Goal: Information Seeking & Learning: Learn about a topic

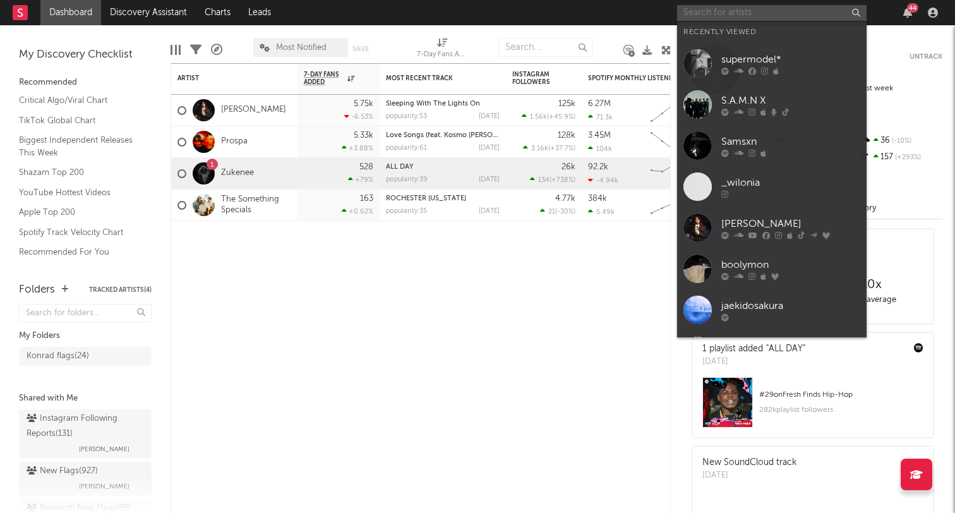
click at [700, 8] on input "text" at bounding box center [771, 13] width 189 height 16
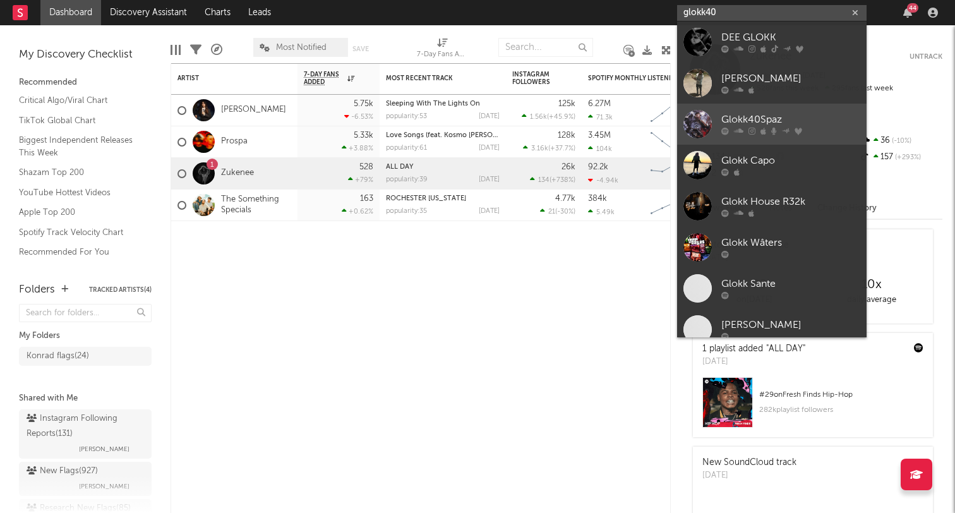
type input "glokk40"
click at [751, 115] on div "Glokk40Spaz" at bounding box center [790, 119] width 139 height 15
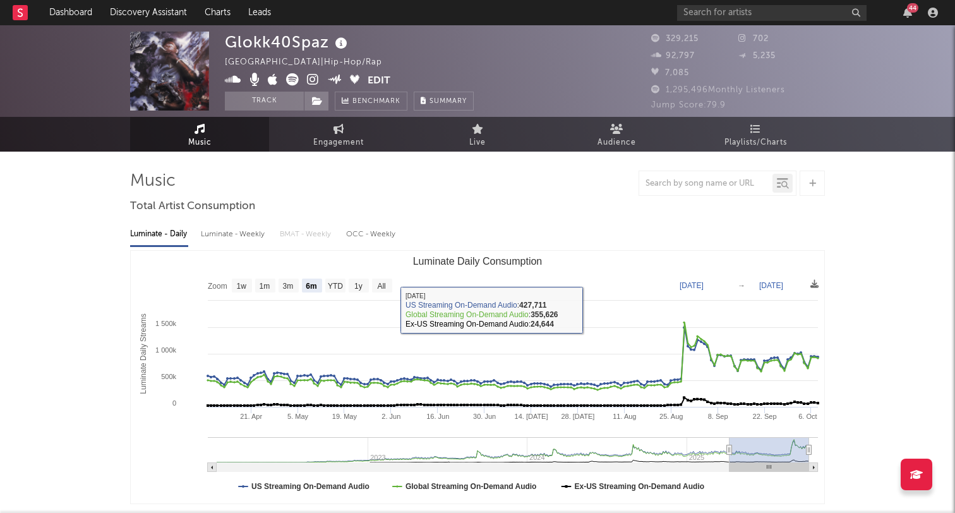
click at [292, 82] on icon at bounding box center [292, 79] width 13 height 13
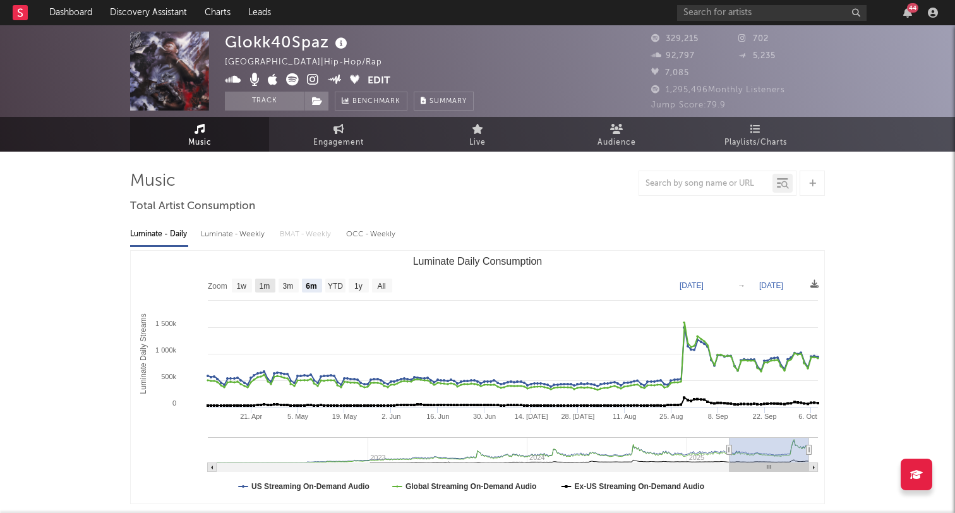
click at [288, 284] on text "3m" at bounding box center [288, 286] width 11 height 9
select select "3m"
type input "2025-07-08"
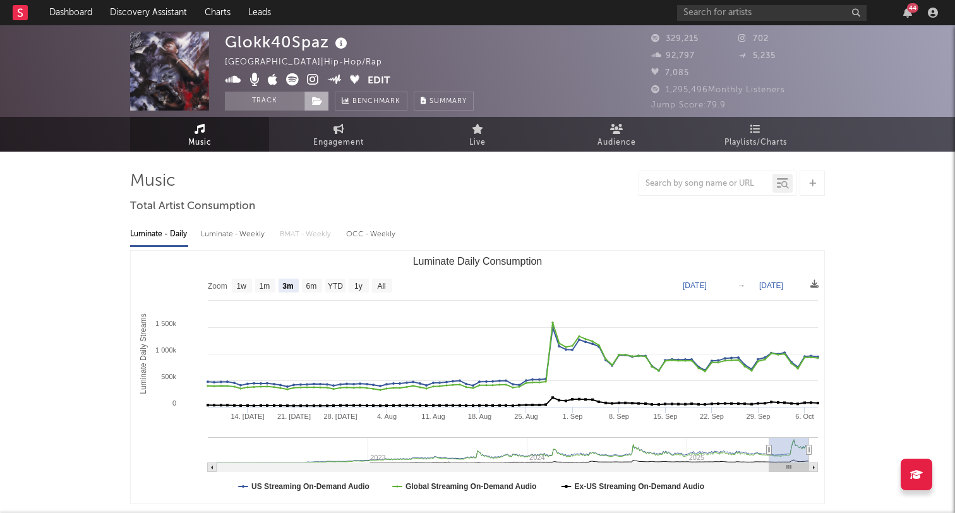
click at [319, 104] on icon at bounding box center [317, 101] width 11 height 9
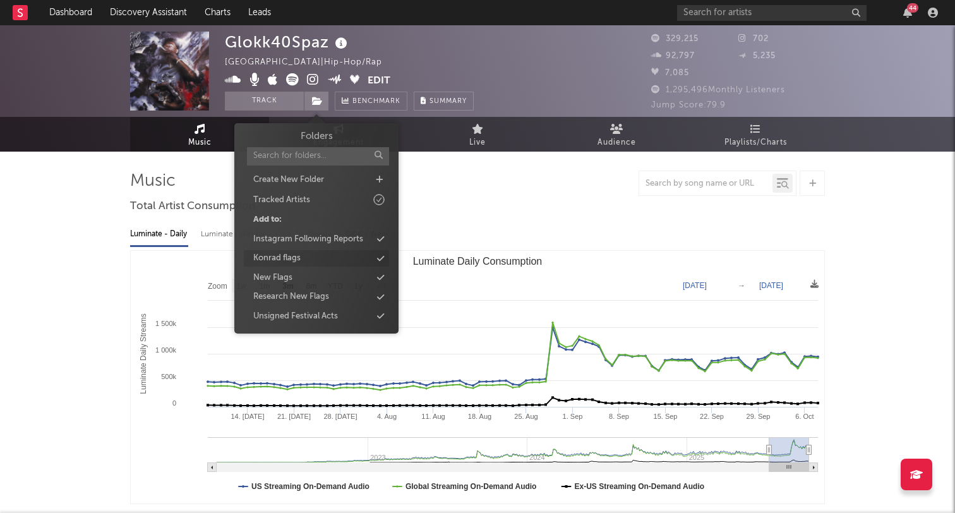
click at [303, 258] on div "Konrad flags" at bounding box center [316, 258] width 145 height 16
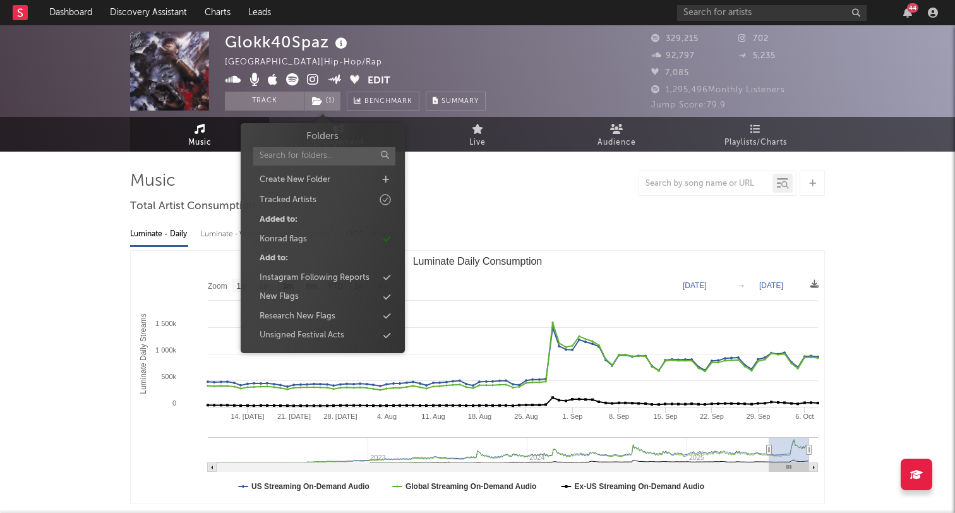
click at [771, 20] on div "44" at bounding box center [809, 12] width 265 height 25
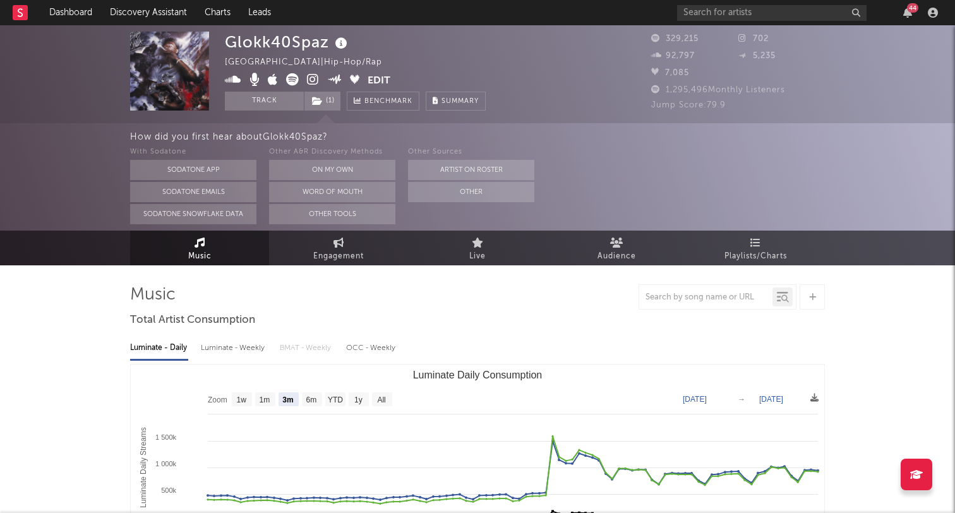
click at [766, 20] on div "44" at bounding box center [809, 12] width 265 height 25
click at [754, 15] on input "text" at bounding box center [771, 13] width 189 height 16
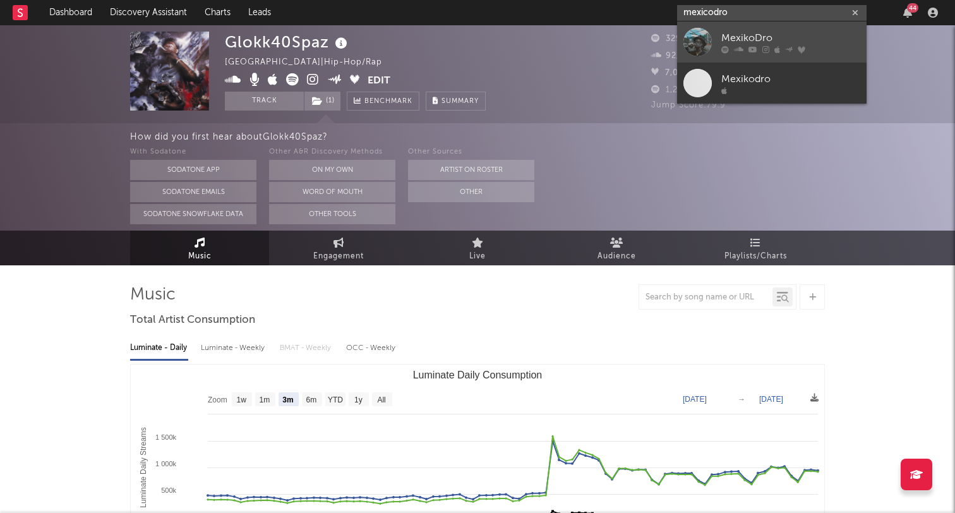
type input "mexicodro"
click at [779, 30] on div "MexikoDro" at bounding box center [790, 37] width 139 height 15
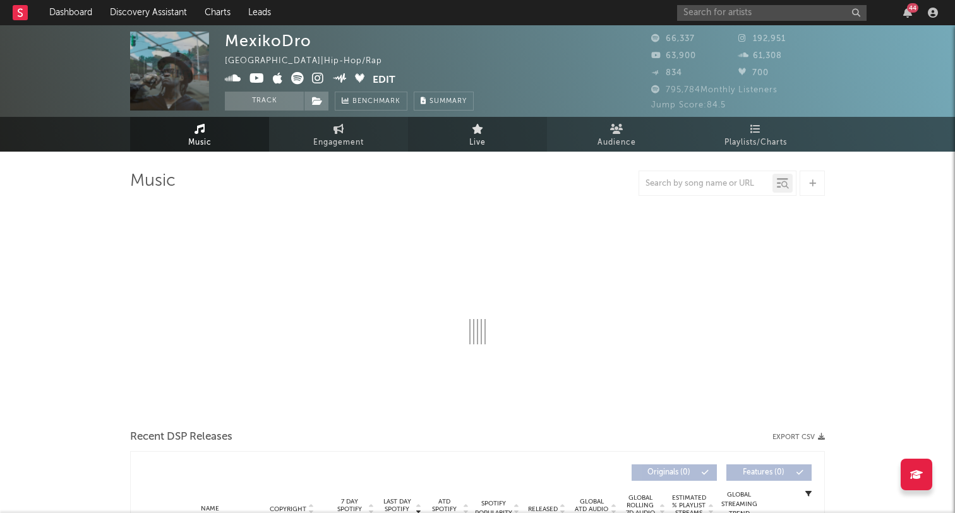
select select "6m"
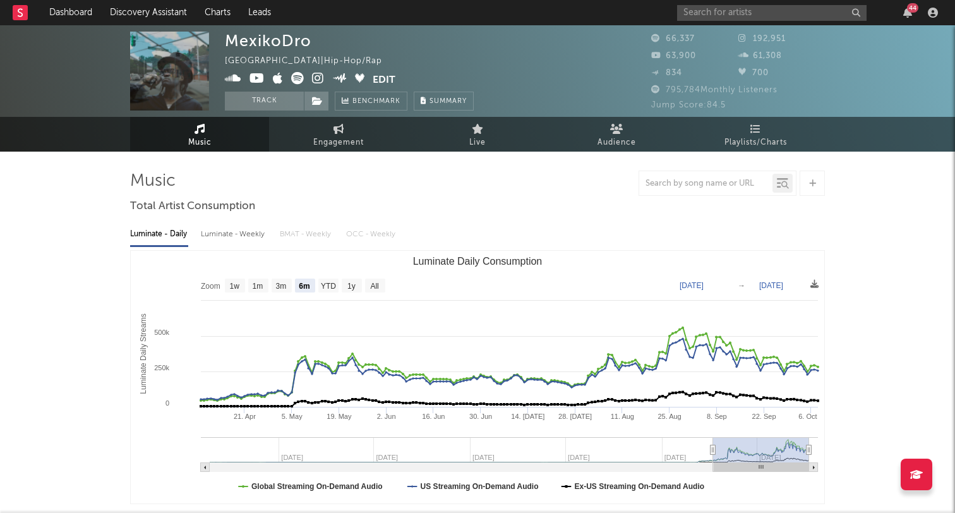
click at [294, 79] on icon at bounding box center [297, 78] width 13 height 13
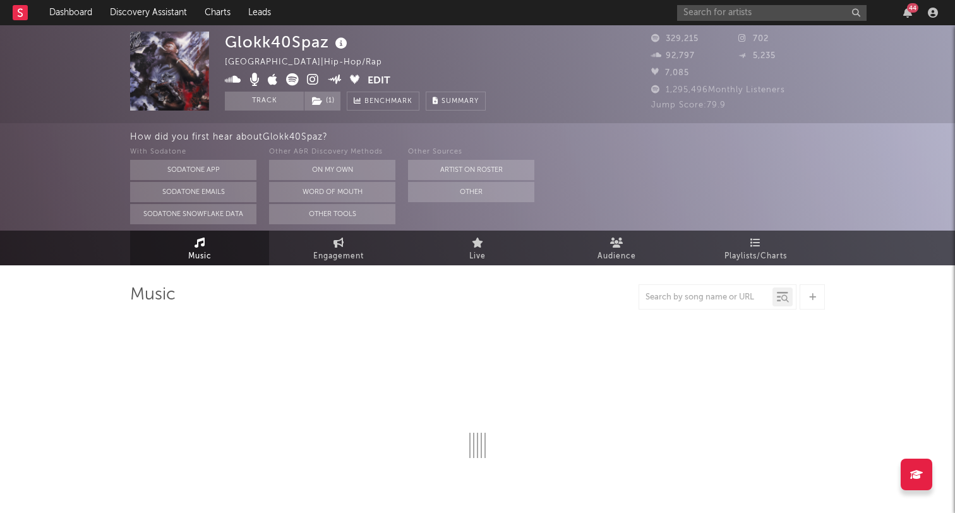
select select "6m"
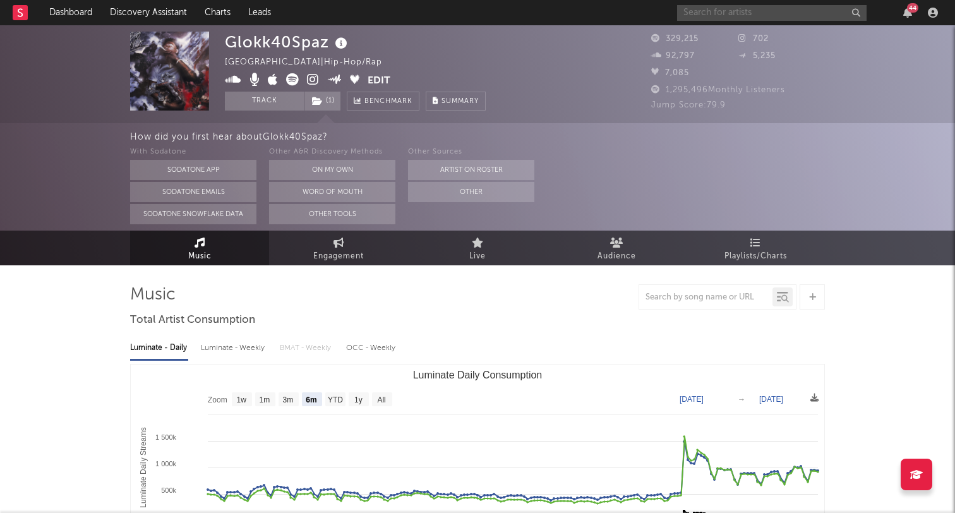
click at [716, 19] on input "text" at bounding box center [771, 13] width 189 height 16
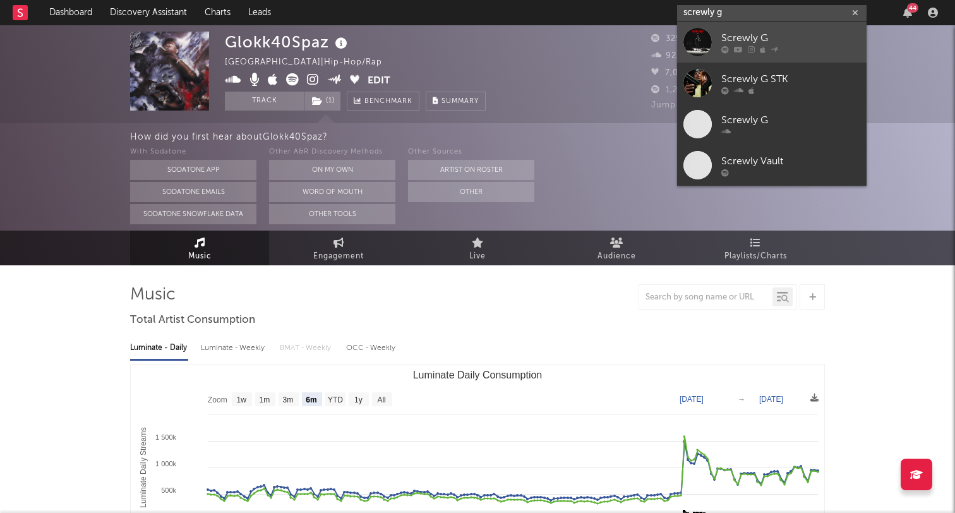
type input "screwly g"
click at [743, 30] on div "Screwly G" at bounding box center [790, 37] width 139 height 15
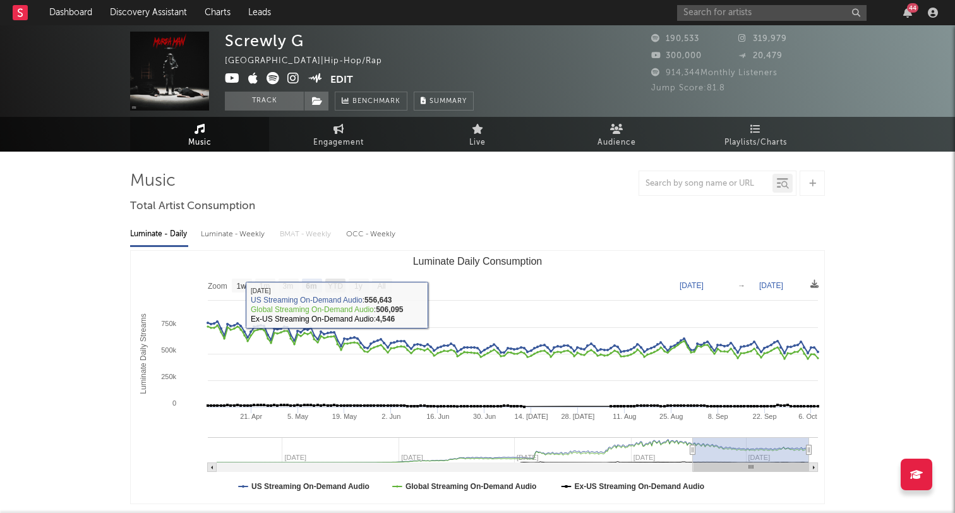
click at [340, 284] on text "YTD" at bounding box center [335, 286] width 15 height 9
select select "YTD"
type input "[DATE]"
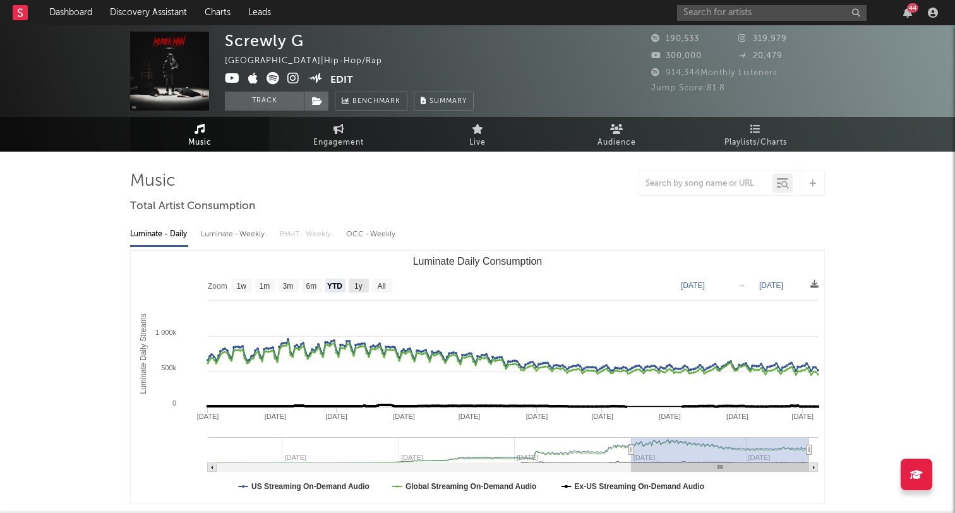
click at [355, 284] on text "1y" at bounding box center [358, 286] width 8 height 9
select select "1y"
type input "2024-10-08"
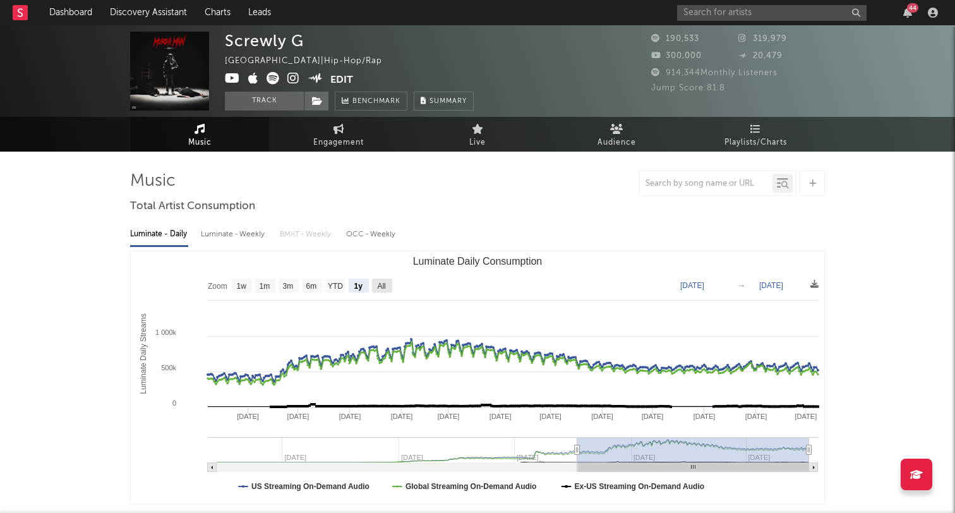
click at [391, 284] on rect "Luminate Daily Consumption" at bounding box center [382, 286] width 20 height 14
select select "All"
type input "2023-03-19"
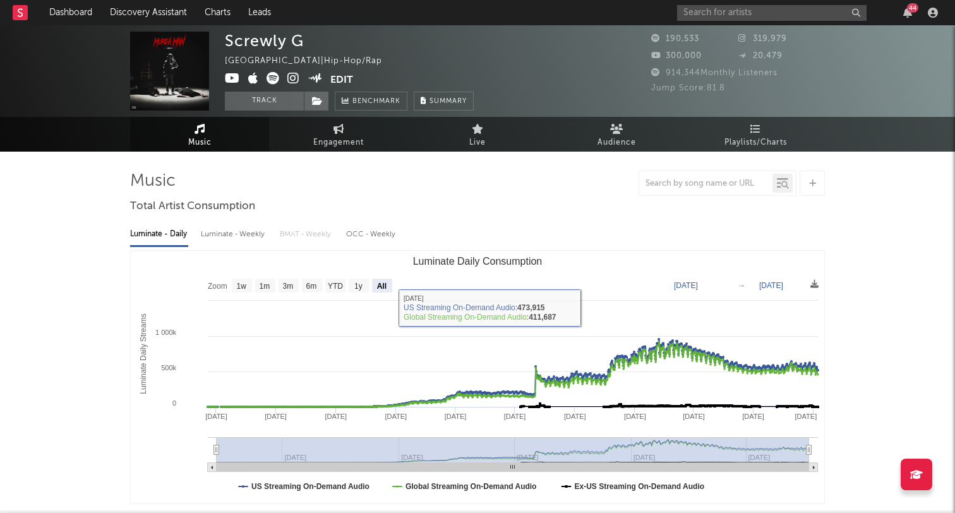
click at [278, 85] on icon at bounding box center [273, 78] width 13 height 13
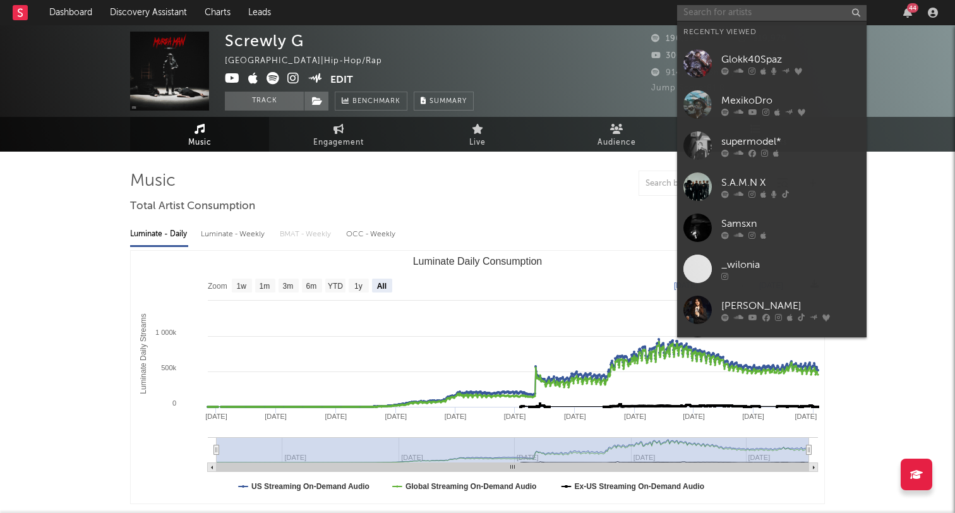
click at [728, 11] on input "text" at bounding box center [771, 13] width 189 height 16
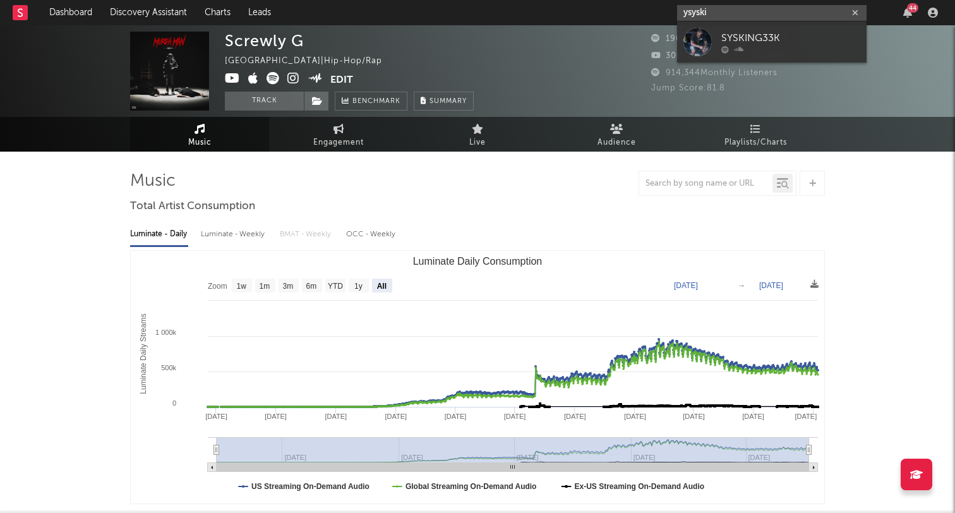
drag, startPoint x: 705, startPoint y: 11, endPoint x: 692, endPoint y: 11, distance: 13.3
click at [692, 11] on input "ysyski" at bounding box center [771, 13] width 189 height 16
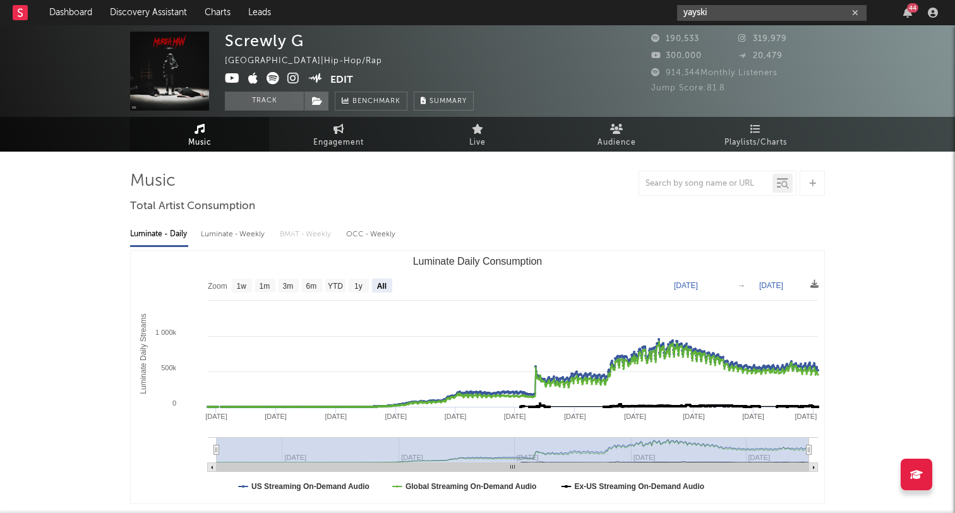
click at [714, 12] on input "yayski" at bounding box center [771, 13] width 189 height 16
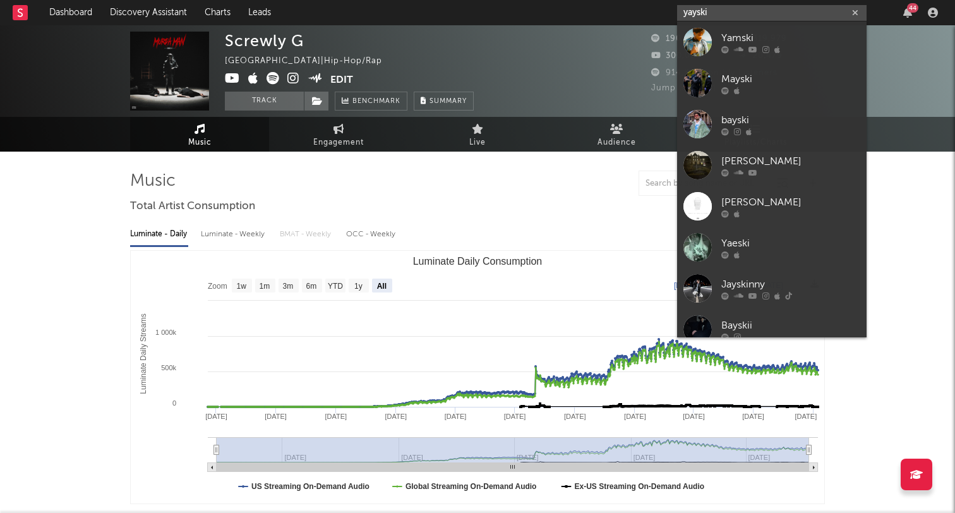
drag, startPoint x: 615, startPoint y: 16, endPoint x: 603, endPoint y: 16, distance: 11.4
click at [603, 16] on nav "Dashboard Discovery Assistant Charts Leads yayski 44" at bounding box center [477, 12] width 955 height 25
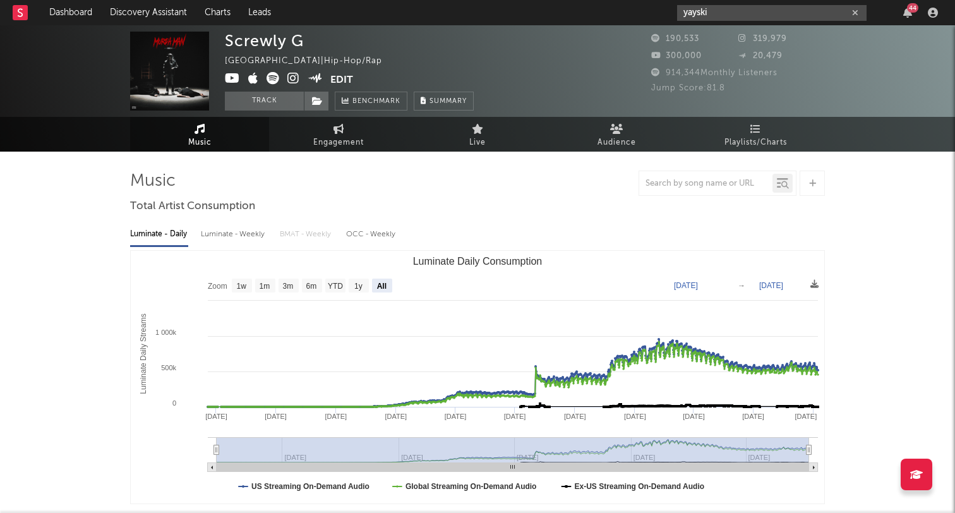
paste input "https://www.youtube.com/@yaysk1"
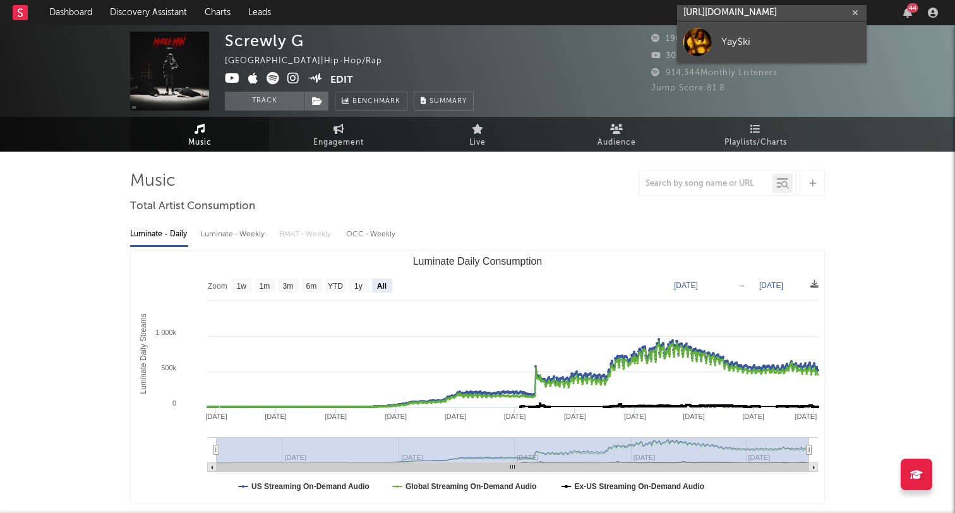
type input "https://www.youtube.com/@yaysk1"
click at [696, 38] on div at bounding box center [697, 42] width 28 height 28
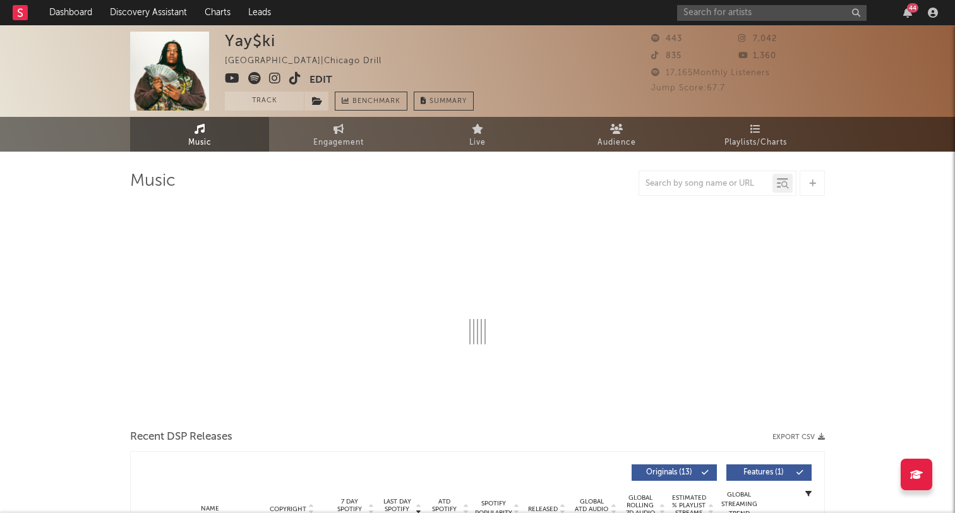
select select "1w"
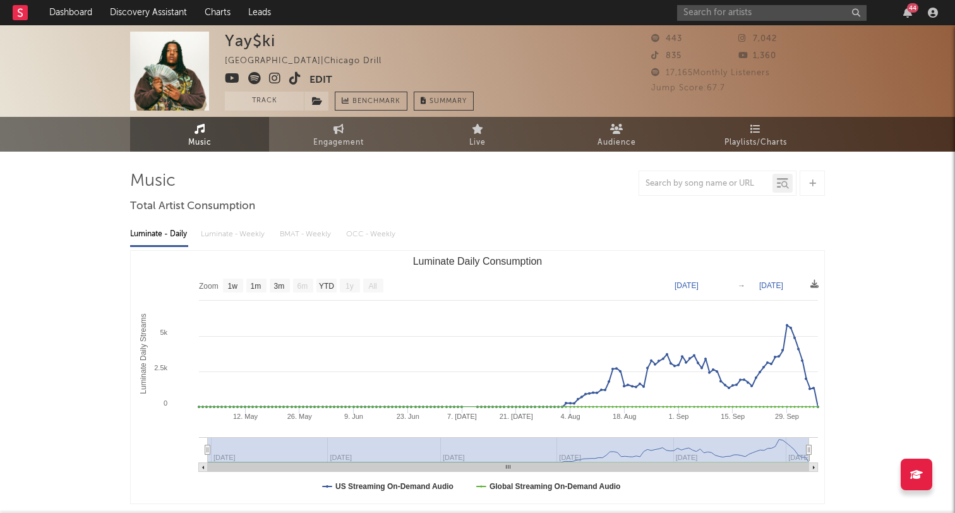
click at [255, 78] on icon at bounding box center [254, 78] width 13 height 13
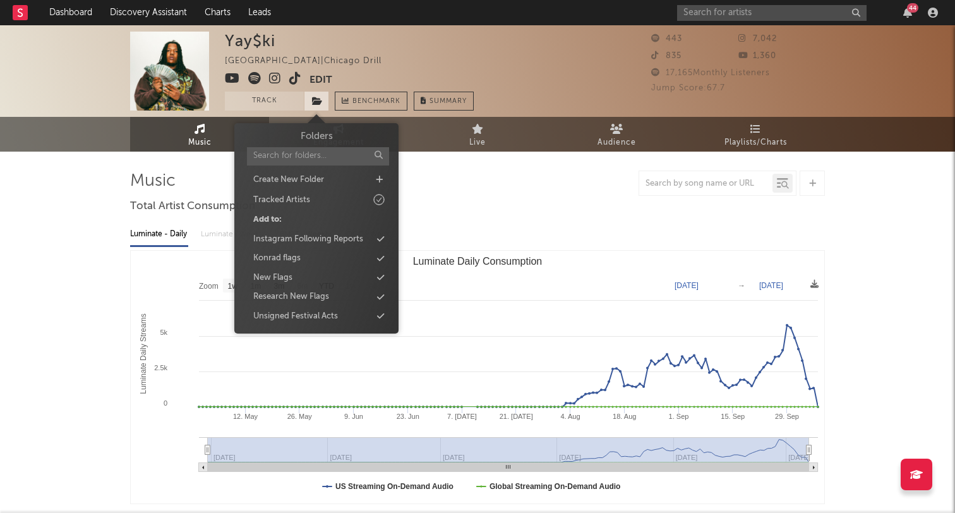
click at [315, 98] on icon at bounding box center [317, 101] width 11 height 9
click at [294, 257] on div "Konrad flags" at bounding box center [276, 258] width 47 height 13
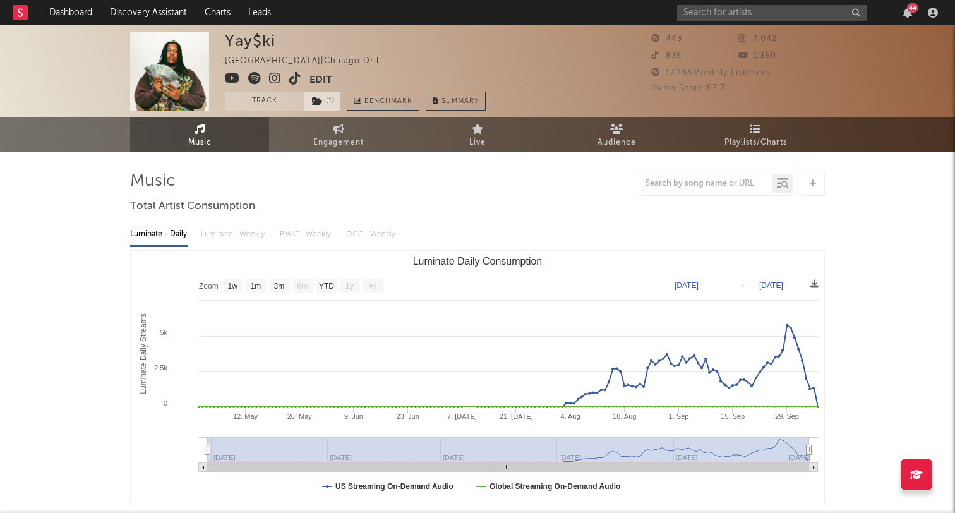
click at [323, 94] on span "( 1 )" at bounding box center [322, 101] width 37 height 19
click at [29, 6] on div at bounding box center [27, 12] width 28 height 25
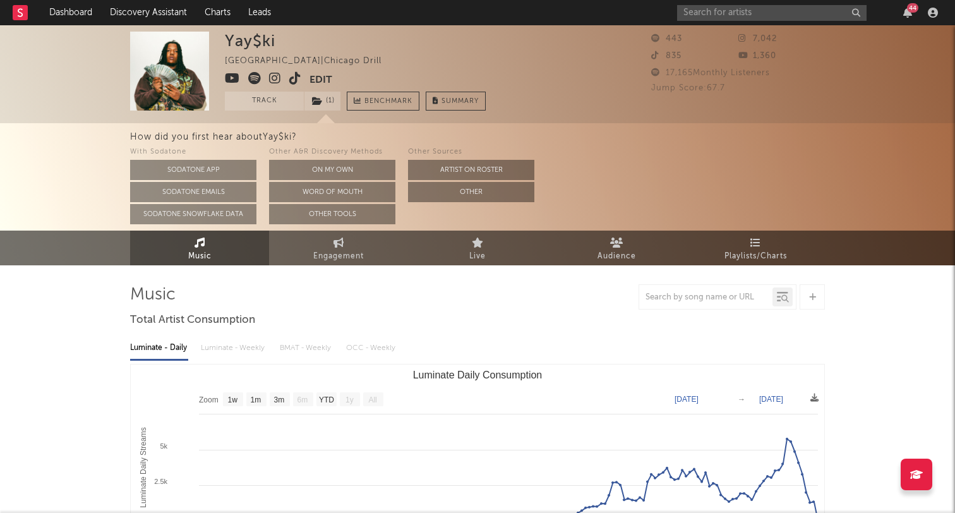
click at [13, 15] on rect at bounding box center [20, 12] width 15 height 15
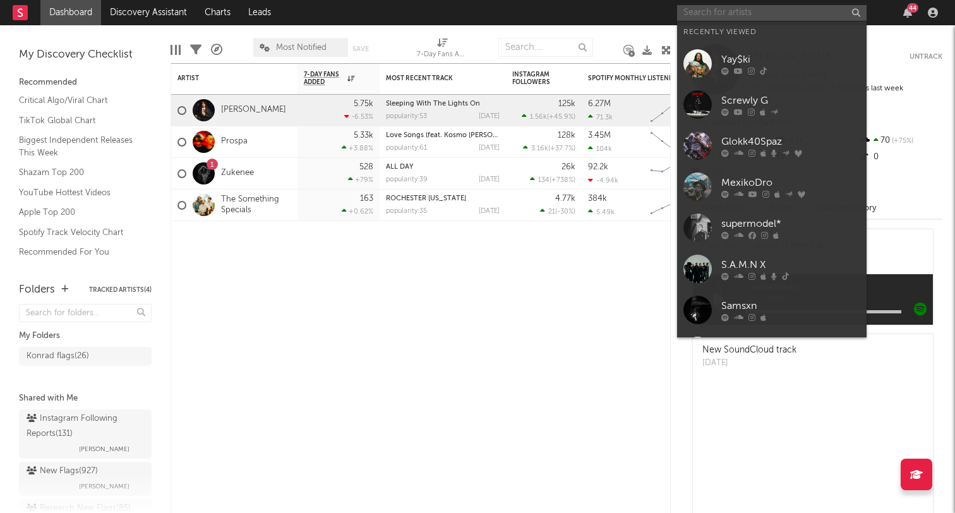
click at [707, 8] on input "text" at bounding box center [771, 13] width 189 height 16
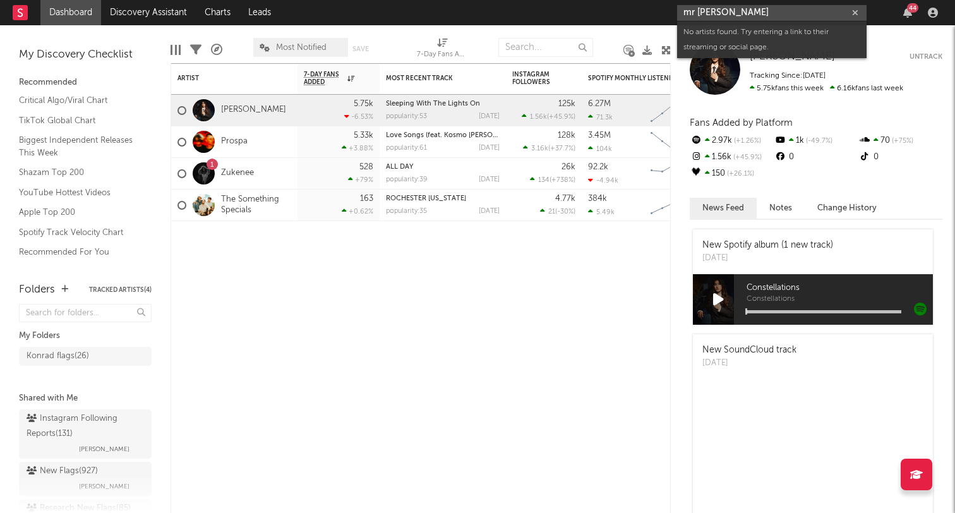
click at [750, 6] on input "mr squeeze" at bounding box center [771, 13] width 189 height 16
drag, startPoint x: 742, startPoint y: 10, endPoint x: 687, endPoint y: 10, distance: 54.3
click at [688, 10] on input "mr squeeze" at bounding box center [771, 13] width 189 height 16
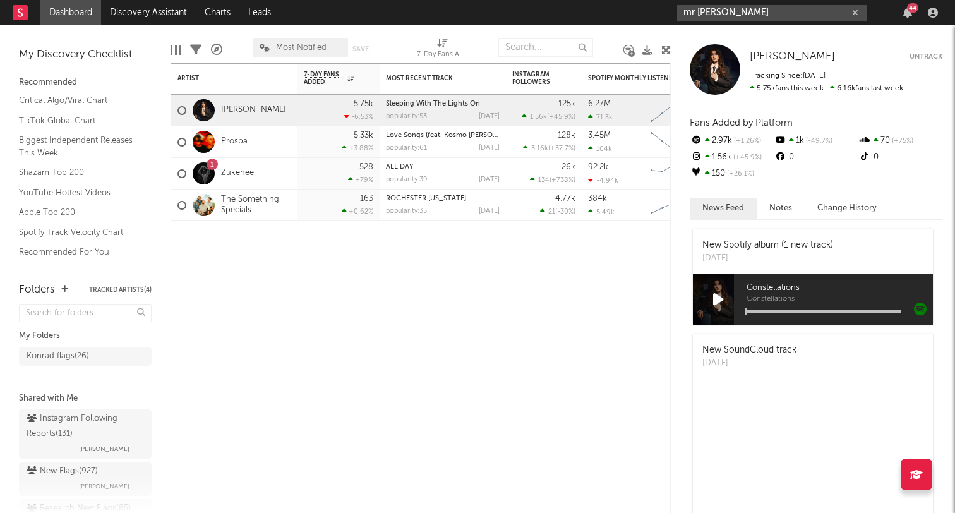
click at [698, 13] on input "mr squeeze" at bounding box center [771, 13] width 189 height 16
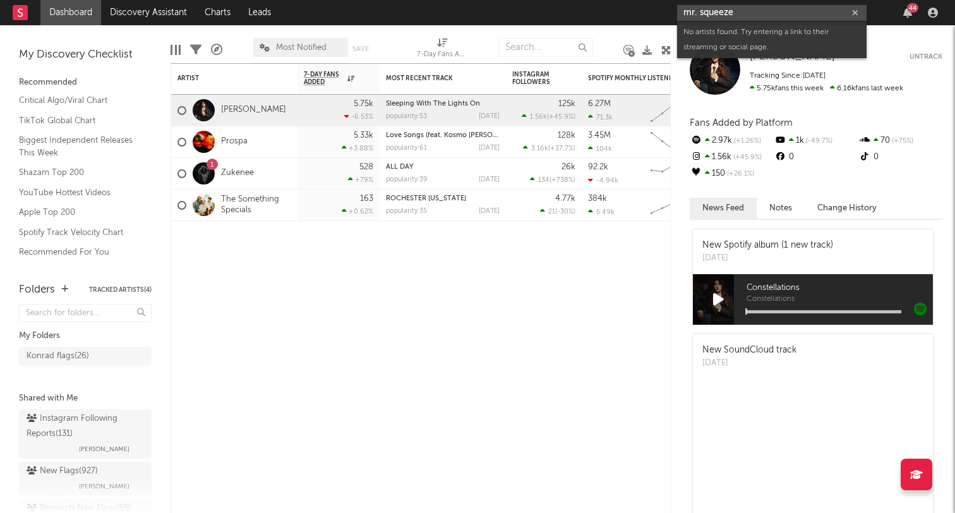
drag, startPoint x: 642, startPoint y: 11, endPoint x: 581, endPoint y: 4, distance: 61.0
click at [593, 4] on nav "Dashboard Discovery Assistant Charts Leads mr. squeeze 44" at bounding box center [477, 12] width 955 height 25
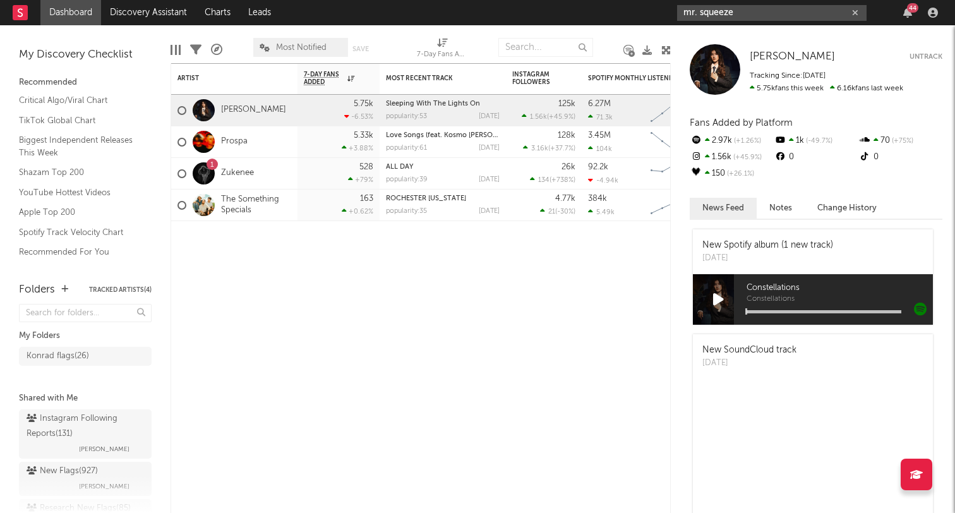
paste input "BandGang Masoe"
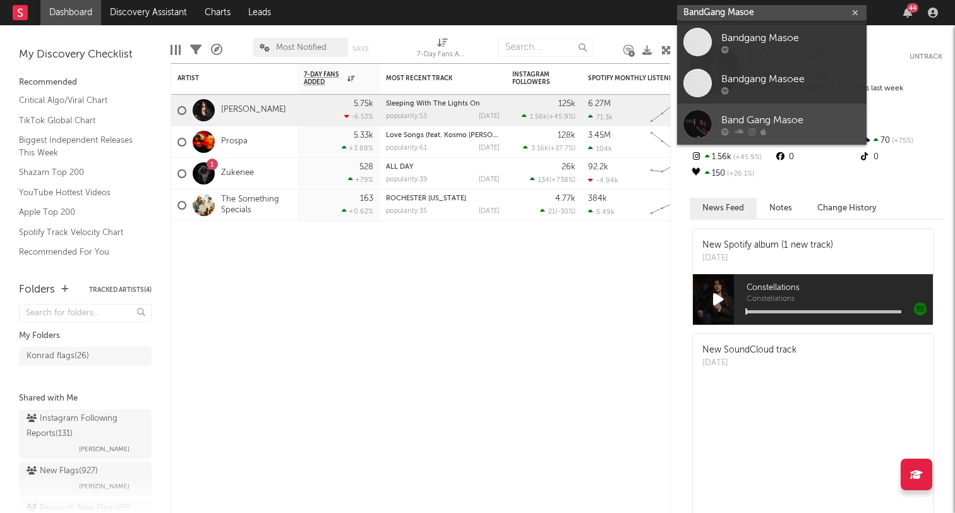
type input "BandGang Masoe"
click at [801, 121] on div "Band Gang Masoe" at bounding box center [790, 119] width 139 height 15
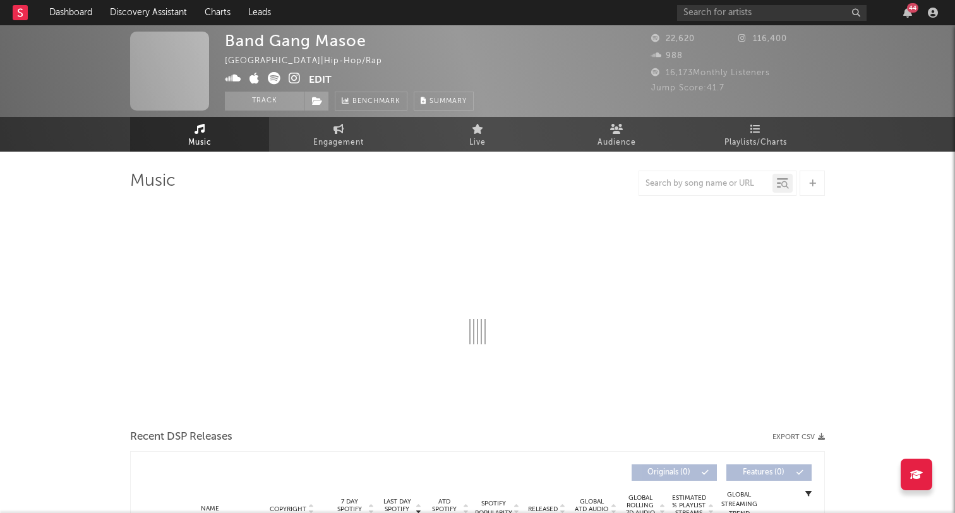
select select "6m"
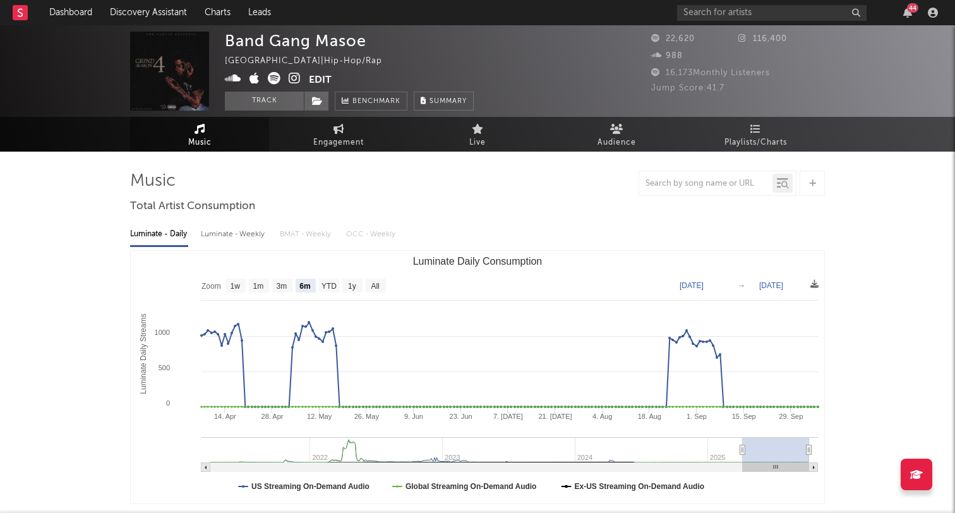
select select "6m"
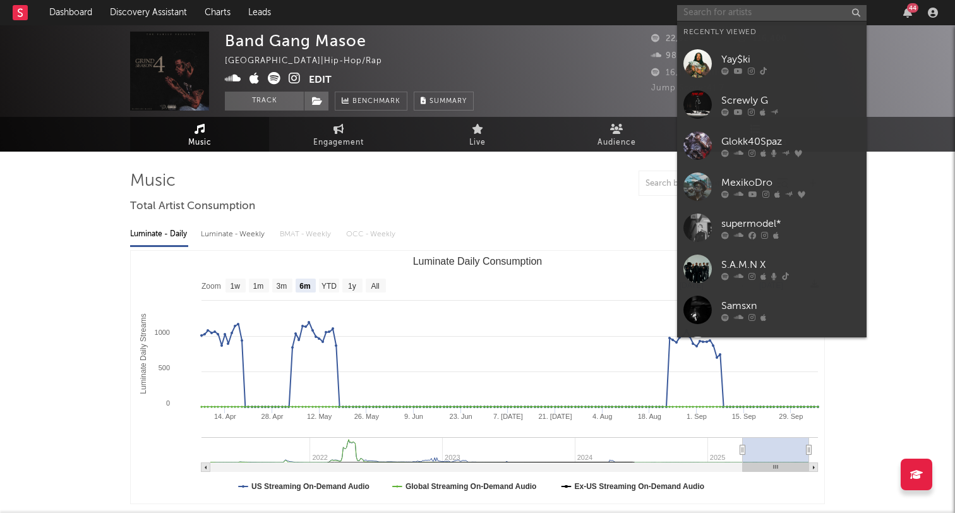
click at [756, 14] on input "text" at bounding box center [771, 13] width 189 height 16
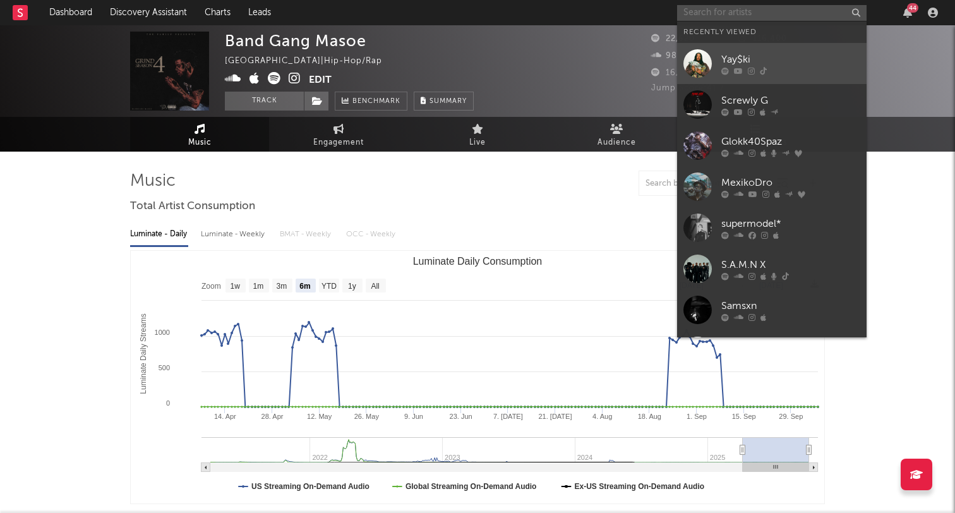
paste input "https://www.youtube.com/watch?v=i7-bLnWFMbs&list=RDi7-bLnWFMbs&start_radio=1"
type input "https://www.youtube.com/watch?v=i7-bLnWFMbs&list=RDi7-bLnWFMbs&start_radio=1"
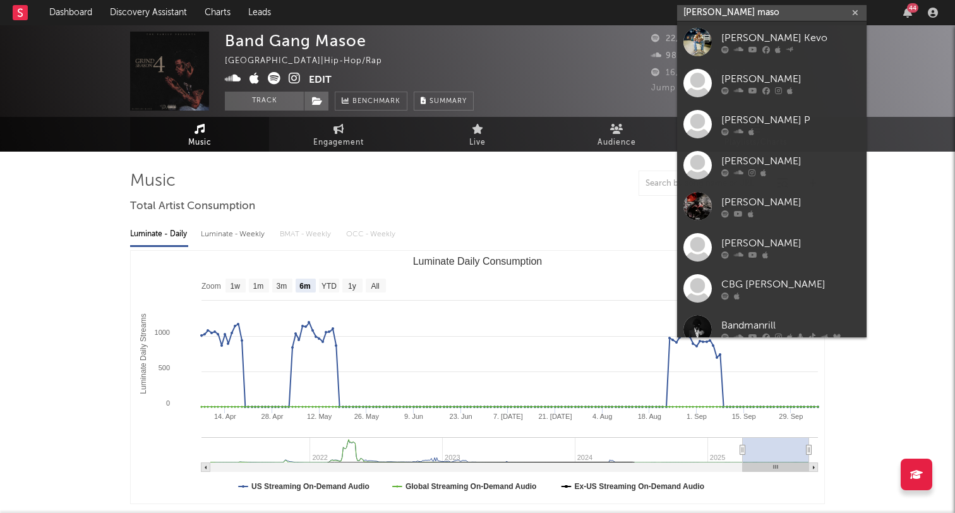
type input "bandman masoe"
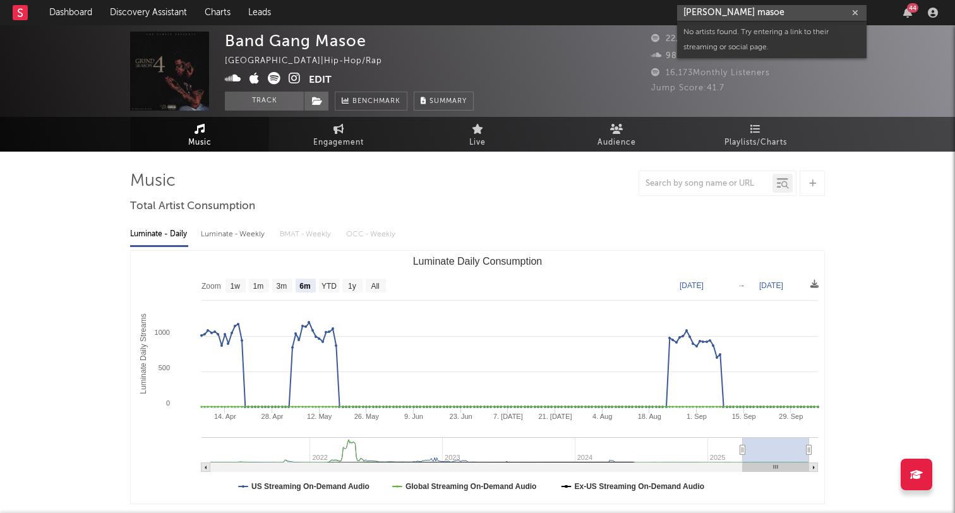
click at [752, 10] on input "bandman masoe" at bounding box center [771, 13] width 189 height 16
drag, startPoint x: 762, startPoint y: 9, endPoint x: 601, endPoint y: -4, distance: 162.2
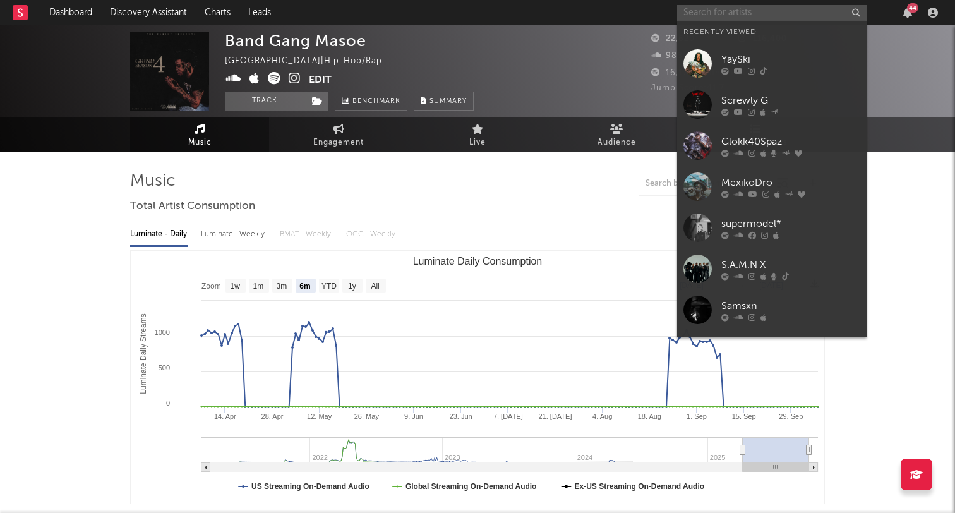
paste input "Ghetto Baby Boom"
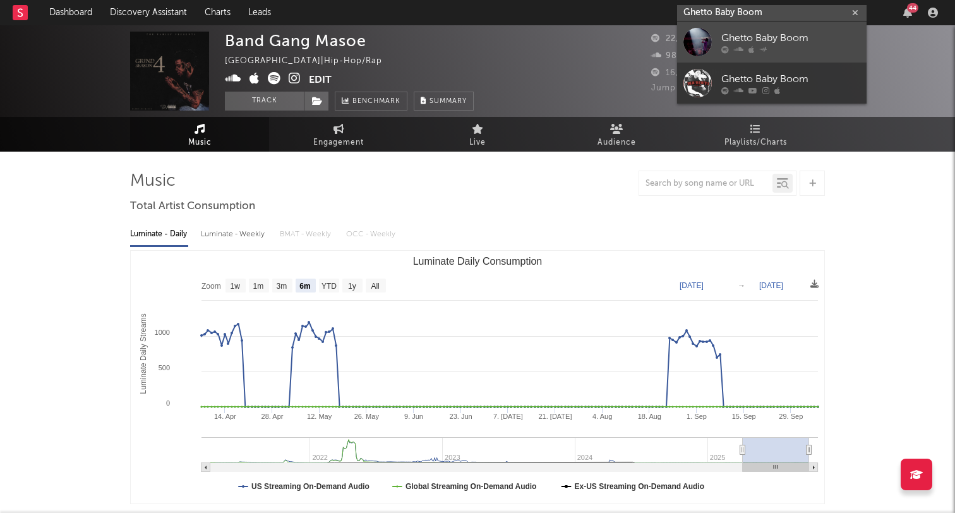
type input "Ghetto Baby Boom"
click at [742, 30] on div "Ghetto Baby Boom" at bounding box center [790, 37] width 139 height 15
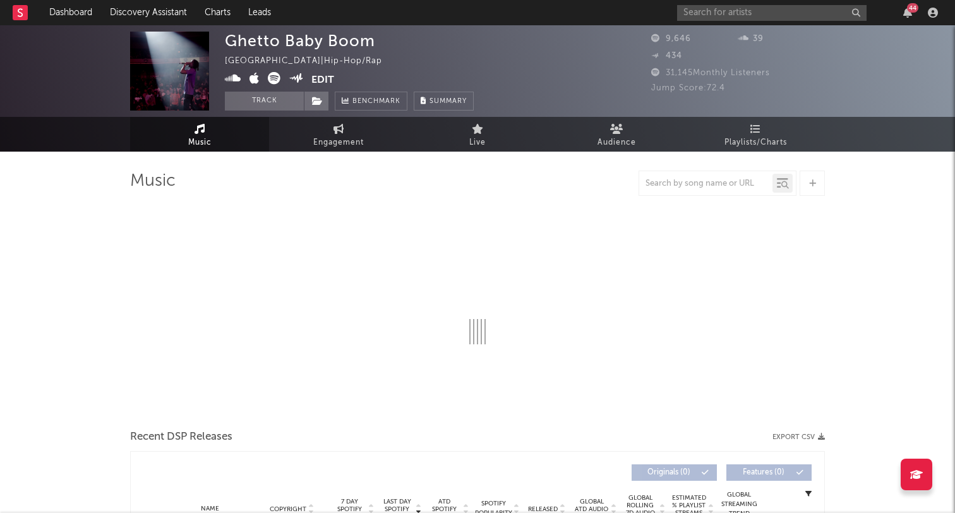
select select "6m"
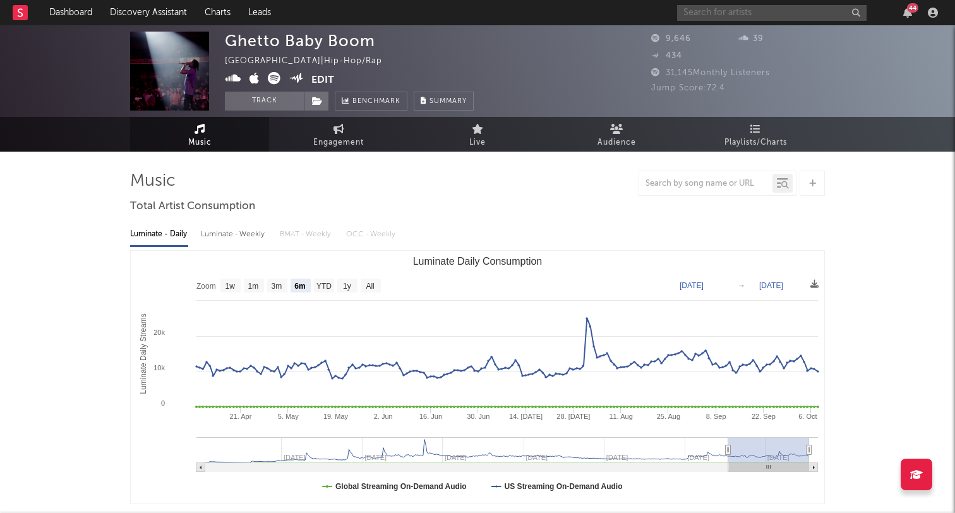
click at [702, 11] on input "text" at bounding box center [771, 13] width 189 height 16
paste input "https://www.youtube.com/@ghettooo___"
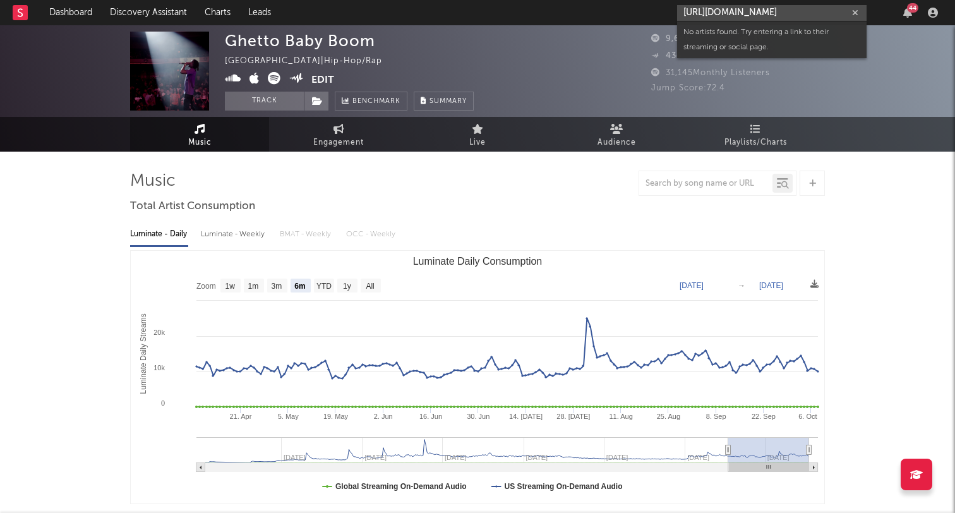
click at [788, 16] on input "https://www.youtube.com/@ghettooo___" at bounding box center [771, 13] width 189 height 16
type input "https://www.youtube.com/@ghettooo___"
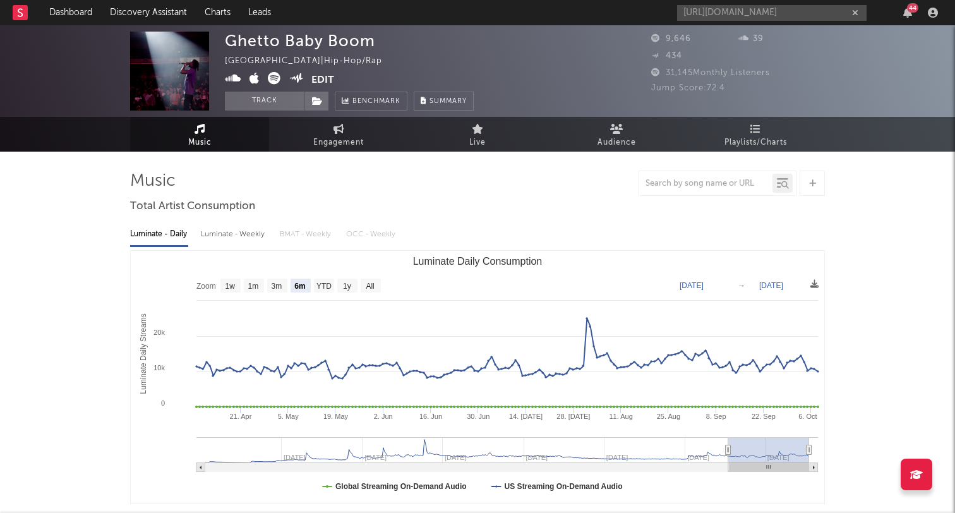
scroll to position [0, 0]
click at [762, 4] on div "https://www.youtube.com/@ghettooo___ 44" at bounding box center [809, 12] width 265 height 25
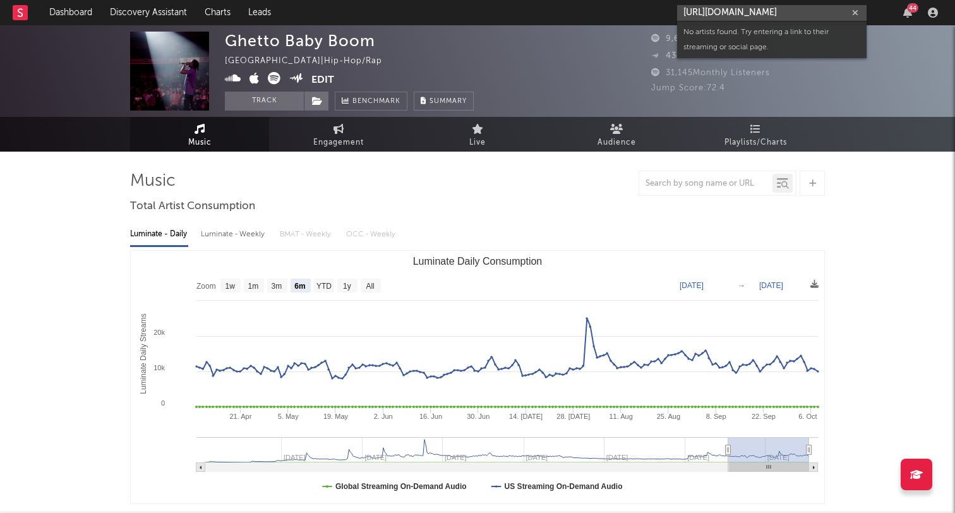
click at [771, 8] on input "https://www.youtube.com/@ghettooo___" at bounding box center [771, 13] width 189 height 16
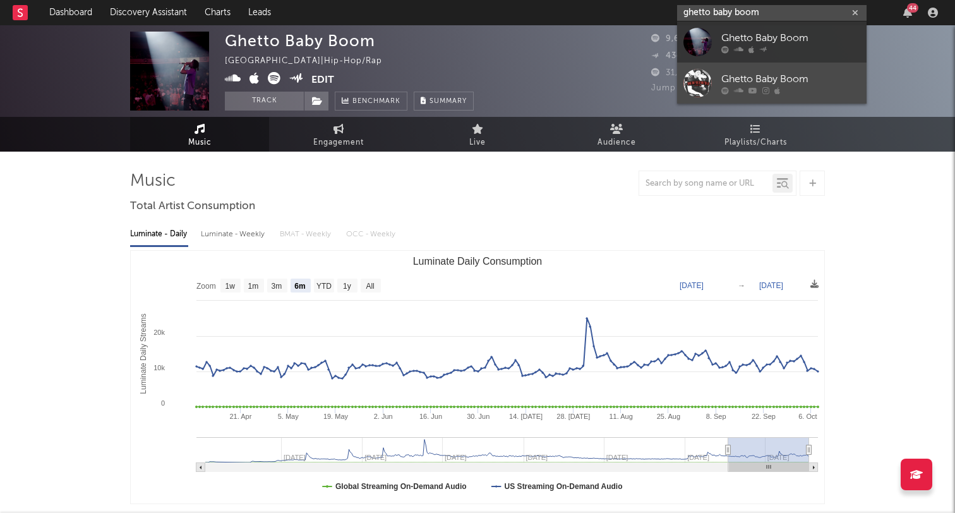
type input "ghetto baby boom"
click at [802, 75] on div "Ghetto Baby Boom" at bounding box center [790, 78] width 139 height 15
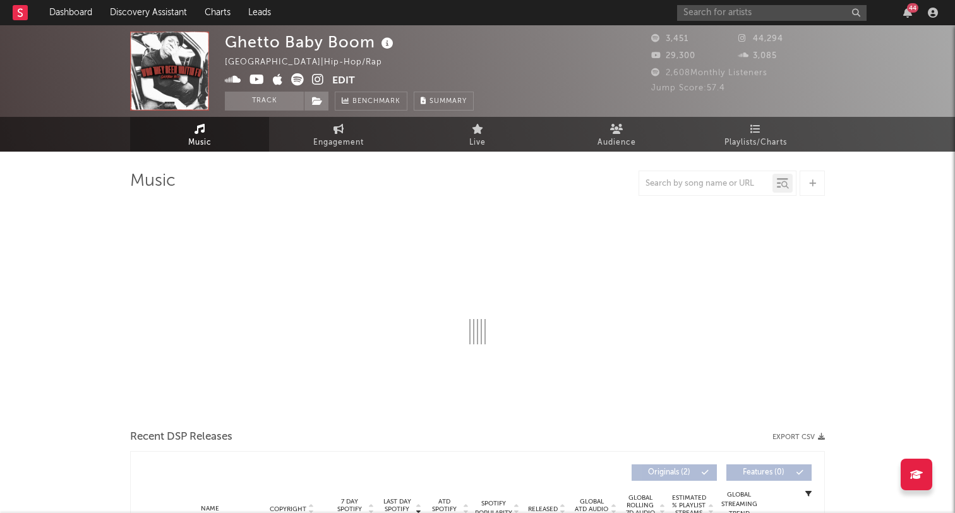
select select "6m"
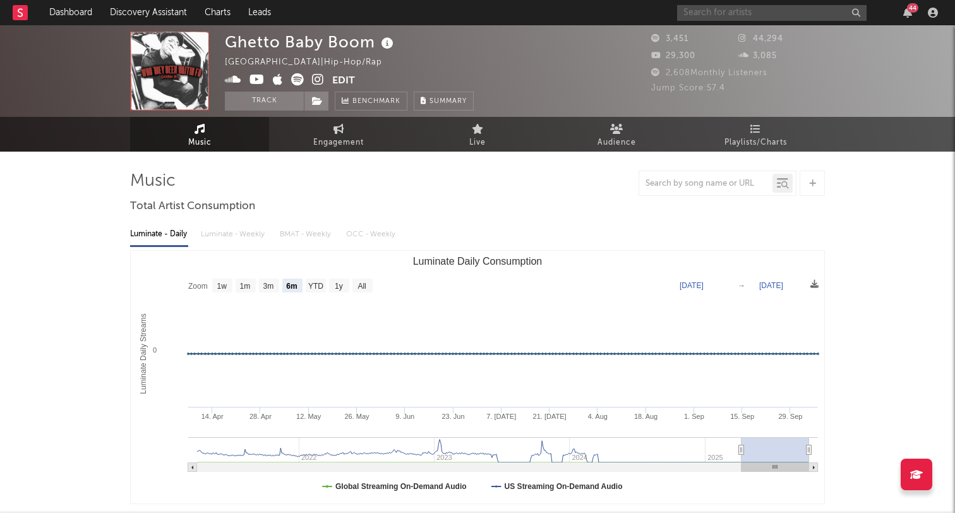
click at [765, 13] on input "text" at bounding box center [771, 13] width 189 height 16
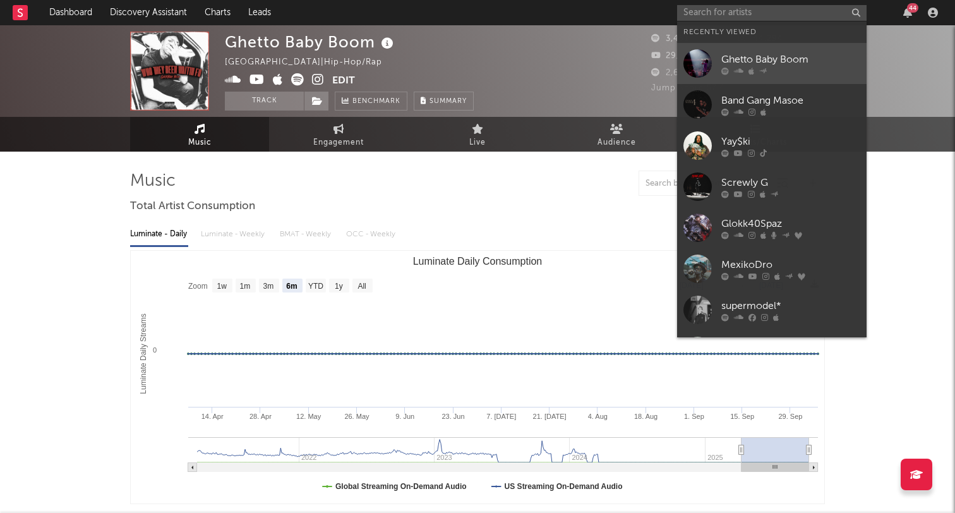
click at [761, 56] on div "Ghetto Baby Boom" at bounding box center [790, 59] width 139 height 15
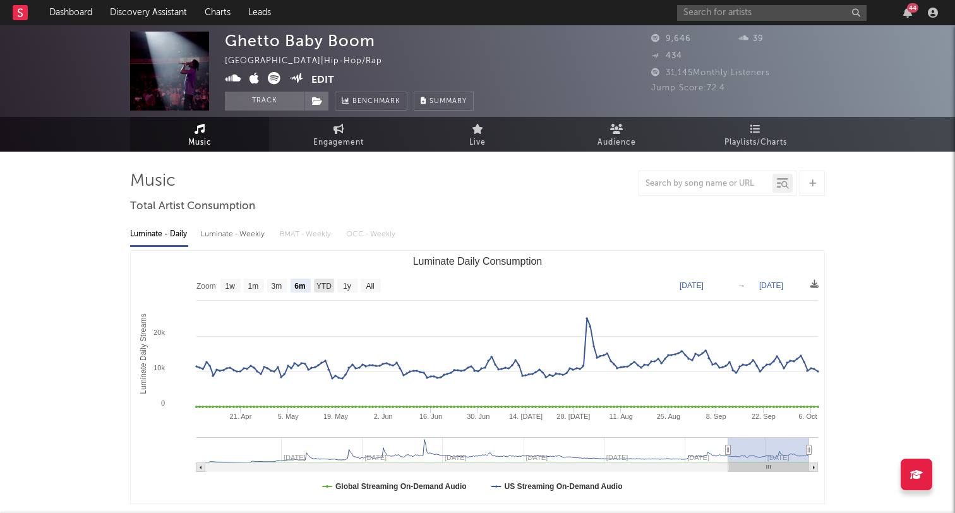
click at [315, 288] on rect "Luminate Daily Consumption" at bounding box center [324, 286] width 20 height 14
select select "YTD"
type input "2025-01-01"
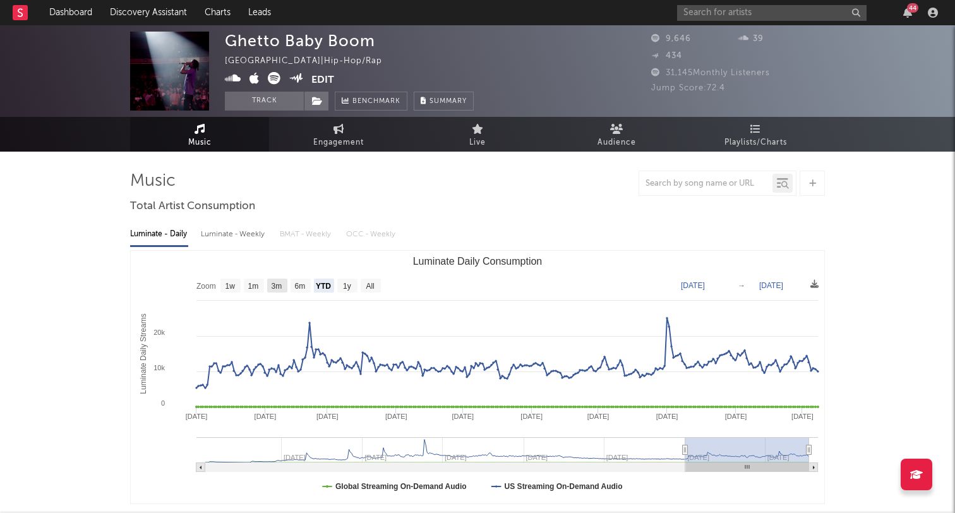
click at [262, 287] on rect "Luminate Daily Consumption" at bounding box center [254, 286] width 20 height 14
select select "1m"
type input "2025-09-08"
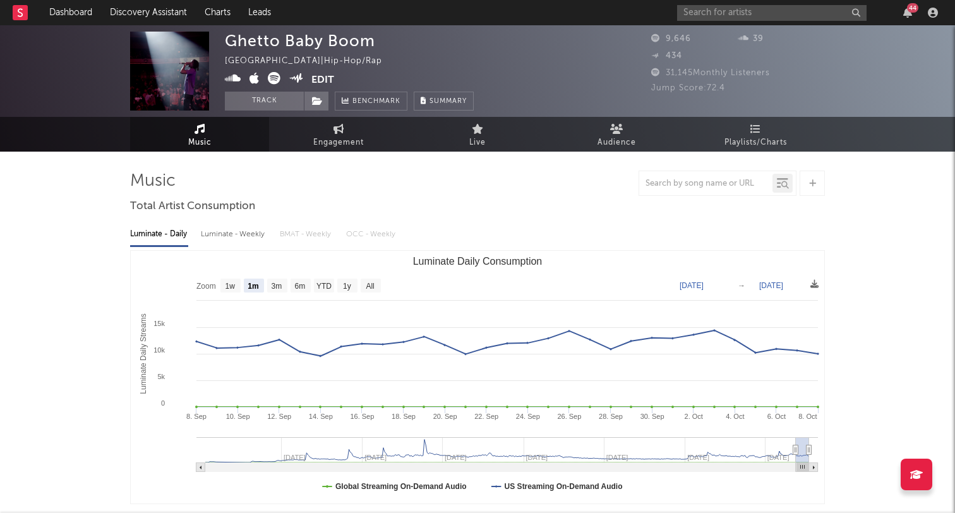
click at [345, 282] on text "1y" at bounding box center [347, 286] width 8 height 9
select select "1y"
type input "2024-10-08"
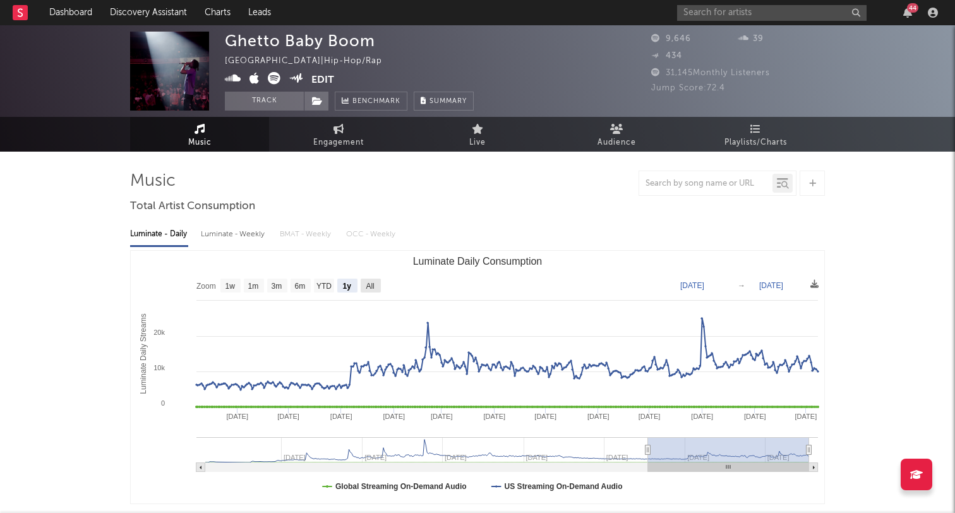
click at [372, 282] on text "All" at bounding box center [370, 286] width 8 height 9
select select "All"
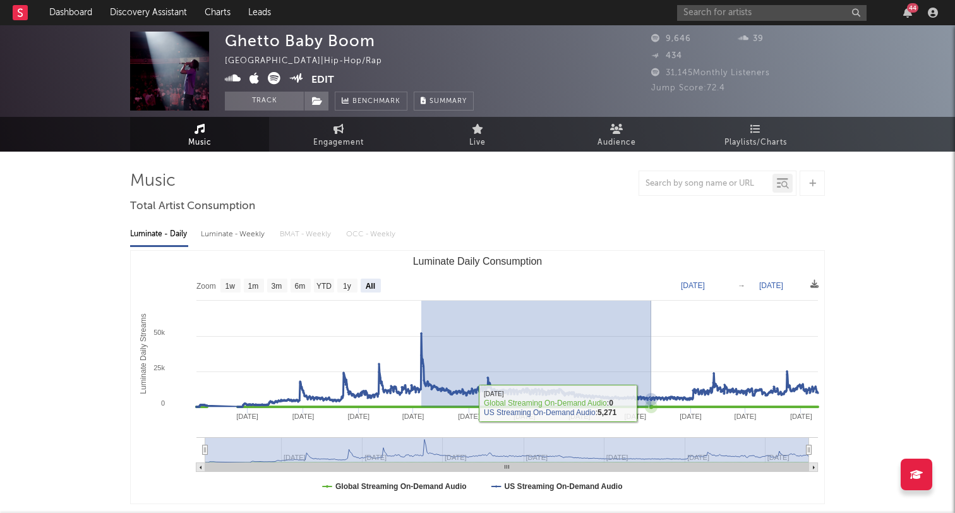
drag, startPoint x: 421, startPoint y: 378, endPoint x: 660, endPoint y: 405, distance: 240.2
click at [661, 404] on icon "Luminate Daily Consumption" at bounding box center [507, 370] width 622 height 73
type input "2023-05-18"
type input "2024-10-28"
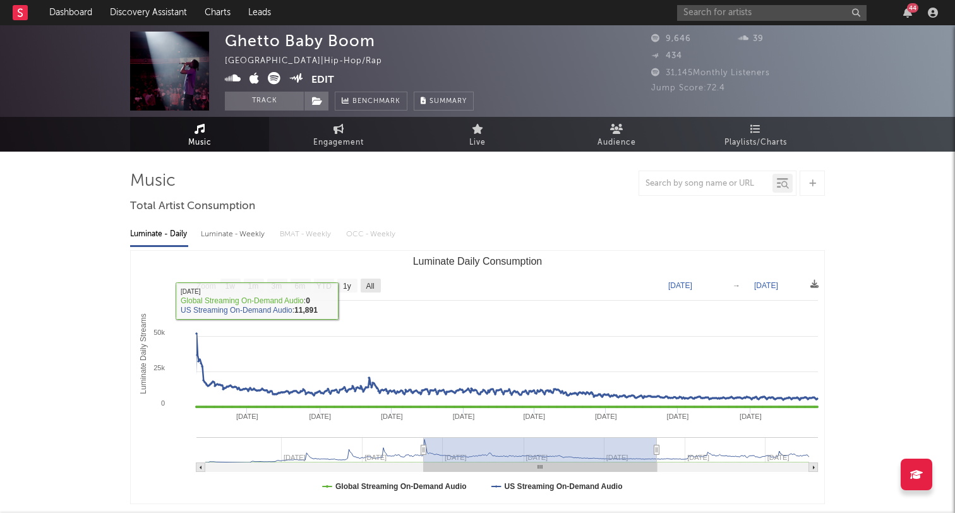
click at [371, 279] on rect "Luminate Daily Consumption" at bounding box center [371, 286] width 20 height 14
select select "All"
type input "2022-01-09"
type input "2025-10-08"
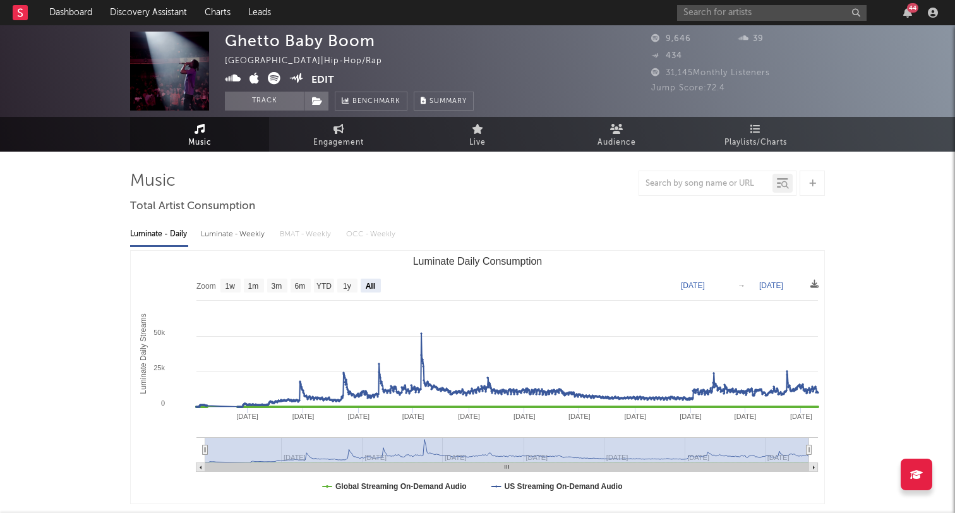
click at [224, 123] on link "Music" at bounding box center [199, 134] width 139 height 35
click at [322, 83] on button "Edit" at bounding box center [322, 80] width 23 height 16
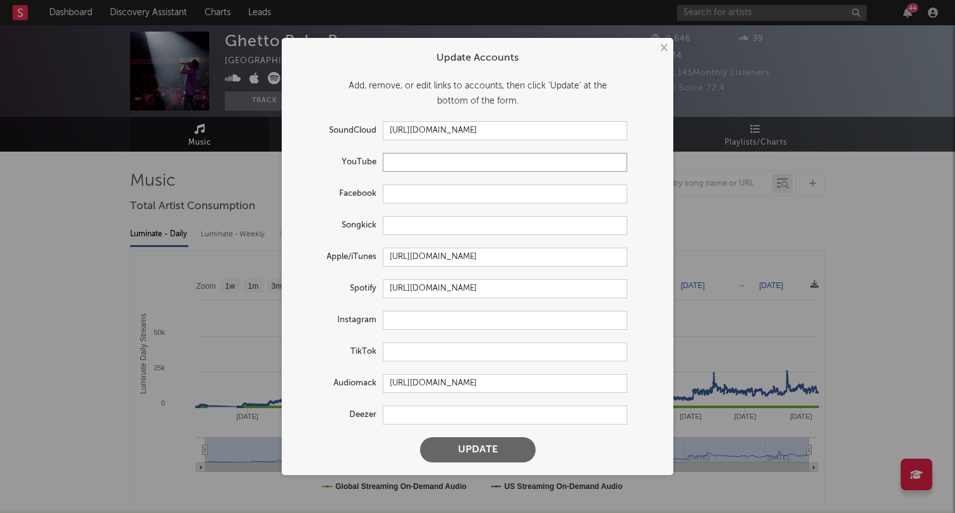
click at [396, 164] on input "text" at bounding box center [505, 162] width 244 height 19
paste input "https://www.youtube.com/@ghettooo___"
type input "https://www.youtube.com/@ghettooo___"
click at [442, 452] on button "Update" at bounding box center [478, 449] width 116 height 25
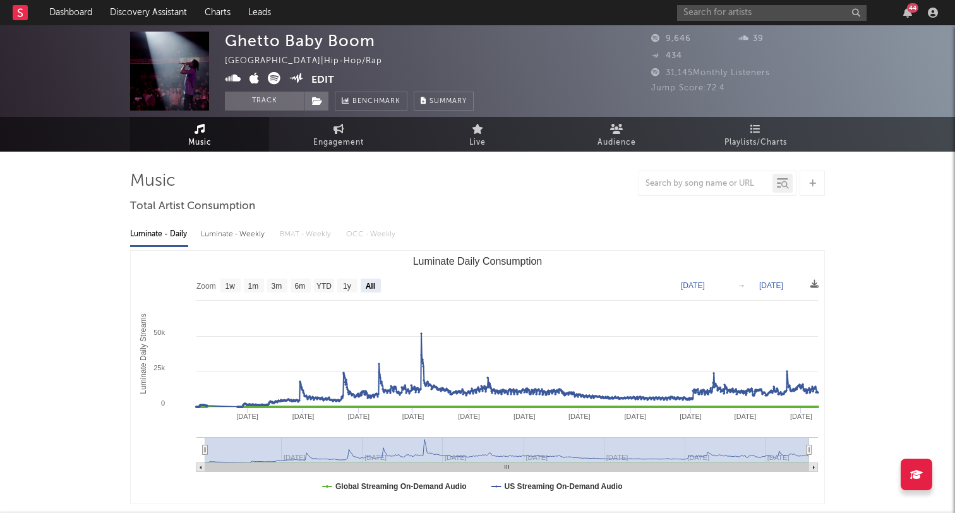
click at [733, 186] on div "× Update Accounts Add, remove, or edit links to accounts, then click 'Update' a…" at bounding box center [477, 256] width 955 height 513
click at [72, 7] on link "Dashboard" at bounding box center [70, 12] width 61 height 25
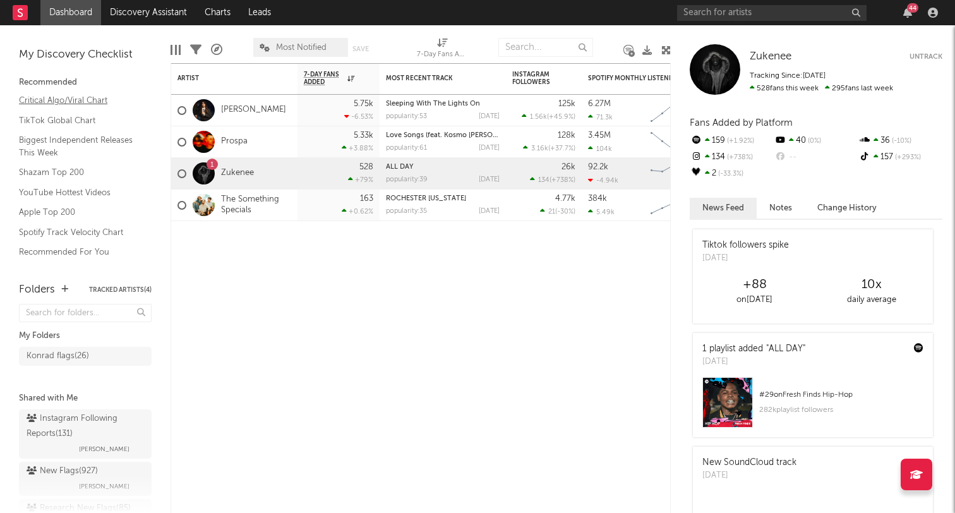
click at [42, 99] on link "Critical Algo/Viral Chart" at bounding box center [79, 100] width 120 height 14
click at [740, 11] on input "text" at bounding box center [771, 13] width 189 height 16
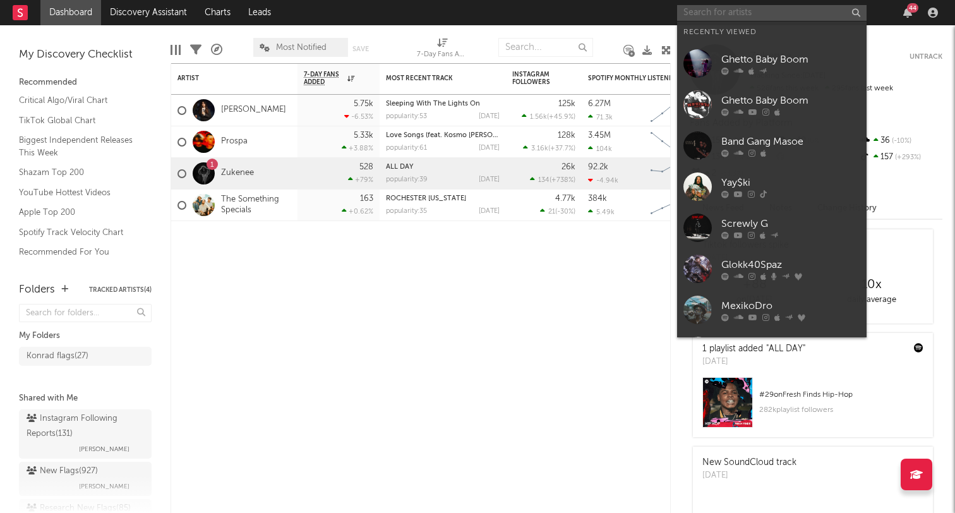
paste input "4zz"
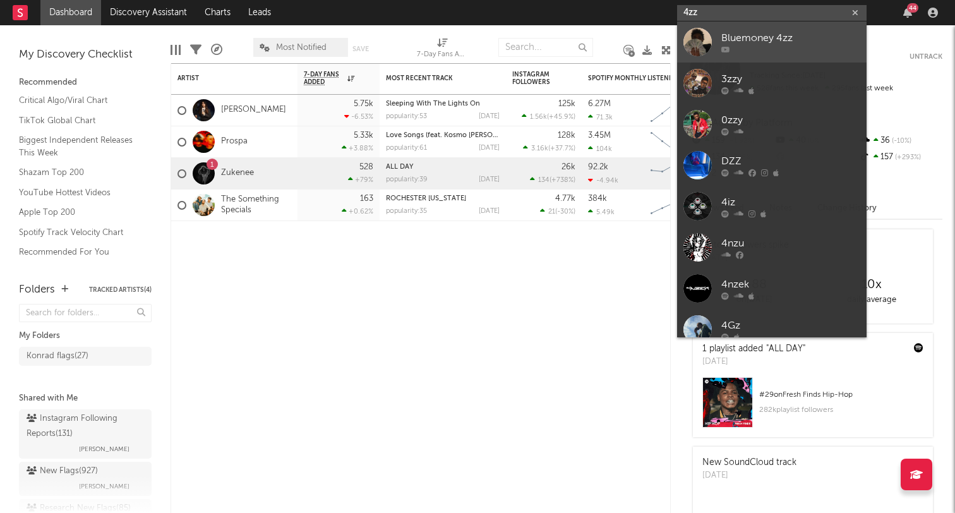
type input "4zz"
click at [782, 39] on div "Bluemoney 4zz" at bounding box center [790, 37] width 139 height 15
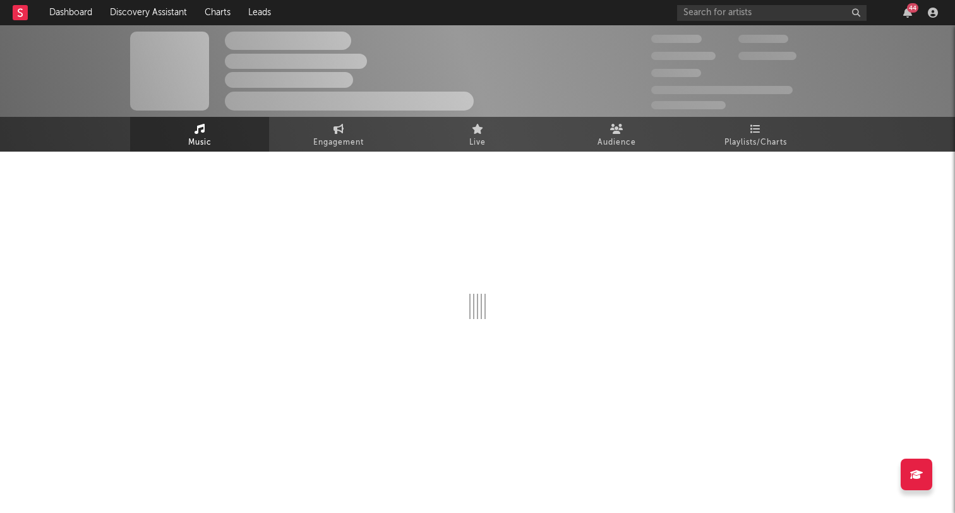
select select "1w"
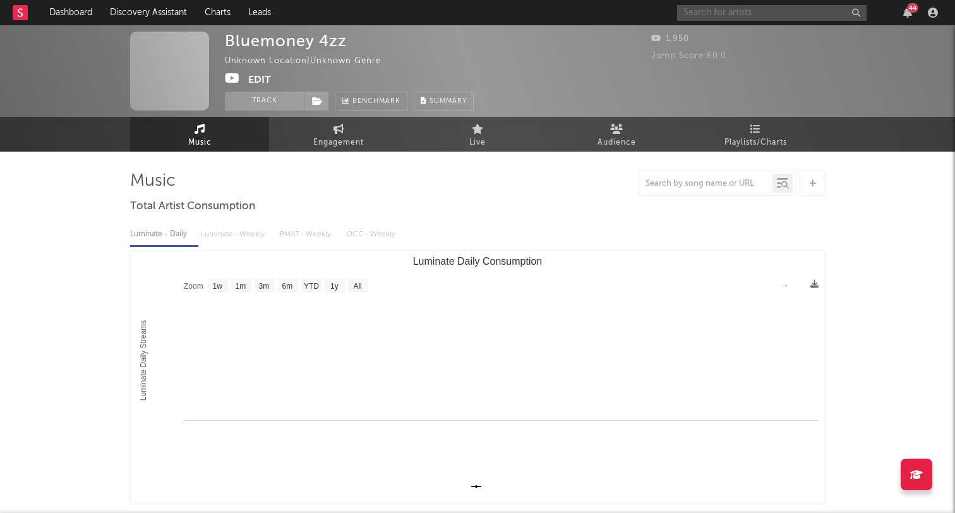
click at [727, 13] on input "text" at bounding box center [771, 13] width 189 height 16
click at [737, 16] on input "kinji" at bounding box center [771, 13] width 189 height 16
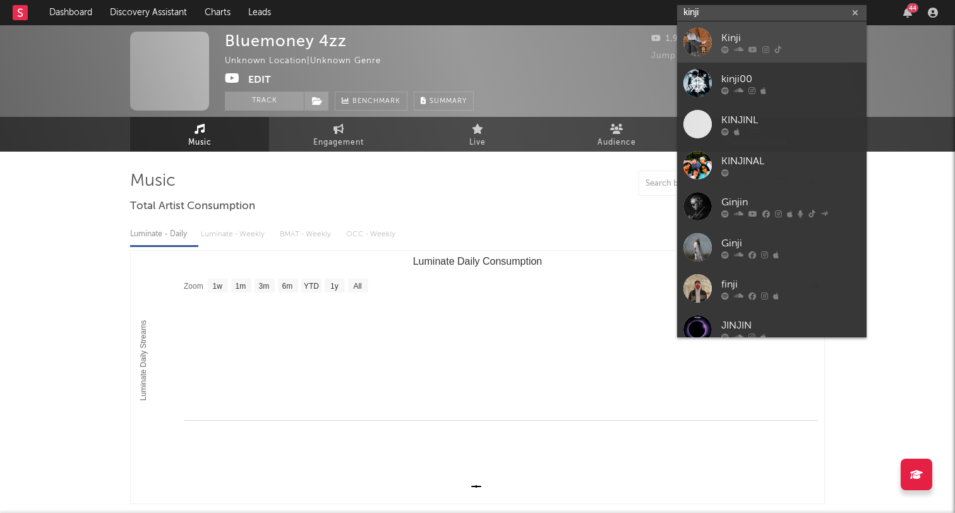
type input "kinji"
click at [731, 37] on div "Kinji" at bounding box center [790, 37] width 139 height 15
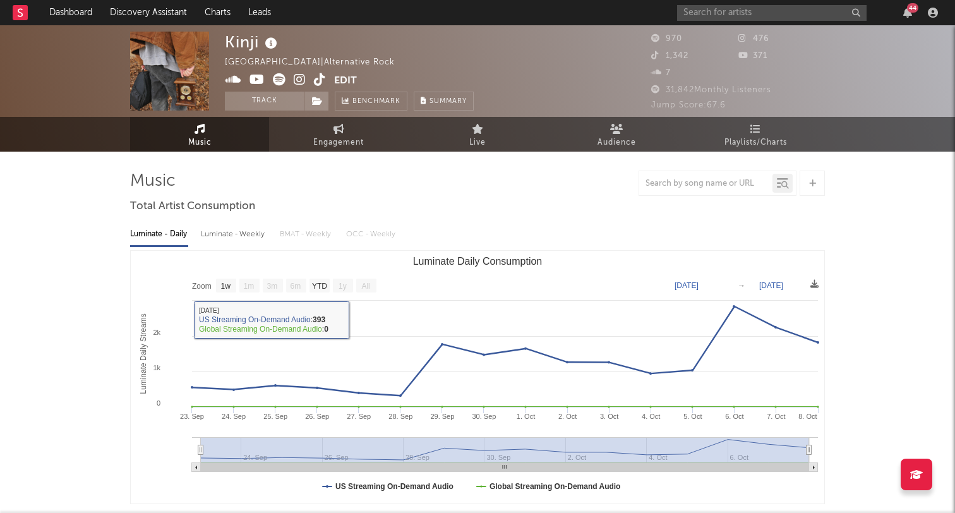
click at [366, 280] on rect "Luminate Daily Consumption" at bounding box center [366, 286] width 20 height 14
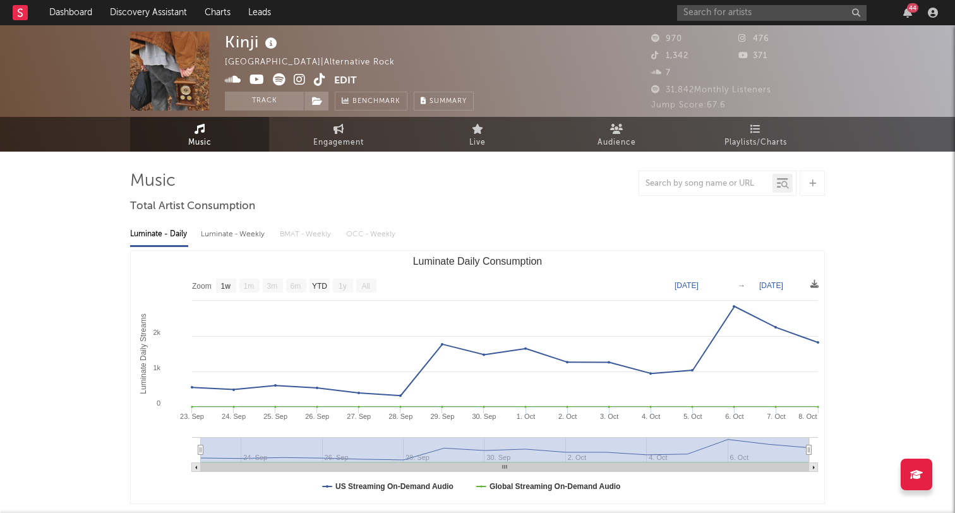
click at [221, 282] on text "1w" at bounding box center [226, 286] width 10 height 9
select select "1w"
type input "[DATE]"
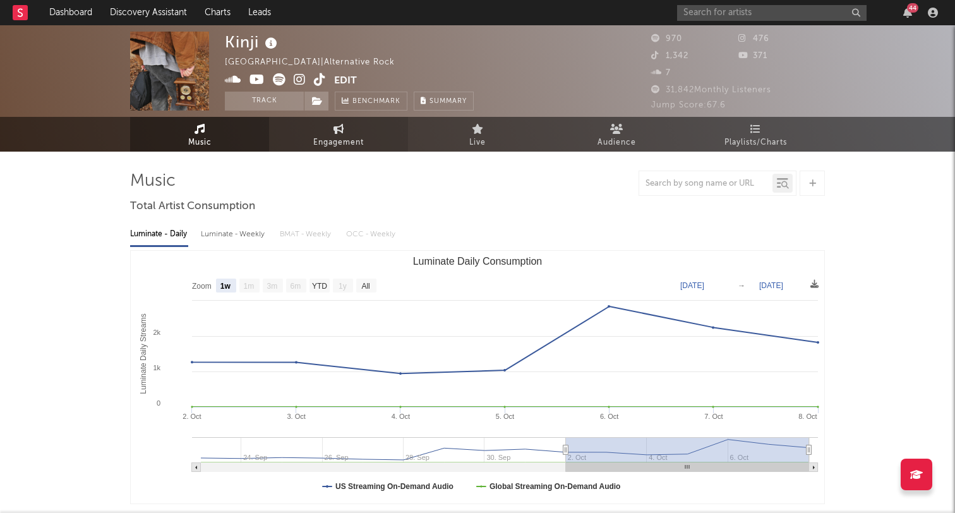
click at [340, 140] on span "Engagement" at bounding box center [338, 142] width 51 height 15
select select "1w"
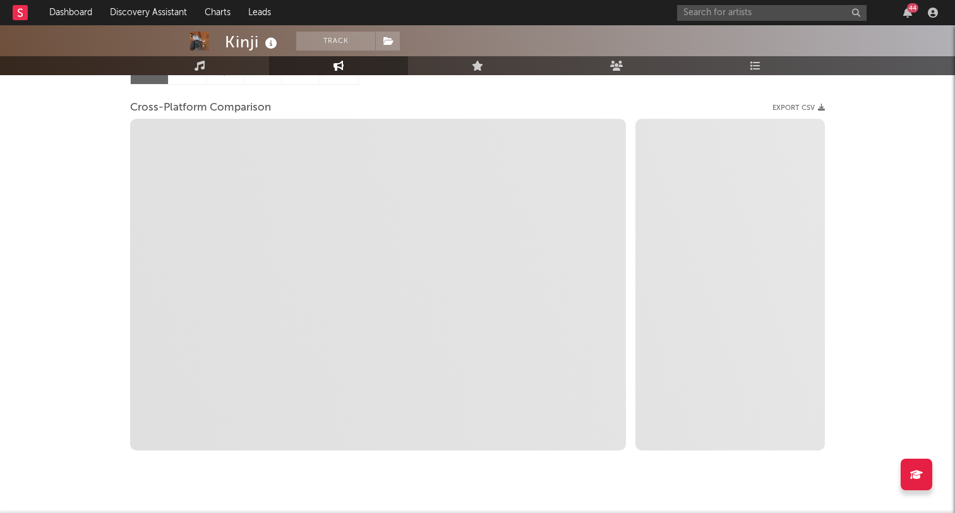
scroll to position [161, 0]
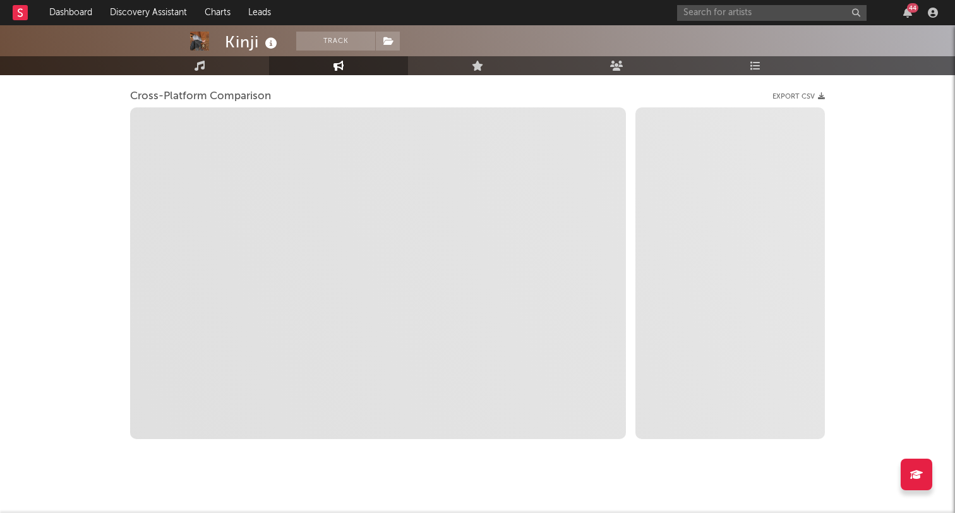
select select "1m"
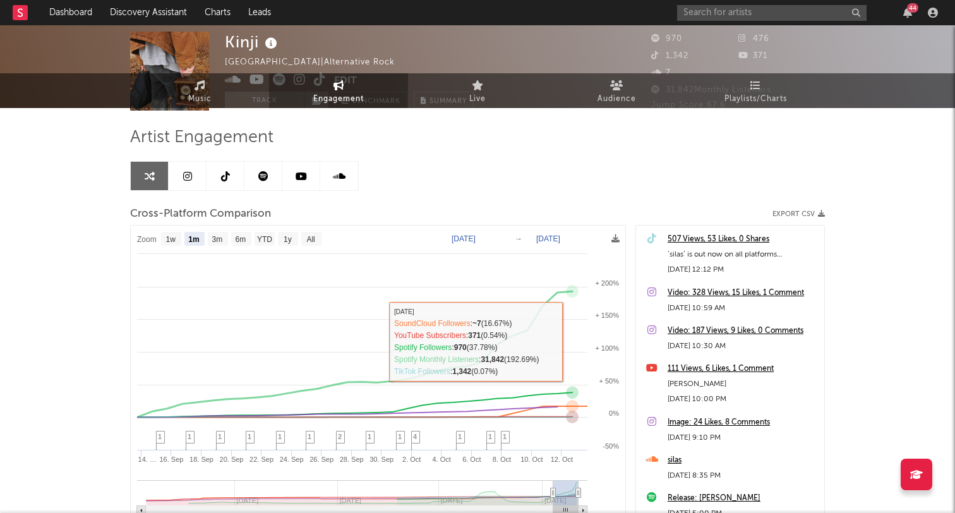
scroll to position [0, 0]
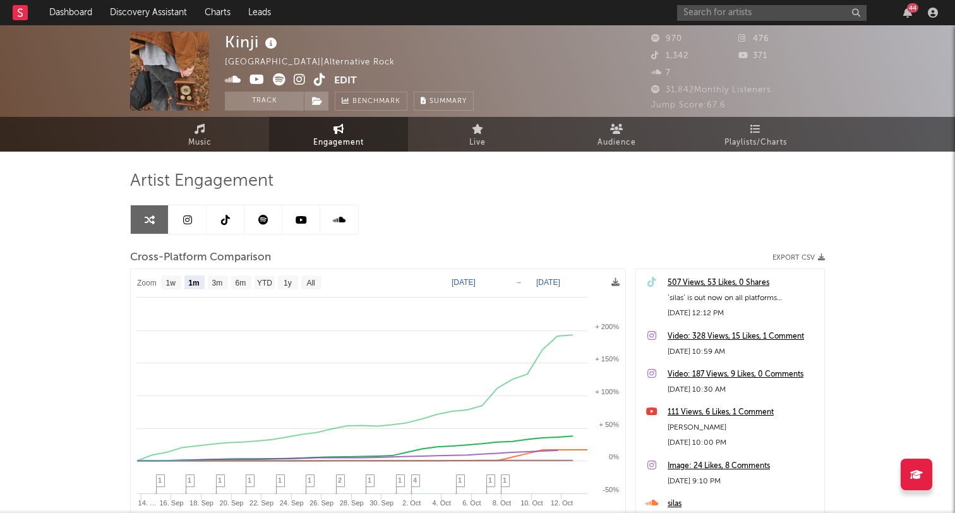
click at [294, 81] on icon at bounding box center [300, 79] width 12 height 13
click at [320, 79] on icon at bounding box center [320, 79] width 12 height 13
click at [732, 141] on span "Playlists/Charts" at bounding box center [756, 142] width 63 height 15
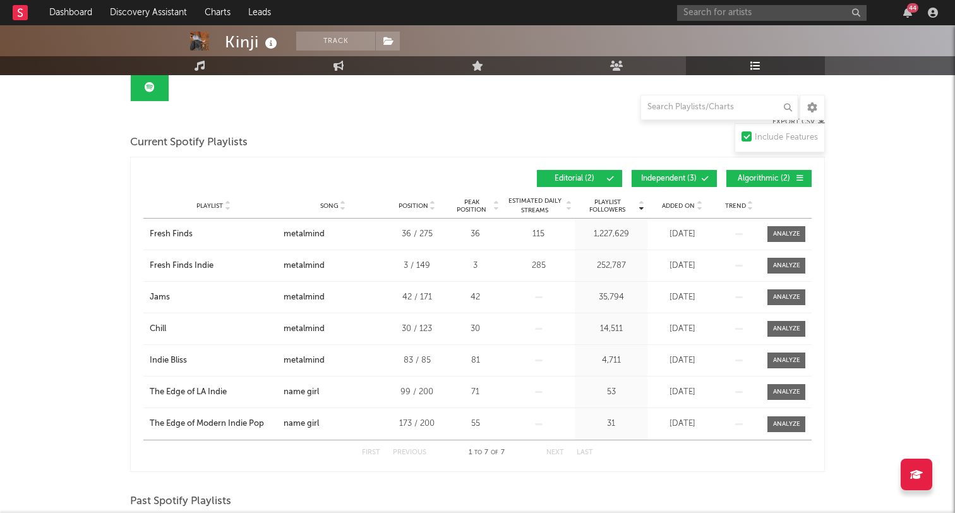
scroll to position [161, 0]
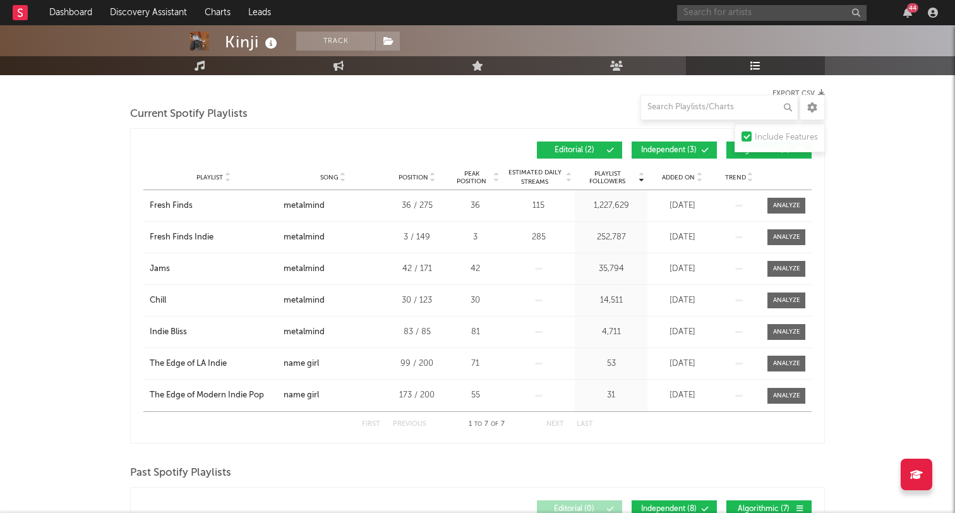
click at [765, 13] on input "text" at bounding box center [771, 13] width 189 height 16
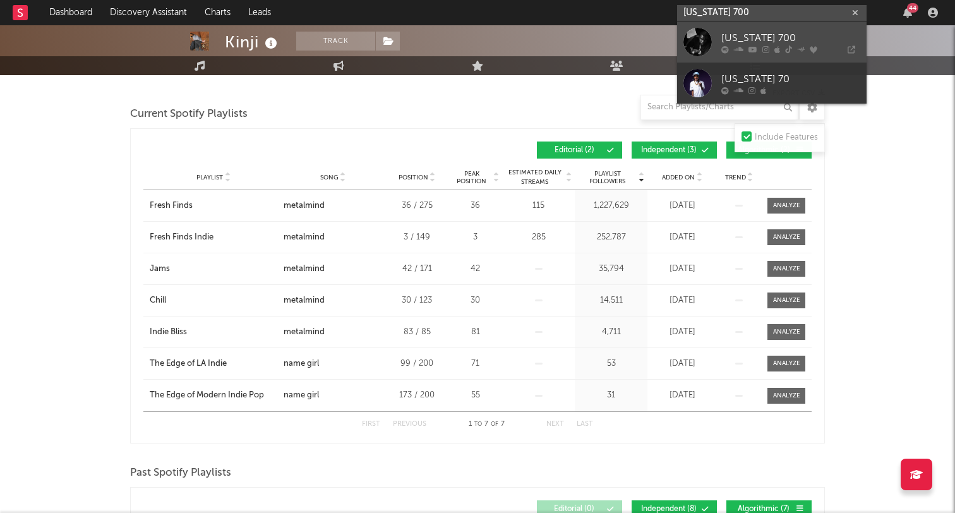
type input "montana 700"
click at [798, 35] on div "Montana 700" at bounding box center [790, 37] width 139 height 15
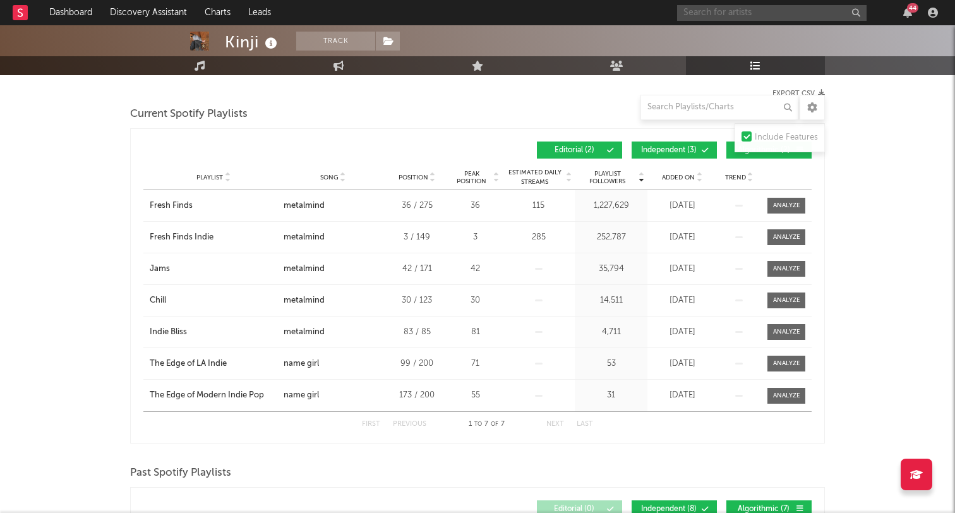
click at [721, 15] on input "text" at bounding box center [771, 13] width 189 height 16
click at [759, 15] on input "baby money" at bounding box center [771, 13] width 189 height 16
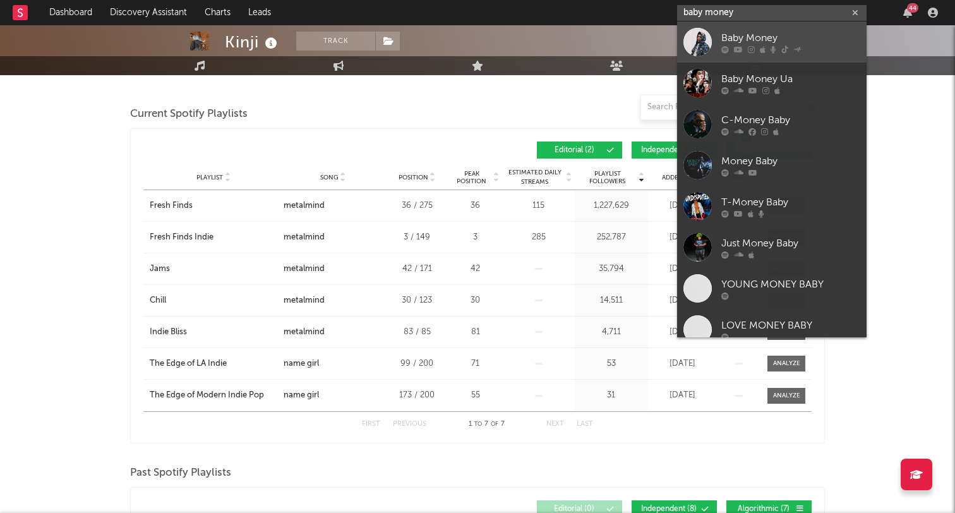
type input "baby money"
click at [740, 39] on div "Baby Money" at bounding box center [790, 37] width 139 height 15
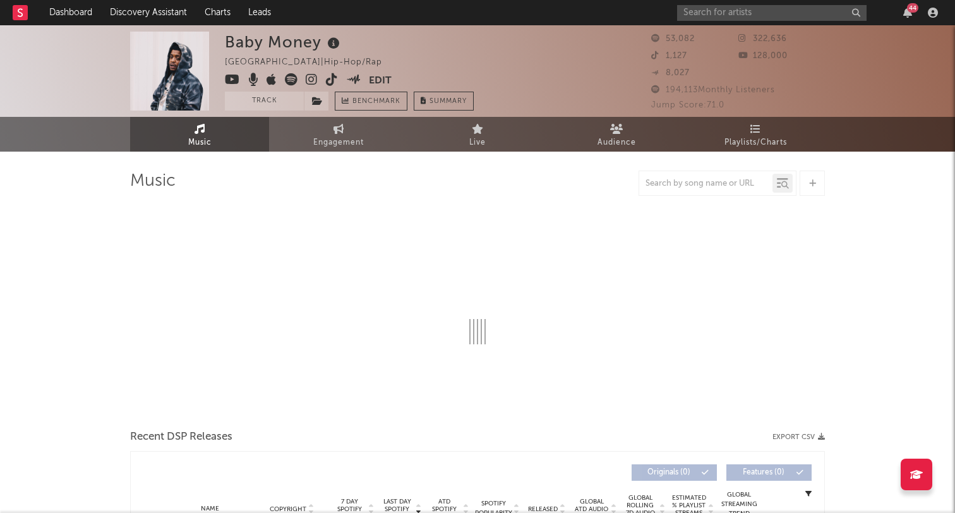
select select "6m"
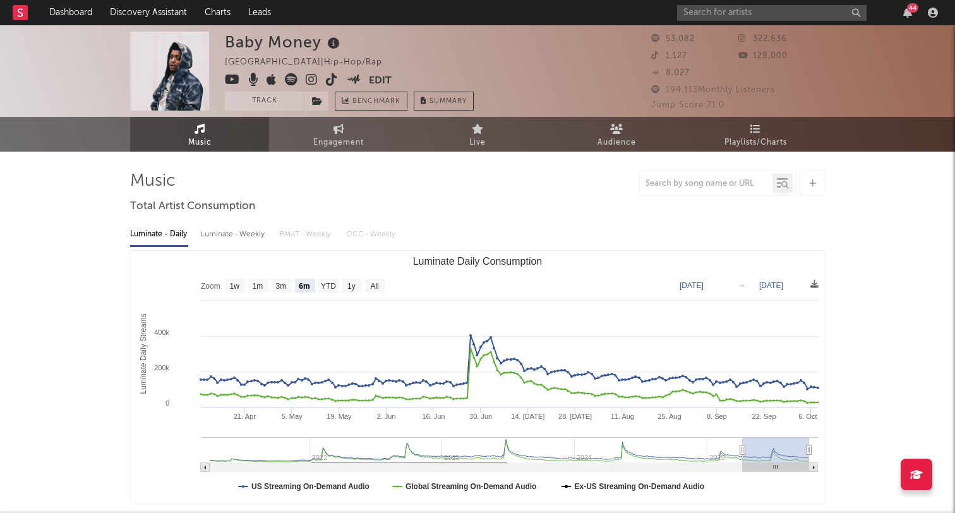
select select "6m"
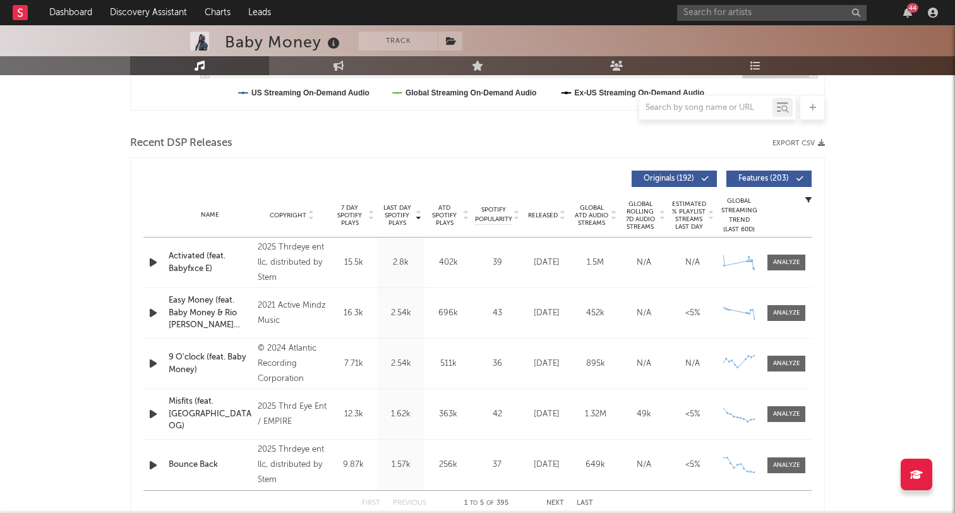
scroll to position [392, 0]
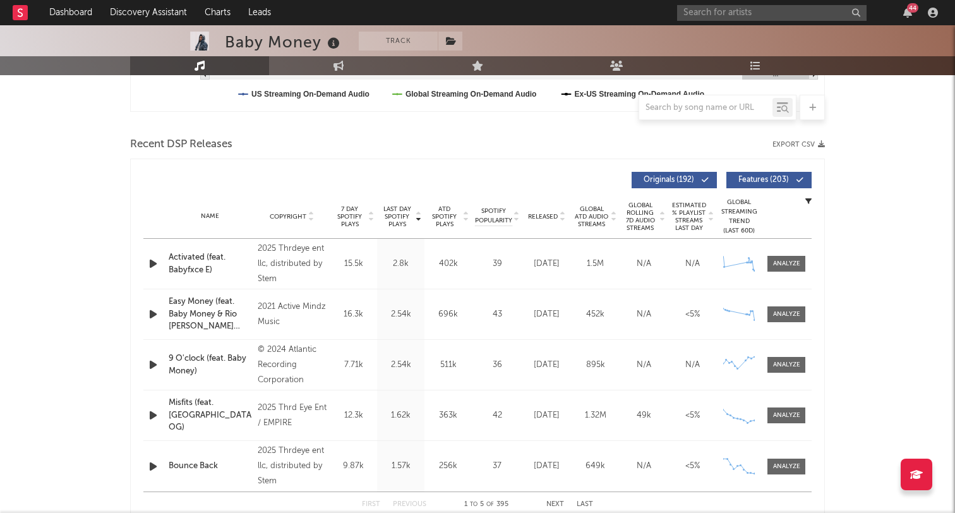
click at [158, 263] on icon "button" at bounding box center [153, 264] width 13 height 16
click at [157, 263] on icon "button" at bounding box center [153, 264] width 12 height 16
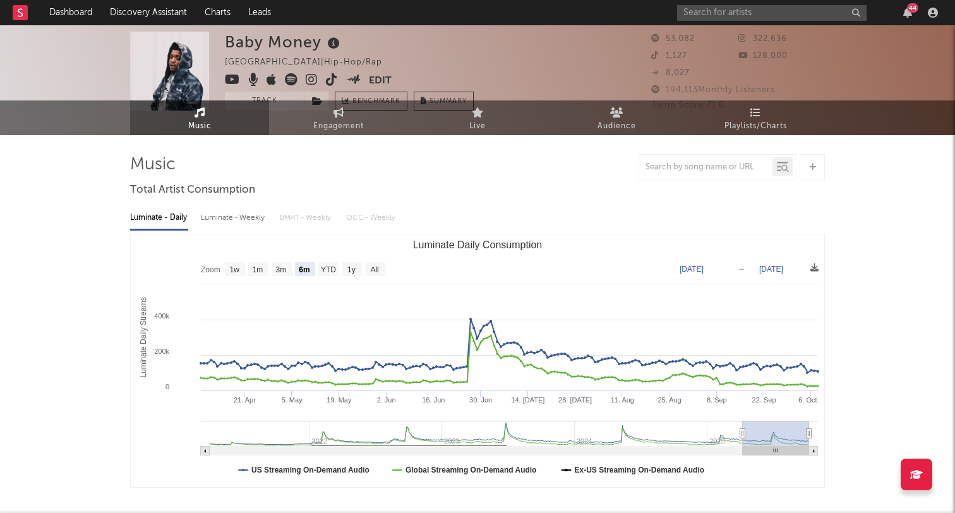
scroll to position [0, 0]
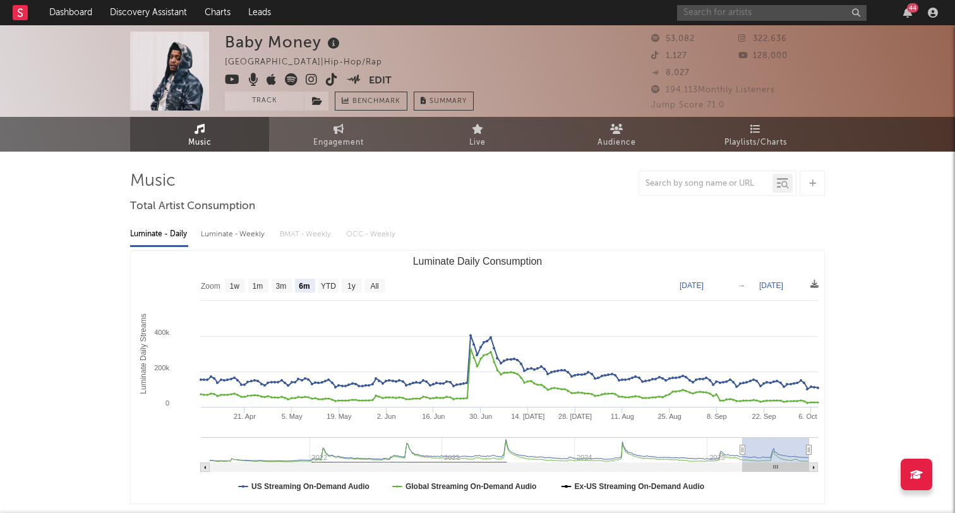
click at [714, 14] on input "text" at bounding box center [771, 13] width 189 height 16
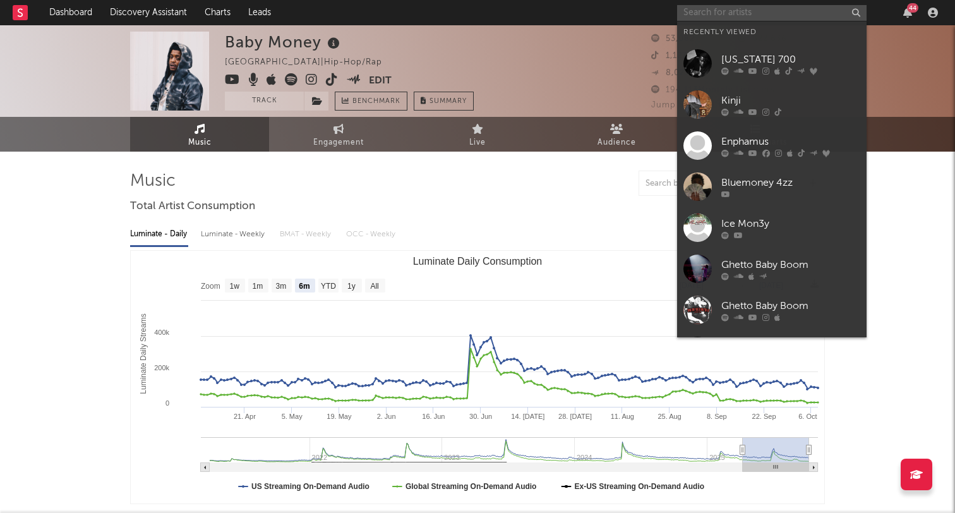
paste input "FETTY P FRANKLIN"
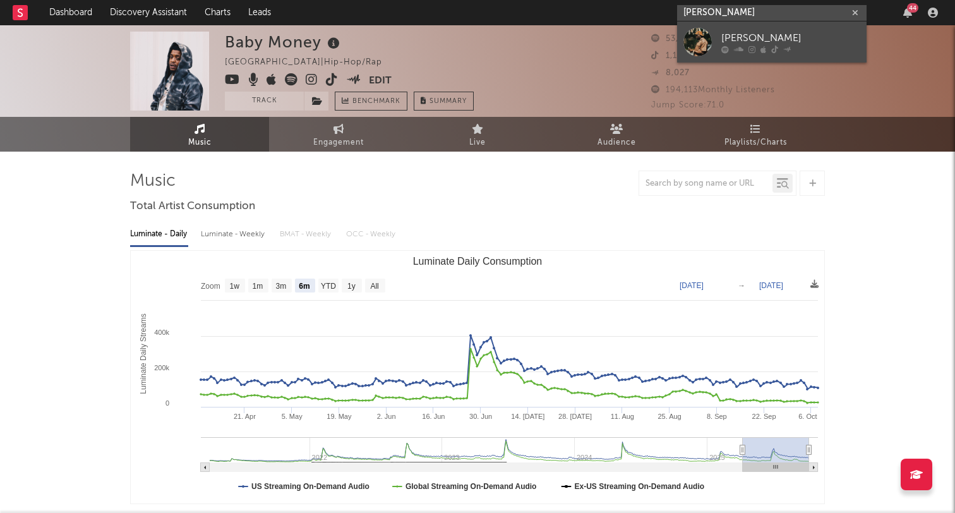
type input "FETTY P FRANKLIN"
click at [739, 33] on div "Fetty P Franklin" at bounding box center [790, 37] width 139 height 15
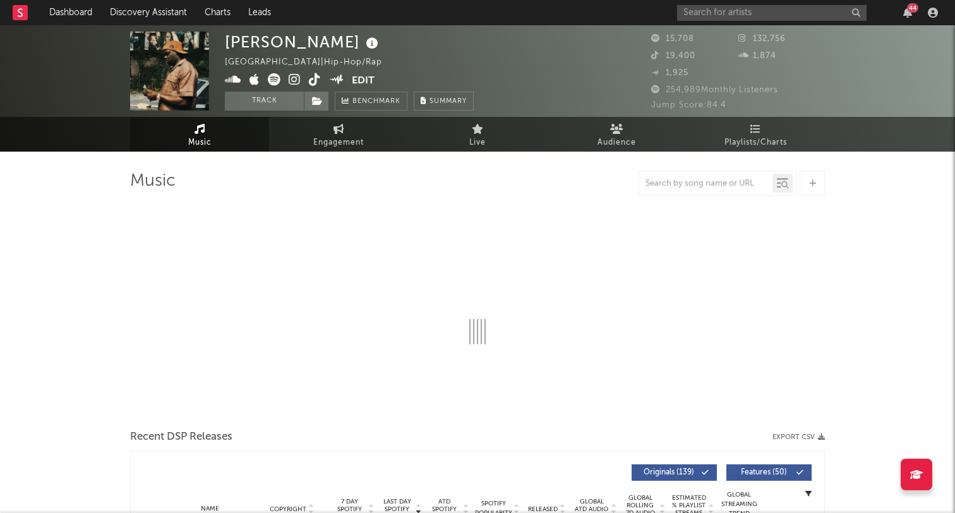
select select "6m"
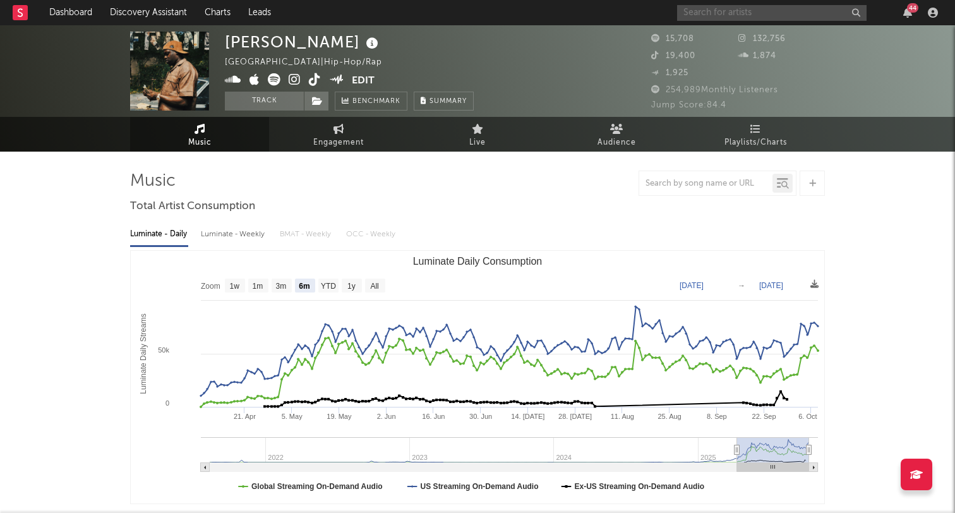
click at [707, 9] on input "text" at bounding box center [771, 13] width 189 height 16
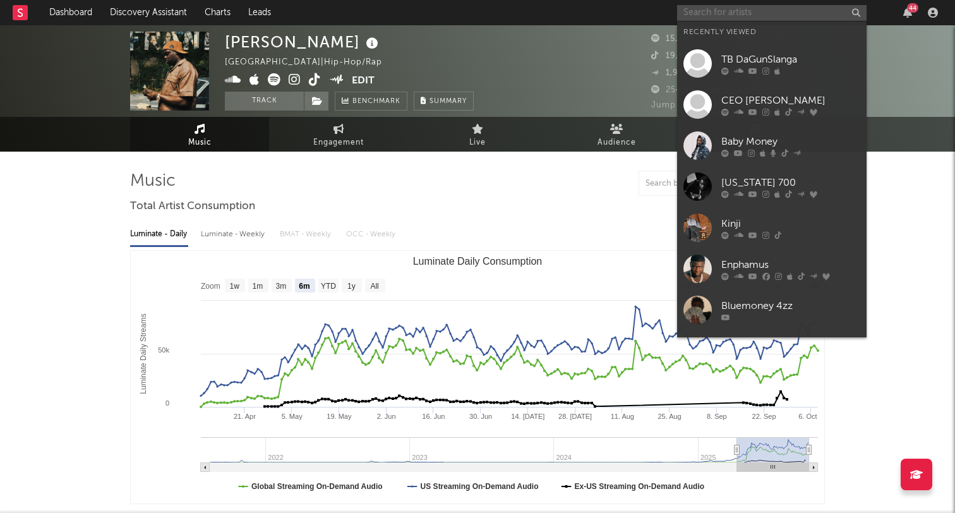
paste input "Montanna ATM"
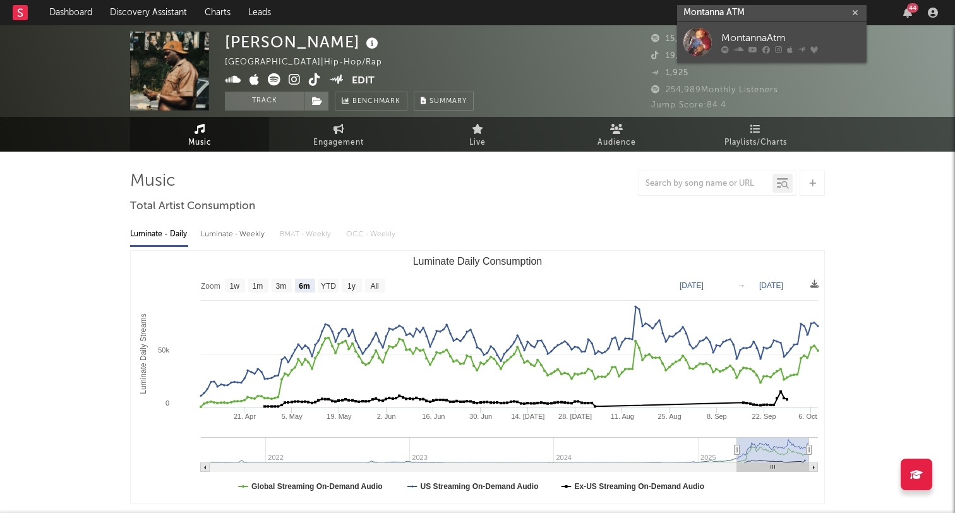
type input "Montanna ATM"
click at [726, 34] on div "MontannaAtm" at bounding box center [790, 37] width 139 height 15
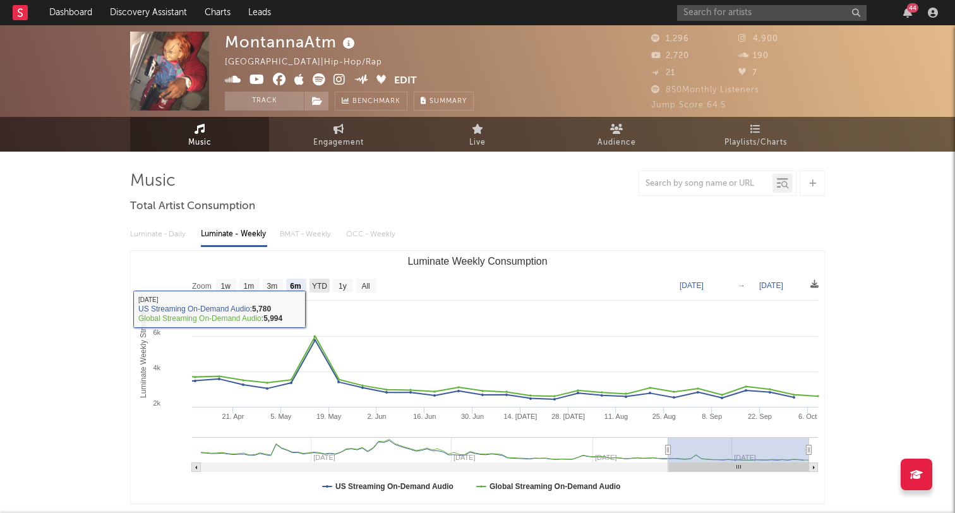
click at [311, 284] on rect "Luminate Weekly Consumption" at bounding box center [320, 286] width 20 height 14
select select "YTD"
type input "2025-01-01"
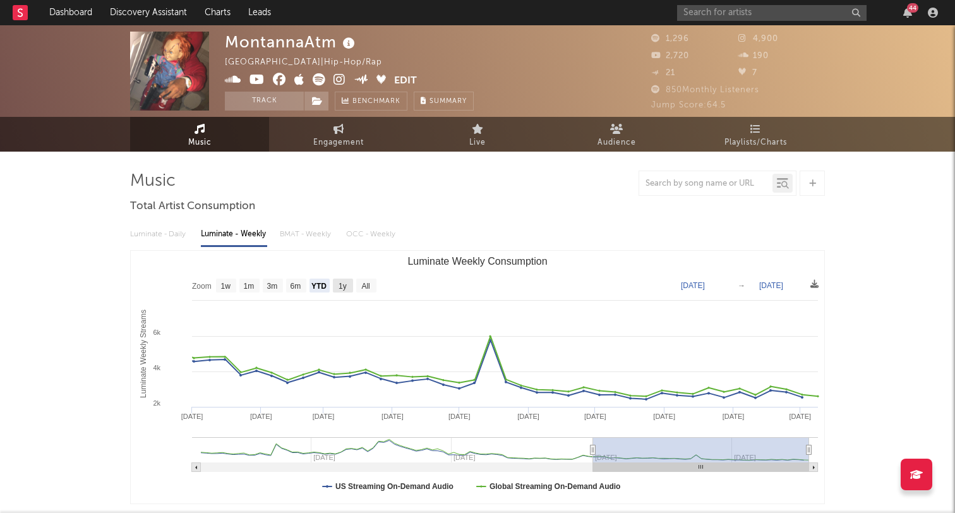
click at [352, 286] on rect "Luminate Weekly Consumption" at bounding box center [343, 286] width 20 height 14
select select "1y"
type input "2024-10-09"
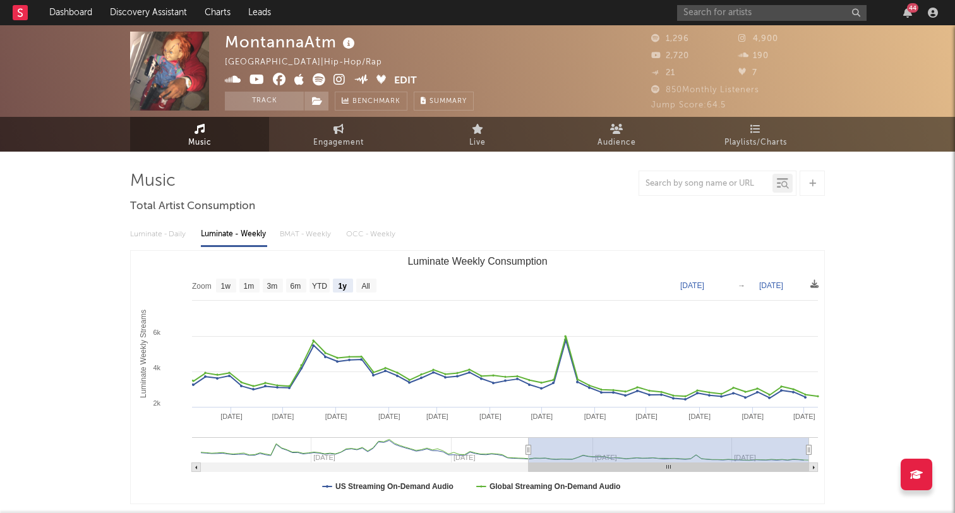
click at [368, 284] on text "All" at bounding box center [365, 286] width 8 height 9
select select "All"
type input "2023-08-10"
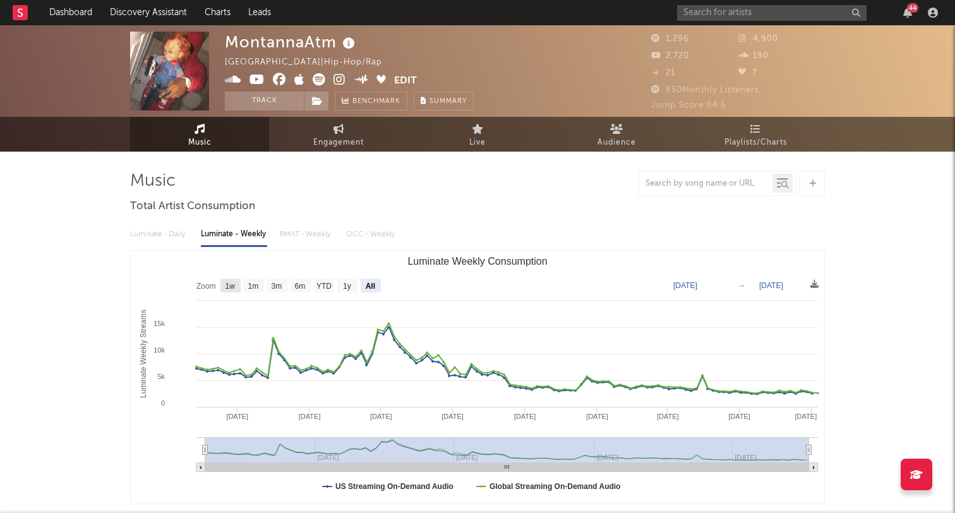
click at [228, 283] on text "1w" at bounding box center [231, 286] width 10 height 9
select select "1w"
type input "2025-10-03"
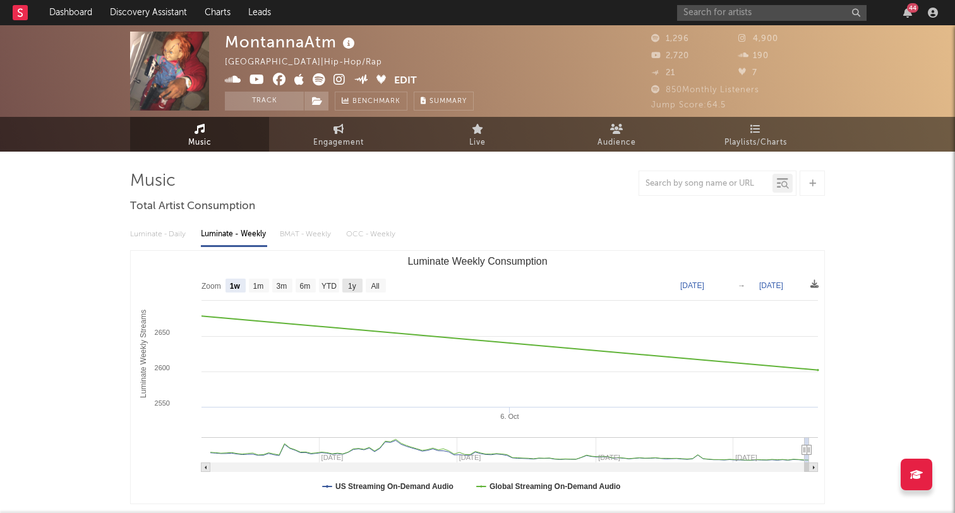
click at [361, 284] on rect "Luminate Weekly Consumption" at bounding box center [352, 286] width 20 height 14
select select "1y"
type input "2024-10-09"
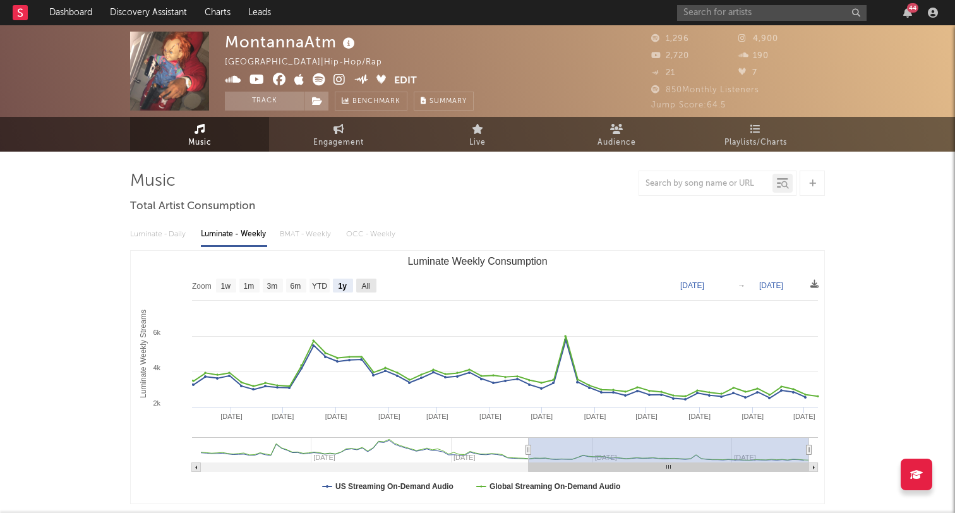
click at [374, 284] on rect "Luminate Weekly Consumption" at bounding box center [366, 286] width 20 height 14
select select "All"
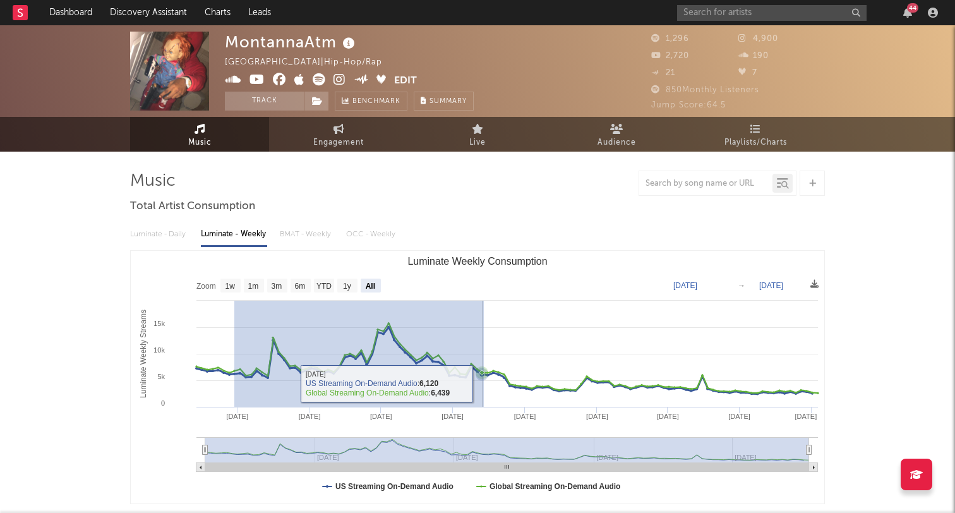
drag, startPoint x: 234, startPoint y: 360, endPoint x: 892, endPoint y: 498, distance: 672.0
click at [570, 385] on icon "Created with Highcharts 10.3.3 Luminate Weekly Streams Luminate Weekly Consumpt…" at bounding box center [478, 377] width 694 height 253
type input "2023-09-27"
type input "2024-11-27"
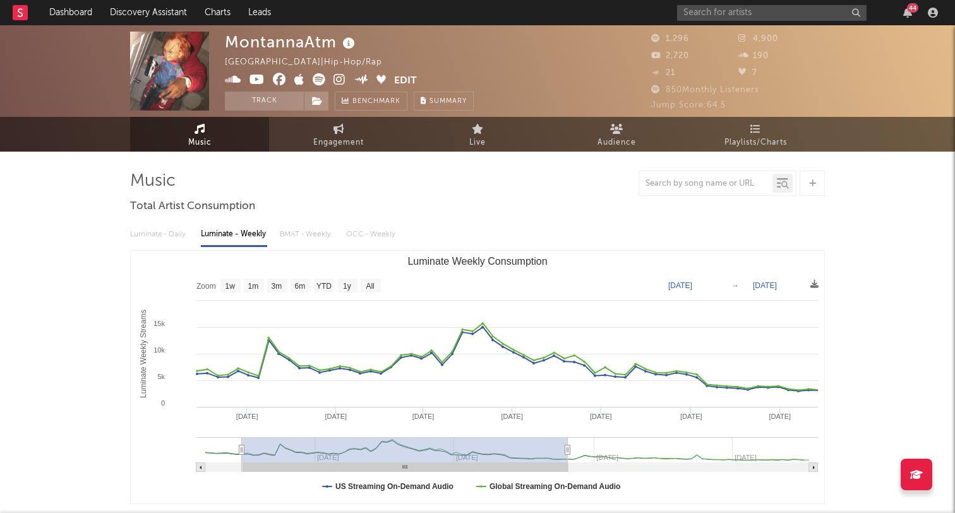
click at [729, 26] on div "MontannaAtm United States | Hip-Hop/Rap Edit Track Benchmark Summary 1,296 4,90…" at bounding box center [477, 71] width 955 height 92
click at [335, 75] on icon at bounding box center [340, 79] width 12 height 13
click at [335, 118] on link "Engagement" at bounding box center [338, 134] width 139 height 35
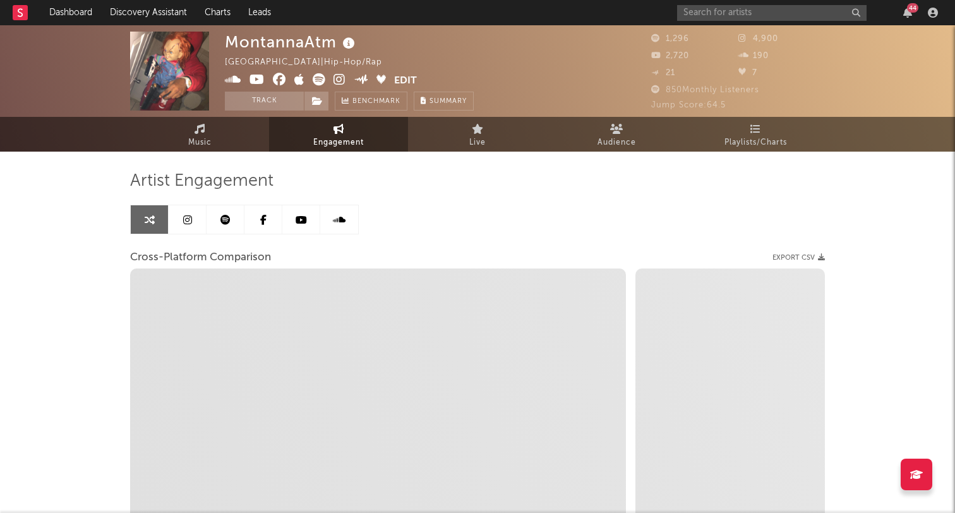
select select "1w"
select select "1m"
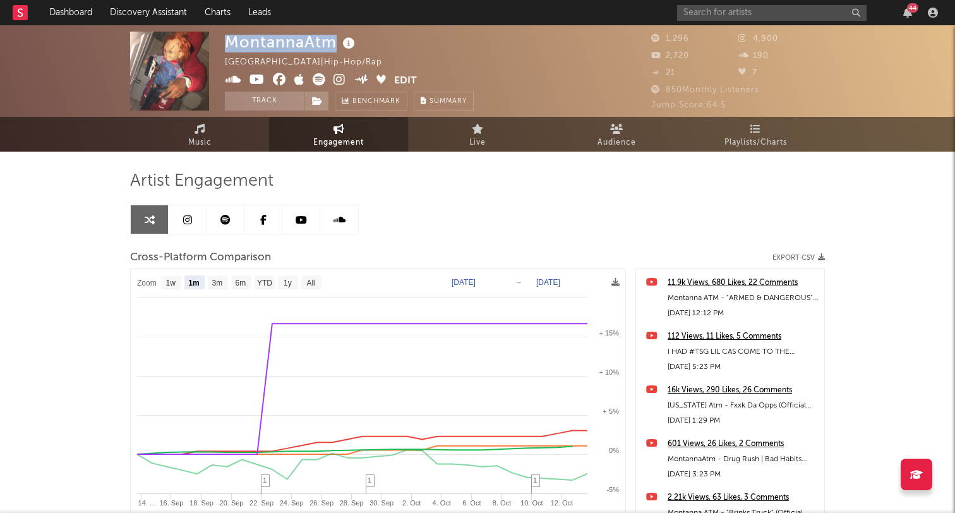
drag, startPoint x: 287, startPoint y: 42, endPoint x: 229, endPoint y: 43, distance: 58.8
click at [229, 43] on div "MontannaAtm" at bounding box center [291, 42] width 133 height 21
copy div "MontannaAtm"
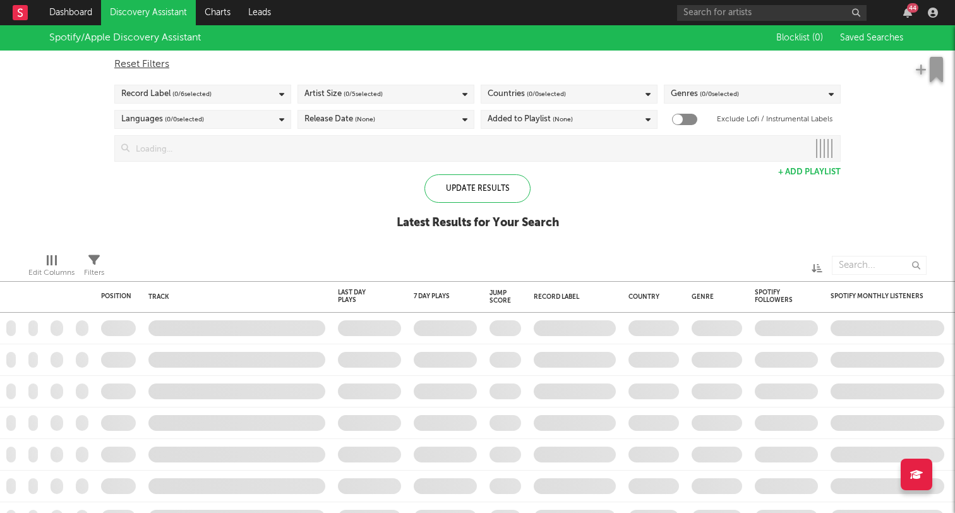
checkbox input "true"
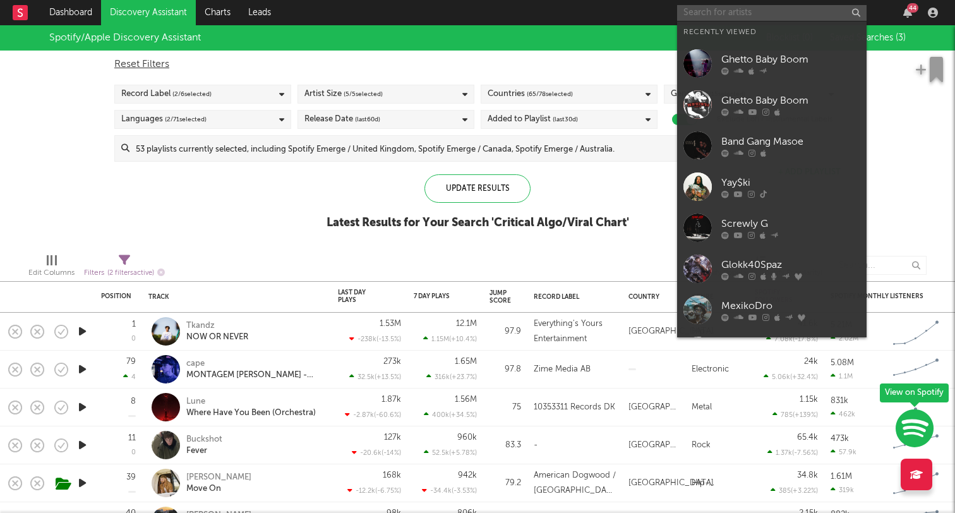
click at [716, 5] on input "text" at bounding box center [771, 13] width 189 height 16
paste input "Ice Mon3y"
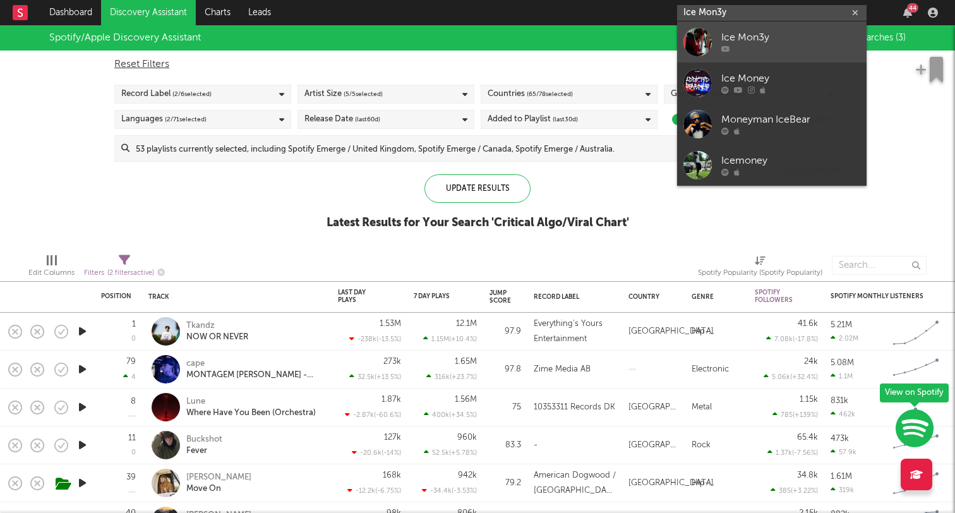
type input "Ice Mon3y"
click at [754, 39] on div "Ice Mon3y" at bounding box center [790, 37] width 139 height 15
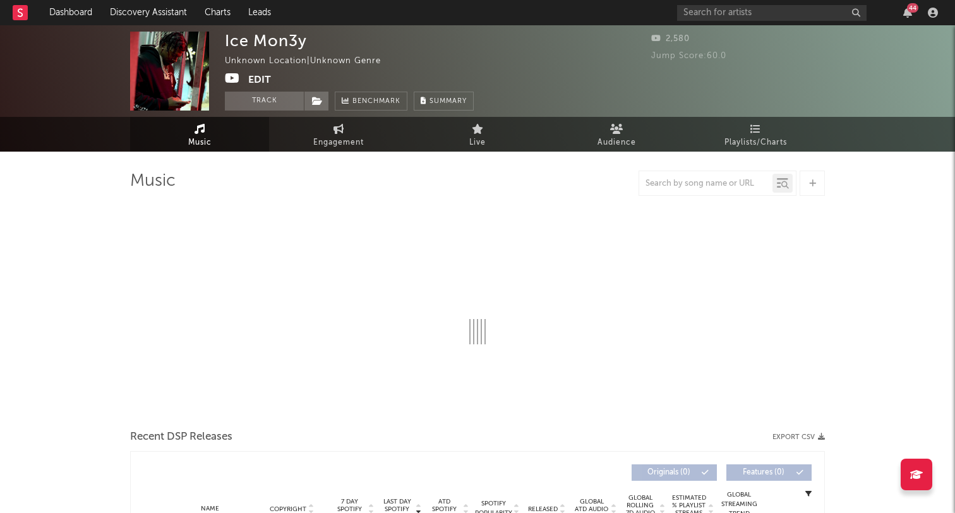
select select "1w"
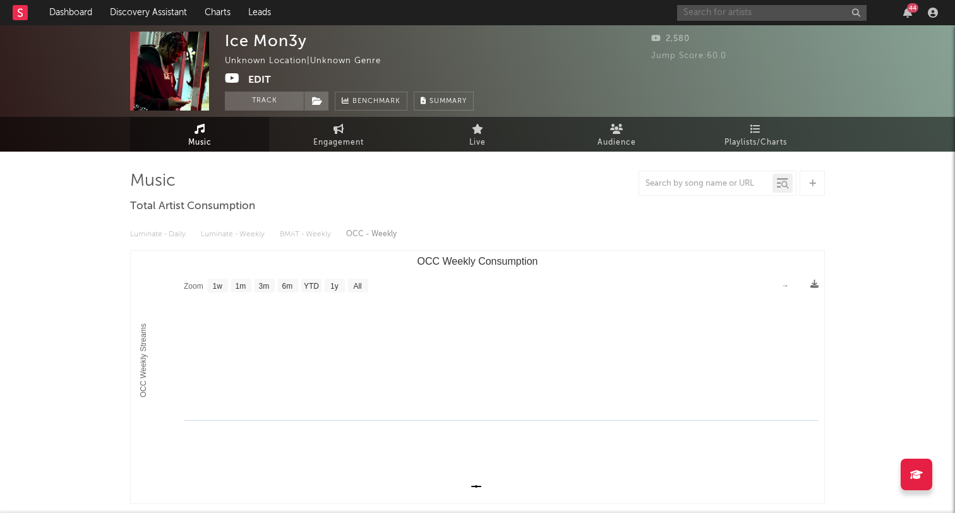
click at [711, 14] on input "text" at bounding box center [771, 13] width 189 height 16
paste input "https://open.spotify.com/artist/7tSmXDJMJ8KFgdJocrhJ2V?si=jGqNVDDdS_uMZGAVX0QEFg"
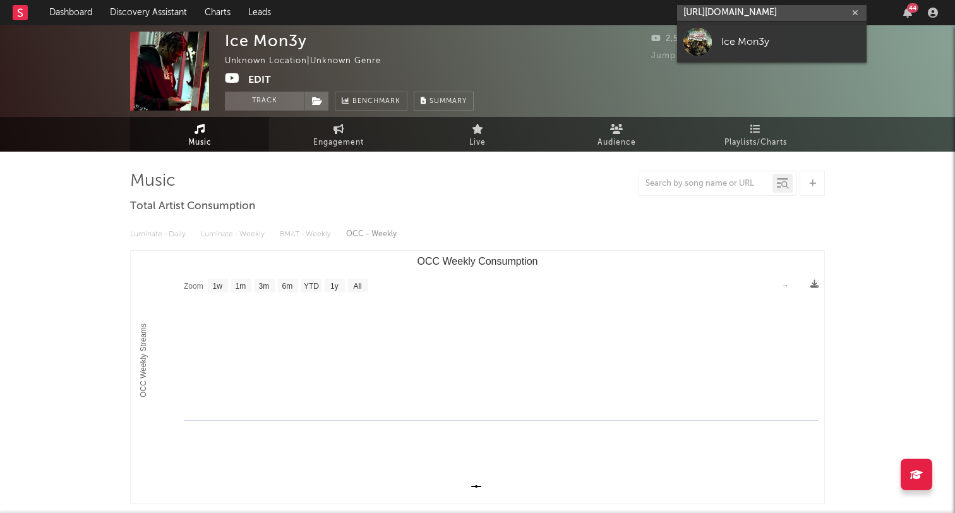
click at [767, 11] on input "https://open.spotify.com/artist/7tSmXDJMJ8KFgdJocrhJ2V?si=jGqNVDDdS_uMZGAVX0QEFg" at bounding box center [771, 13] width 189 height 16
type input "https://open.spotify.com/artist/7tSmXDJMJ8KFgdJocrhJ2V?si=jGqNVDDdS_uMZGAVX0QEFg"
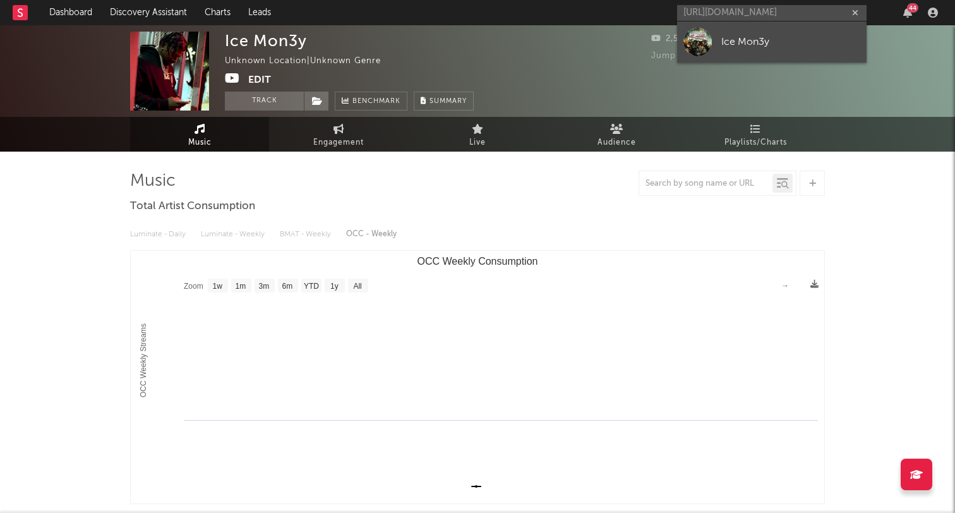
scroll to position [0, 0]
click at [762, 32] on link "Ice Mon3y" at bounding box center [771, 41] width 189 height 41
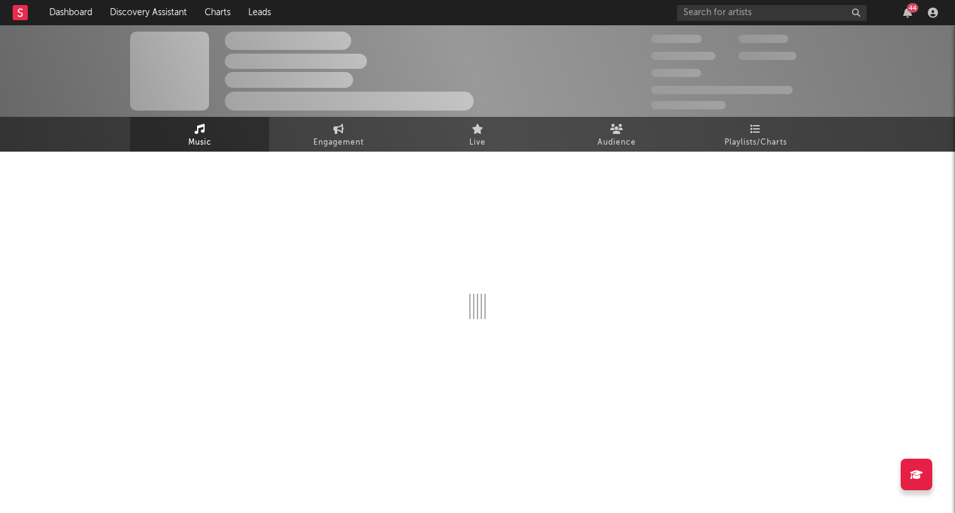
select select "1w"
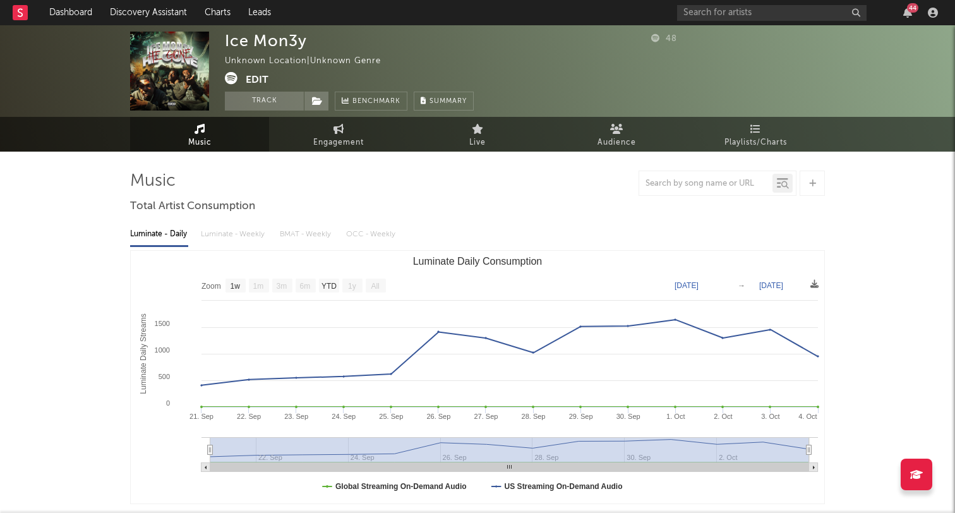
click at [259, 83] on button "Edit" at bounding box center [257, 80] width 23 height 16
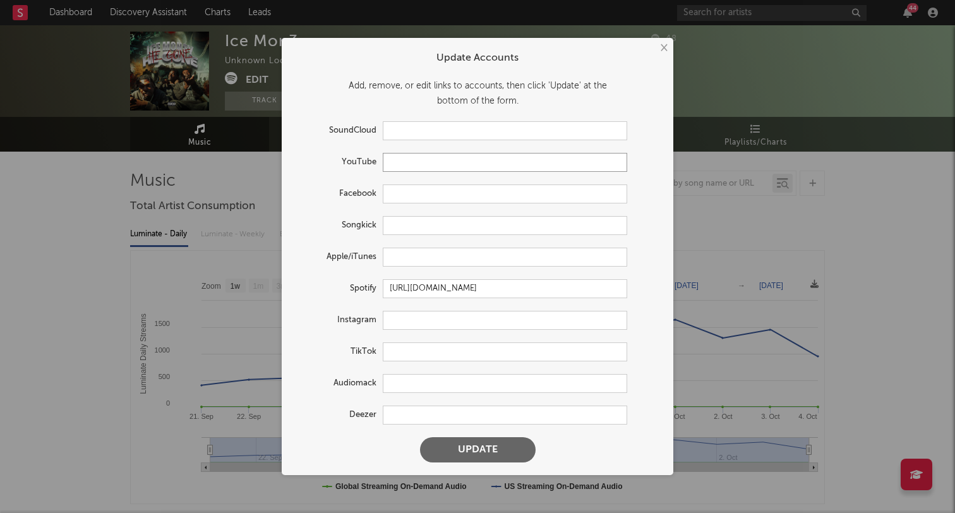
click at [406, 163] on input "text" at bounding box center [505, 162] width 244 height 19
paste input "https://www.youtube.com/watch?v=8ORTUeBdyXw&list=RD8ORTUeBdyXw&start_radio=1"
type input "https://www.youtube.com/watch?v=8ORTUeBdyXw&list=RD8ORTUeBdyXw&start_radio=1"
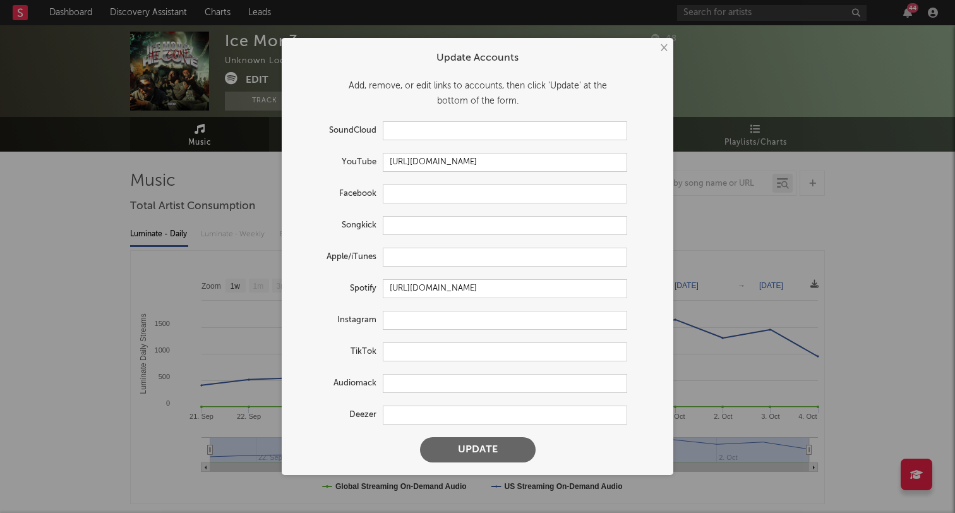
click at [470, 441] on button "Update" at bounding box center [478, 449] width 116 height 25
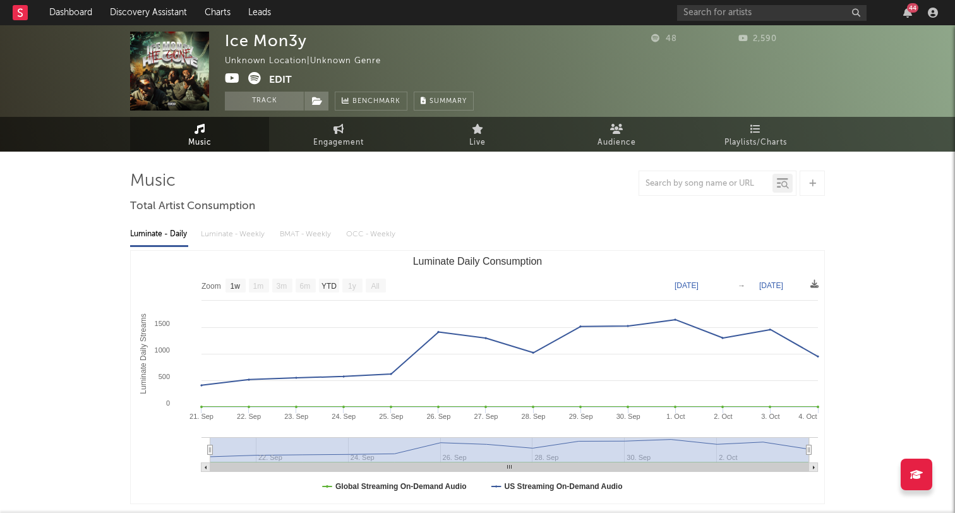
click at [240, 277] on rect "Luminate Daily Consumption" at bounding box center [478, 377] width 694 height 253
click at [238, 280] on rect "Luminate Daily Consumption" at bounding box center [236, 286] width 20 height 14
select select "1w"
type input "2025-09-28"
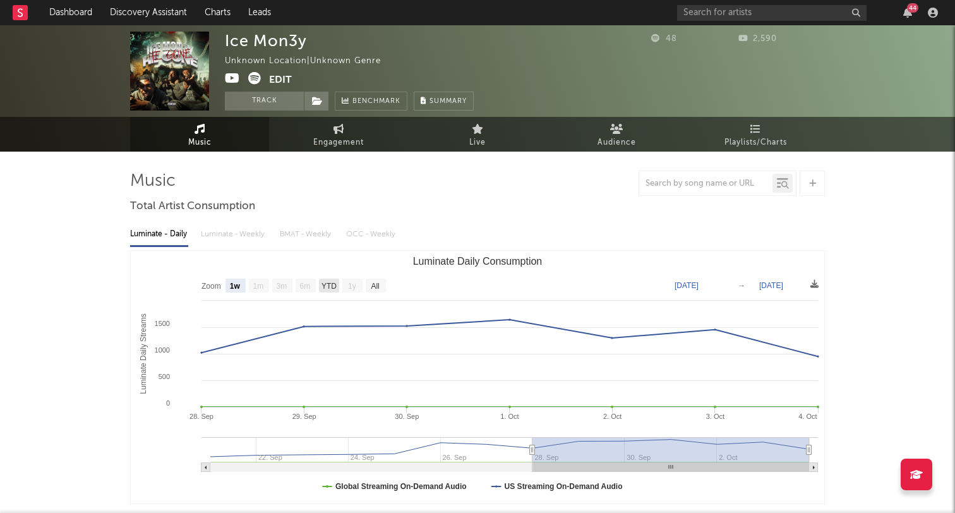
click at [324, 291] on rect "Luminate Daily Consumption" at bounding box center [329, 286] width 20 height 14
select select "YTD"
type input "[DATE]"
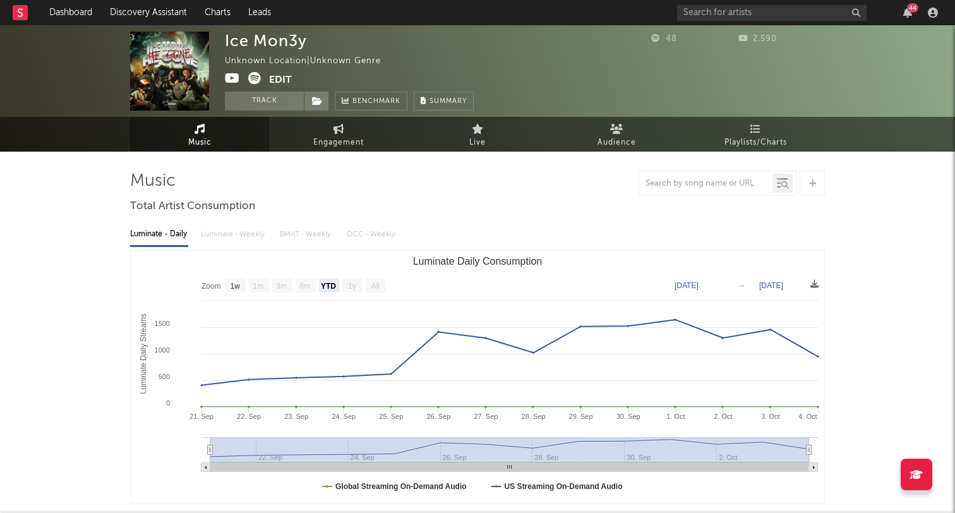
click at [367, 285] on rect "Luminate Daily Consumption" at bounding box center [376, 286] width 20 height 14
click at [318, 94] on span at bounding box center [316, 101] width 25 height 19
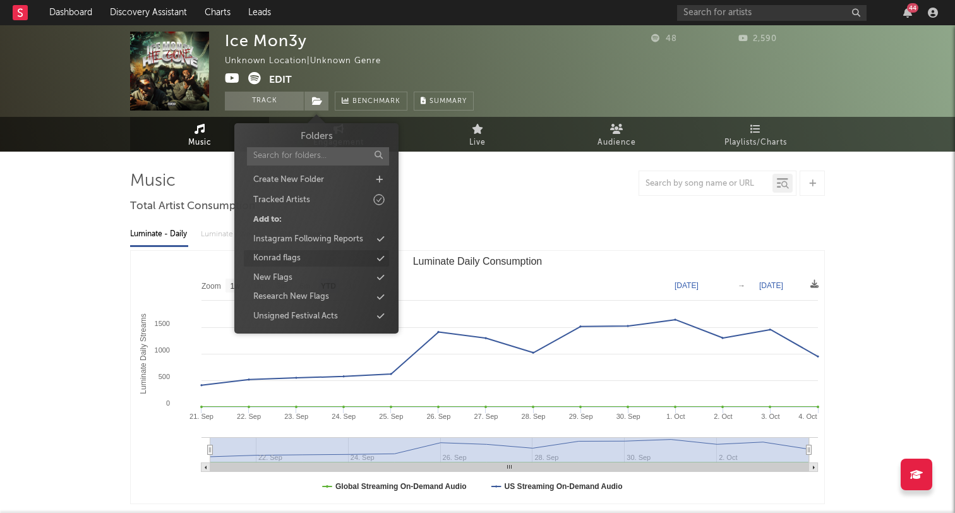
click at [287, 260] on div "Konrad flags" at bounding box center [276, 258] width 47 height 13
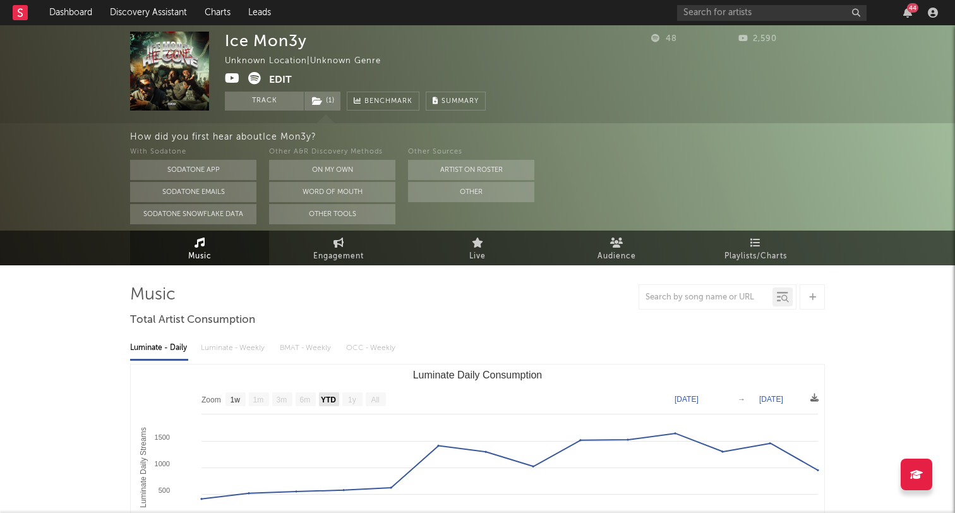
click at [323, 396] on text "YTD" at bounding box center [328, 399] width 15 height 9
select select "YTD"
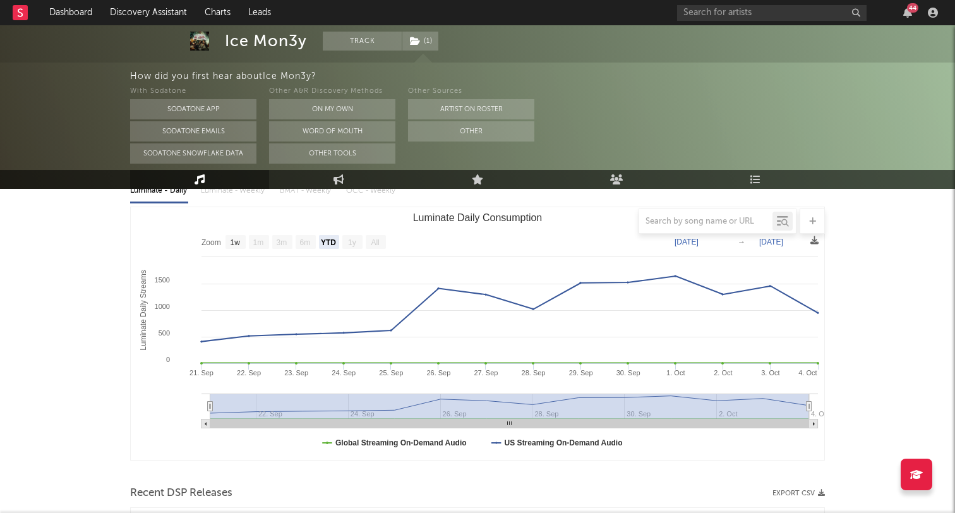
scroll to position [164, 0]
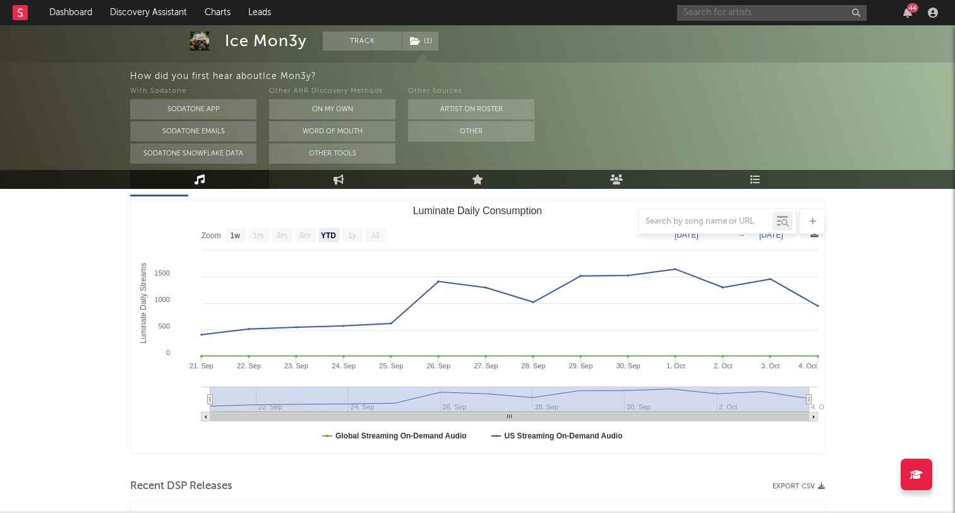
click at [709, 19] on input "text" at bounding box center [771, 13] width 189 height 16
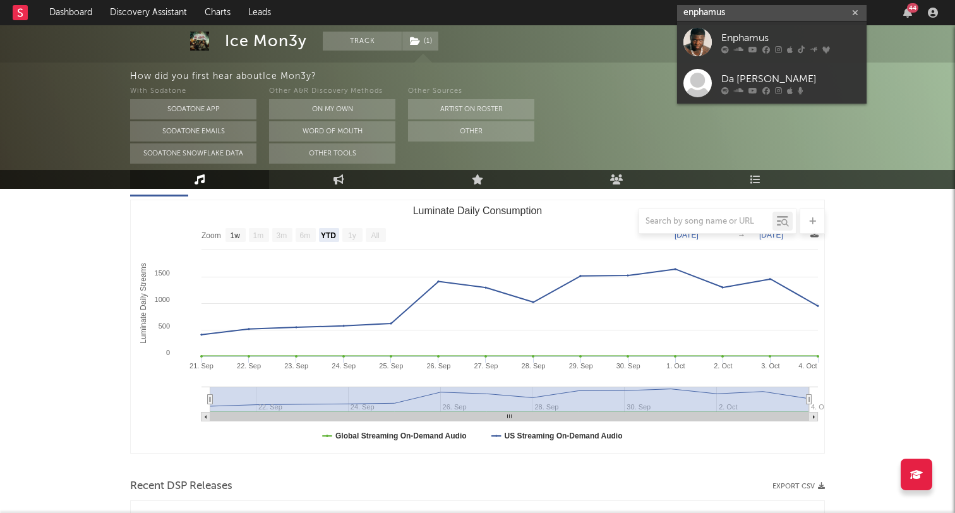
type input "enphamus"
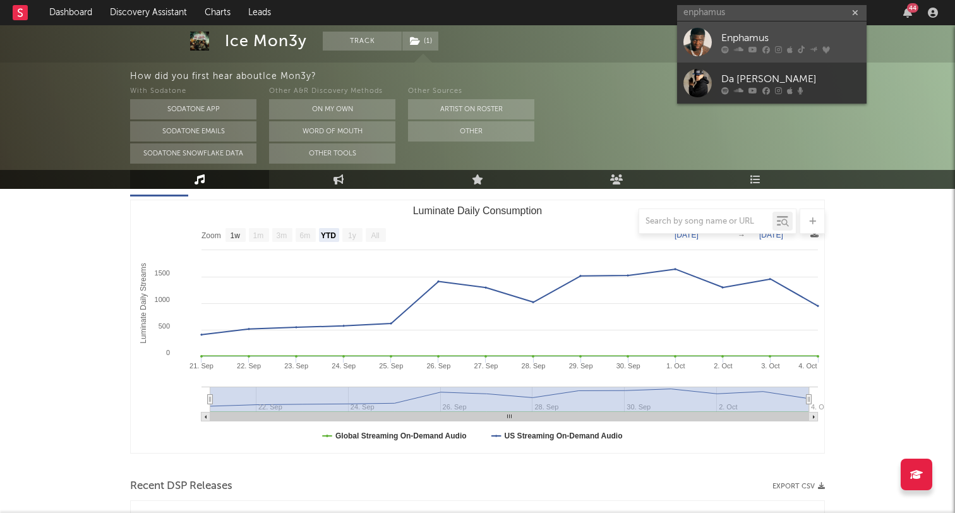
click at [730, 39] on div "Enphamus" at bounding box center [790, 37] width 139 height 15
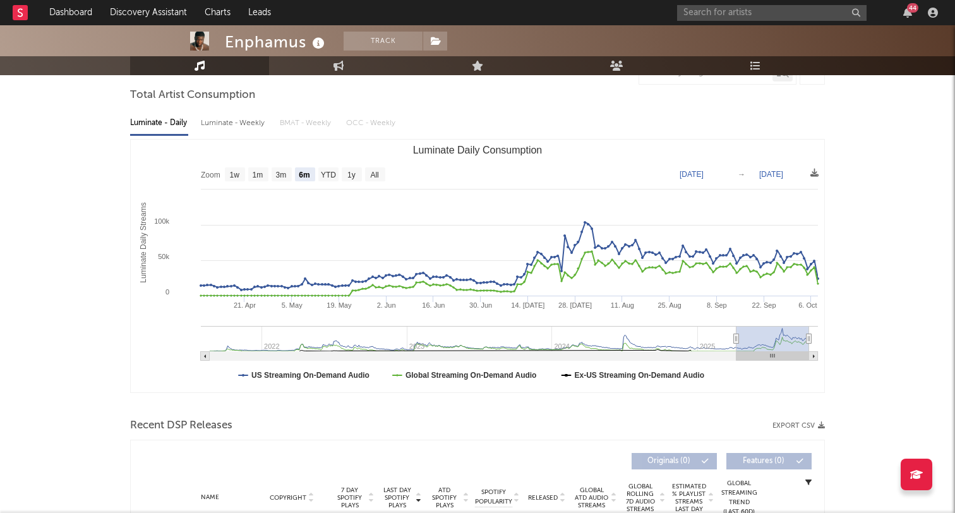
scroll to position [114, 0]
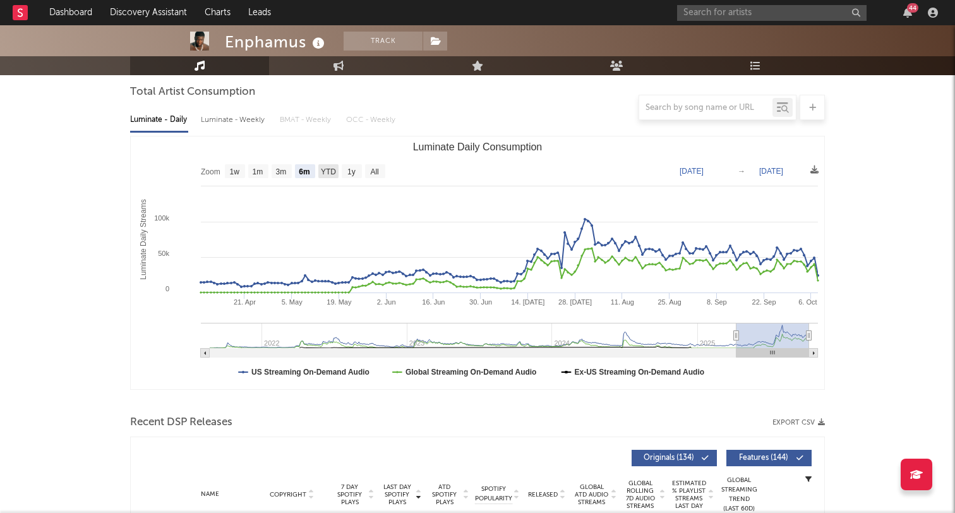
click at [325, 175] on text "YTD" at bounding box center [328, 171] width 15 height 9
select select "YTD"
type input "[DATE]"
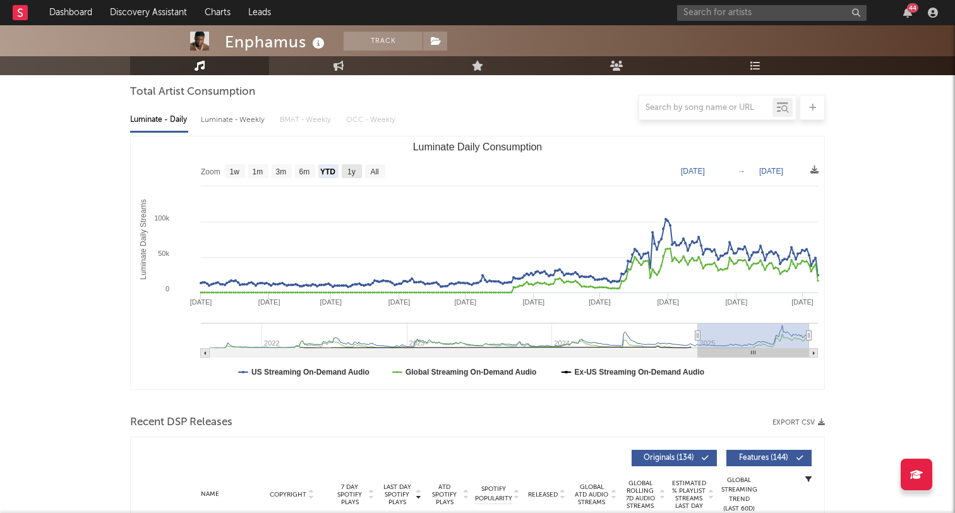
click at [352, 171] on text "1y" at bounding box center [351, 171] width 8 height 9
select select "1y"
type input "[DATE]"
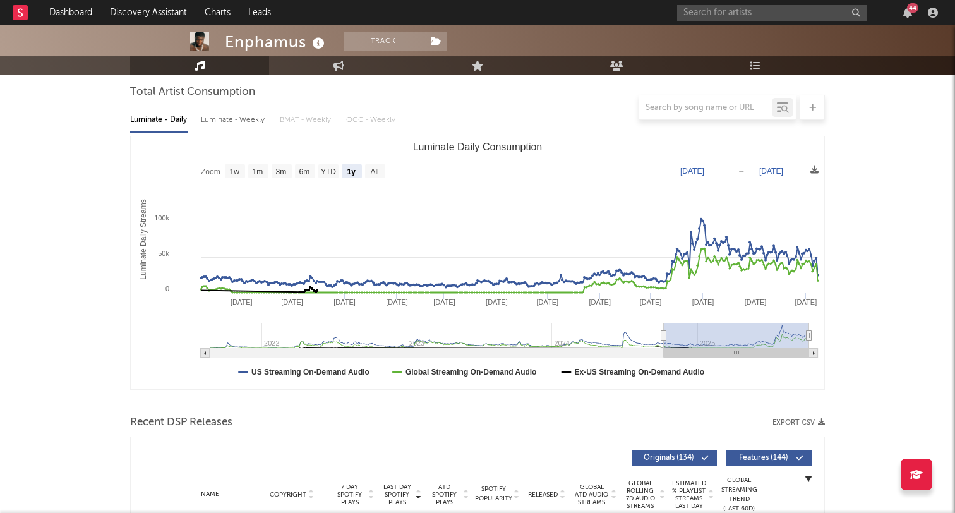
click at [368, 171] on rect "Luminate Daily Consumption" at bounding box center [375, 171] width 20 height 14
select select "All"
type input "2021-08-22"
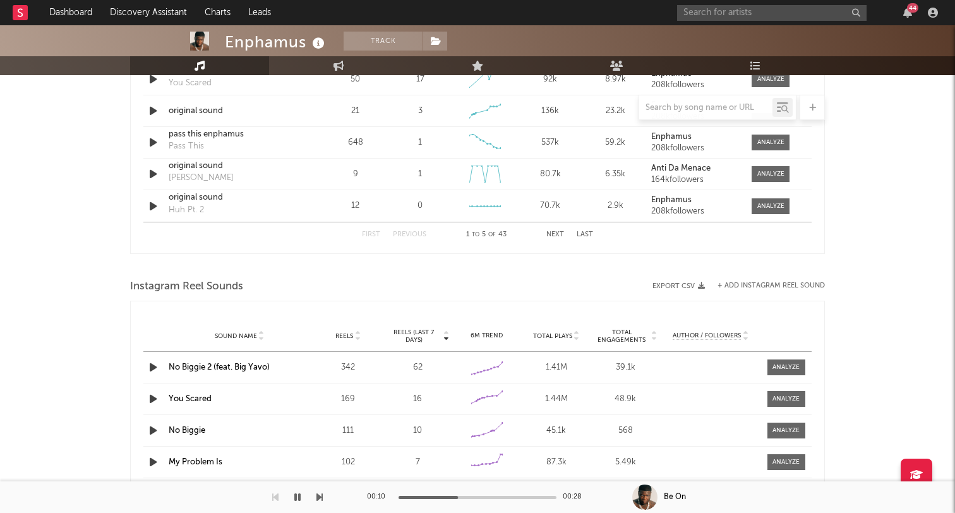
scroll to position [826, 0]
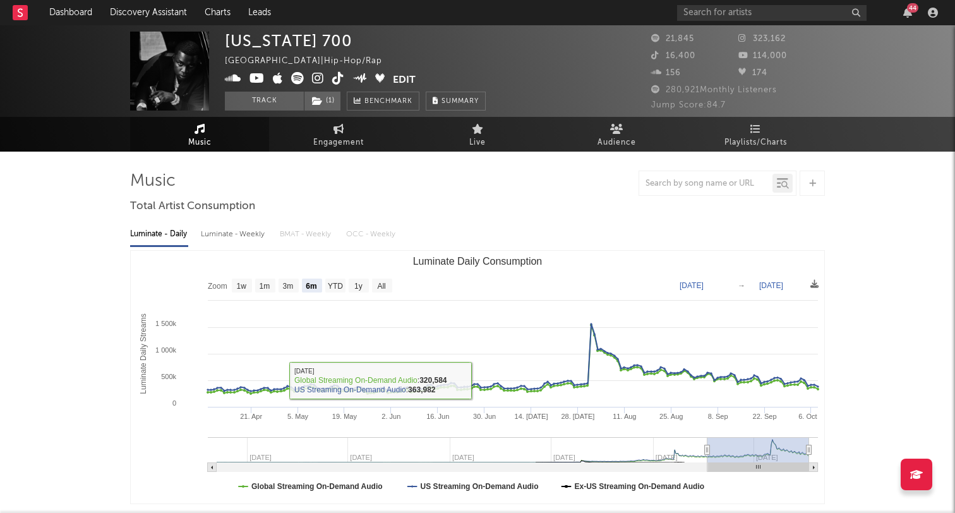
click at [330, 280] on rect "Luminate Daily Consumption" at bounding box center [335, 286] width 20 height 14
select select "YTD"
type input "[DATE]"
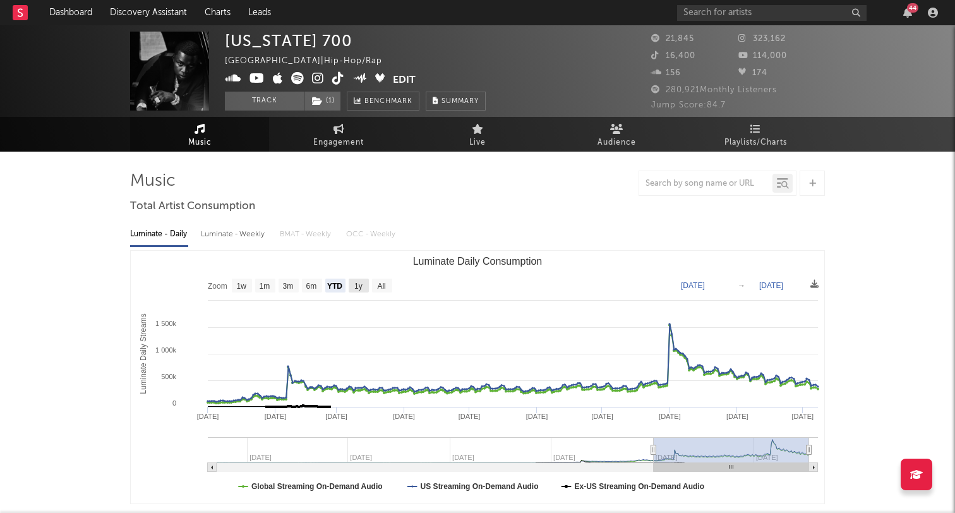
click at [352, 284] on rect "Luminate Daily Consumption" at bounding box center [359, 286] width 20 height 14
select select "1y"
type input "[DATE]"
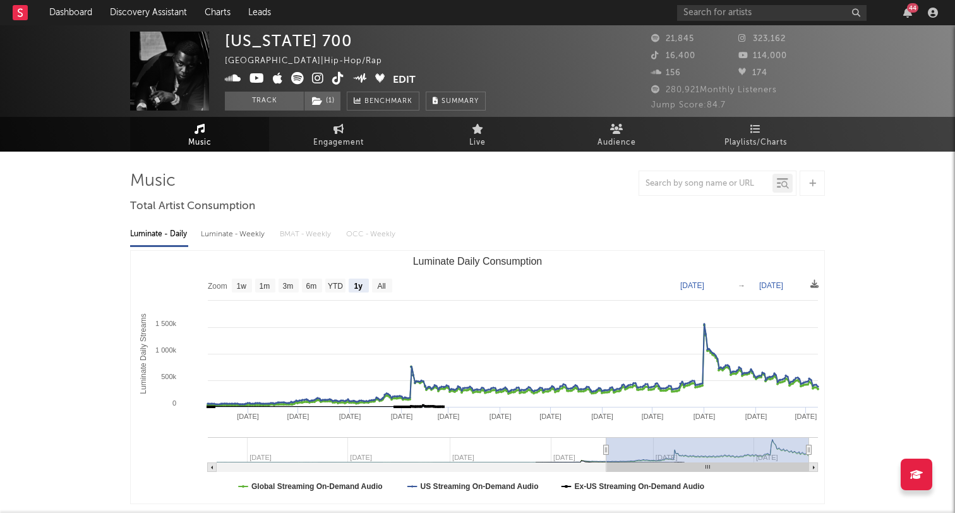
click at [388, 287] on rect "Luminate Daily Consumption" at bounding box center [382, 286] width 20 height 14
select select "All"
type input "[DATE]"
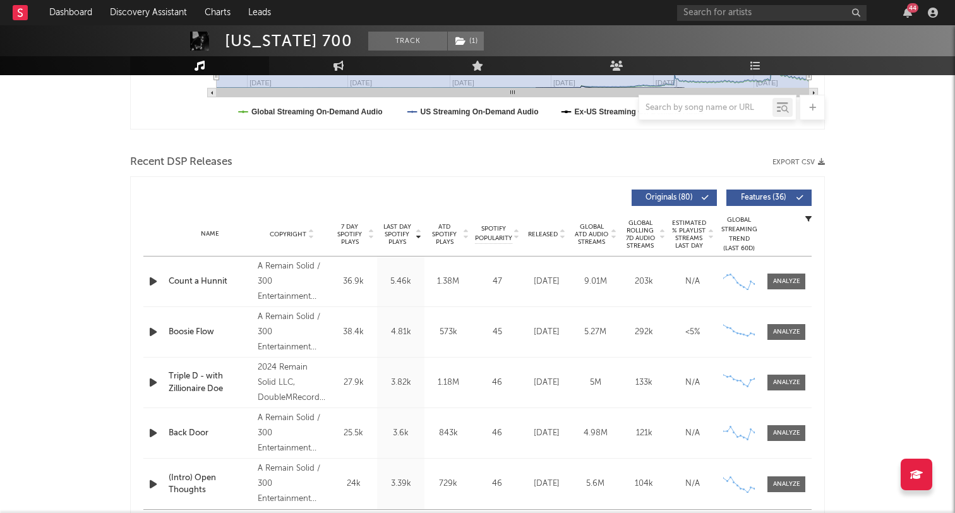
scroll to position [444, 0]
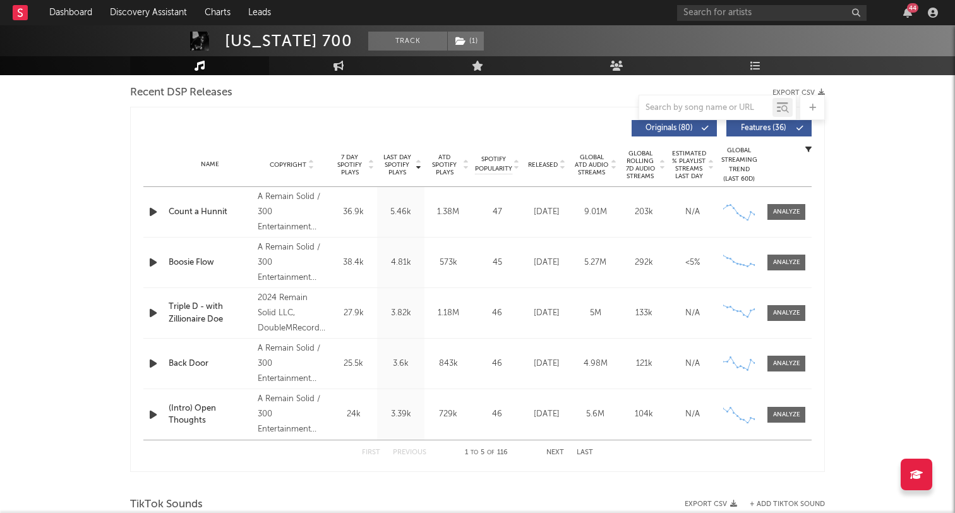
click at [150, 217] on icon "button" at bounding box center [153, 212] width 13 height 16
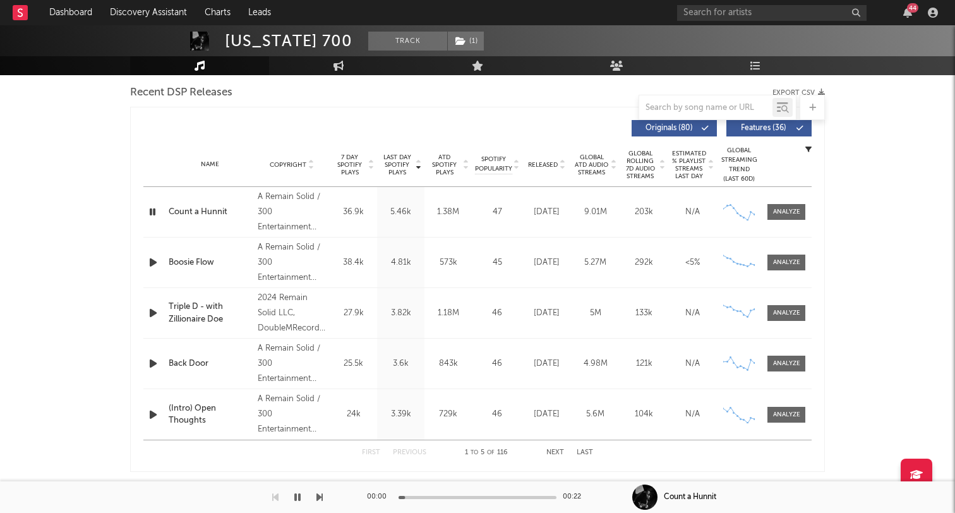
click at [150, 210] on icon "button" at bounding box center [153, 212] width 12 height 16
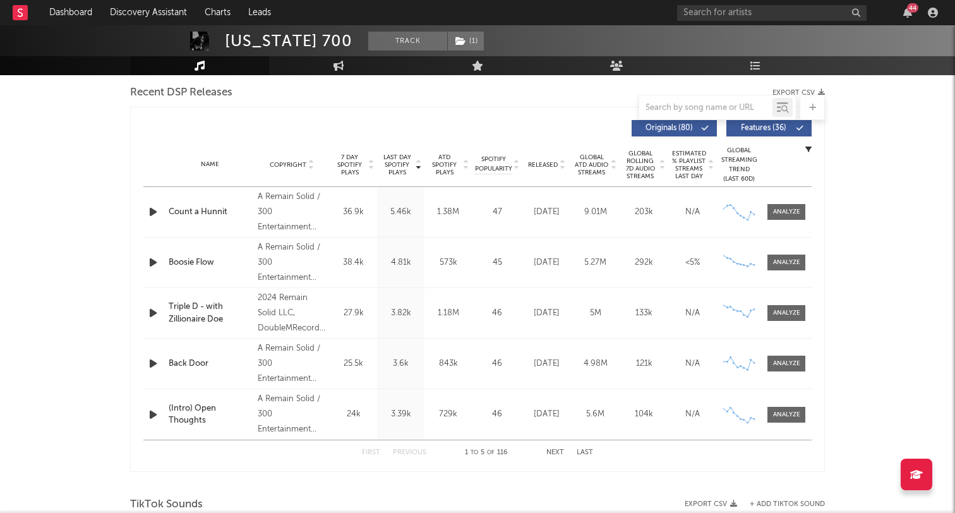
click at [156, 218] on icon "button" at bounding box center [153, 212] width 13 height 16
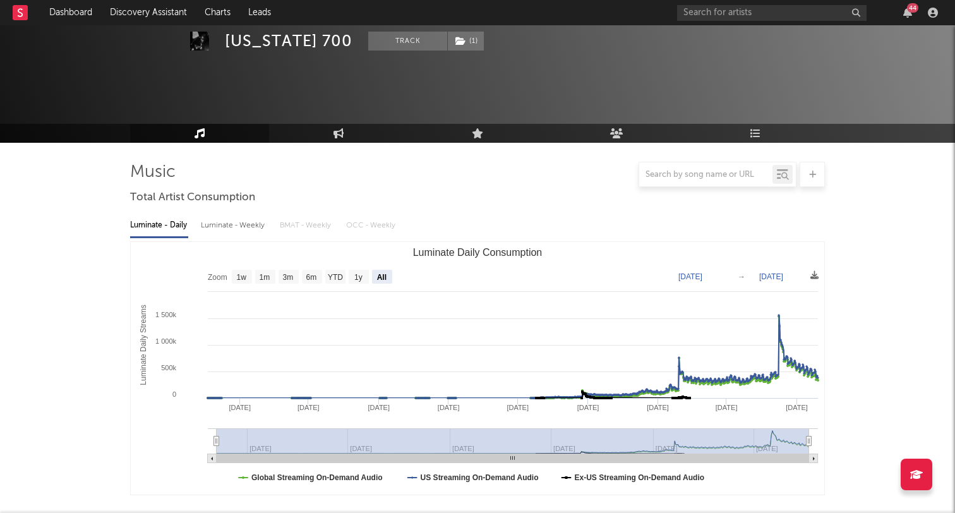
scroll to position [0, 0]
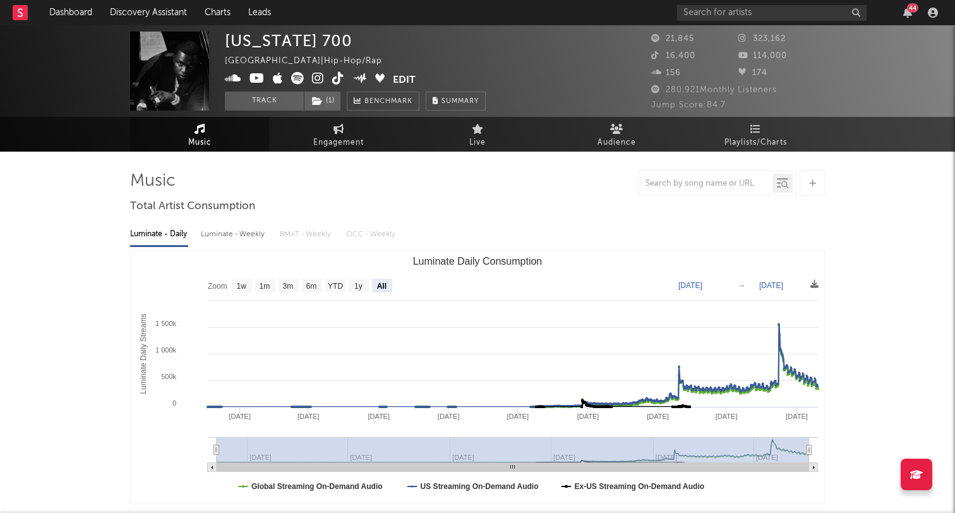
click at [318, 77] on icon at bounding box center [318, 78] width 12 height 13
click at [331, 104] on span "( 1 )" at bounding box center [322, 101] width 37 height 19
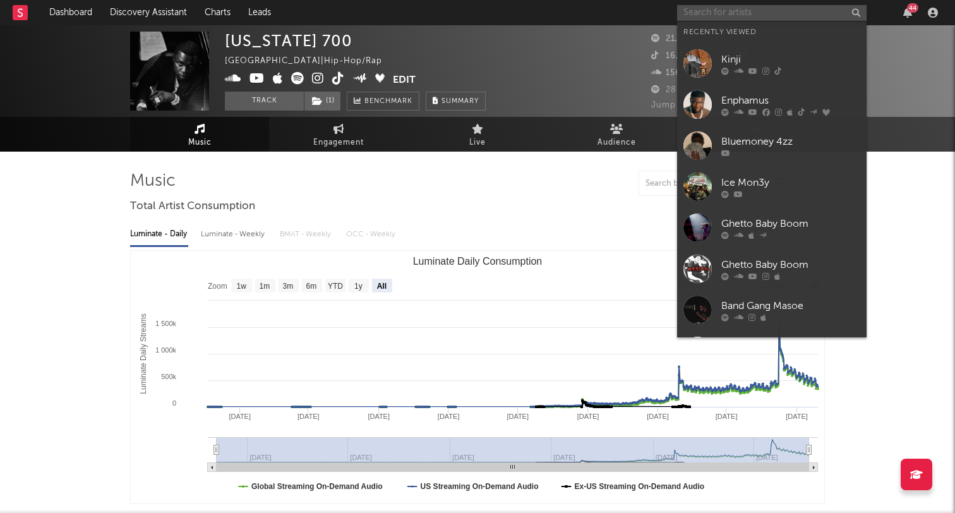
click at [725, 13] on input "text" at bounding box center [771, 13] width 189 height 16
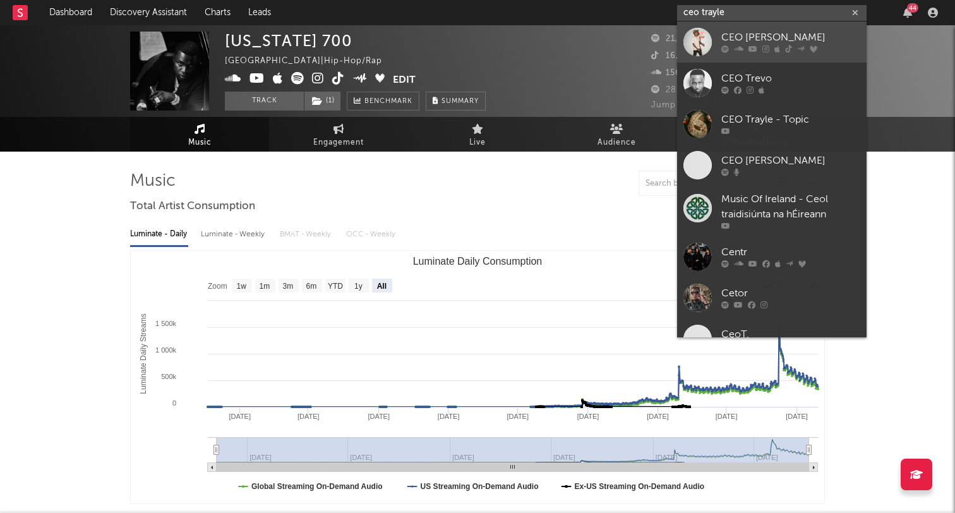
type input "ceo trayle"
click at [747, 42] on div "CEO Trayle" at bounding box center [790, 37] width 139 height 15
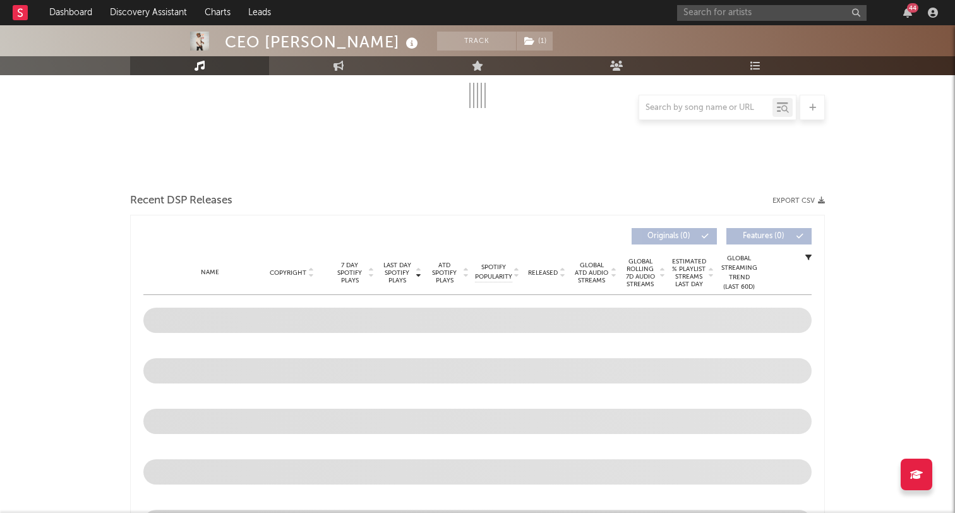
select select "6m"
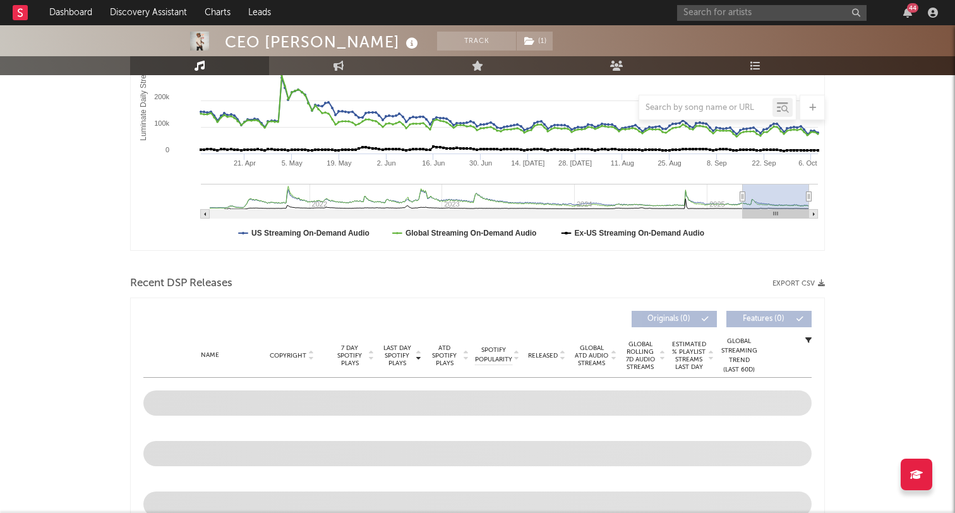
scroll to position [250, 0]
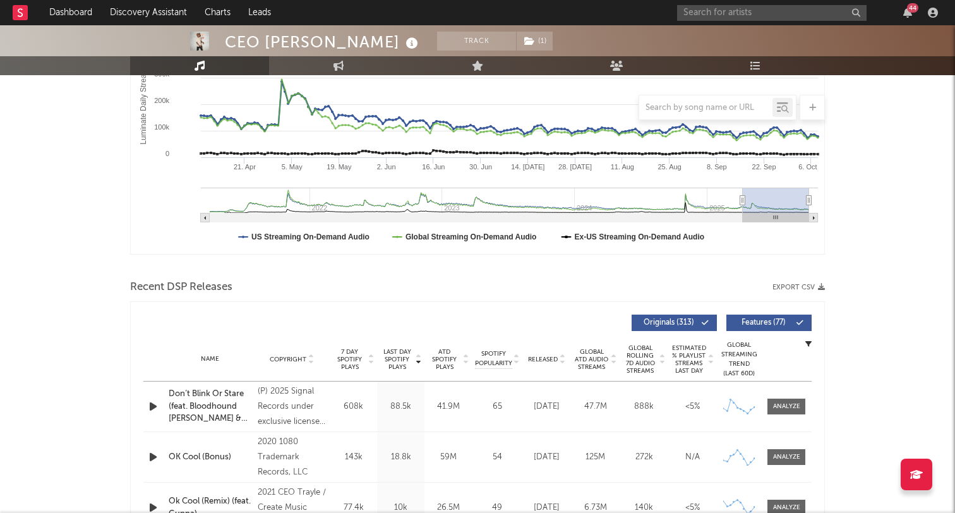
type input "2021-07-03"
type input "2022-01-02"
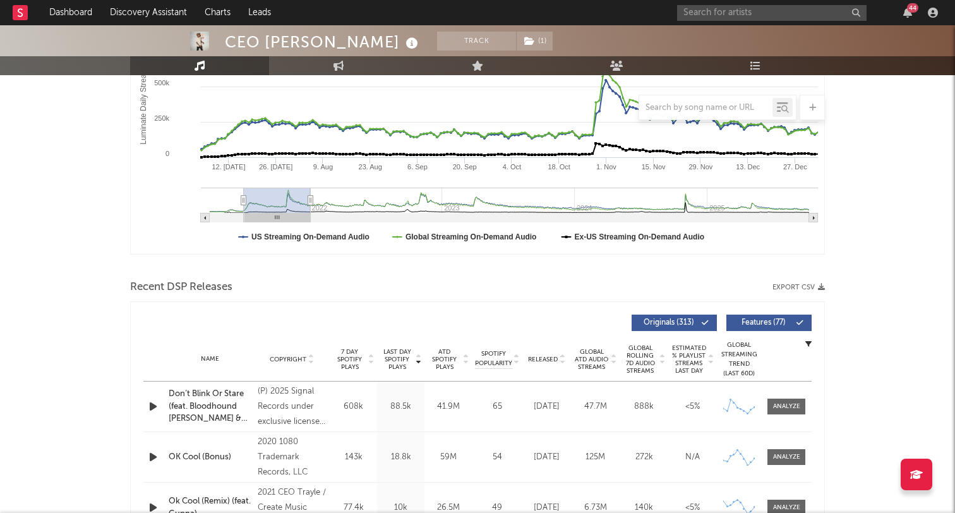
drag, startPoint x: 277, startPoint y: 198, endPoint x: 515, endPoint y: 198, distance: 237.5
click at [514, 198] on g "Luminate Daily Consumption" at bounding box center [509, 205] width 617 height 35
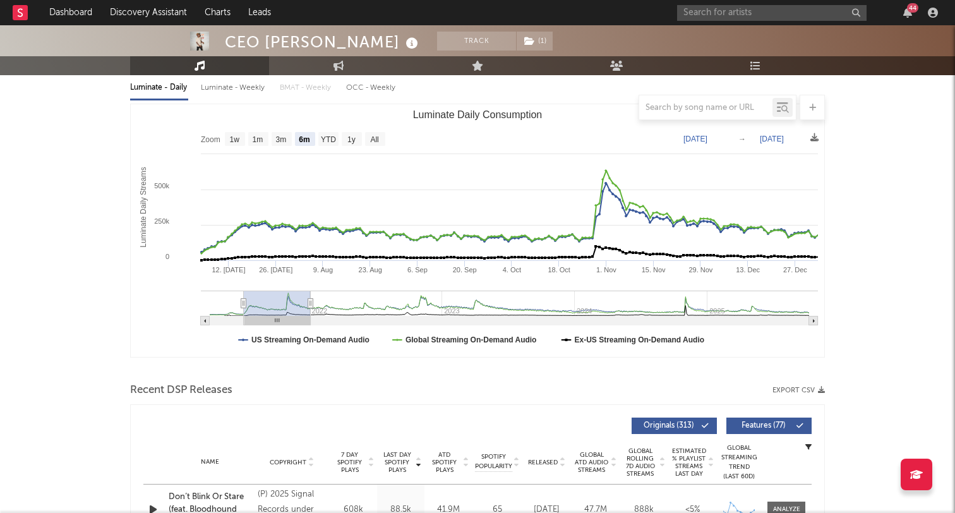
scroll to position [78, 0]
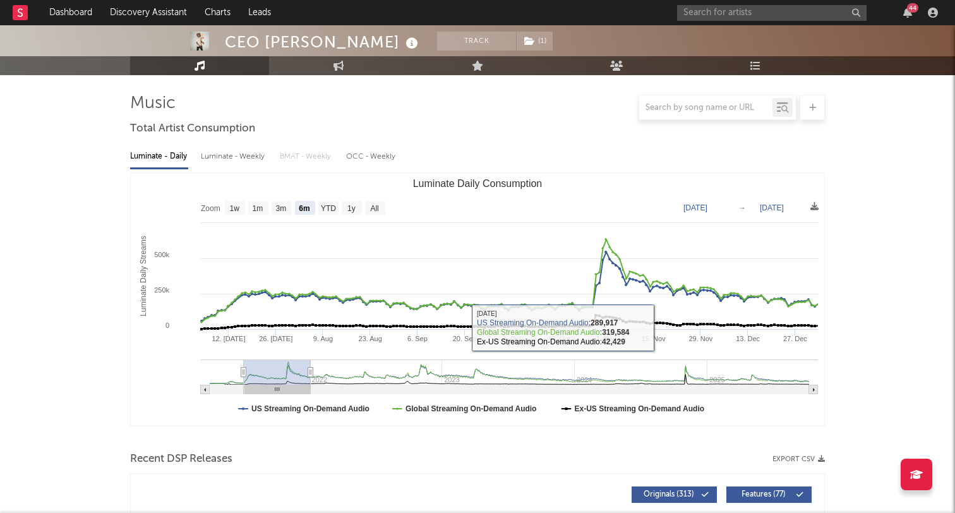
type input "2024-09-15"
type input "2025-03-17"
click at [702, 376] on g "Luminate Daily Consumption" at bounding box center [509, 376] width 617 height 35
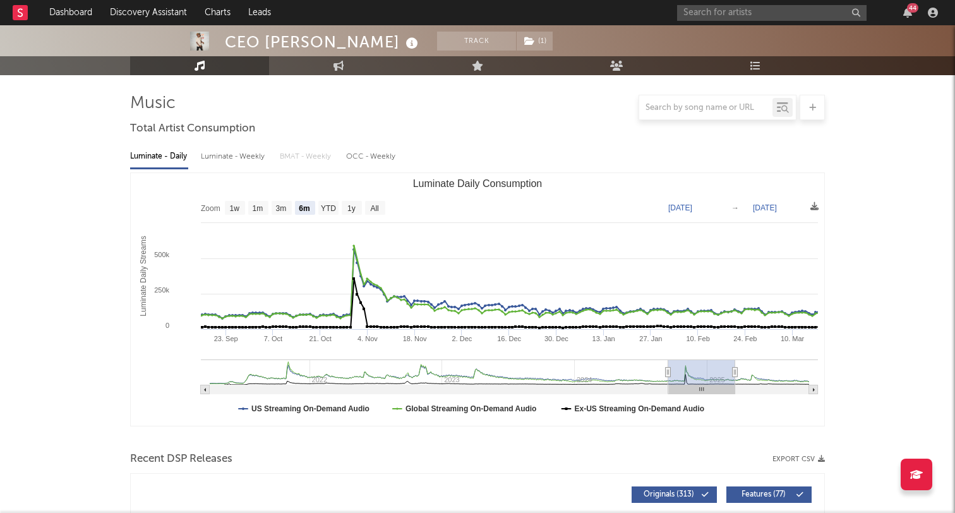
type input "2025-02-27"
type input "2025-08-29"
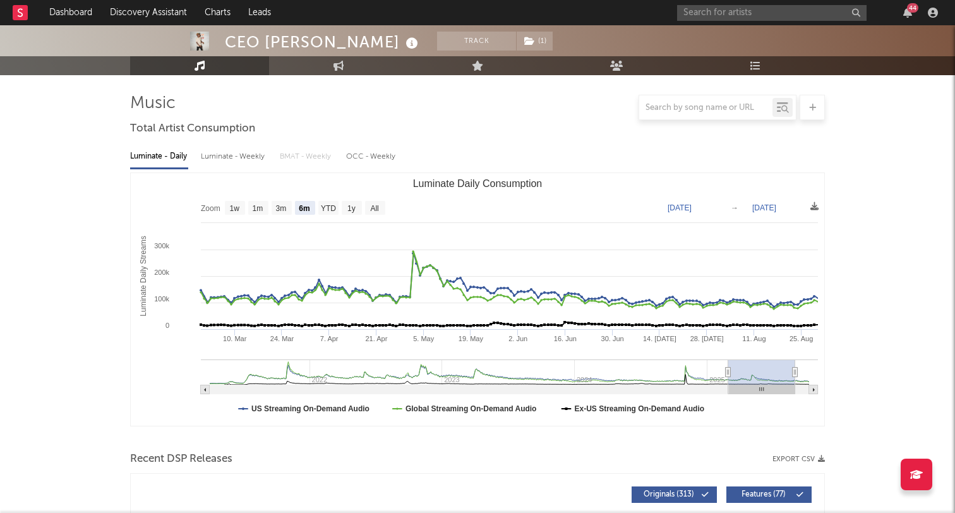
click at [762, 371] on g "Luminate Daily Consumption" at bounding box center [509, 376] width 617 height 35
type input "[DATE]"
type input "2025-09-02"
type input "2025-03-10"
type input "2025-09-09"
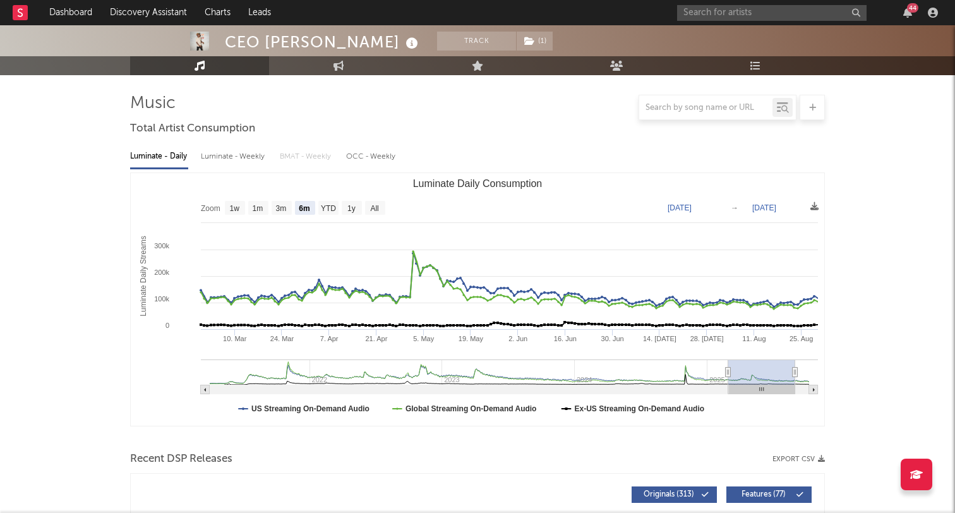
type input "2025-03-17"
type input "2025-09-16"
drag, startPoint x: 786, startPoint y: 377, endPoint x: 794, endPoint y: 376, distance: 7.6
click at [794, 376] on rect "Luminate Daily Consumption" at bounding box center [761, 371] width 67 height 25
type input "2025-03-20"
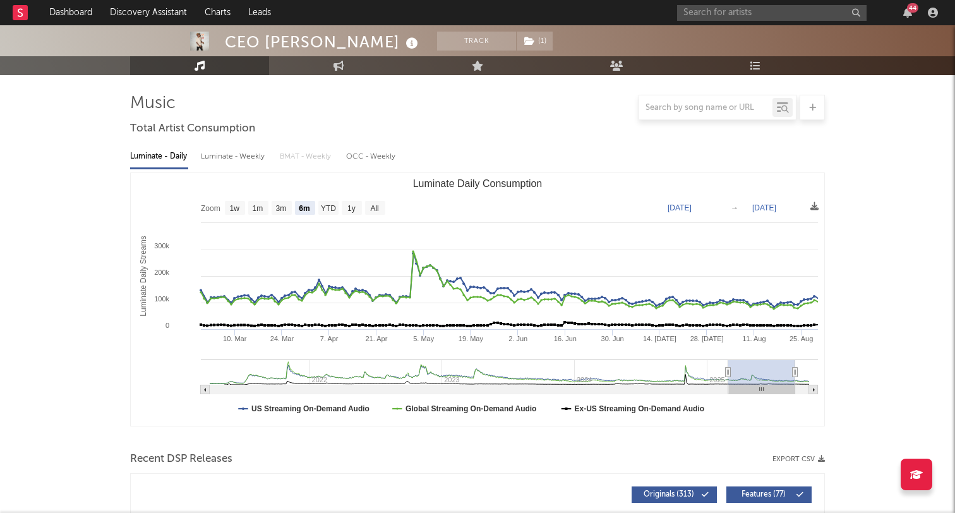
type input "2025-09-19"
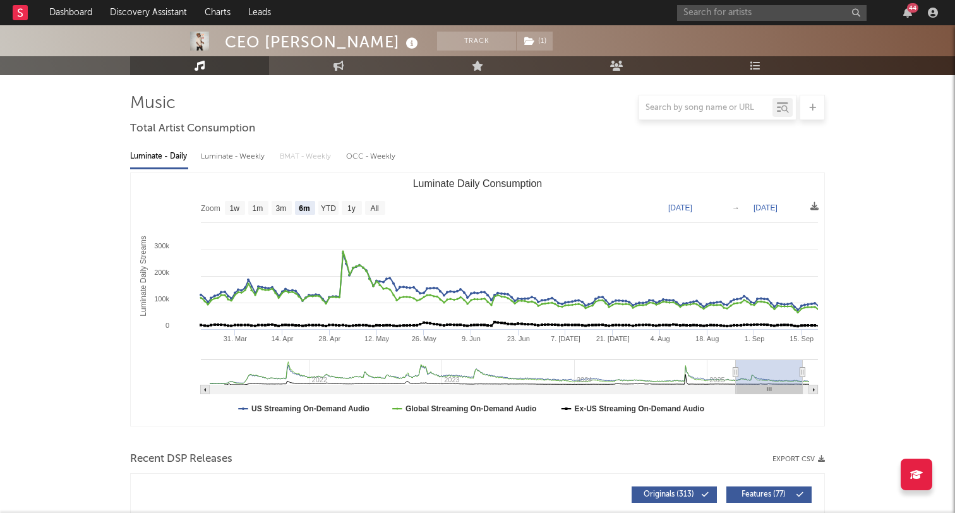
type input "2025-03-22"
type input "2025-09-21"
type input "[DATE]"
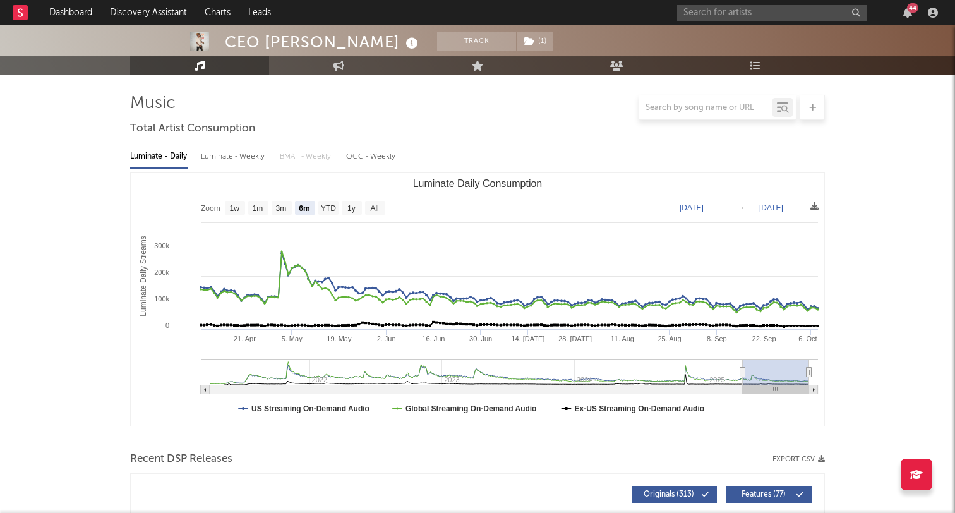
drag, startPoint x: 794, startPoint y: 376, endPoint x: 831, endPoint y: 376, distance: 36.6
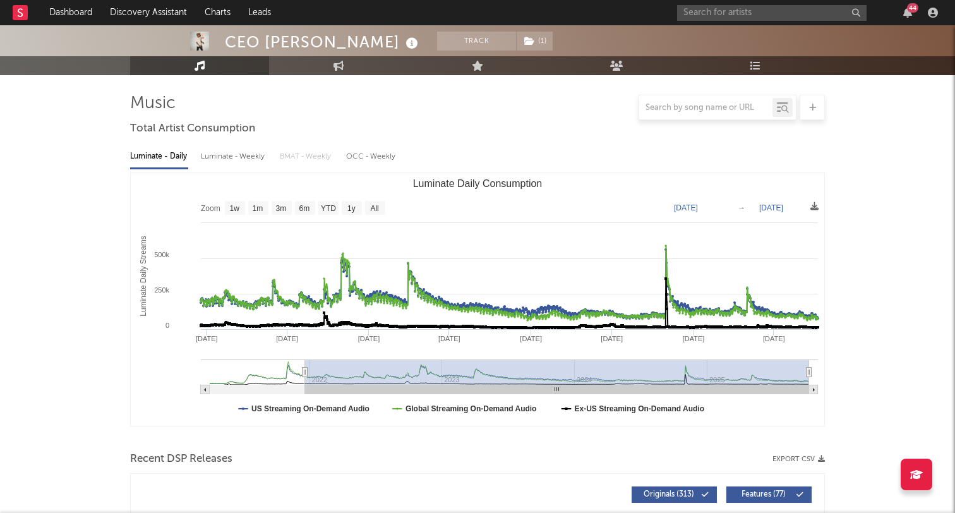
type input "2021-12-17"
select select "All"
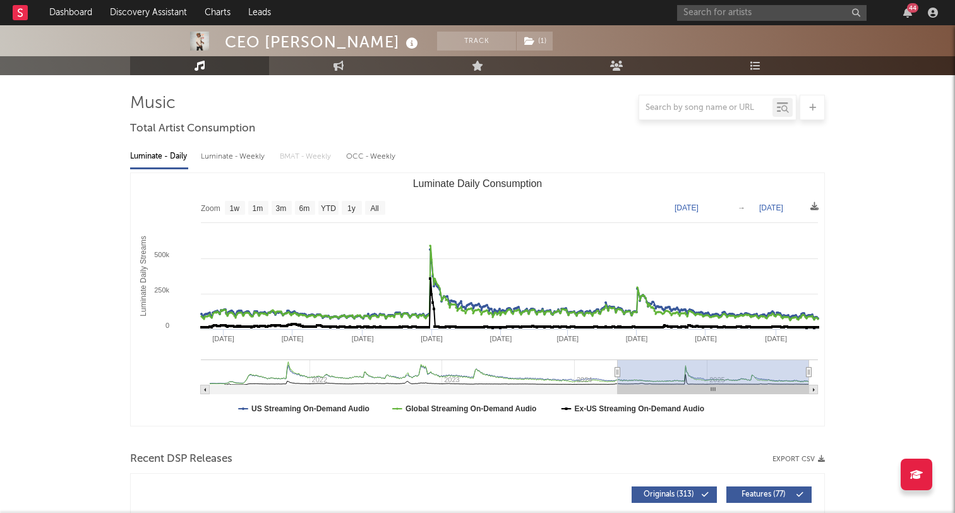
type input "2024-04-30"
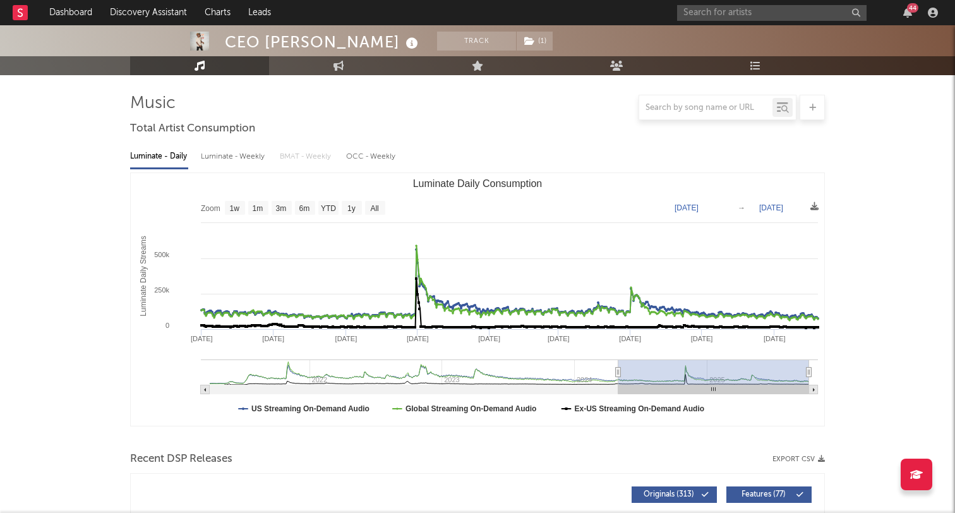
drag, startPoint x: 742, startPoint y: 373, endPoint x: 618, endPoint y: 361, distance: 124.3
click at [618, 361] on g "Luminate Daily Consumption" at bounding box center [509, 376] width 617 height 35
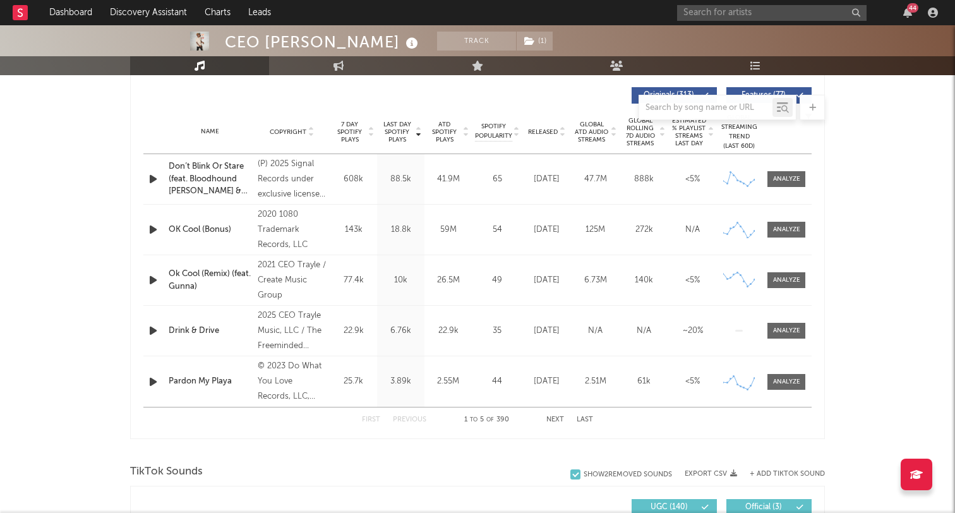
scroll to position [478, 0]
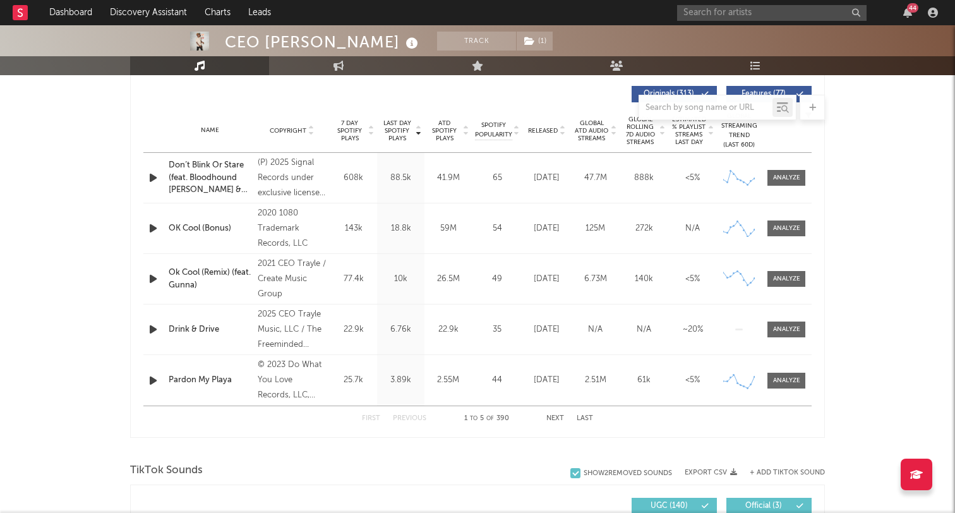
click at [145, 175] on div at bounding box center [154, 178] width 22 height 16
click at [153, 177] on icon "button" at bounding box center [153, 178] width 13 height 16
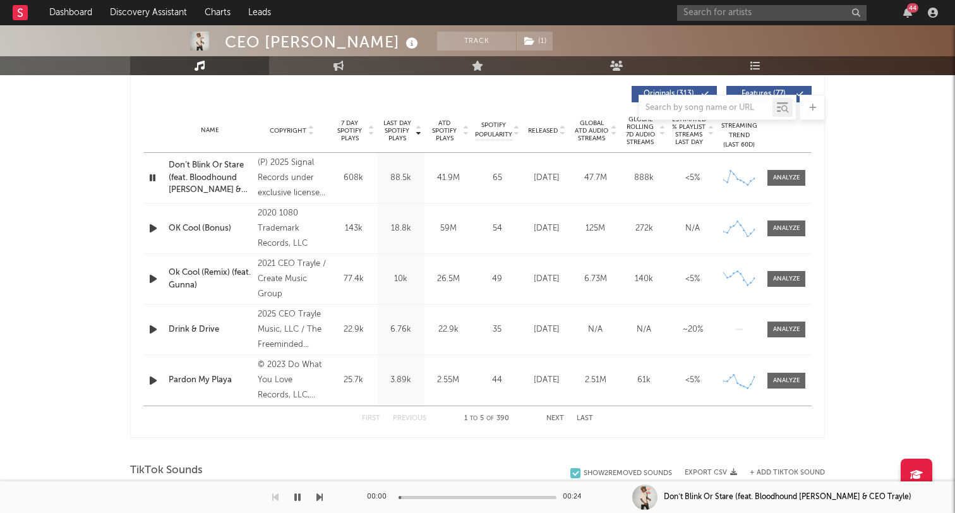
click at [150, 177] on icon "button" at bounding box center [153, 178] width 12 height 16
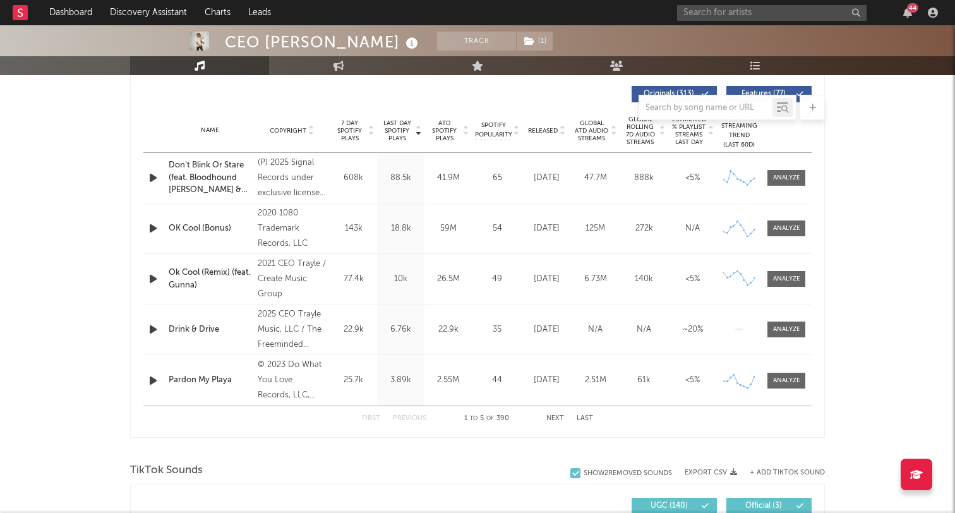
scroll to position [498, 0]
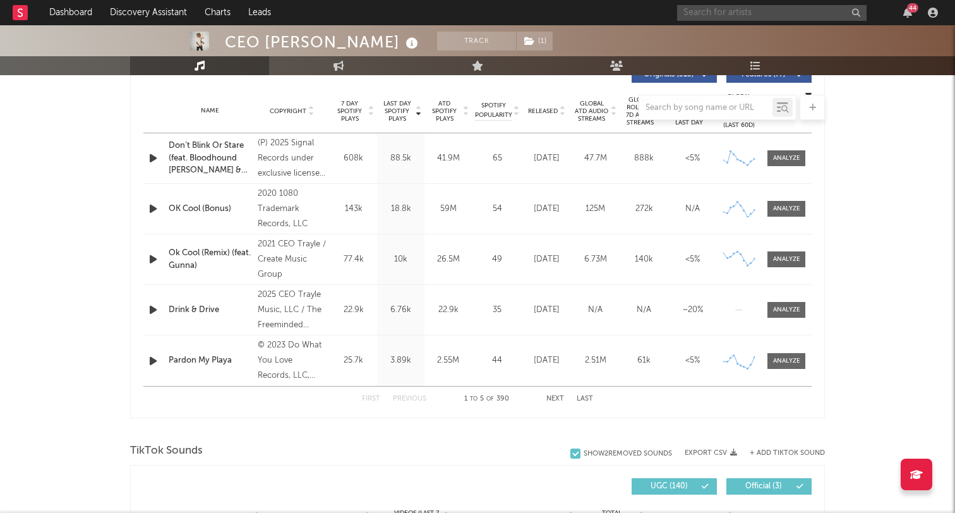
click at [747, 16] on input "text" at bounding box center [771, 13] width 189 height 16
paste input "TB DaGunSlanga"
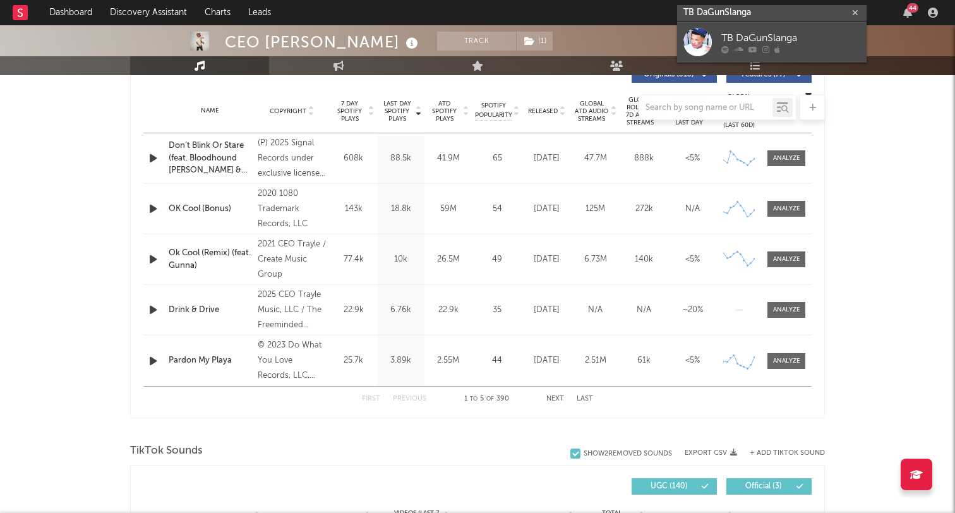
type input "TB DaGunSlanga"
click at [744, 35] on div "TB DaGunSlanga" at bounding box center [790, 37] width 139 height 15
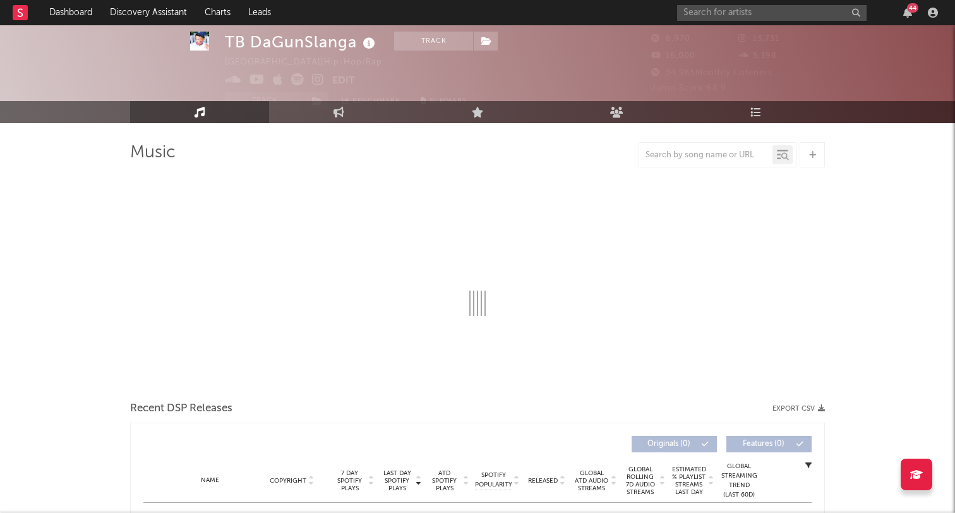
scroll to position [30, 0]
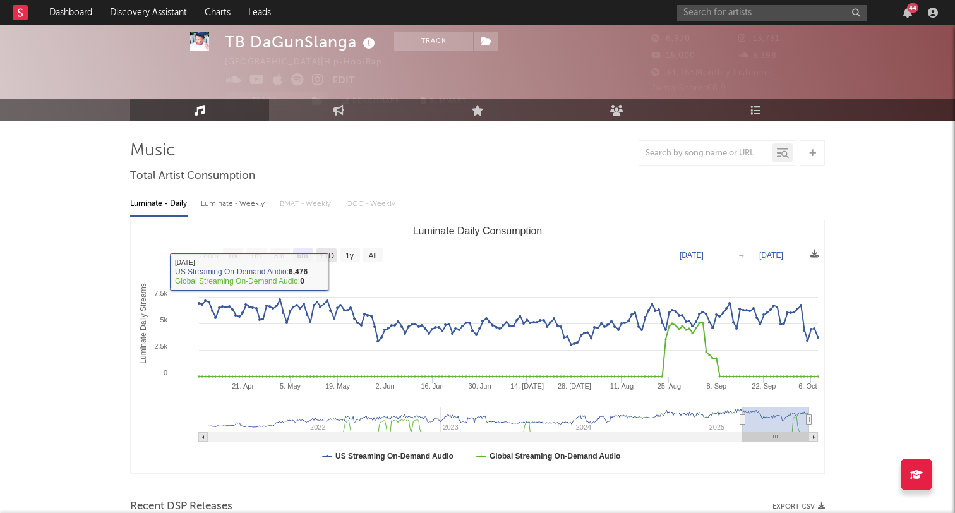
click at [321, 263] on rect "Luminate Daily Consumption" at bounding box center [478, 346] width 694 height 253
click at [323, 257] on text "YTD" at bounding box center [326, 255] width 15 height 9
select select "YTD"
type input "2025-01-01"
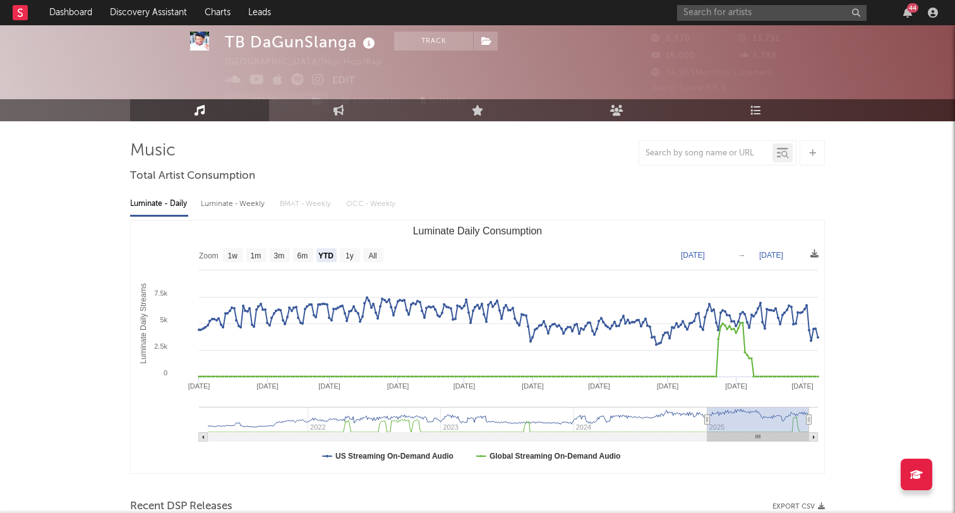
click at [357, 257] on rect "Luminate Daily Consumption" at bounding box center [350, 255] width 20 height 14
select select "1y"
type input "2024-10-08"
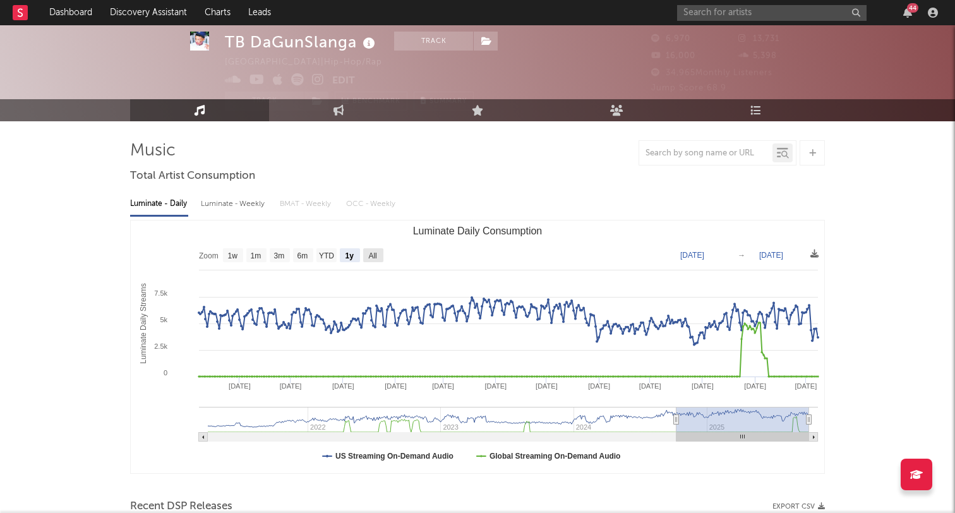
click at [376, 257] on text "All" at bounding box center [372, 255] width 8 height 9
select select "All"
type input "2021-03-31"
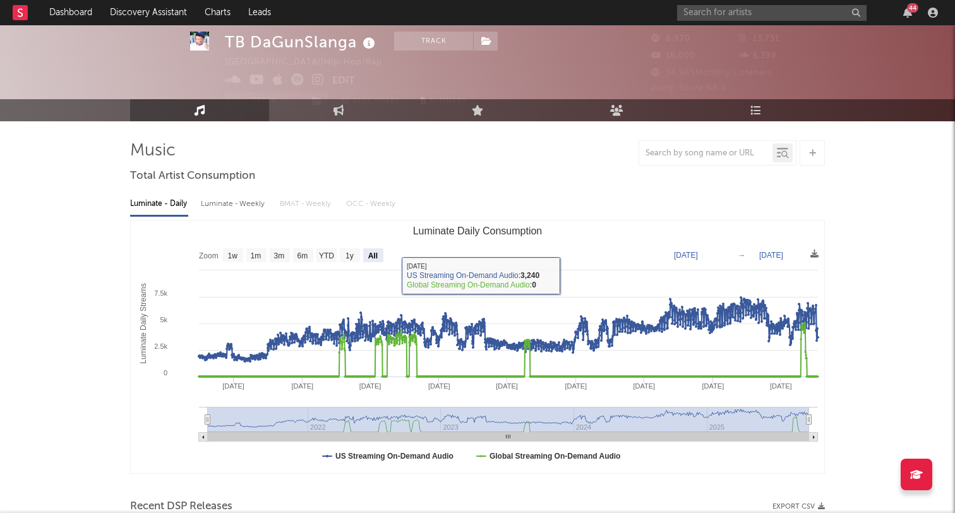
scroll to position [0, 0]
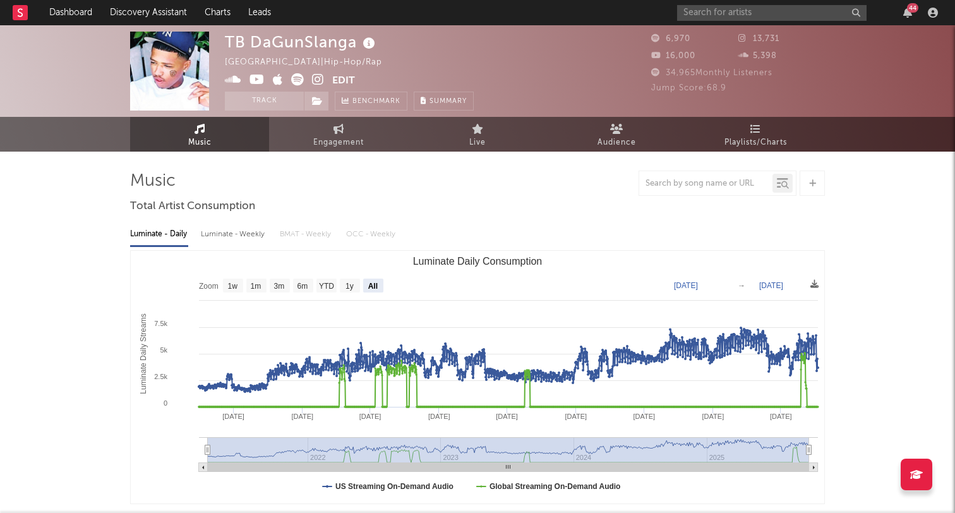
click at [316, 83] on icon at bounding box center [318, 79] width 12 height 13
click at [320, 103] on icon at bounding box center [317, 101] width 11 height 9
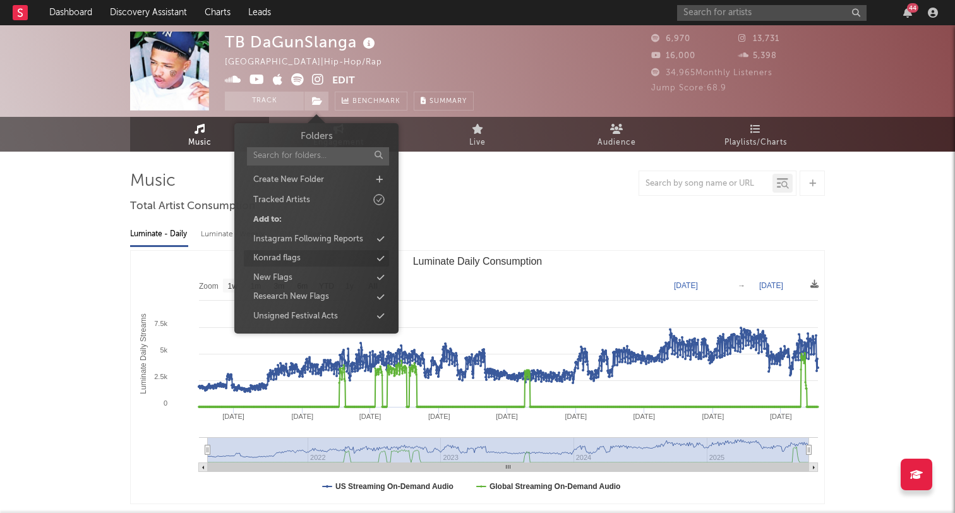
click at [277, 261] on div "Konrad flags" at bounding box center [276, 258] width 47 height 13
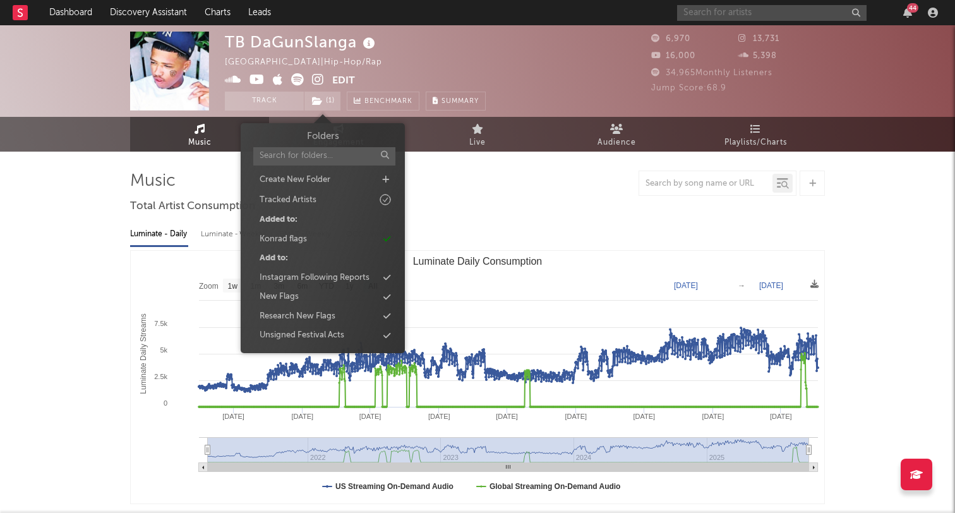
click at [708, 18] on input "text" at bounding box center [771, 13] width 189 height 16
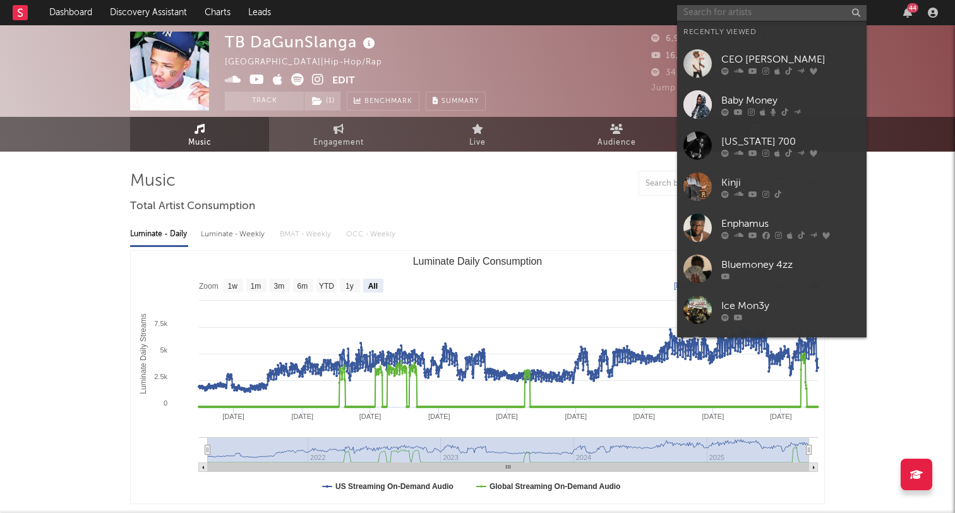
paste input "100BandPlan"
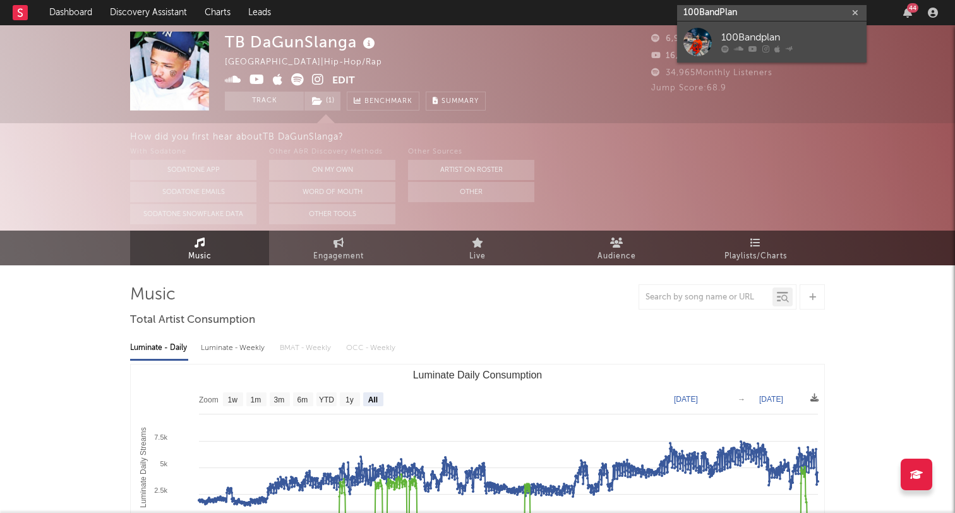
type input "100BandPlan"
click at [722, 43] on div "100Bandplan" at bounding box center [790, 37] width 139 height 15
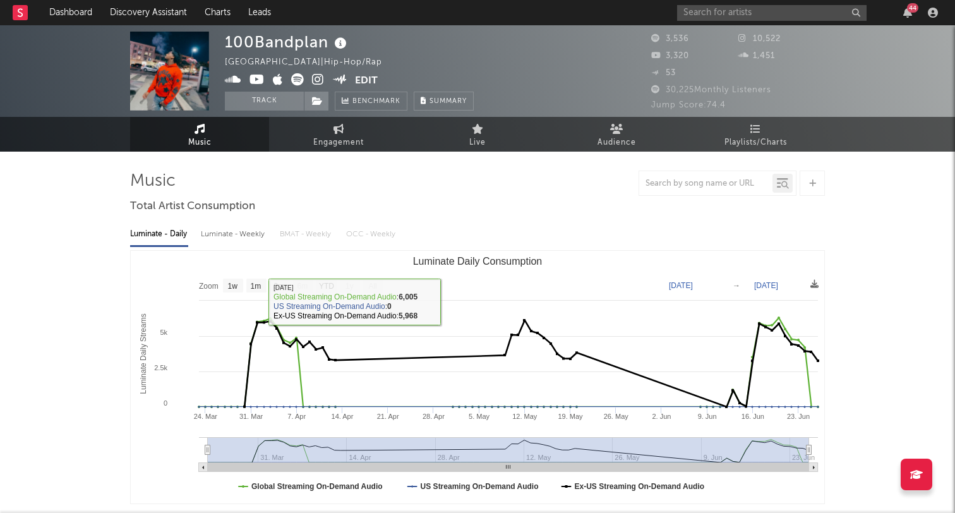
click at [261, 287] on text "1m" at bounding box center [256, 286] width 11 height 9
select select "1m"
type input "2025-05-26"
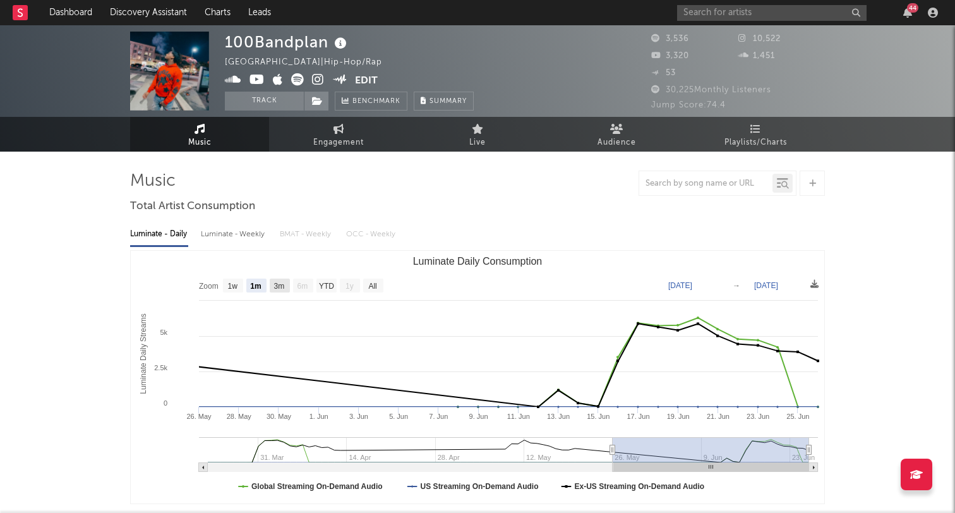
click at [285, 286] on text "3m" at bounding box center [279, 286] width 11 height 9
select select "3m"
type input "2025-03-26"
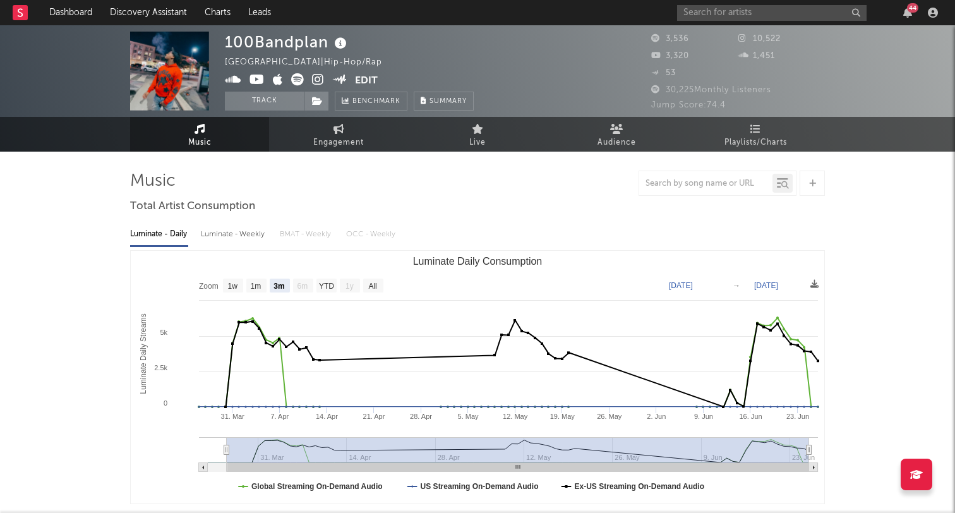
click at [328, 291] on rect "Luminate Daily Consumption" at bounding box center [326, 286] width 20 height 14
select select "YTD"
type input "2025-03-23"
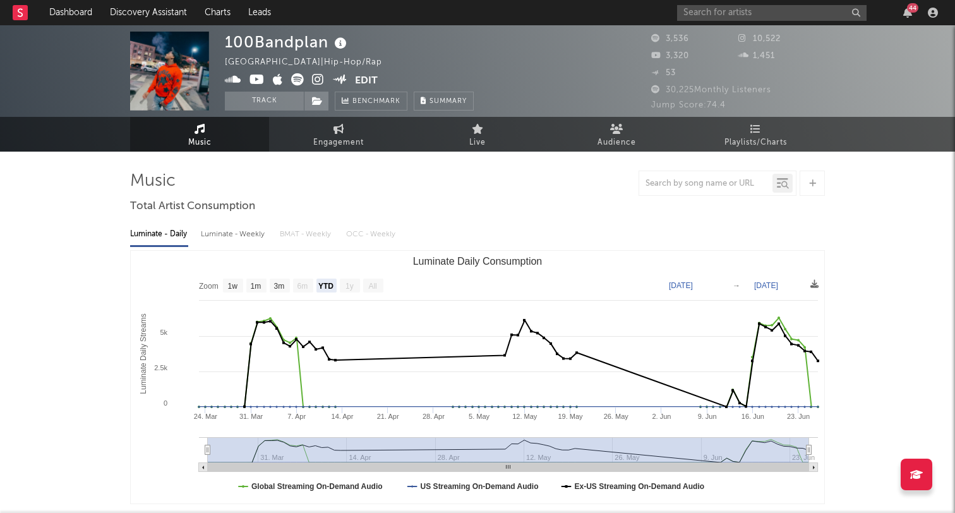
click at [311, 80] on span at bounding box center [290, 81] width 130 height 16
click at [313, 80] on icon at bounding box center [318, 79] width 12 height 13
click at [717, 15] on input "text" at bounding box center [771, 13] width 189 height 16
click at [749, 10] on input "ej jones" at bounding box center [771, 13] width 189 height 16
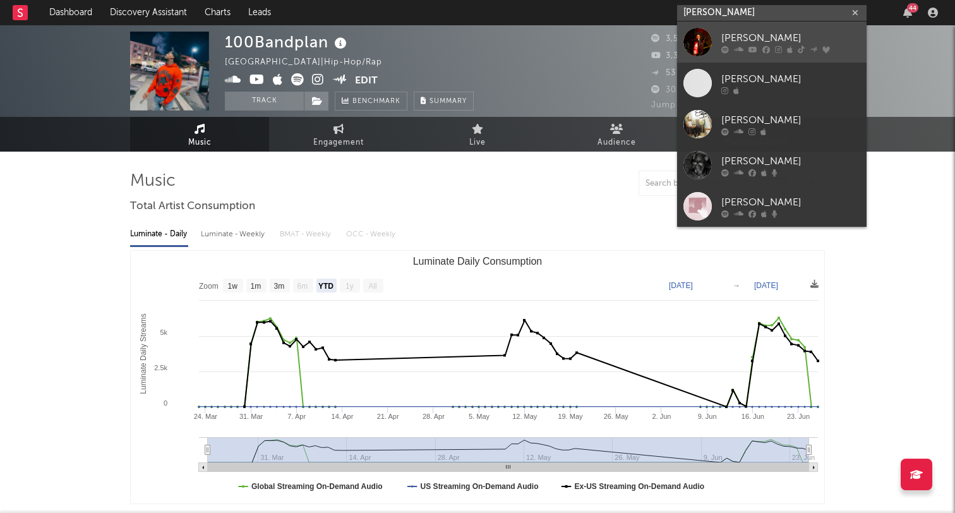
type input "ej jones"
click at [745, 35] on div "EJ Jones" at bounding box center [790, 37] width 139 height 15
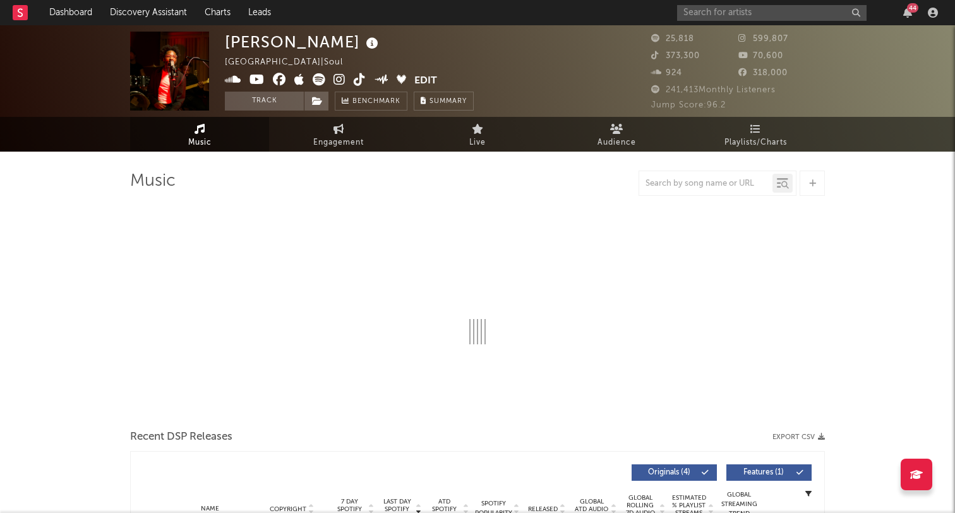
select select "6m"
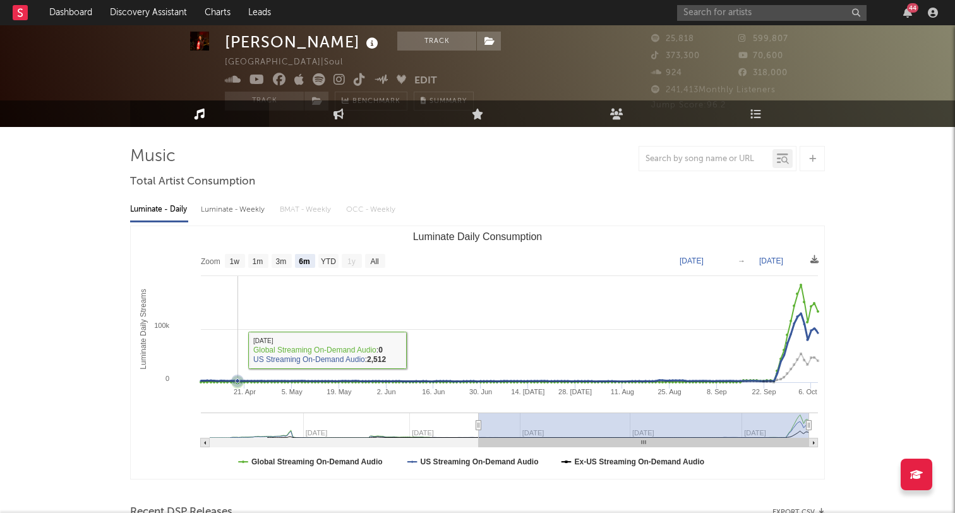
scroll to position [25, 0]
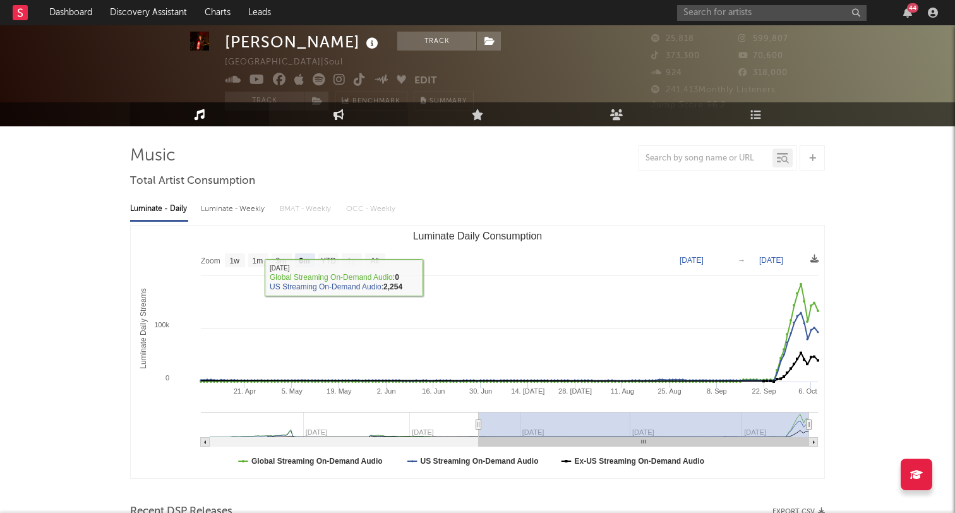
click at [330, 110] on link "Engagement" at bounding box center [338, 114] width 139 height 24
select select "1w"
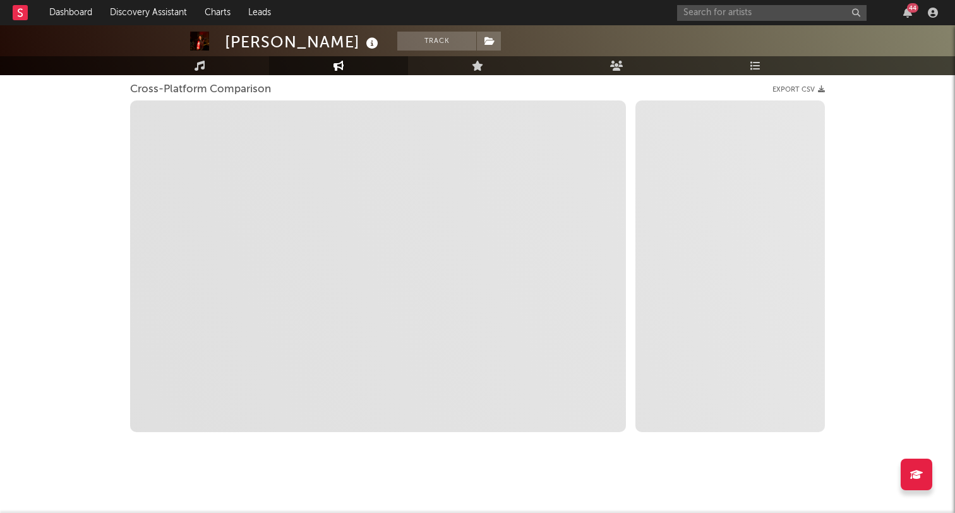
scroll to position [176, 0]
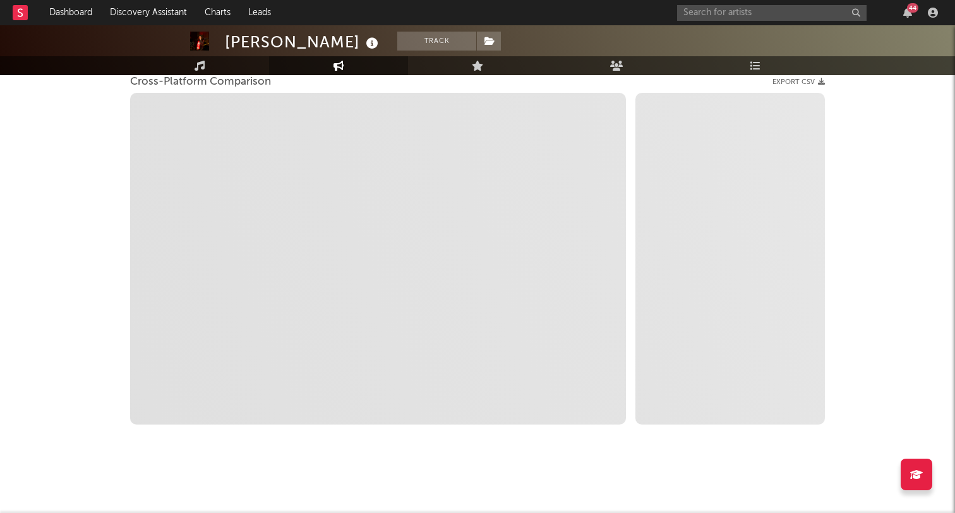
click at [101, 260] on div "EJ Jones Track United States | Soul Edit Track Benchmark Summary 25,818 599,807…" at bounding box center [477, 181] width 955 height 663
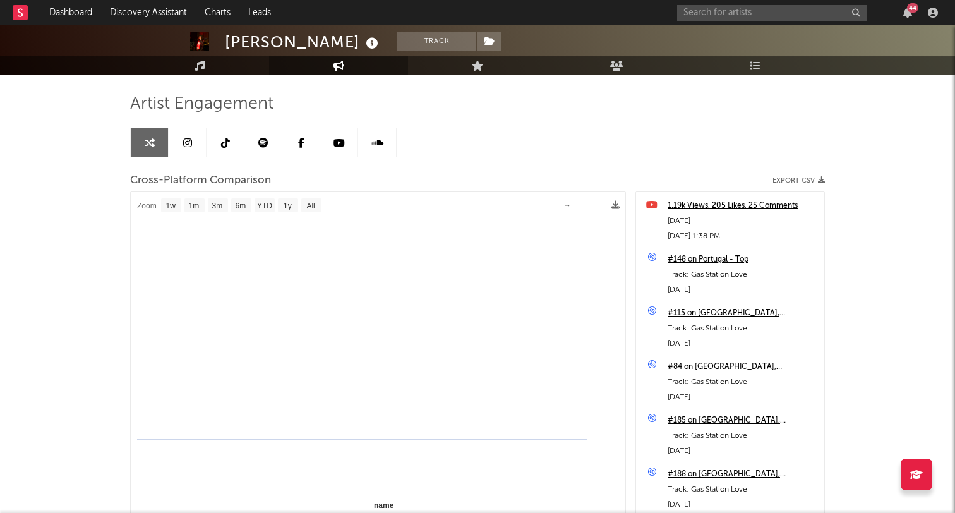
scroll to position [0, 0]
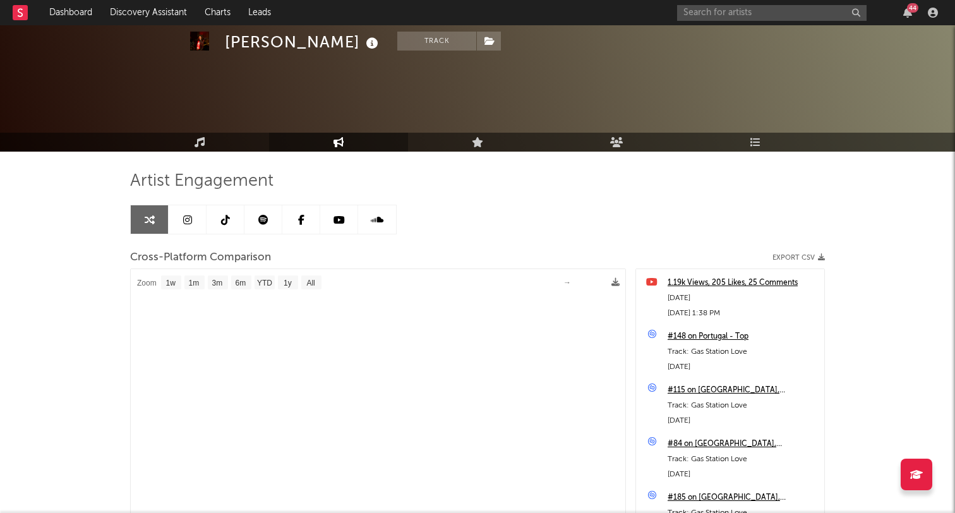
select select "1m"
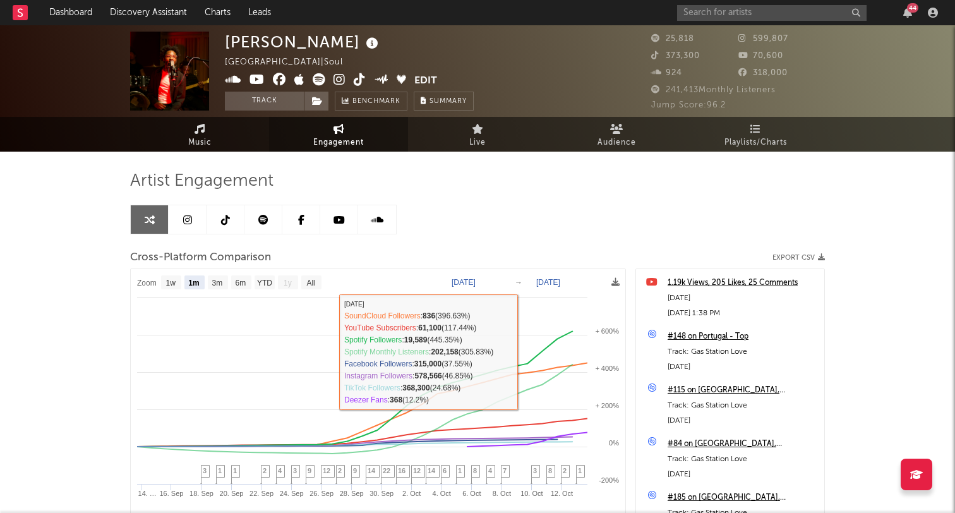
click at [236, 140] on link "Music" at bounding box center [199, 134] width 139 height 35
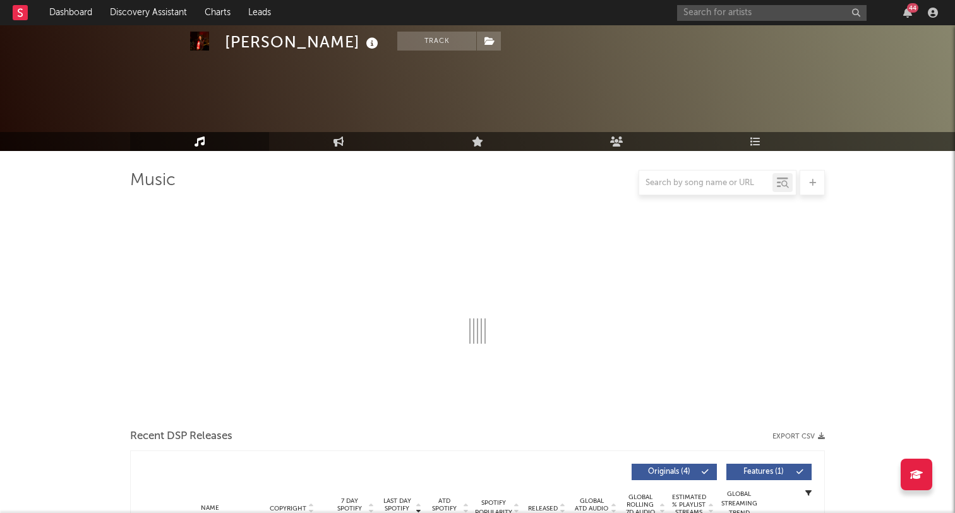
select select "6m"
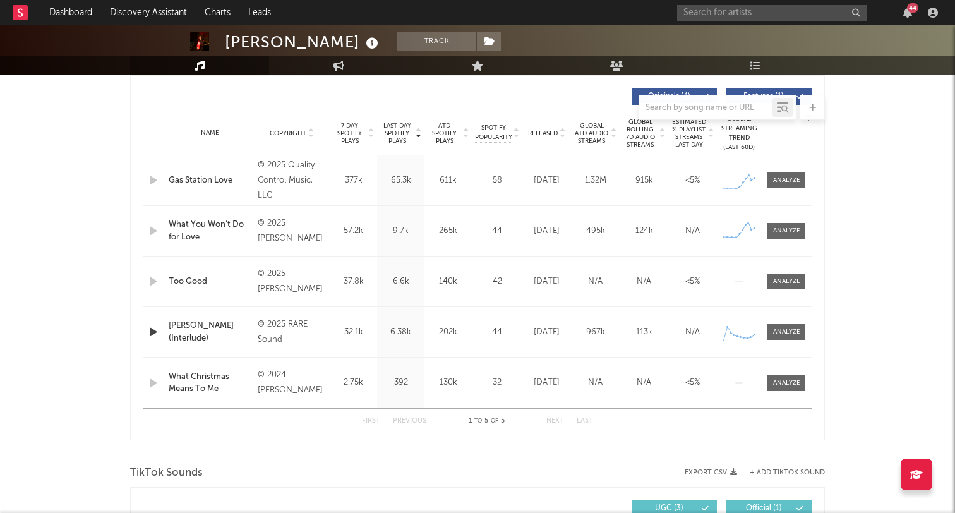
scroll to position [484, 0]
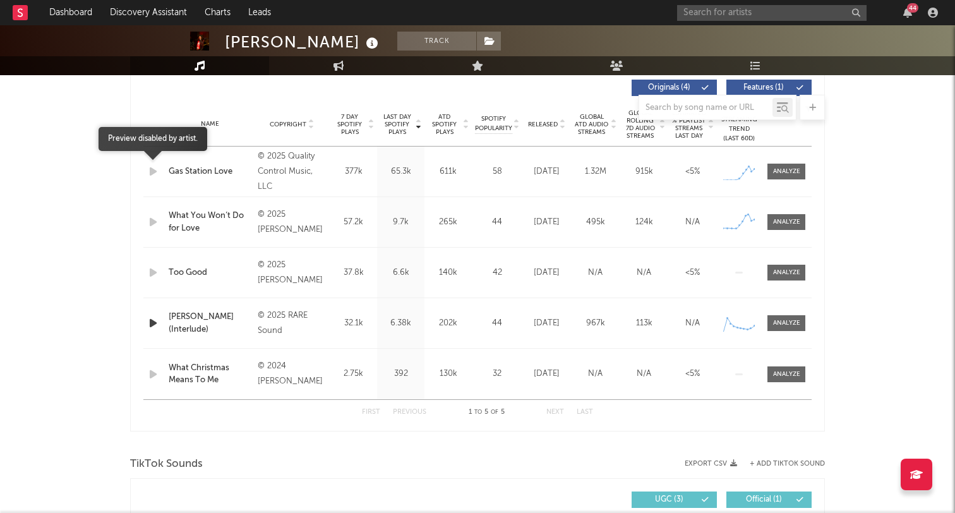
click at [152, 171] on icon "button" at bounding box center [153, 172] width 13 height 16
click at [701, 8] on input "text" at bounding box center [771, 13] width 189 height 16
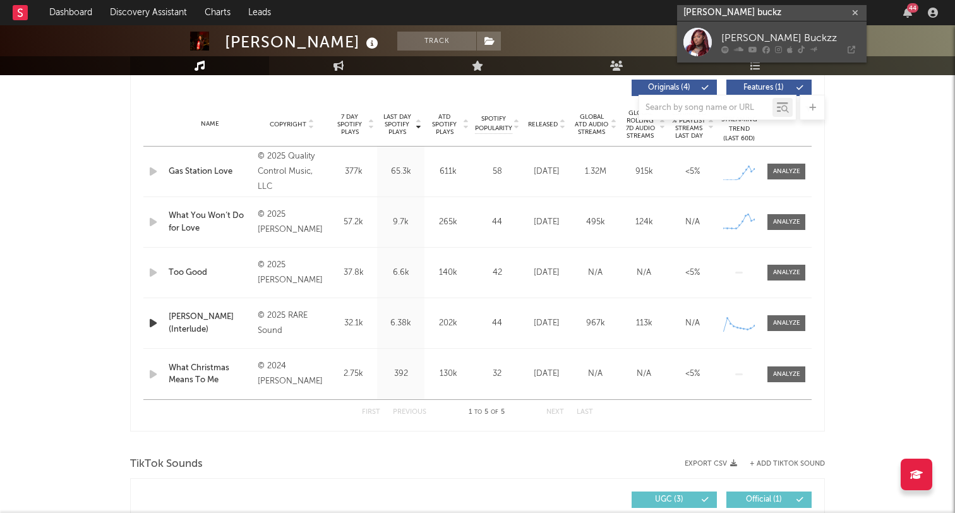
type input "mello buckz"
click at [728, 37] on div "Mello Buckzz" at bounding box center [790, 37] width 139 height 15
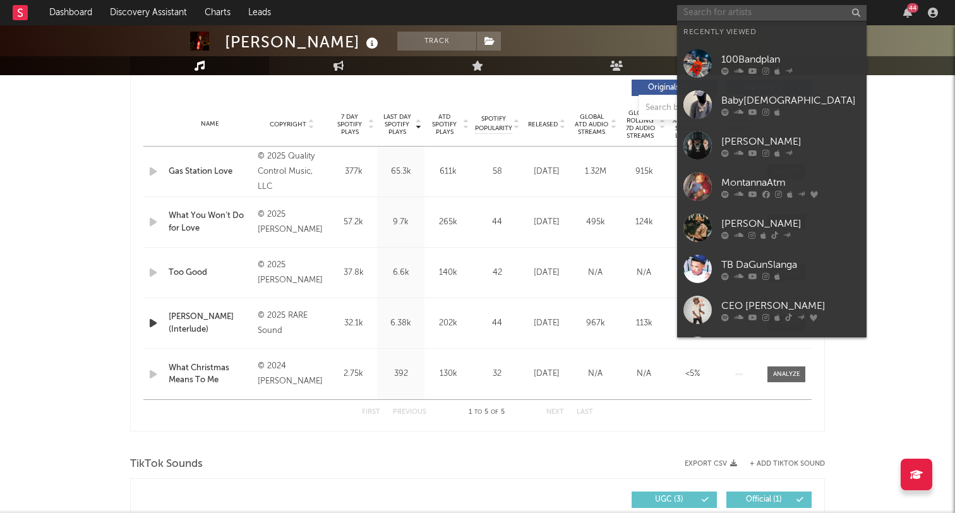
click at [690, 13] on input "text" at bounding box center [771, 13] width 189 height 16
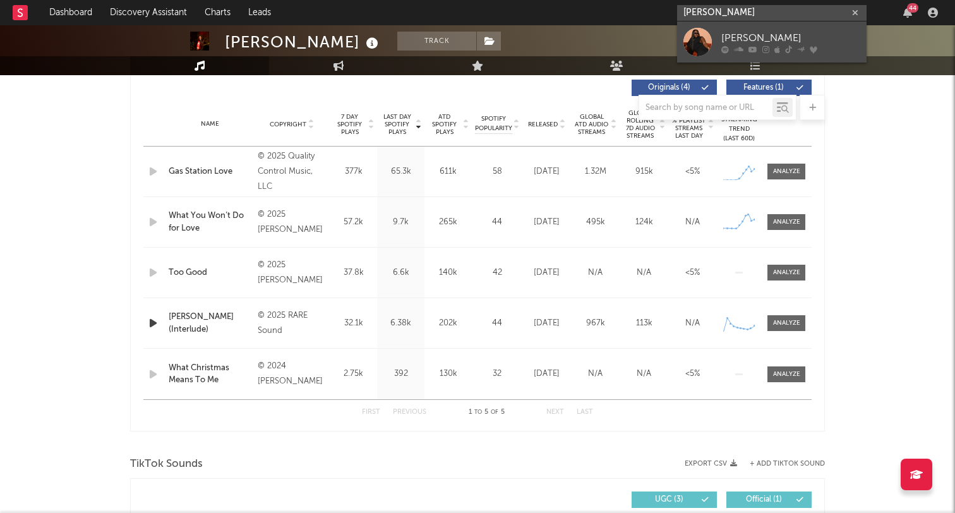
type input "saucy santana"
click at [724, 28] on link "Saucy Santana" at bounding box center [771, 41] width 189 height 41
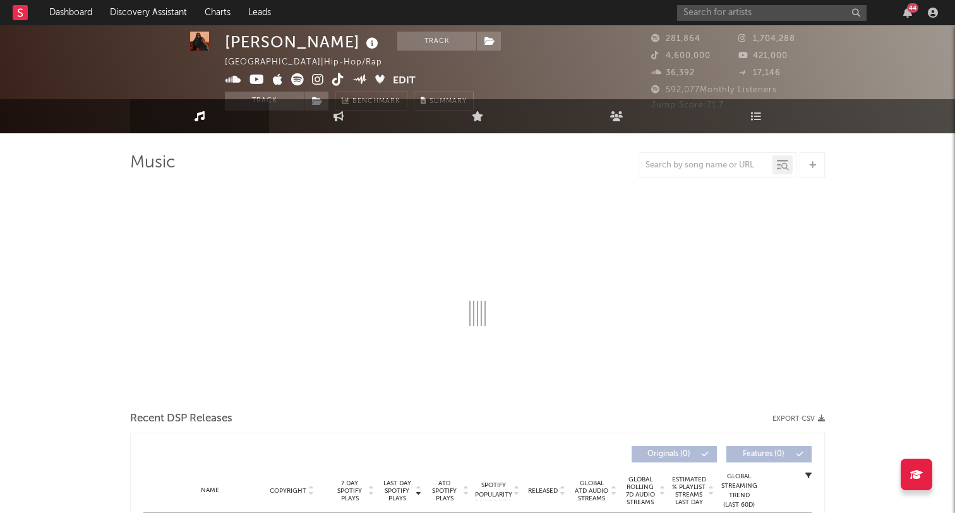
scroll to position [19, 0]
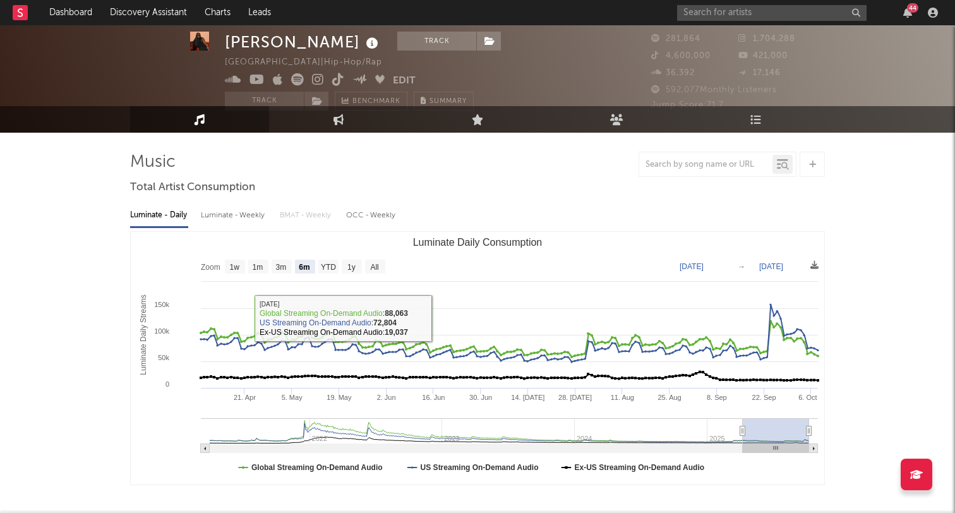
click at [346, 269] on rect "Luminate Daily Consumption" at bounding box center [352, 267] width 20 height 14
select select "1y"
type input "2024-10-08"
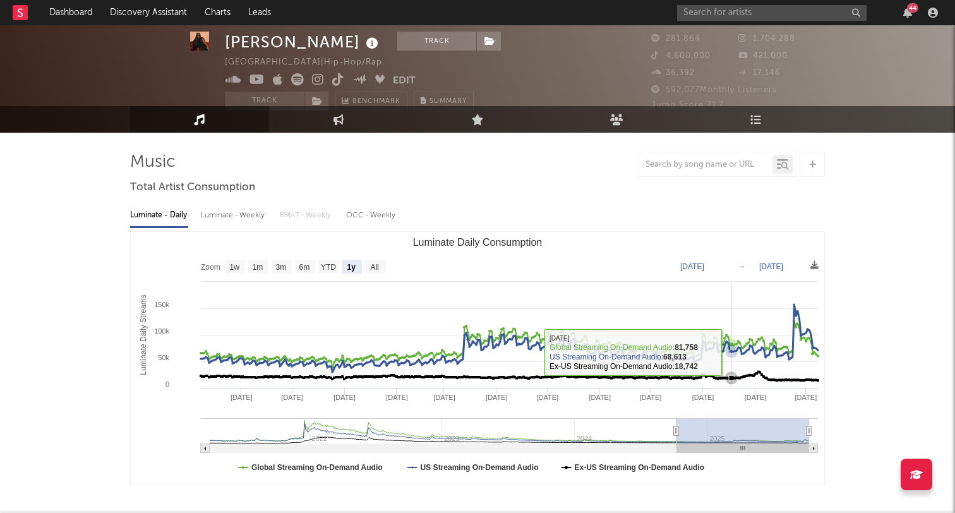
scroll to position [77, 0]
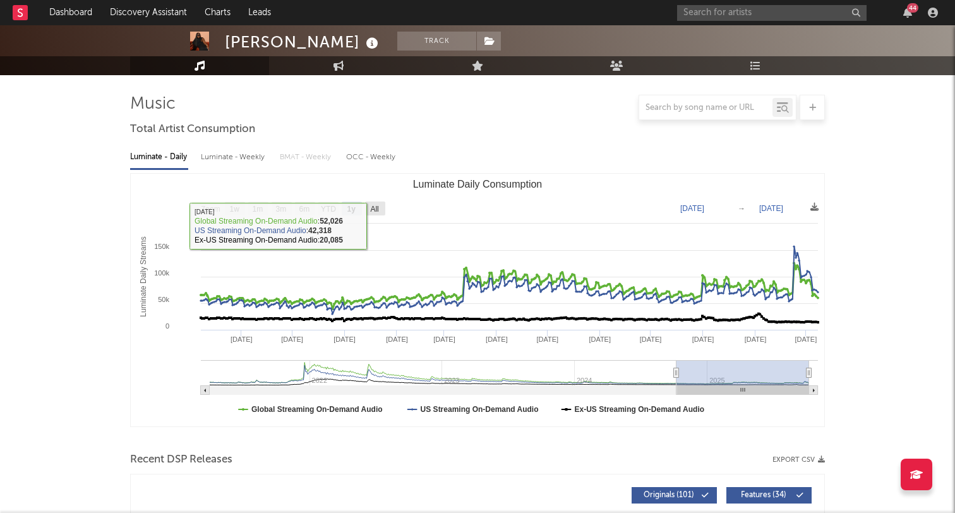
click at [370, 212] on rect "Luminate Daily Consumption" at bounding box center [375, 208] width 20 height 14
select select "All"
type input "2021-03-31"
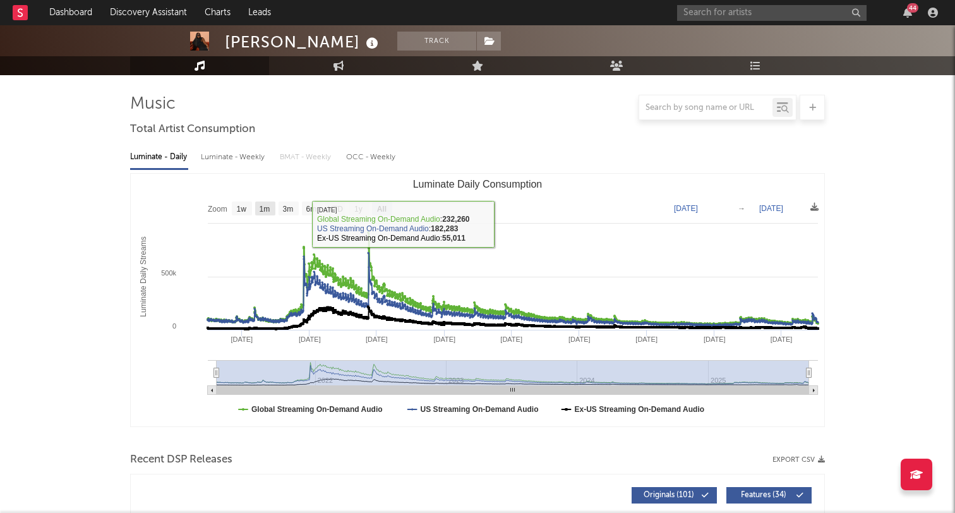
click at [270, 209] on text "1m" at bounding box center [265, 209] width 11 height 9
select select "1m"
type input "2025-09-08"
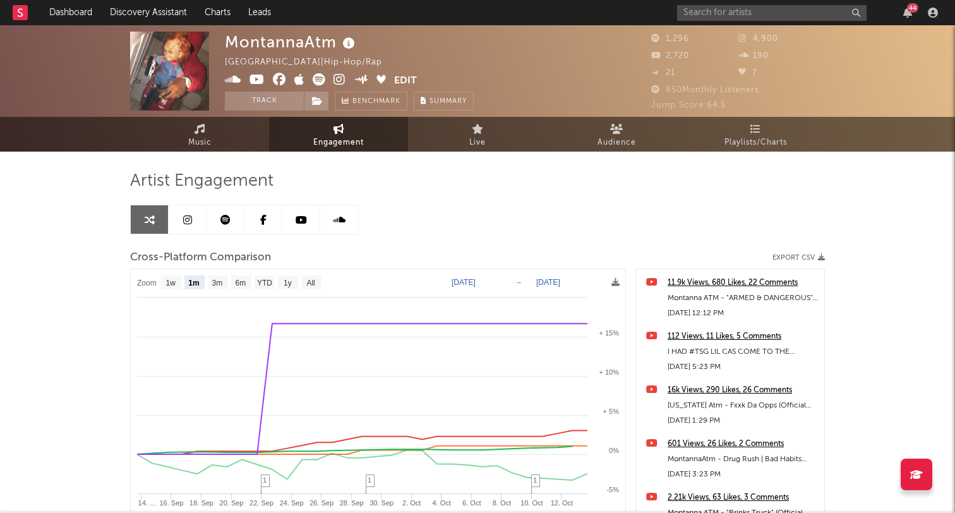
select select "1m"
click at [718, 16] on input "text" at bounding box center [771, 13] width 189 height 16
paste input "Baby[DEMOGRAPHIC_DATA]"
click at [730, 15] on input "Baby[DEMOGRAPHIC_DATA]" at bounding box center [771, 13] width 189 height 16
click at [723, 14] on input "Baby[DEMOGRAPHIC_DATA]" at bounding box center [771, 13] width 189 height 16
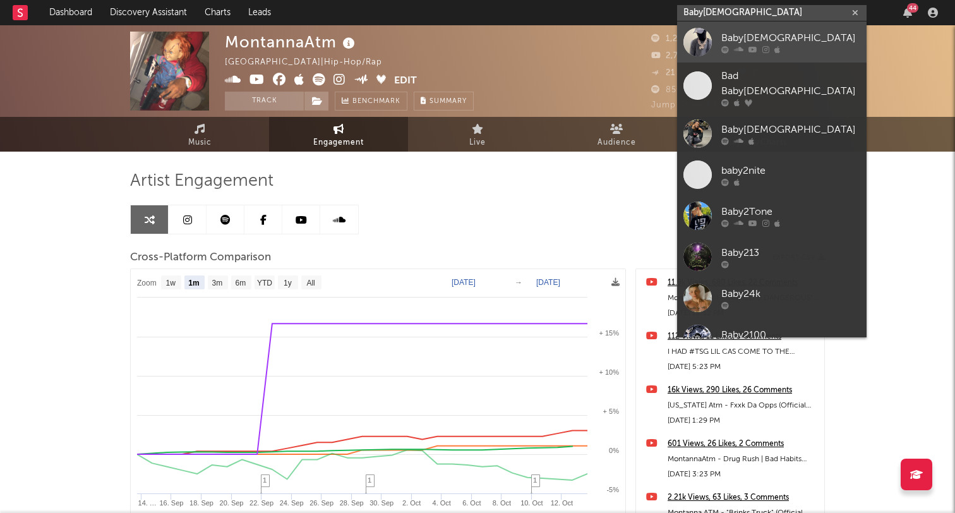
type input "Baby[DEMOGRAPHIC_DATA]"
click at [721, 32] on div "Baby[DEMOGRAPHIC_DATA]" at bounding box center [790, 37] width 139 height 15
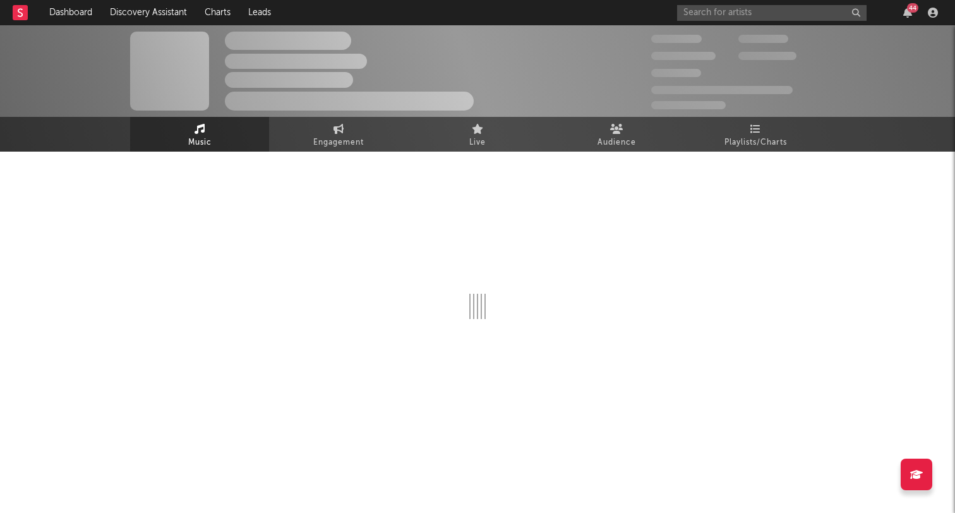
select select "1w"
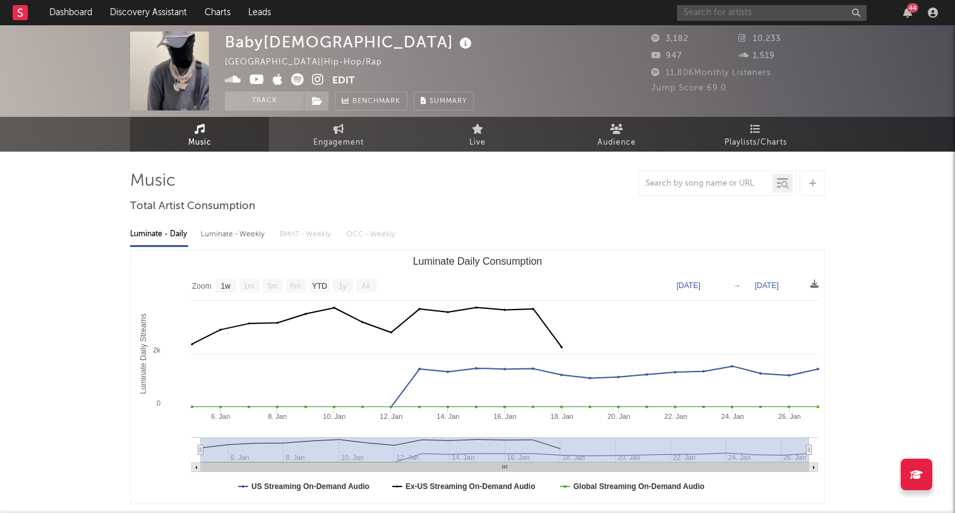
click at [736, 8] on input "text" at bounding box center [771, 13] width 189 height 16
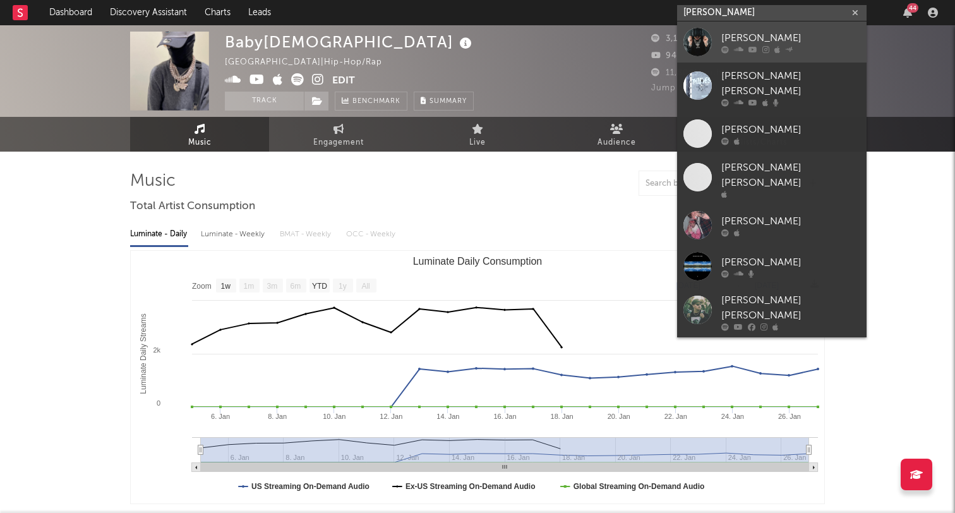
type input "da crook"
click at [773, 30] on div "[PERSON_NAME]" at bounding box center [790, 37] width 139 height 15
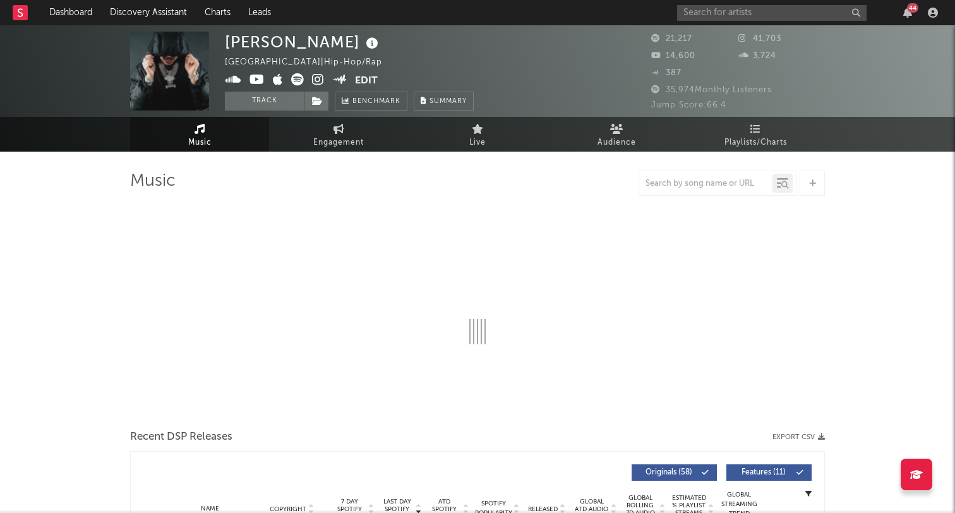
select select "6m"
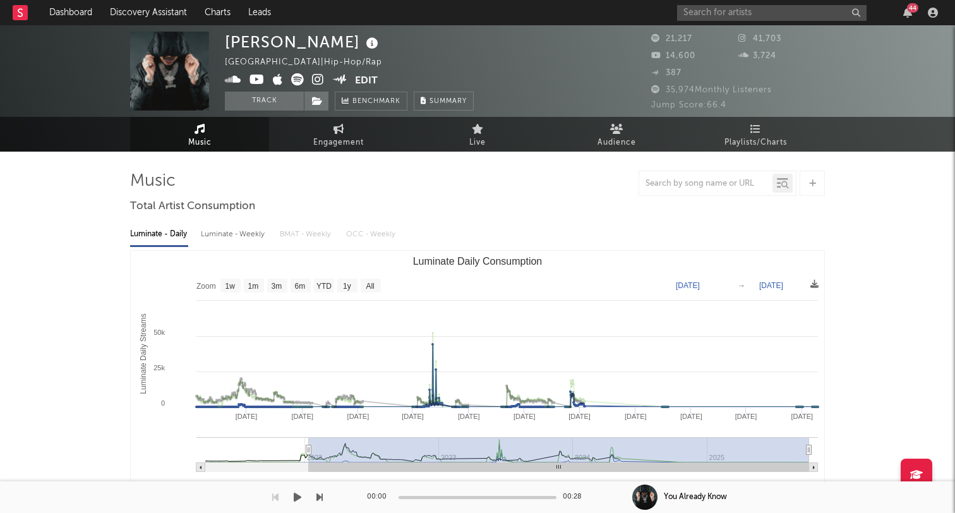
type input "2022-01-13"
drag, startPoint x: 742, startPoint y: 445, endPoint x: 896, endPoint y: 509, distance: 166.8
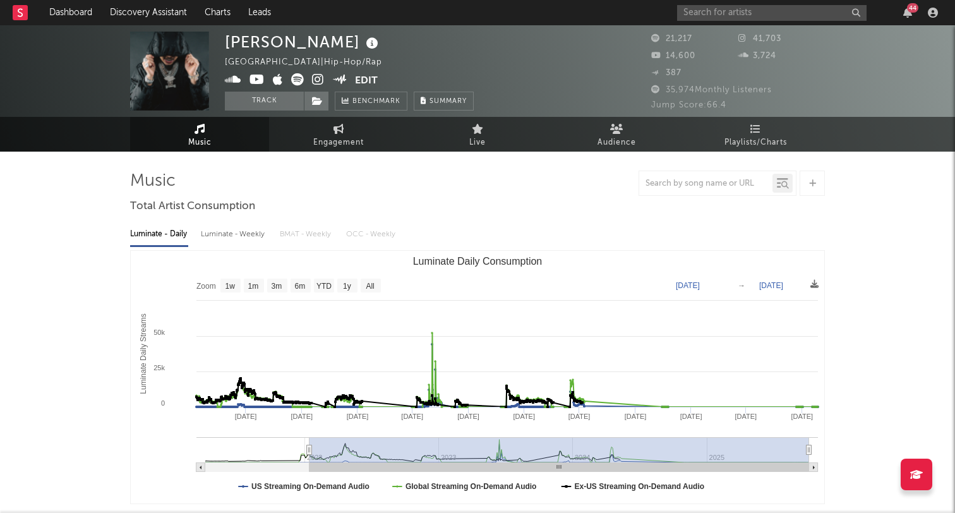
click at [318, 80] on icon at bounding box center [318, 79] width 12 height 13
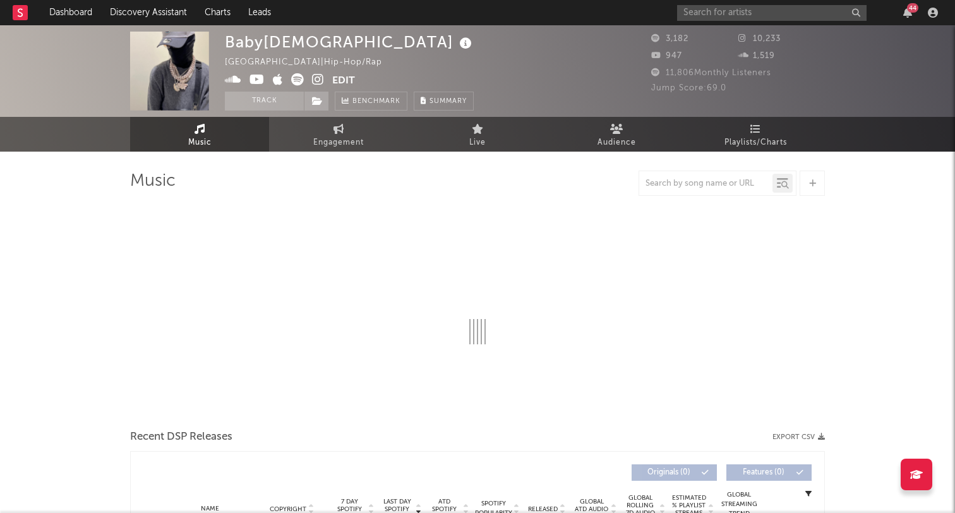
select select "1w"
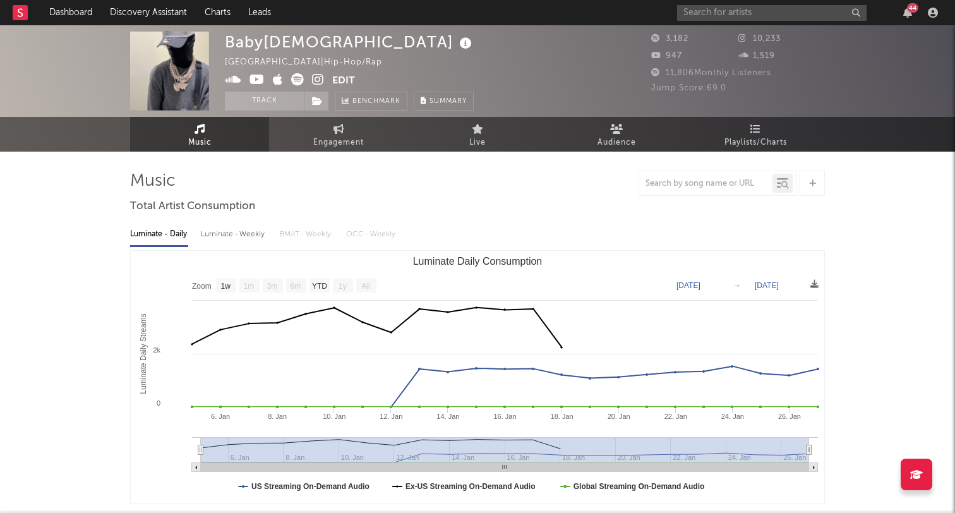
click at [315, 83] on icon at bounding box center [318, 79] width 12 height 13
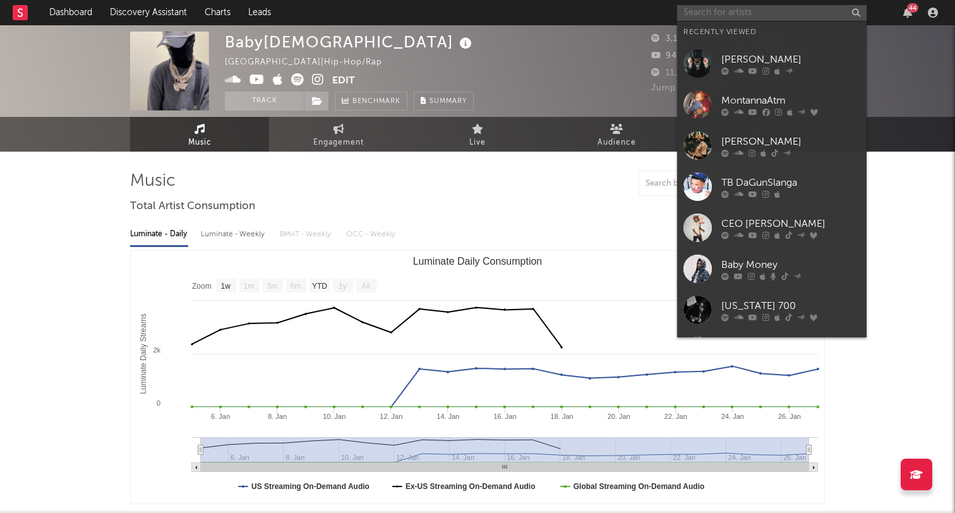
click at [685, 20] on input "text" at bounding box center [771, 13] width 189 height 16
paste input "Black Queen"
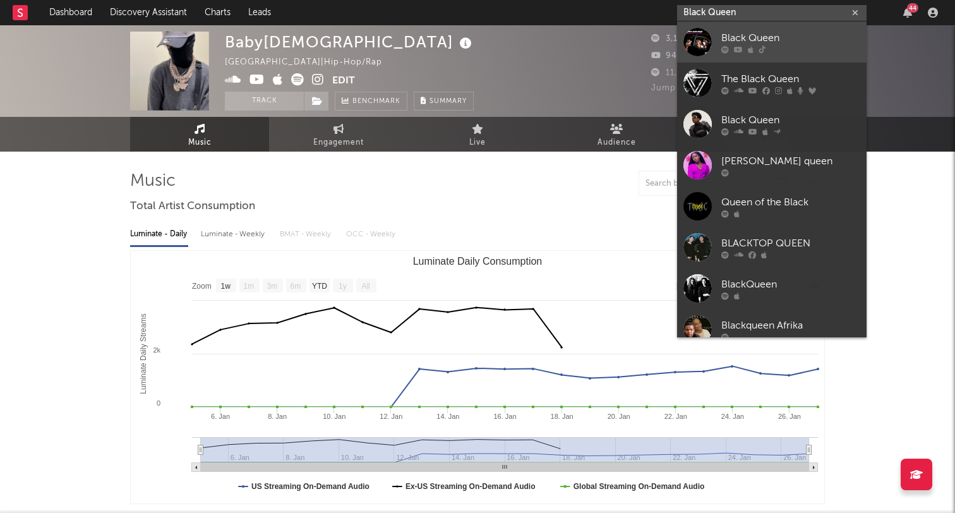
type input "Black Queen"
click at [762, 30] on div "Black Queen" at bounding box center [790, 37] width 139 height 15
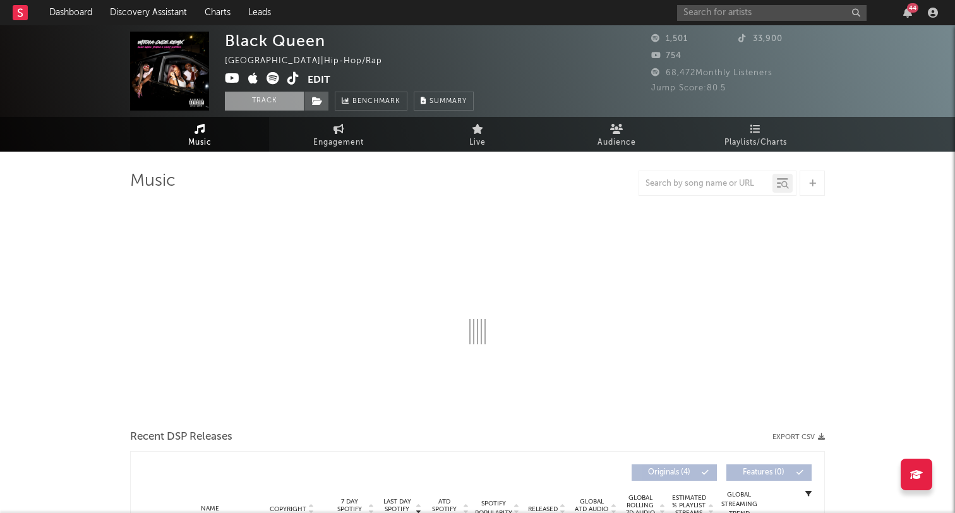
select select "6m"
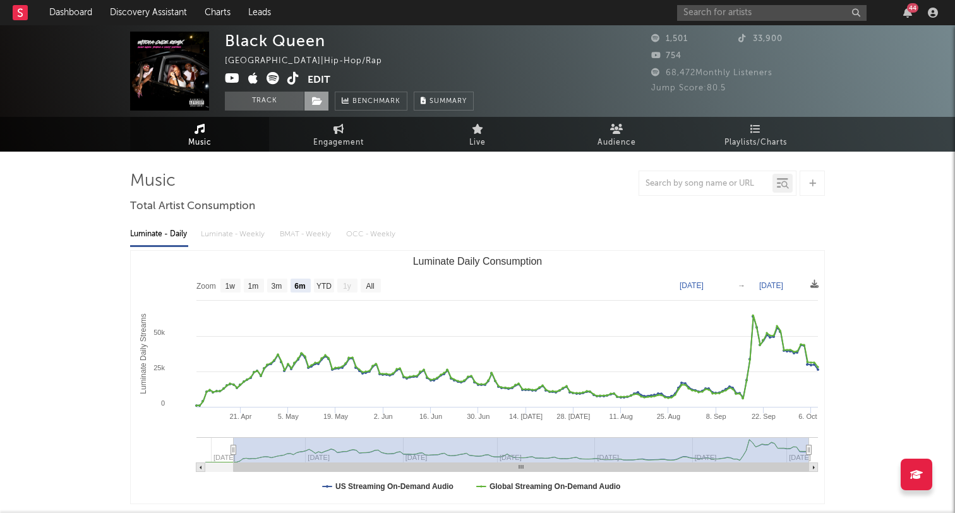
click at [321, 98] on icon at bounding box center [317, 101] width 11 height 9
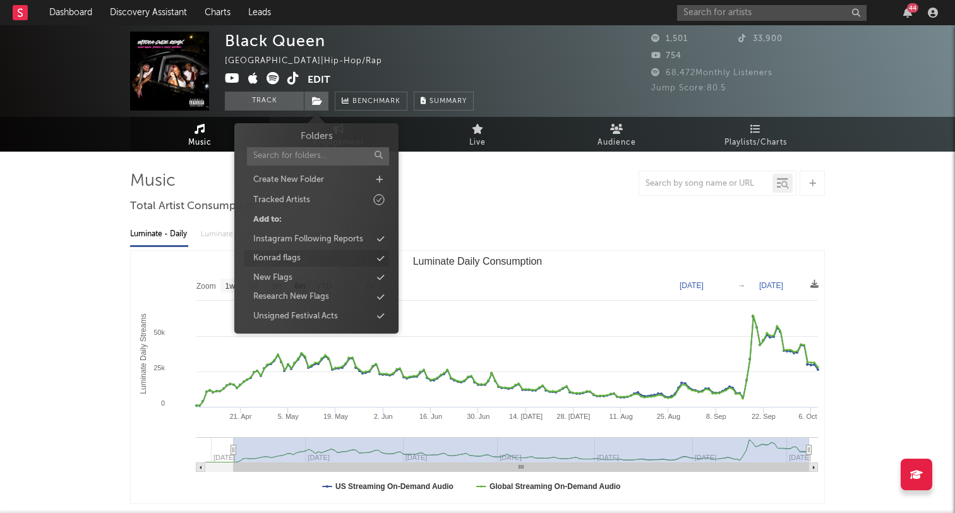
click at [288, 260] on div "Konrad flags" at bounding box center [276, 258] width 47 height 13
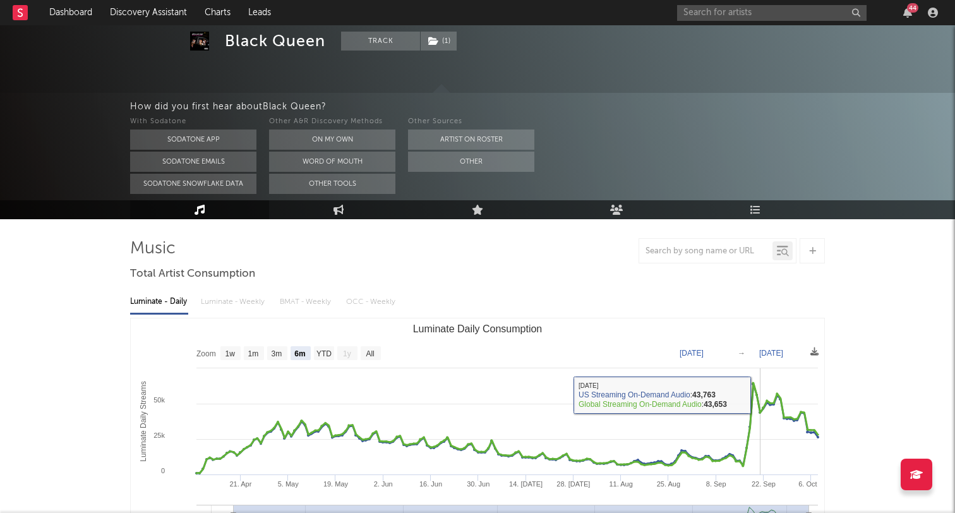
scroll to position [82, 0]
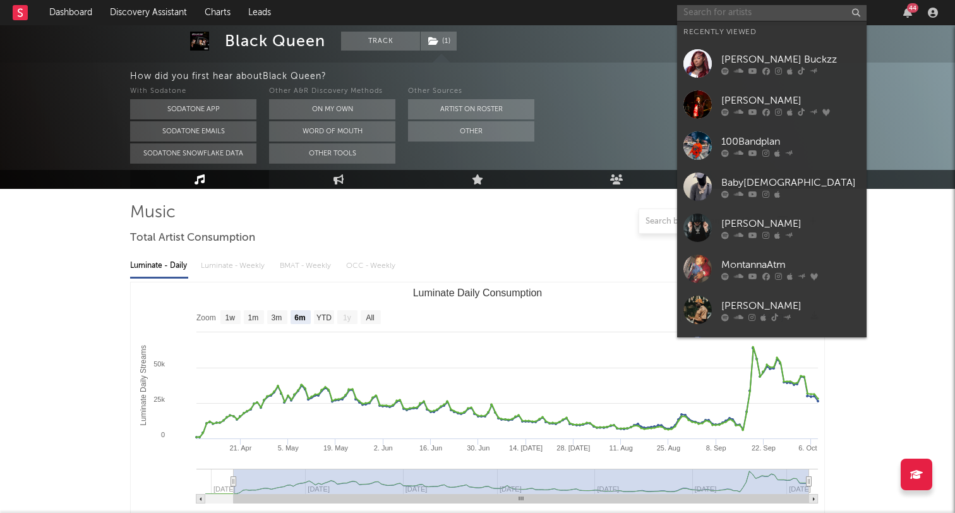
click at [707, 12] on input "text" at bounding box center [771, 13] width 189 height 16
paste input "Yk Niece"
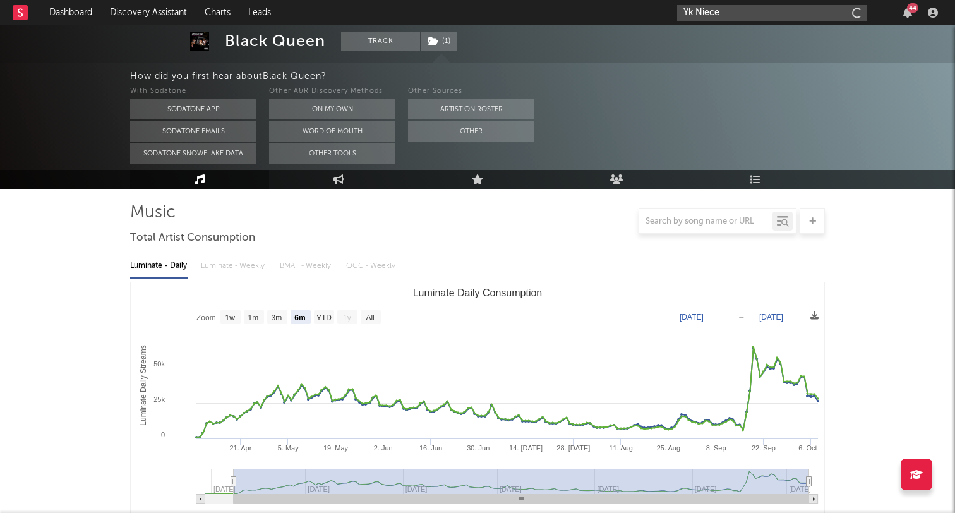
type input "Yk Niece"
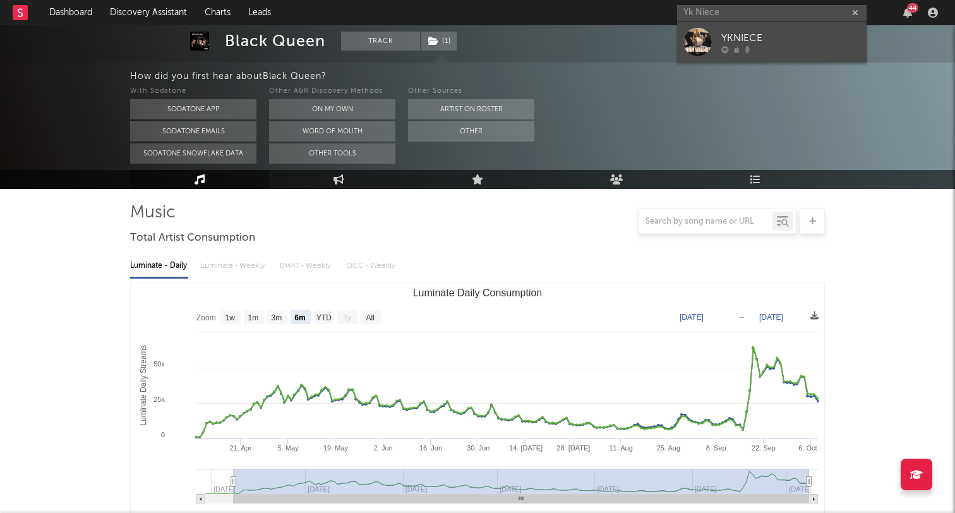
click at [715, 31] on link "YKNIECE" at bounding box center [771, 41] width 189 height 41
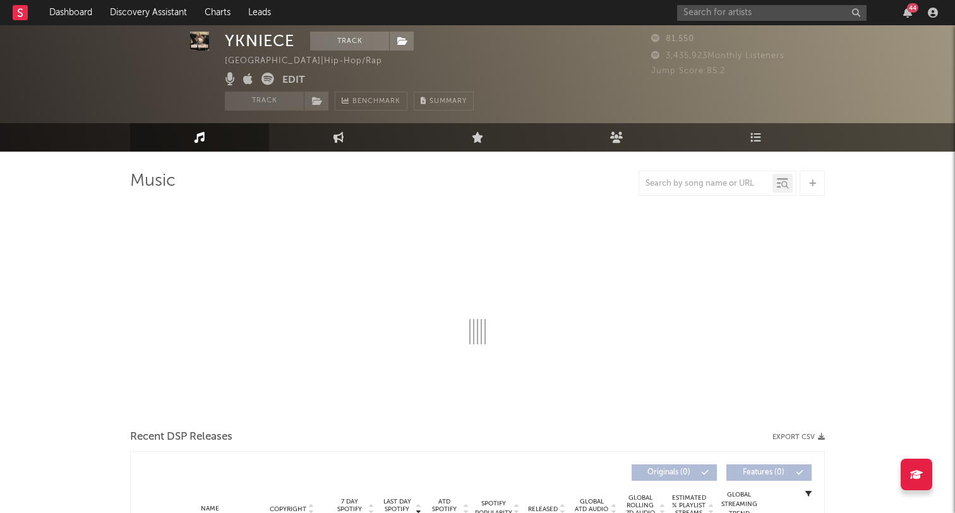
scroll to position [42, 0]
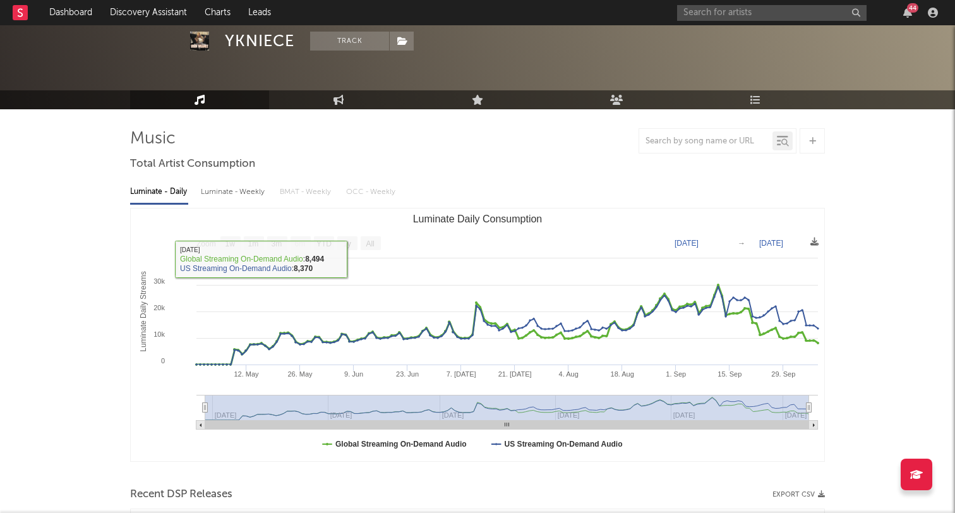
click at [327, 247] on g "YTD" at bounding box center [324, 243] width 20 height 14
select select "YTD"
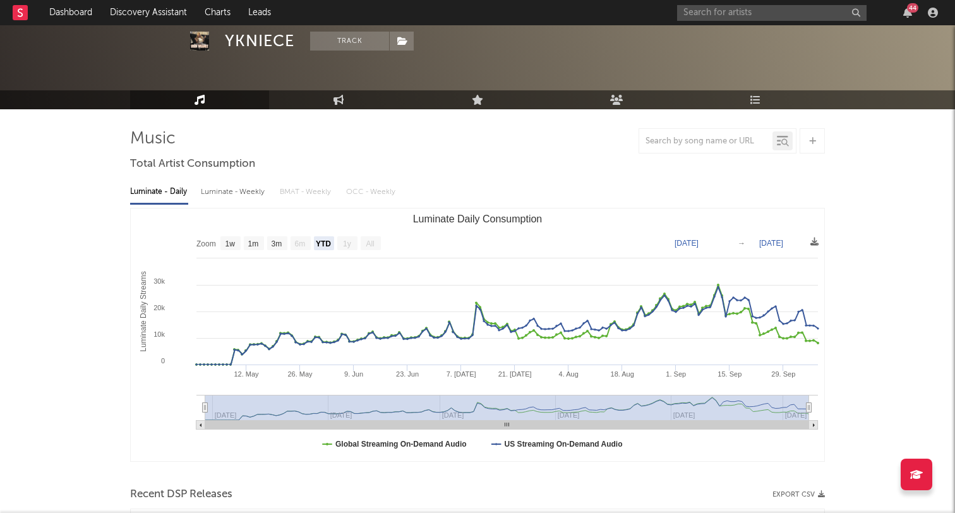
scroll to position [0, 0]
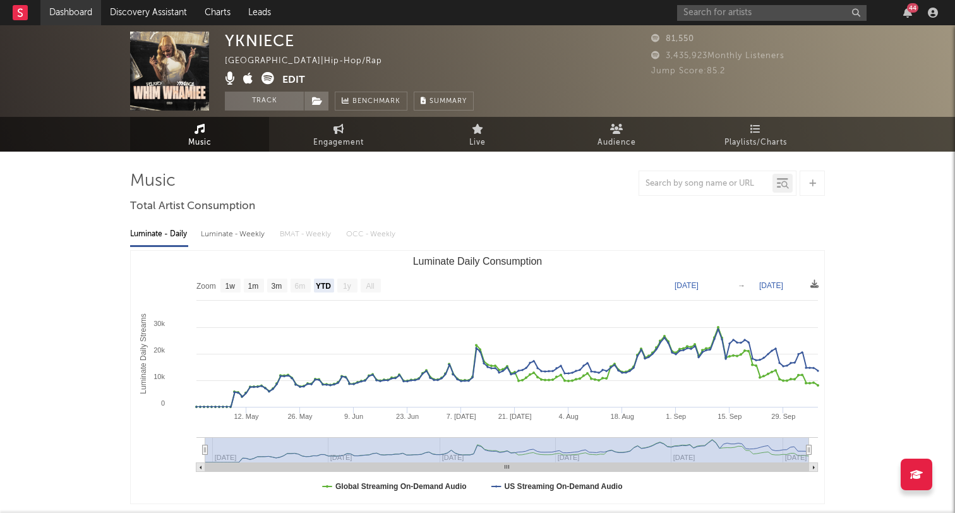
click at [54, 16] on link "Dashboard" at bounding box center [70, 12] width 61 height 25
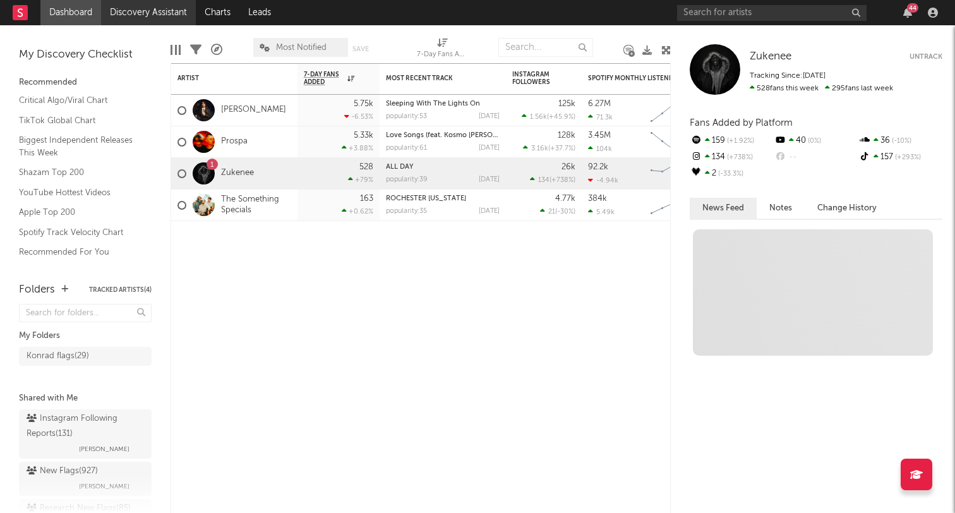
click at [137, 11] on link "Discovery Assistant" at bounding box center [148, 12] width 95 height 25
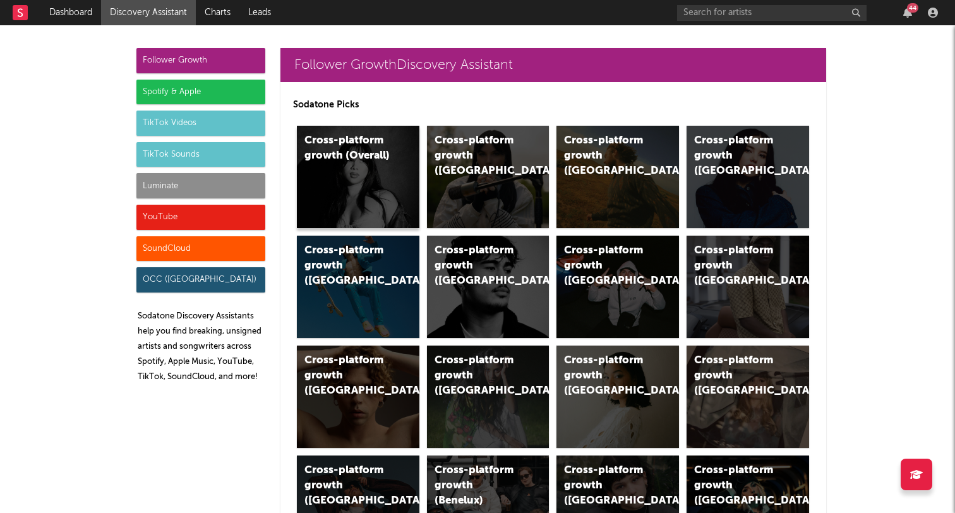
click at [351, 169] on div "Cross-platform growth (Overall)" at bounding box center [358, 177] width 123 height 102
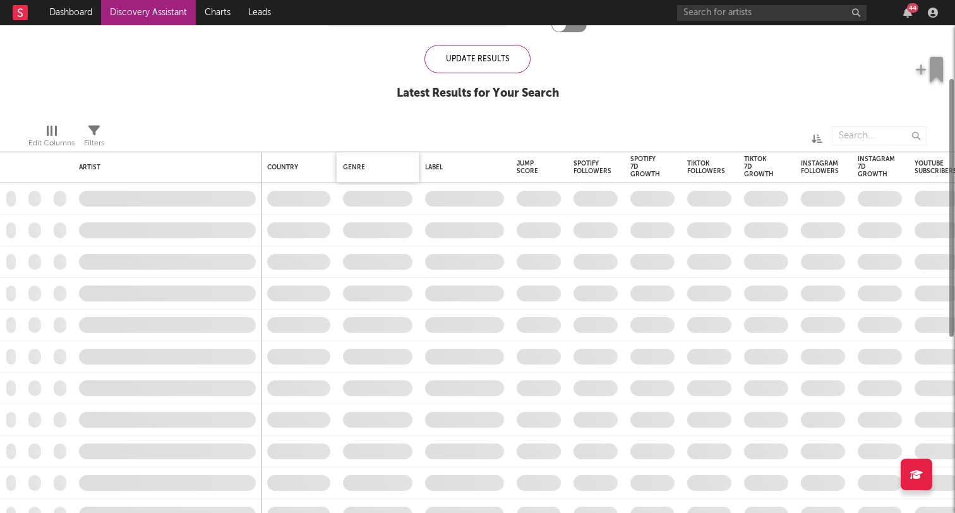
checkbox input "true"
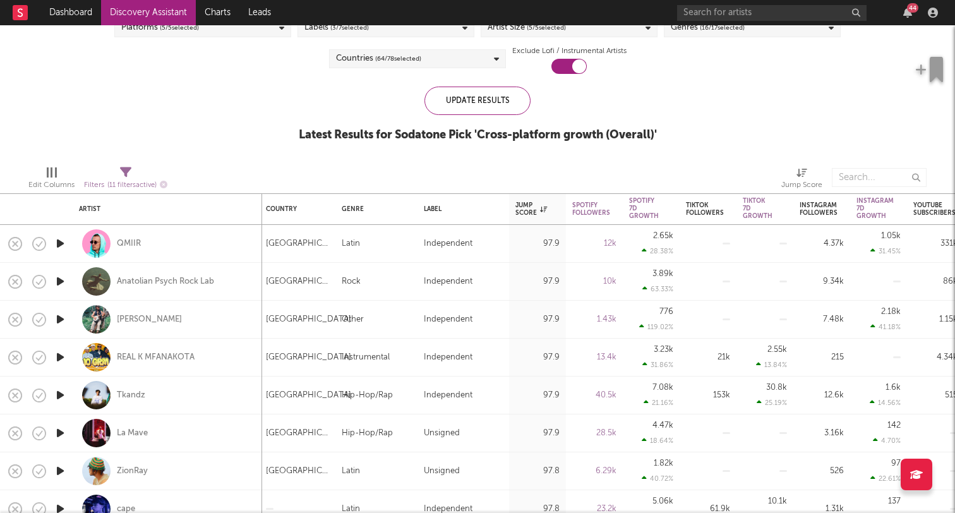
click at [63, 255] on div at bounding box center [59, 244] width 25 height 38
select select "1w"
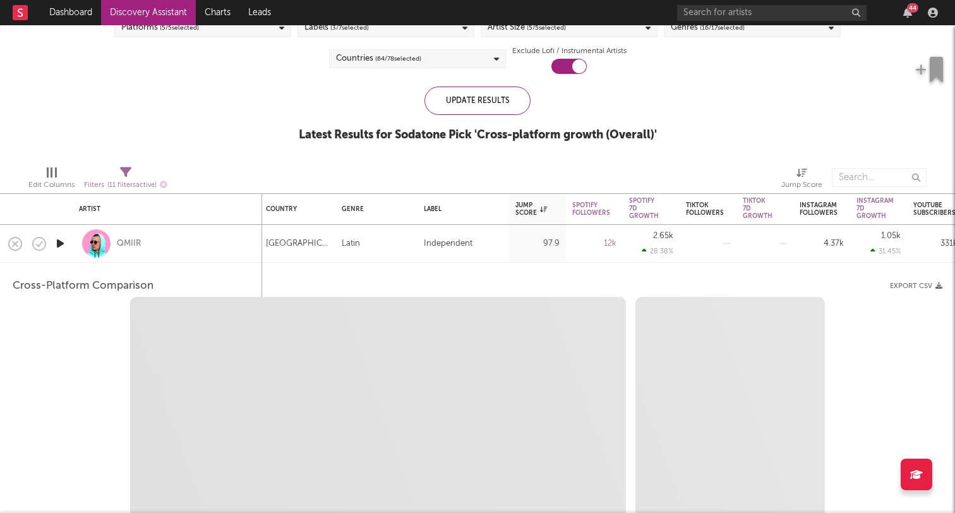
select select "6m"
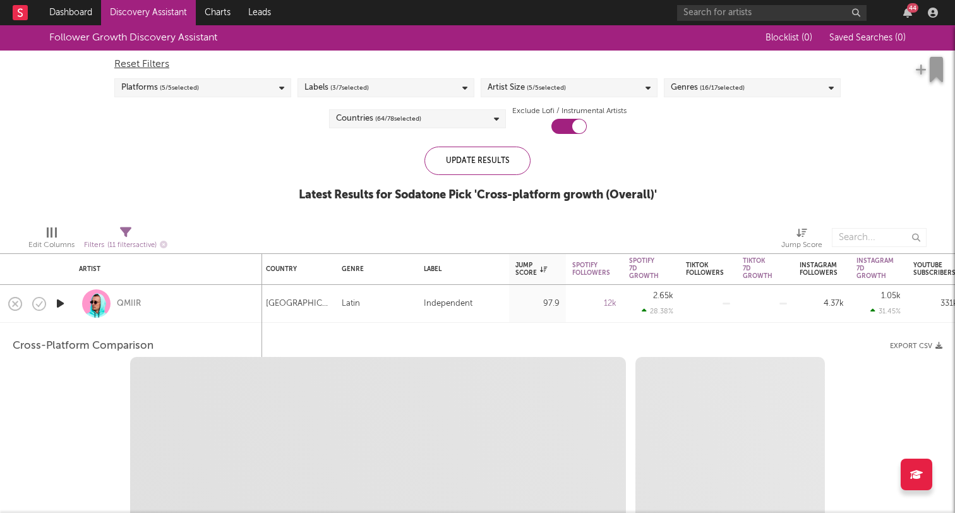
click at [62, 301] on icon "button" at bounding box center [60, 304] width 13 height 16
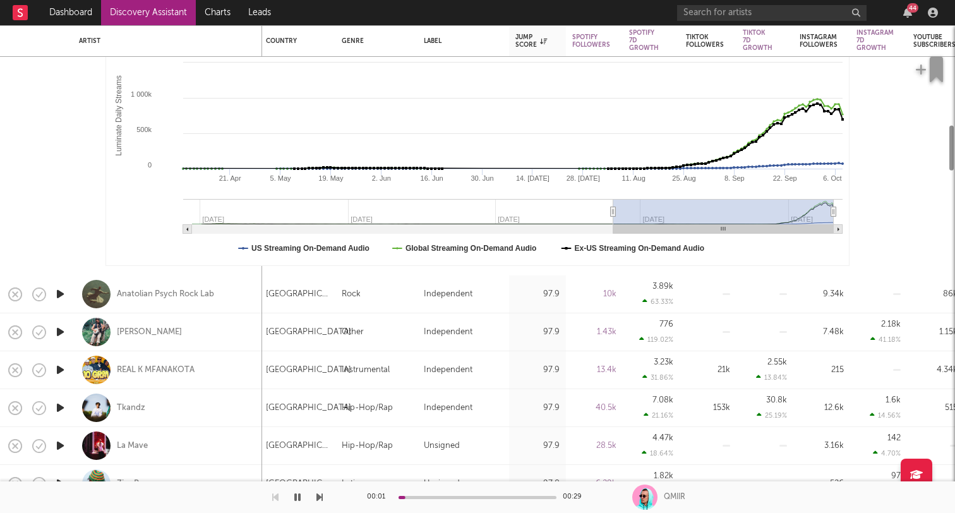
select select "1m"
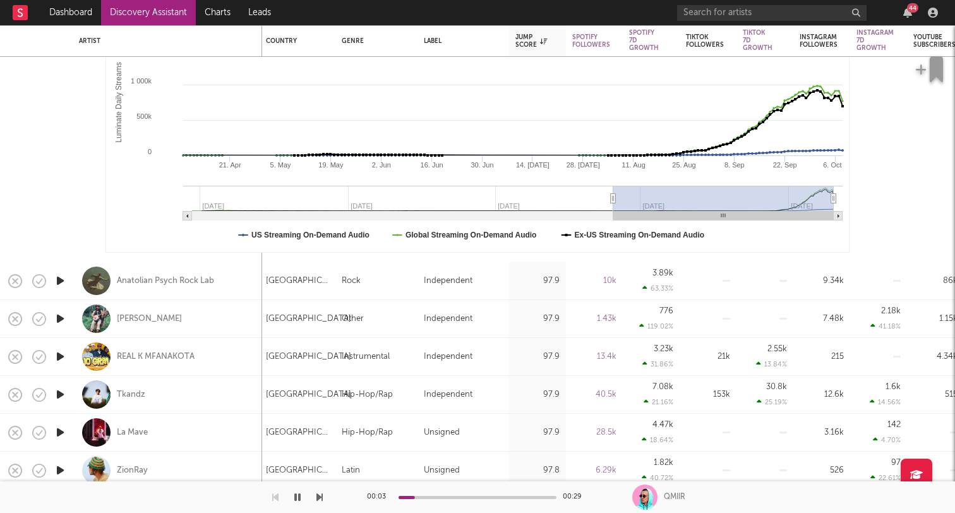
click at [62, 279] on icon "button" at bounding box center [60, 281] width 13 height 16
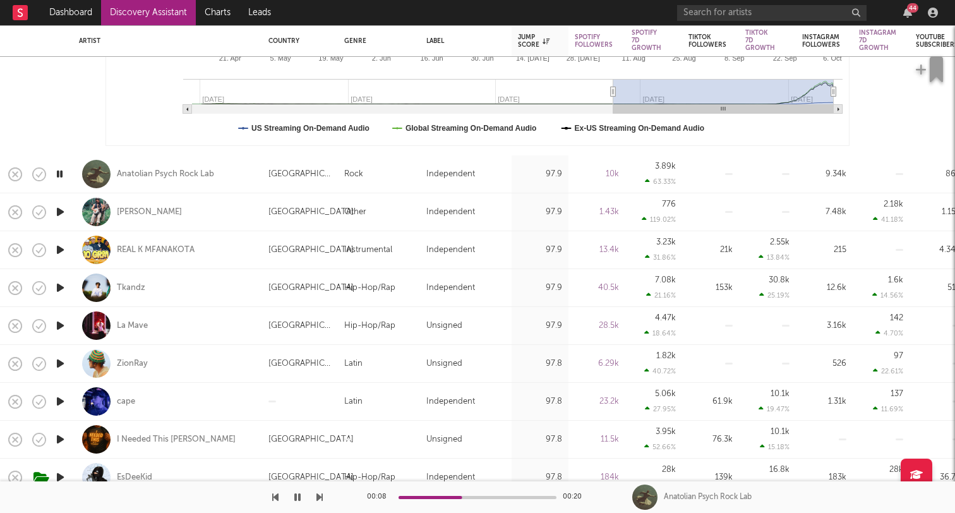
click at [62, 211] on icon "button" at bounding box center [60, 212] width 13 height 16
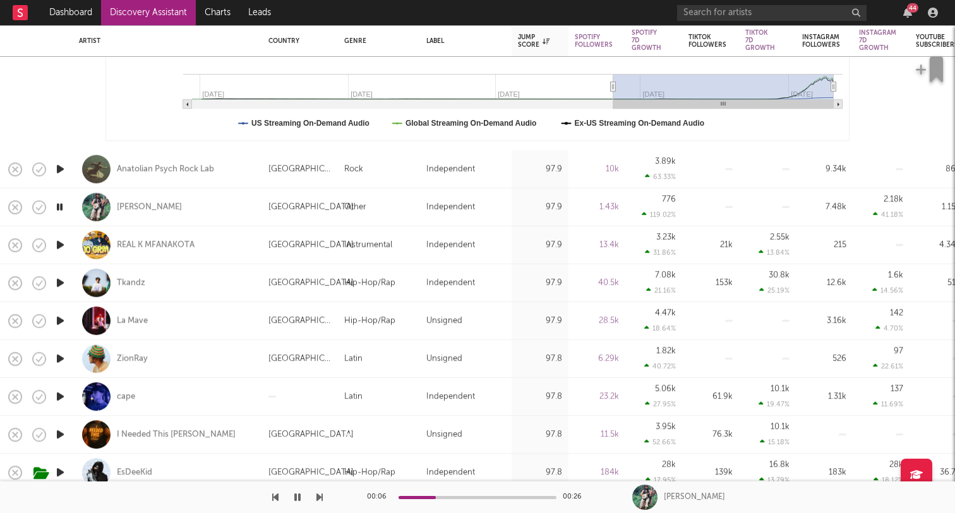
click at [63, 282] on icon "button" at bounding box center [60, 283] width 13 height 16
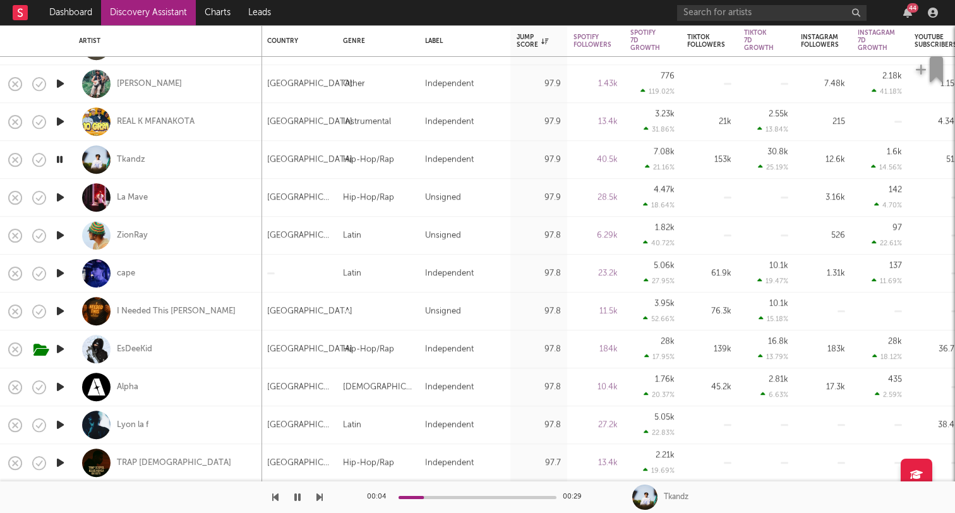
click at [61, 234] on icon "button" at bounding box center [60, 235] width 13 height 16
click at [62, 200] on icon "button" at bounding box center [60, 197] width 13 height 16
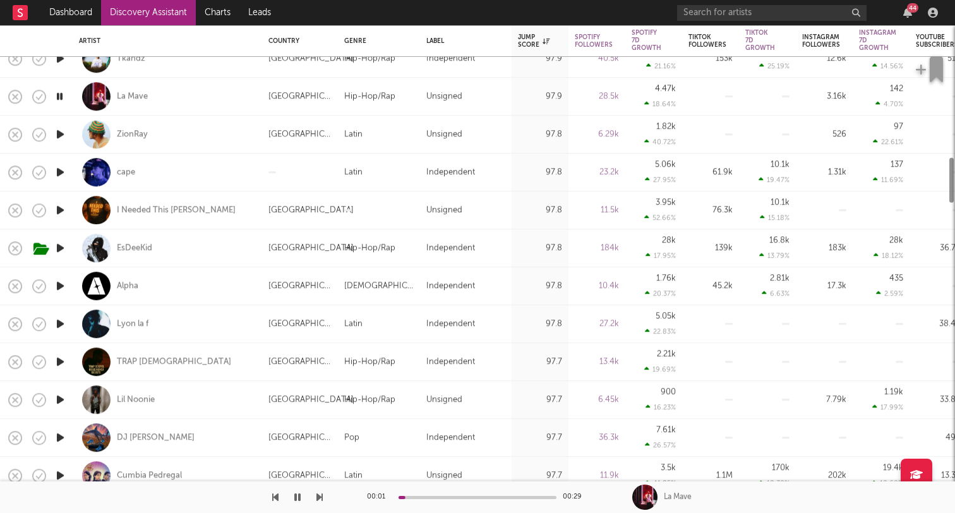
click at [62, 205] on icon "button" at bounding box center [60, 210] width 13 height 16
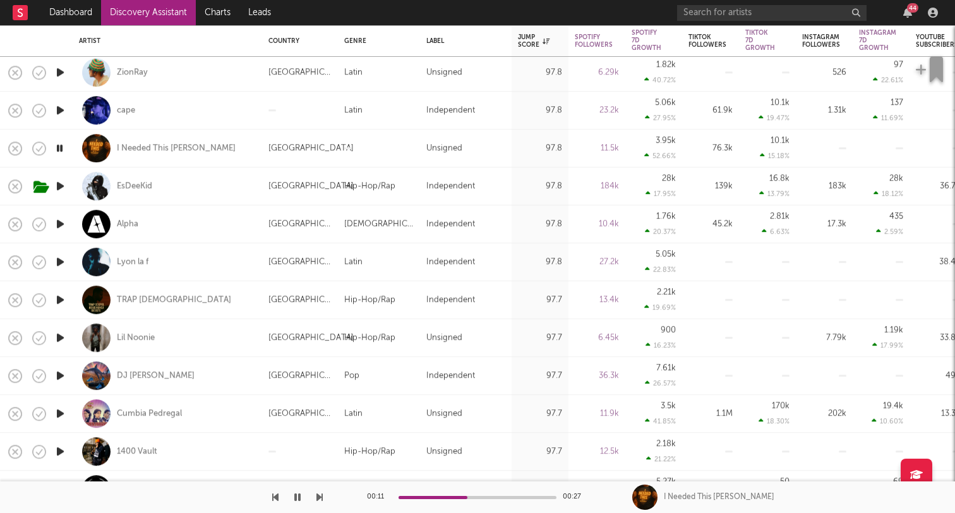
click at [61, 185] on icon "button" at bounding box center [60, 186] width 13 height 16
click at [58, 301] on icon "button" at bounding box center [60, 300] width 13 height 16
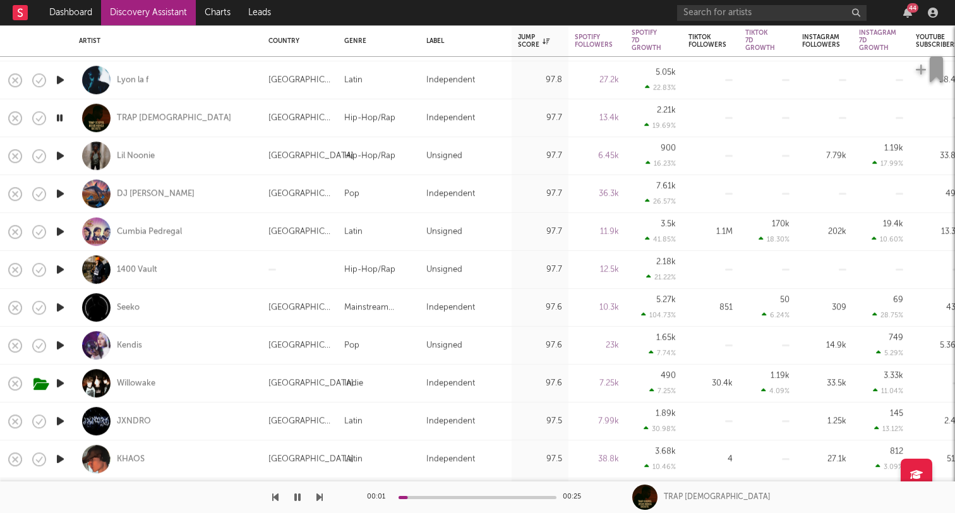
click at [59, 270] on icon "button" at bounding box center [60, 270] width 13 height 16
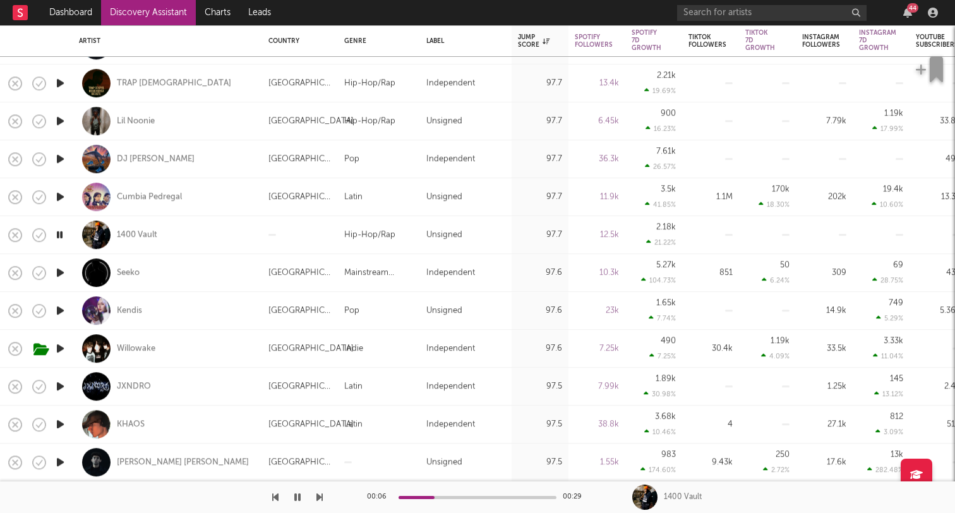
click at [64, 270] on icon "button" at bounding box center [60, 273] width 13 height 16
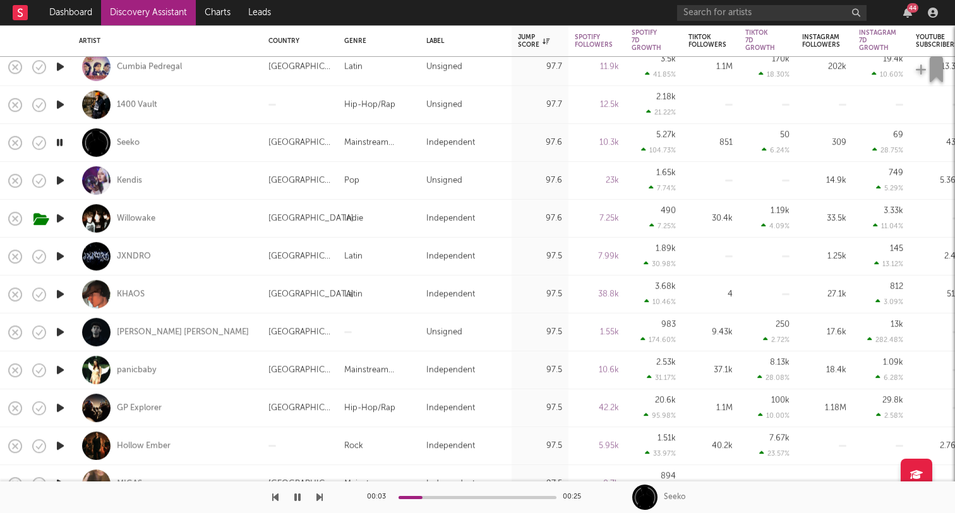
click at [60, 330] on icon "button" at bounding box center [60, 332] width 13 height 16
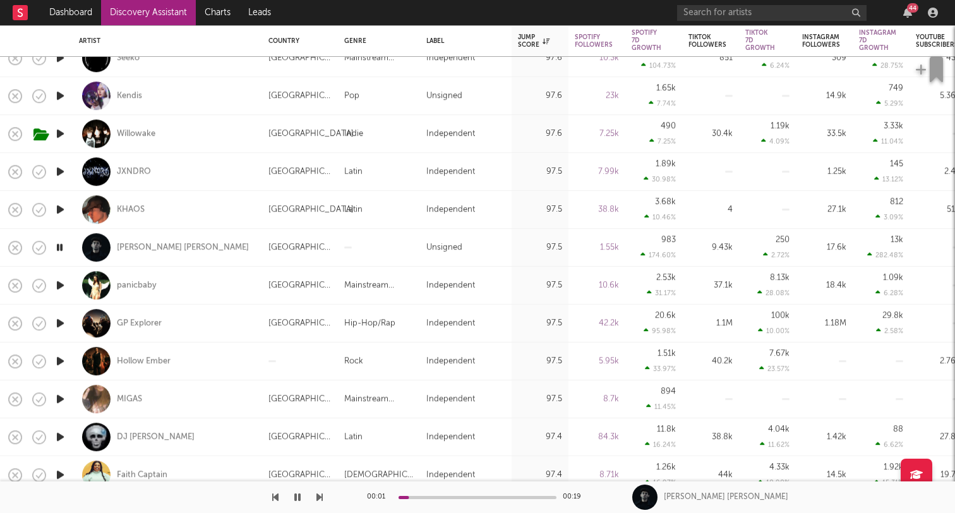
click at [64, 289] on icon "button" at bounding box center [60, 285] width 13 height 16
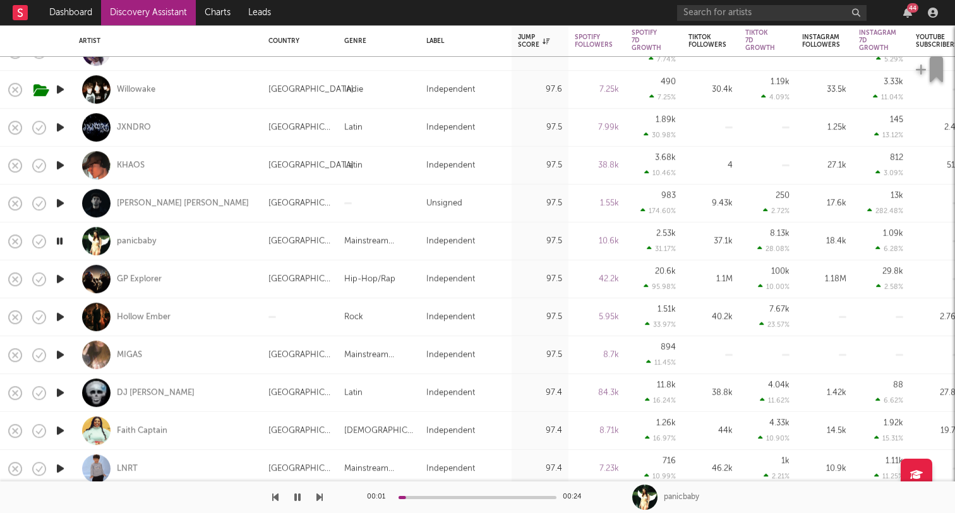
click at [57, 282] on icon "button" at bounding box center [60, 279] width 13 height 16
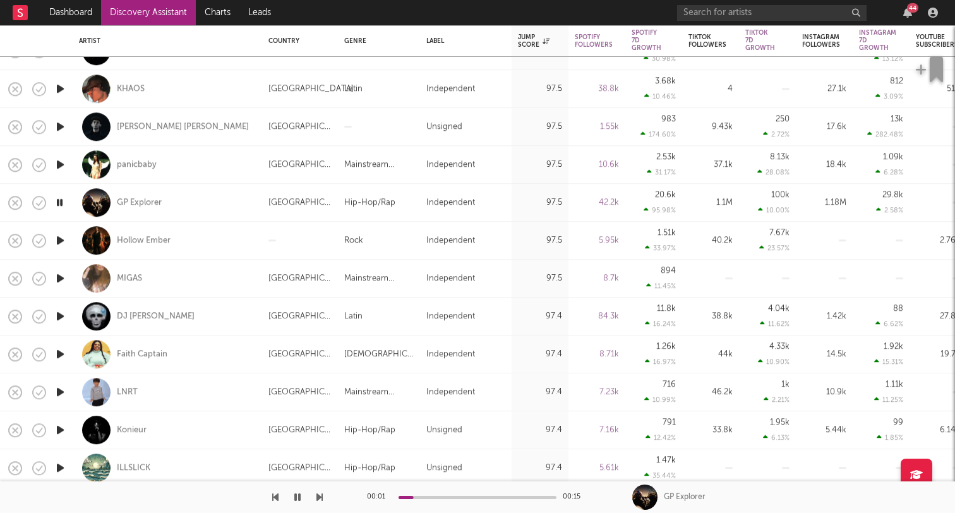
click at [57, 243] on icon "button" at bounding box center [60, 240] width 13 height 16
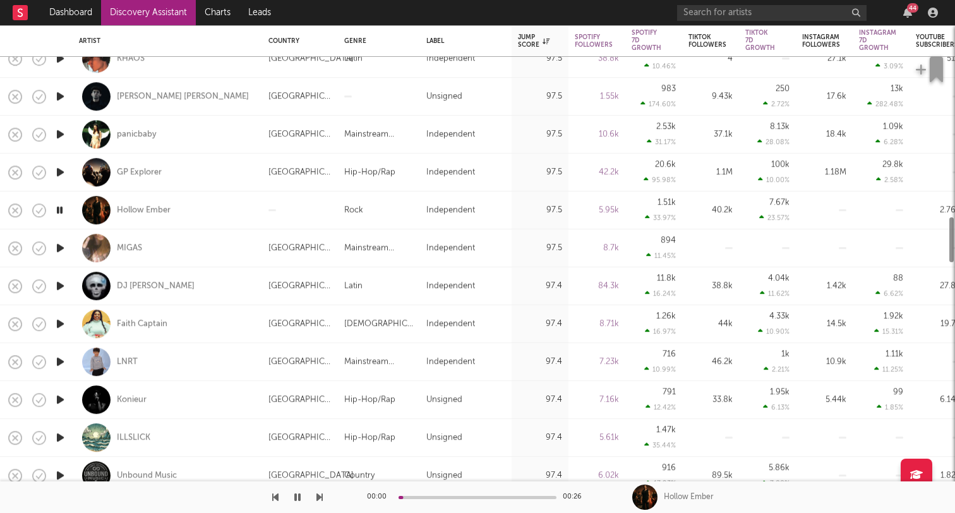
click at [68, 250] on div at bounding box center [59, 248] width 25 height 38
select select "1w"
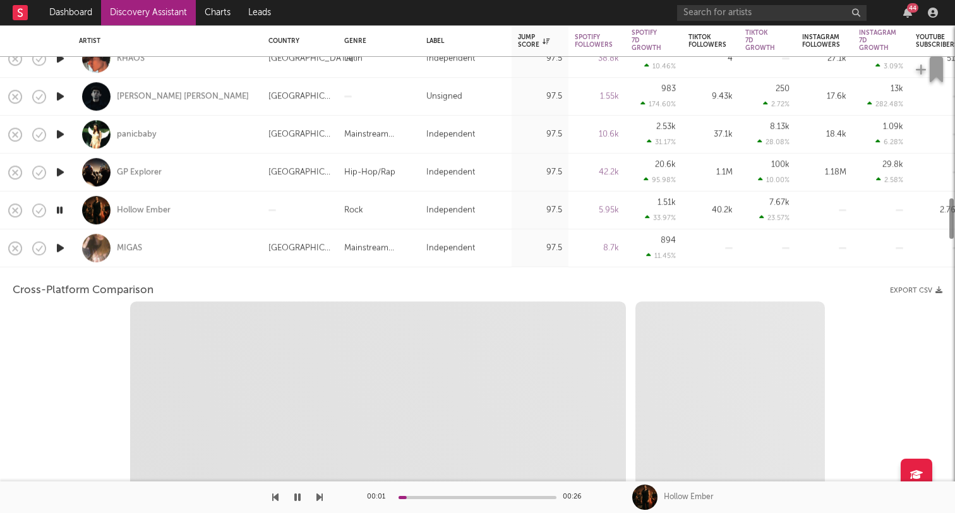
click at [62, 250] on icon "button" at bounding box center [60, 248] width 13 height 16
select select "1w"
select select "1m"
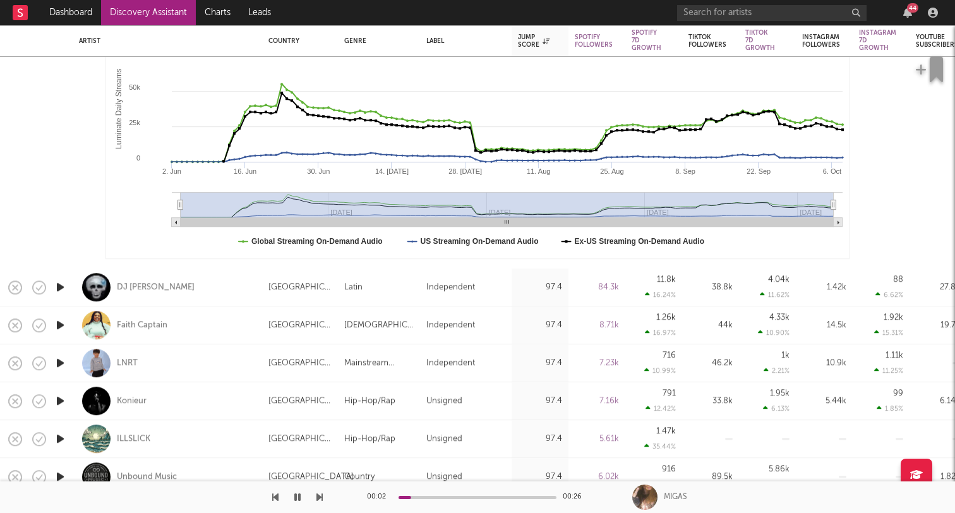
click at [58, 289] on icon "button" at bounding box center [60, 287] width 13 height 16
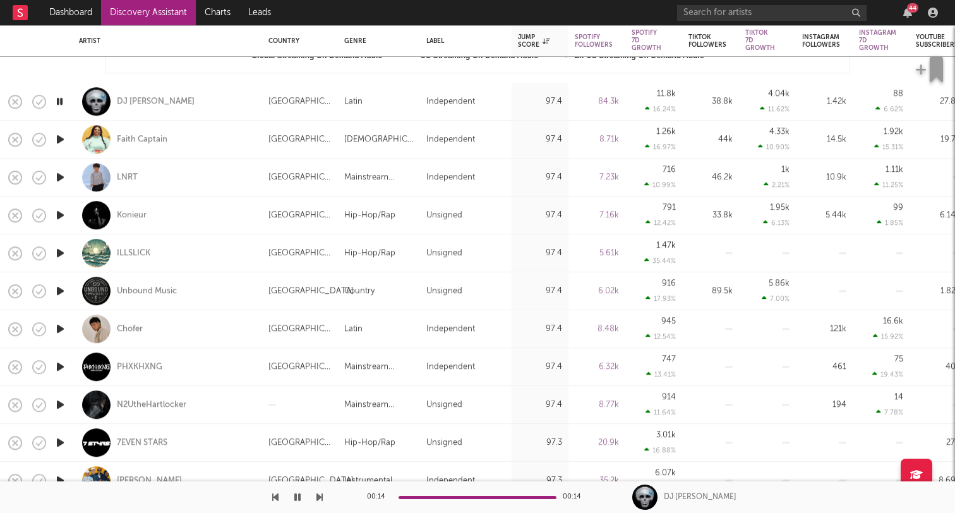
click at [59, 295] on icon "button" at bounding box center [60, 291] width 13 height 16
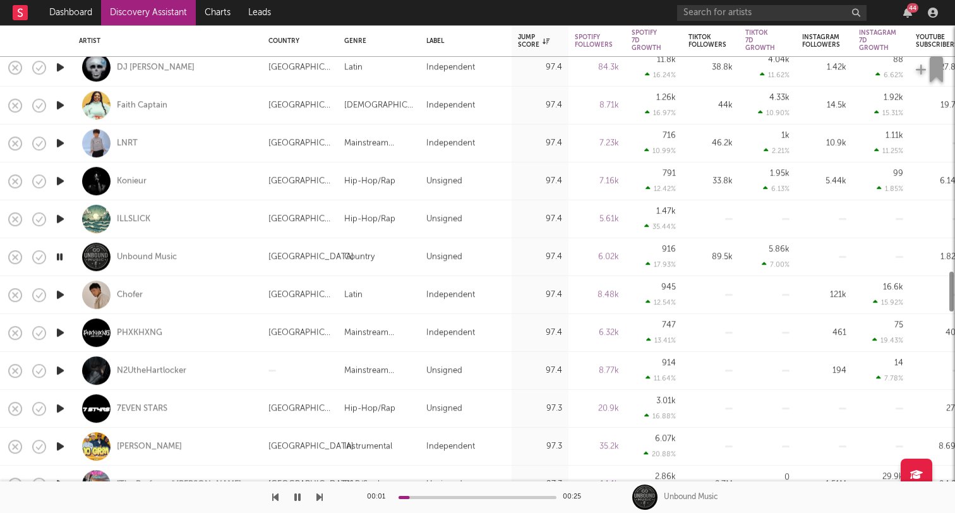
click at [65, 294] on icon "button" at bounding box center [60, 295] width 13 height 16
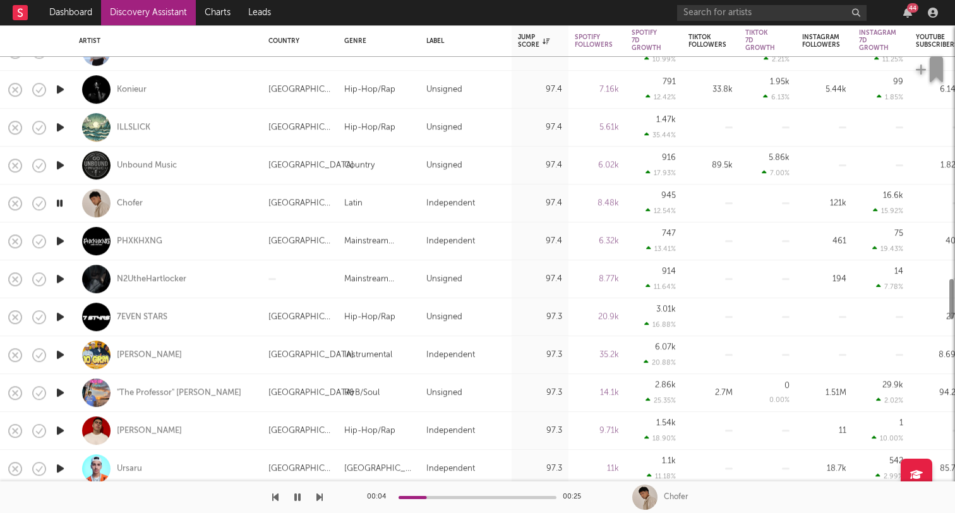
click at [59, 323] on icon "button" at bounding box center [60, 317] width 13 height 16
click at [23, 8] on rect at bounding box center [20, 12] width 15 height 15
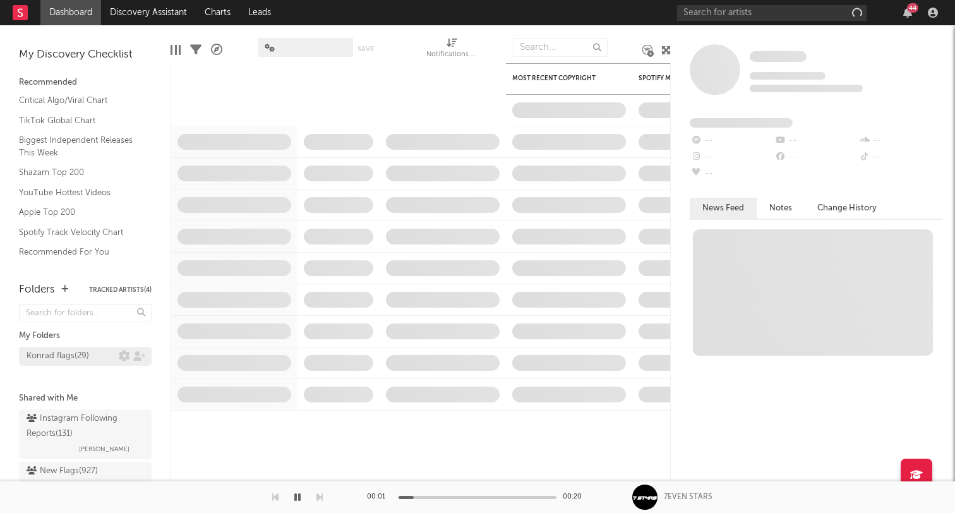
click at [97, 364] on link "Konrad flags ( 29 )" at bounding box center [85, 356] width 133 height 19
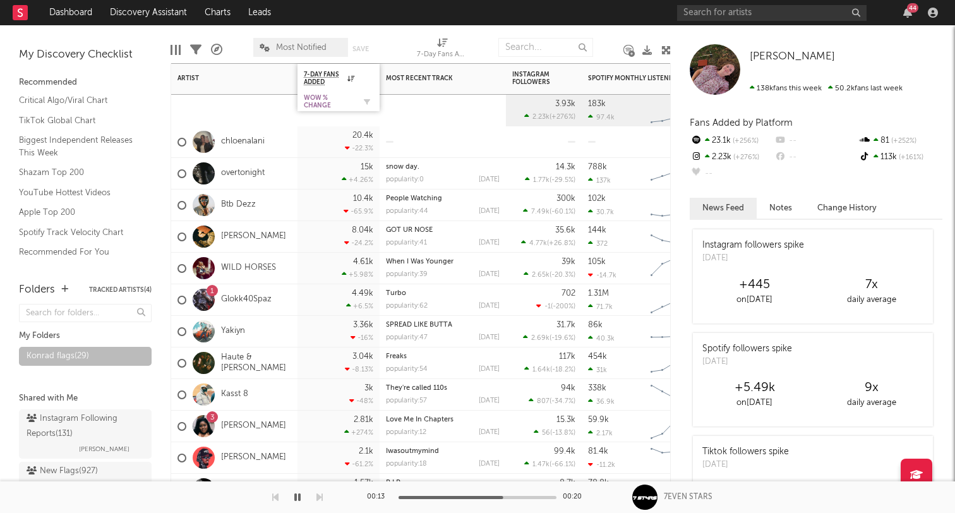
click at [329, 99] on div "WoW % Change" at bounding box center [329, 101] width 51 height 15
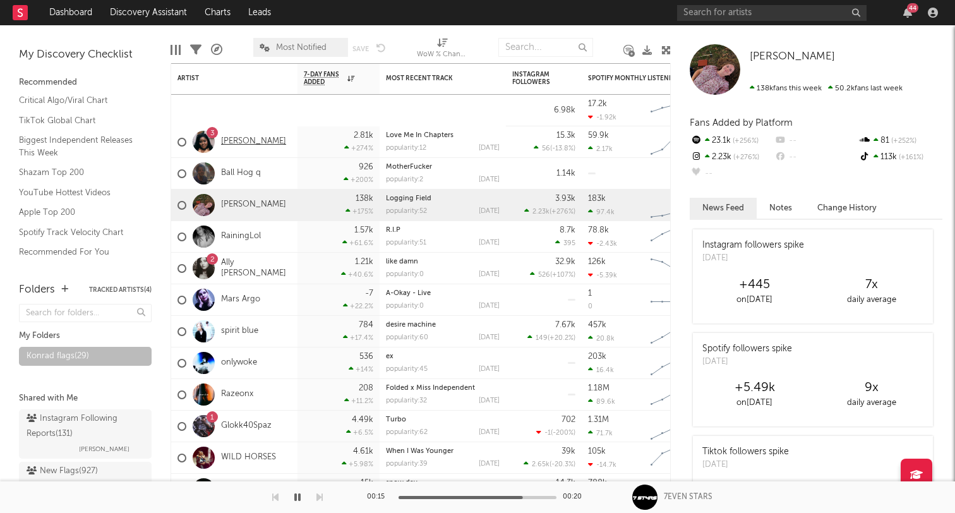
click at [233, 143] on link "[PERSON_NAME]" at bounding box center [253, 141] width 65 height 11
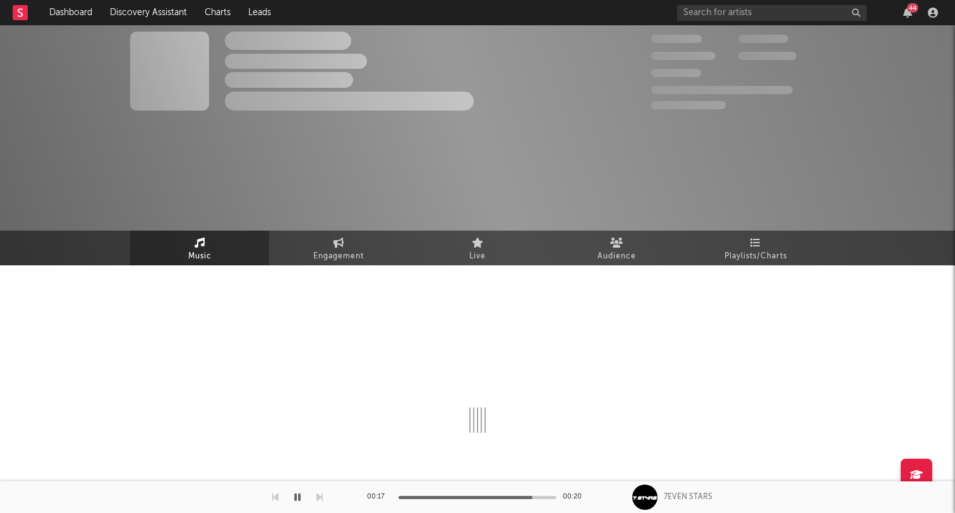
select select "6m"
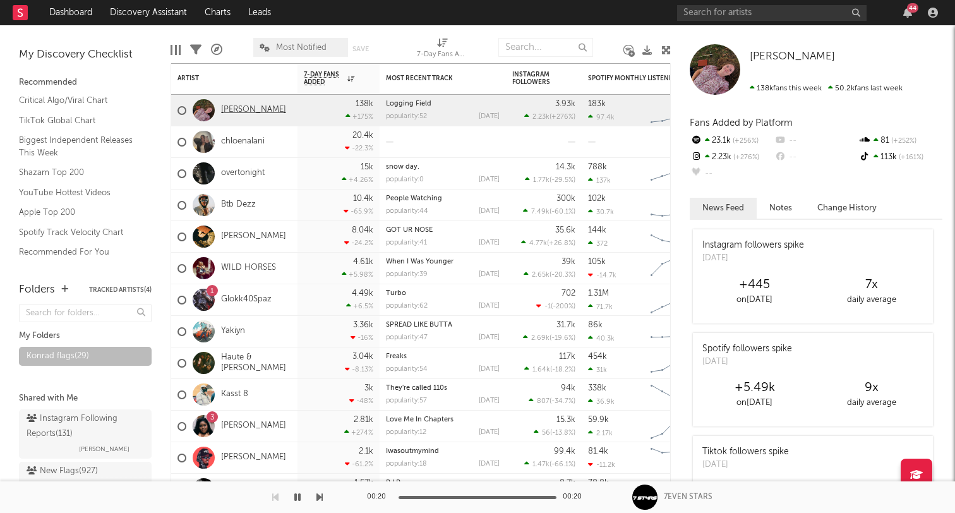
click at [236, 111] on link "Annabelle Dinda" at bounding box center [253, 110] width 65 height 11
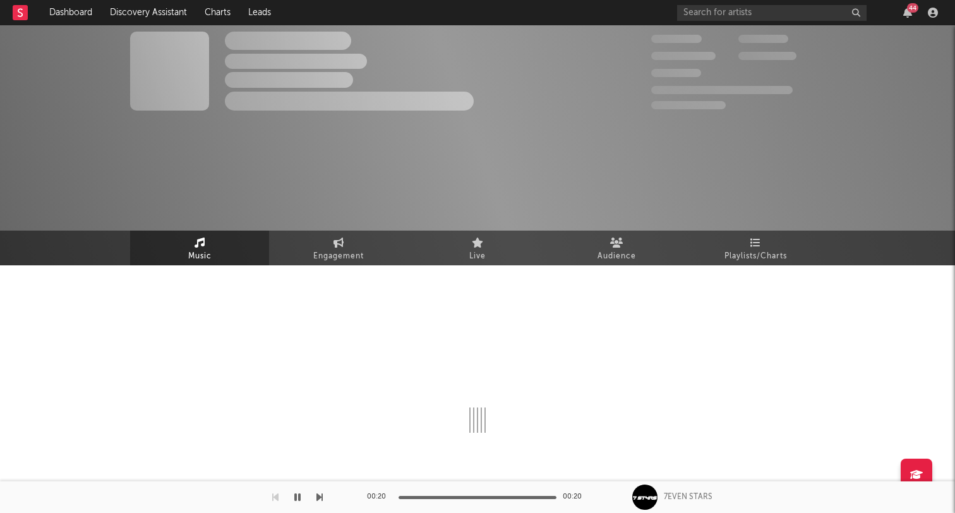
select select "1w"
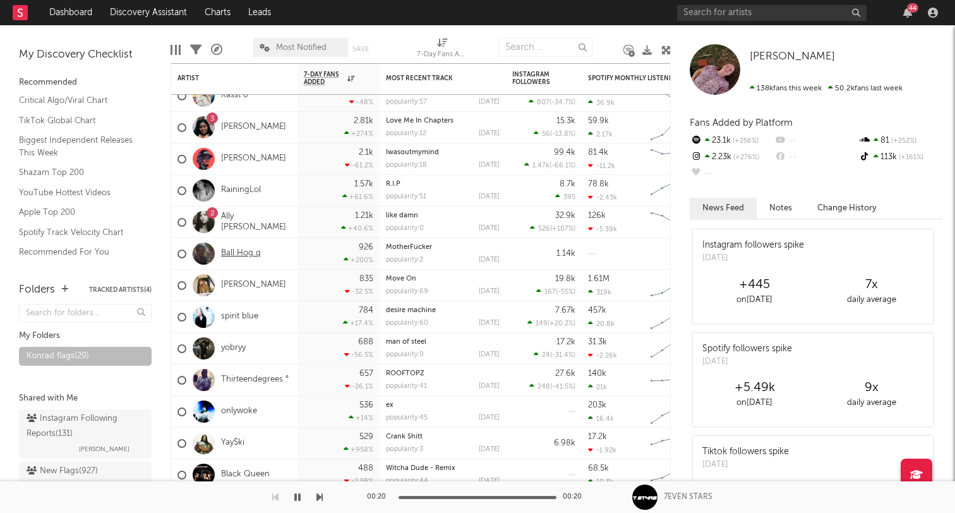
click at [231, 255] on link "Ball Hog q" at bounding box center [241, 253] width 40 height 11
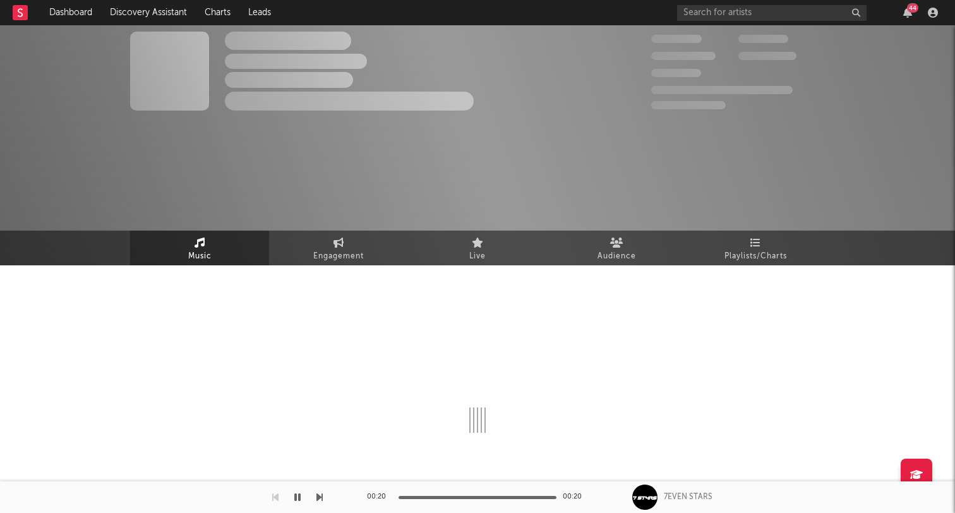
select select "1w"
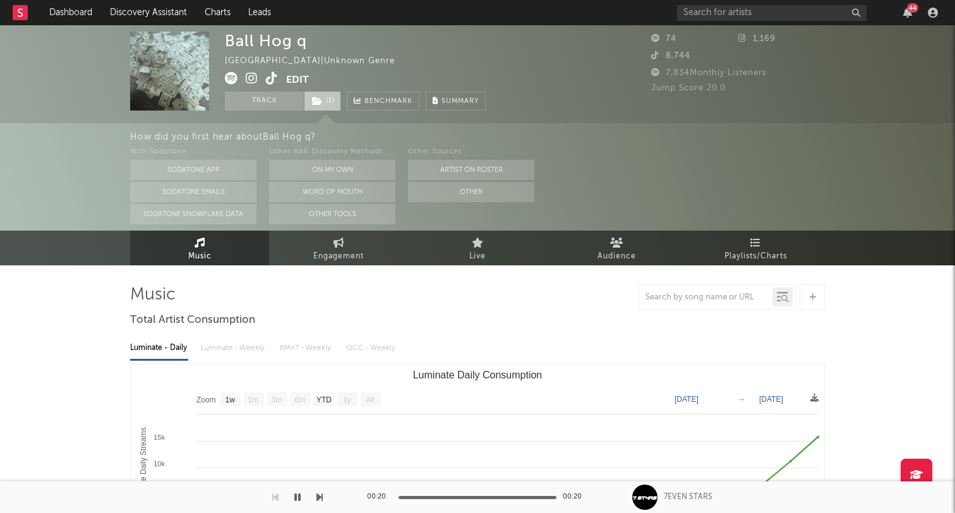
click at [322, 104] on icon at bounding box center [317, 101] width 11 height 9
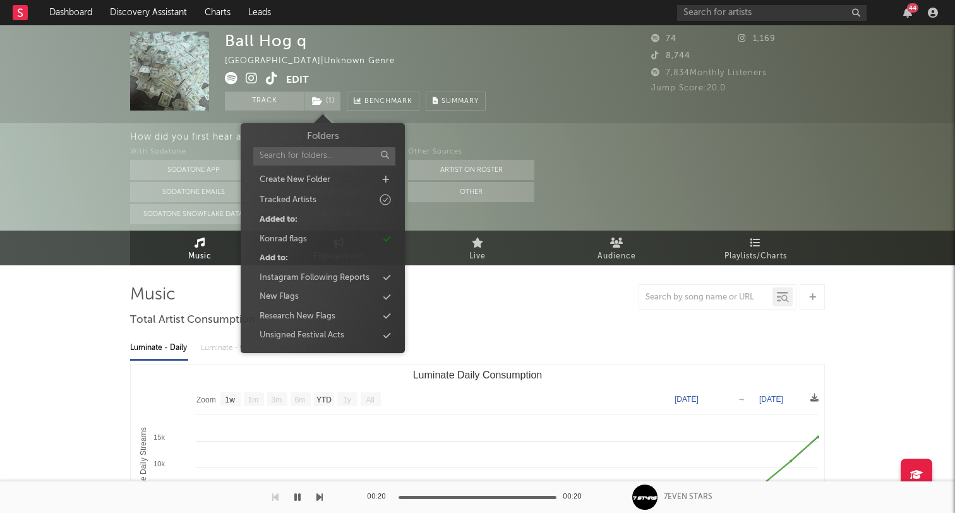
click at [205, 238] on link "Music" at bounding box center [199, 248] width 139 height 35
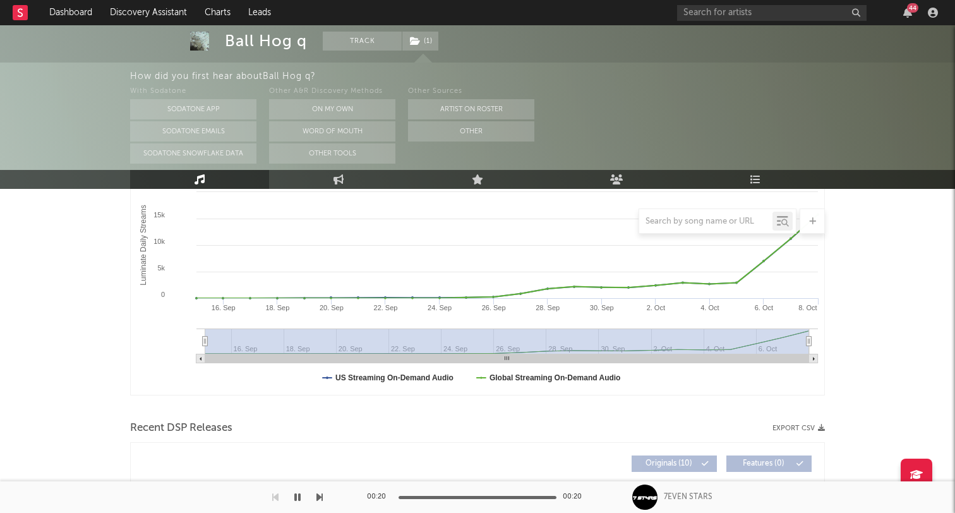
scroll to position [224, 0]
drag, startPoint x: 220, startPoint y: 40, endPoint x: 320, endPoint y: 40, distance: 99.8
copy div "Ball Hog q"
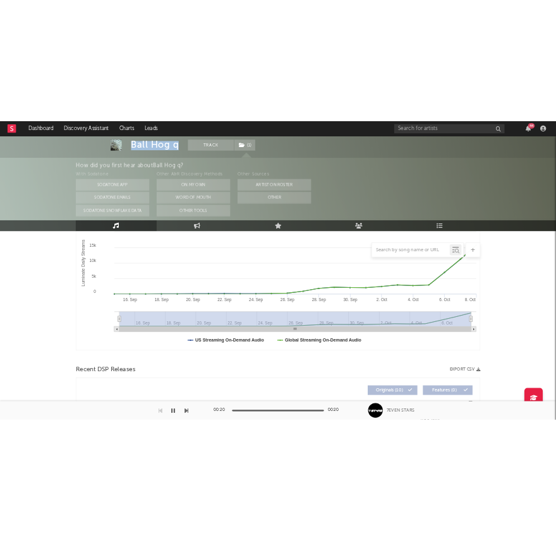
scroll to position [186, 0]
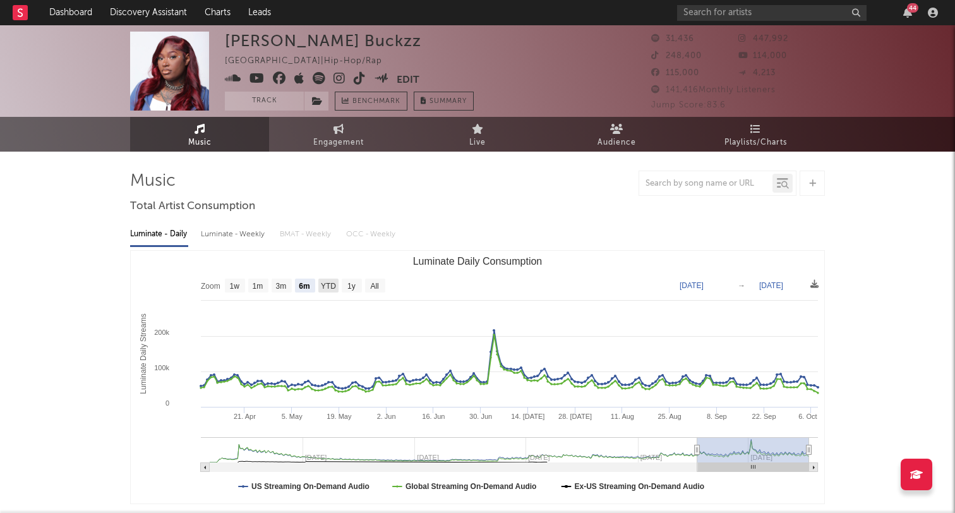
click at [333, 287] on text "YTD" at bounding box center [328, 286] width 15 height 9
select select "YTD"
type input "[DATE]"
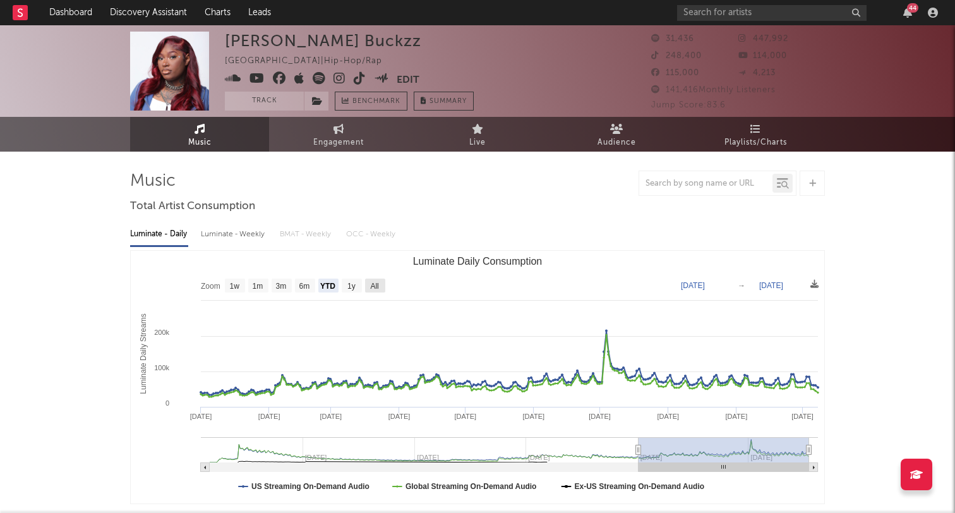
click at [378, 287] on text "All" at bounding box center [374, 286] width 8 height 9
select select "All"
type input "[DATE]"
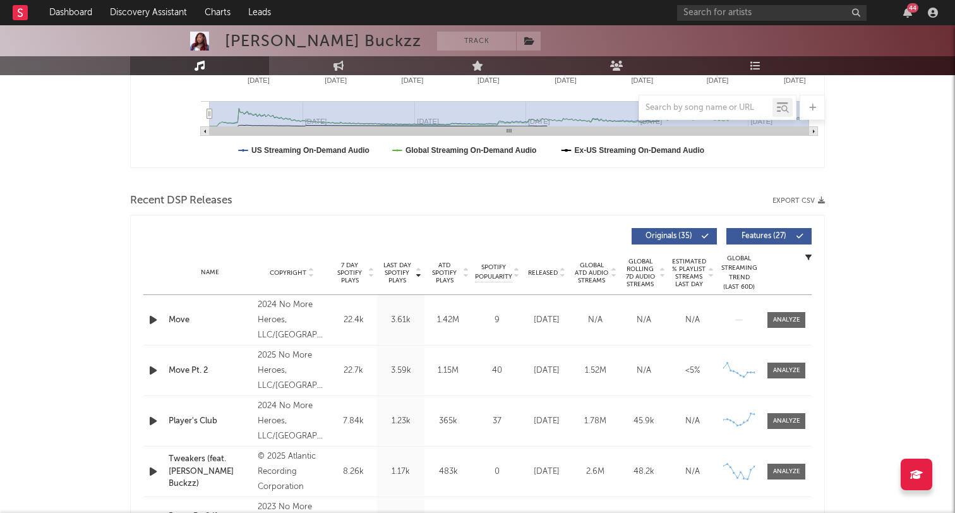
scroll to position [337, 0]
click at [692, 15] on input "text" at bounding box center [771, 13] width 189 height 16
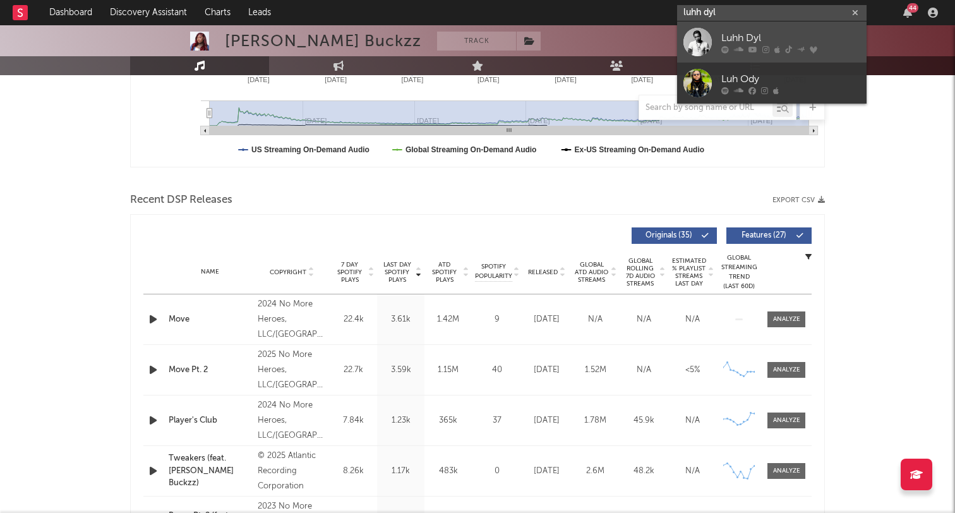
type input "luhh dyl"
click at [744, 36] on div "Luhh Dyl" at bounding box center [790, 37] width 139 height 15
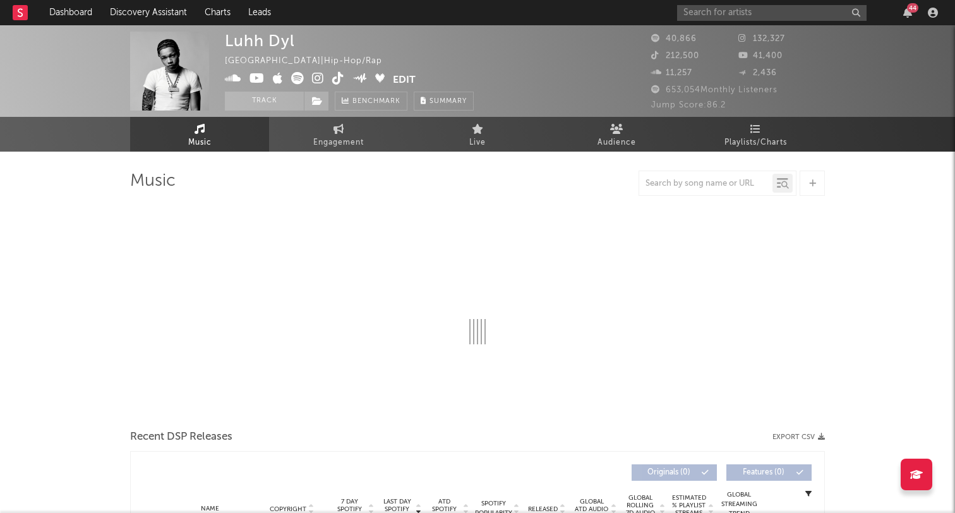
select select "6m"
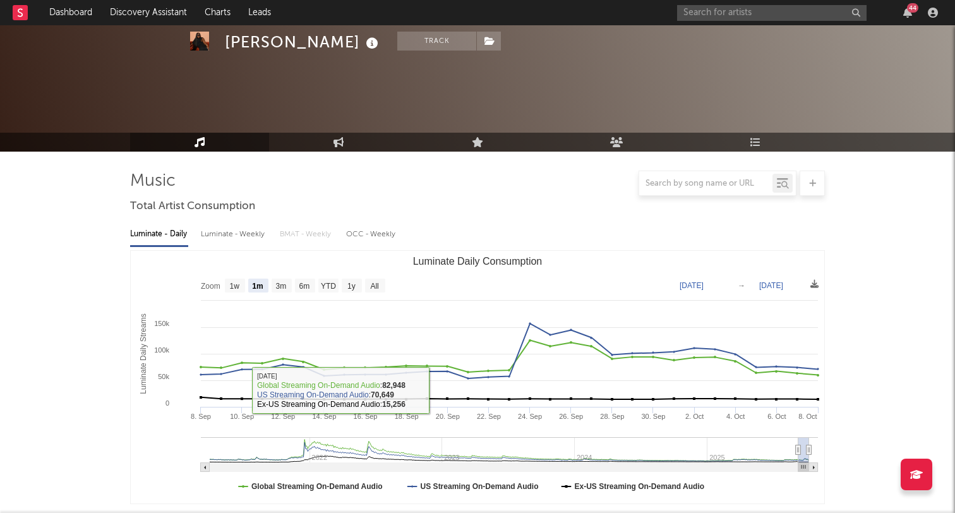
select select "1m"
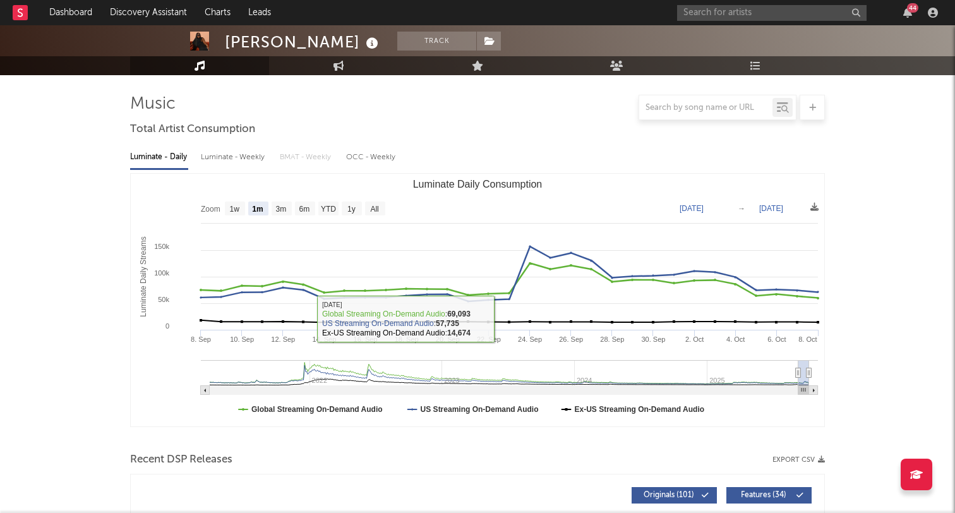
scroll to position [82, 0]
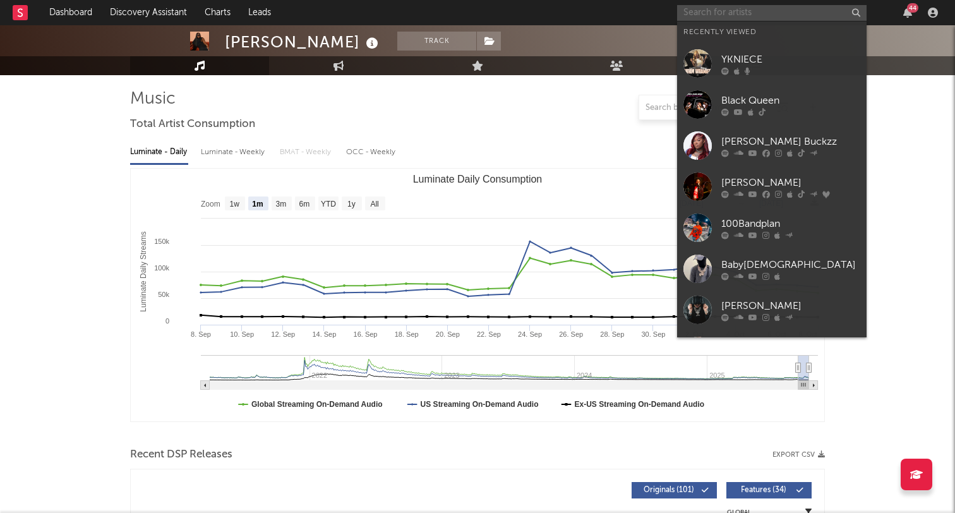
click at [726, 16] on input "text" at bounding box center [771, 13] width 189 height 16
paste input "[PERSON_NAME]"
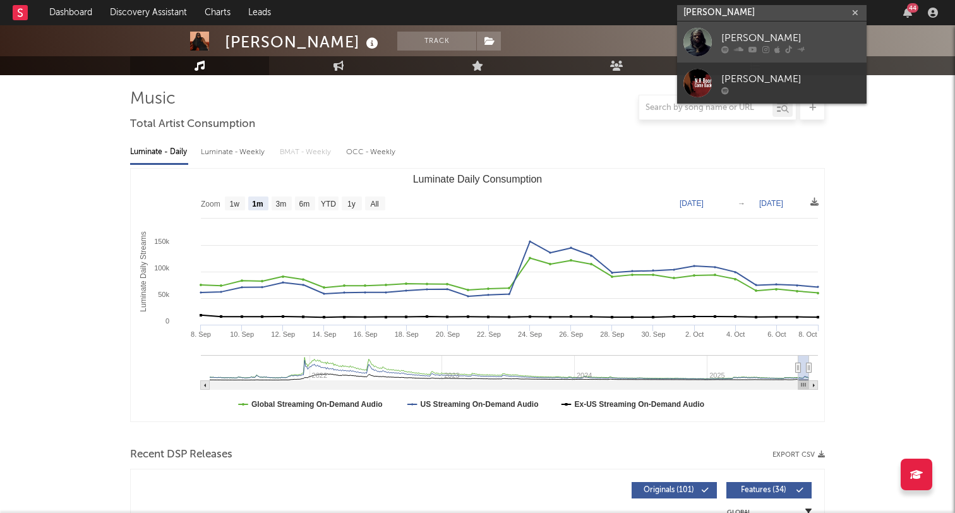
type input "[PERSON_NAME]"
click at [742, 36] on div "[PERSON_NAME]" at bounding box center [790, 37] width 139 height 15
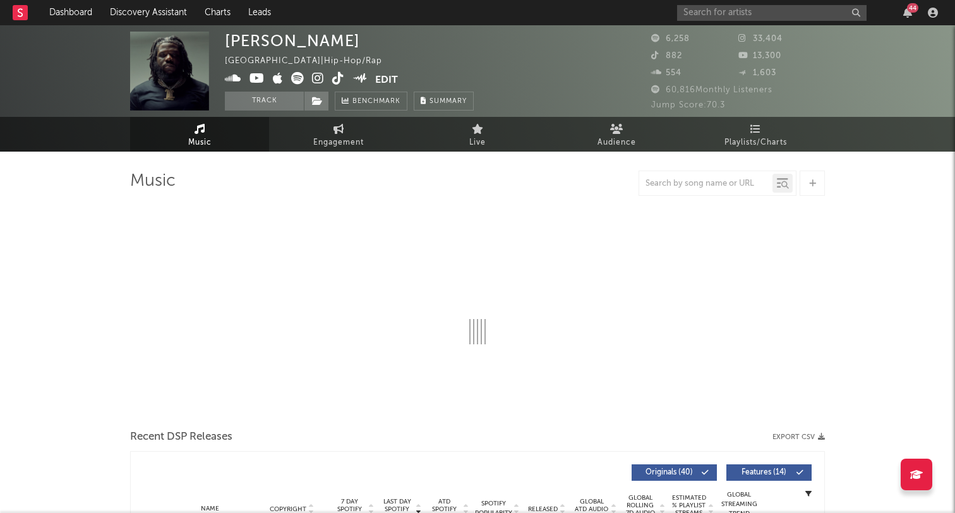
select select "6m"
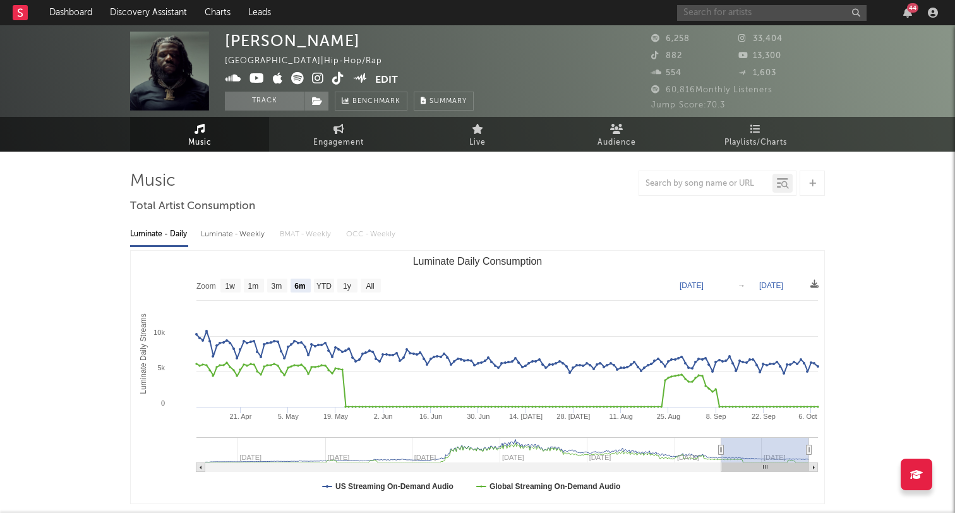
click at [711, 13] on input "text" at bounding box center [771, 13] width 189 height 16
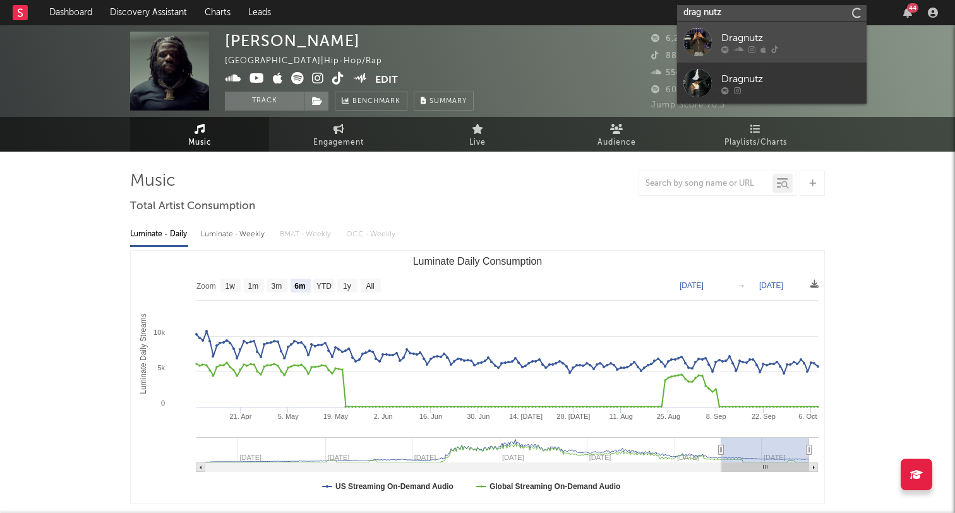
type input "drag nutz"
click at [728, 37] on div "Dragnutz" at bounding box center [790, 37] width 139 height 15
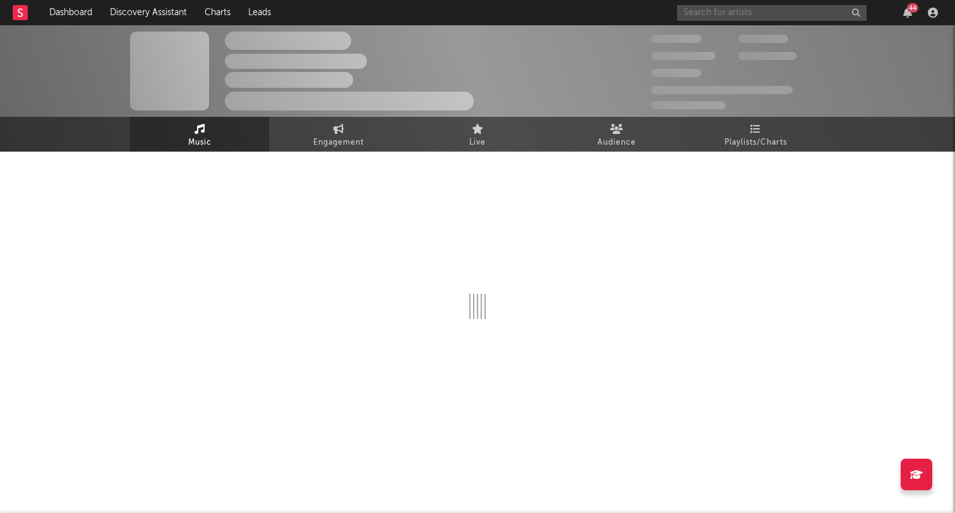
click at [734, 10] on input "text" at bounding box center [771, 13] width 189 height 16
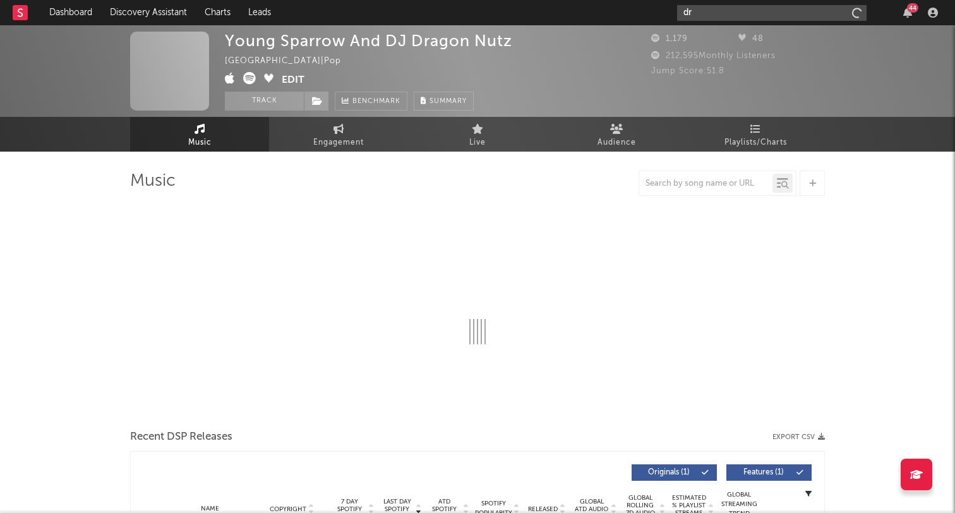
type input "dra"
select select "6m"
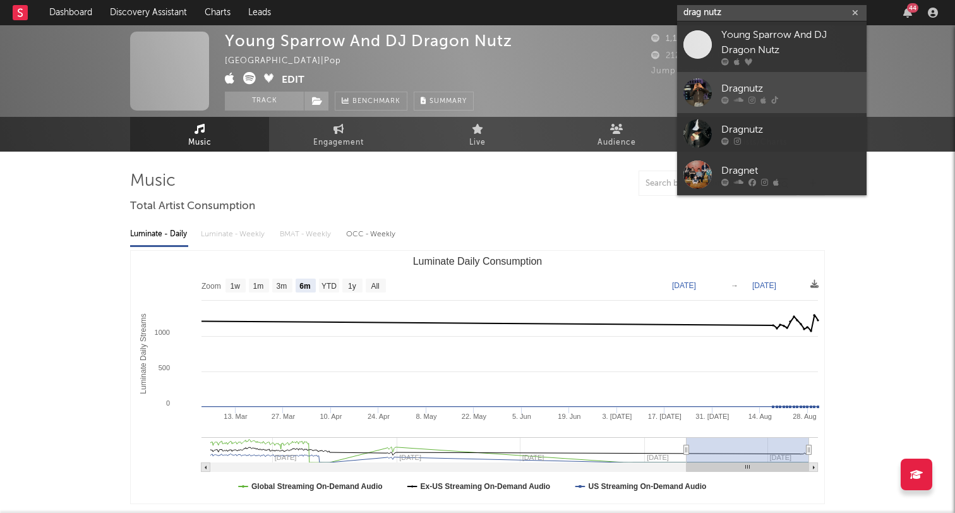
type input "drag nutz"
click at [731, 80] on link "Dragnutz" at bounding box center [771, 92] width 189 height 41
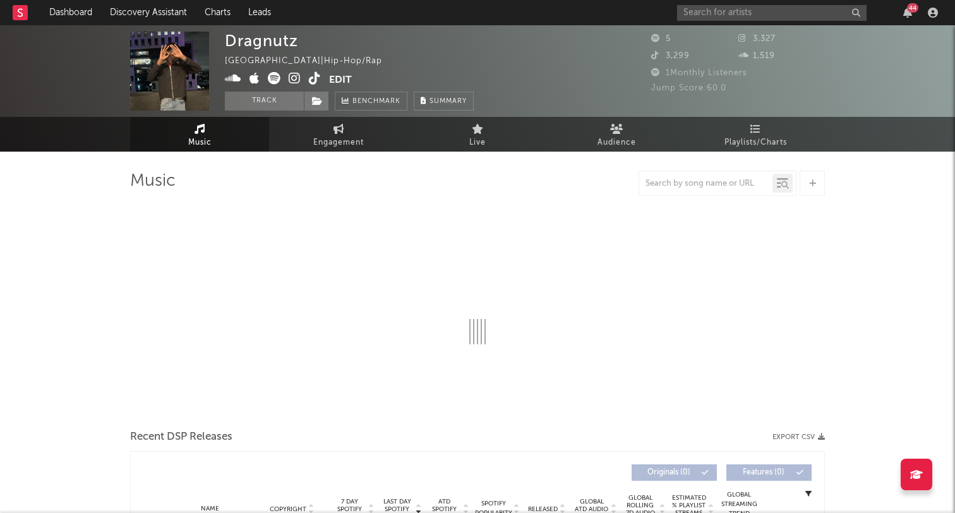
select select "6m"
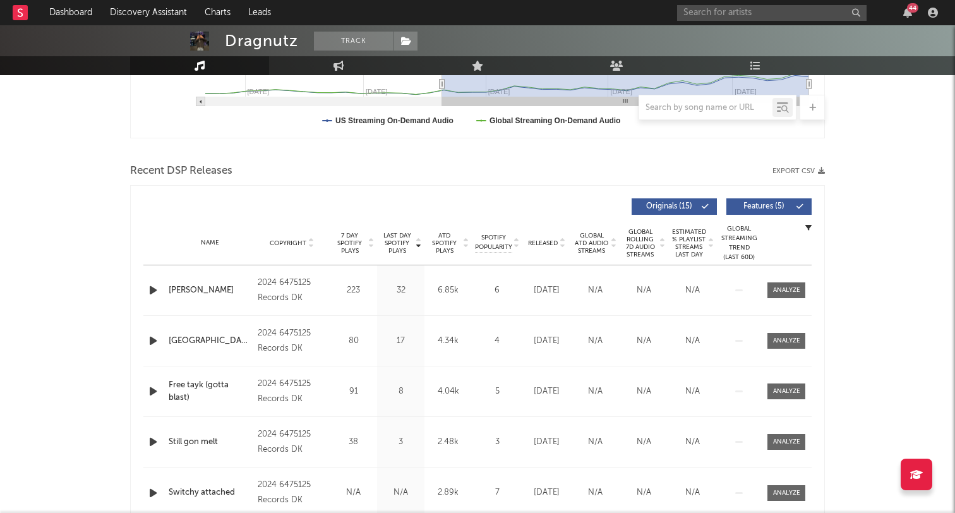
scroll to position [380, 0]
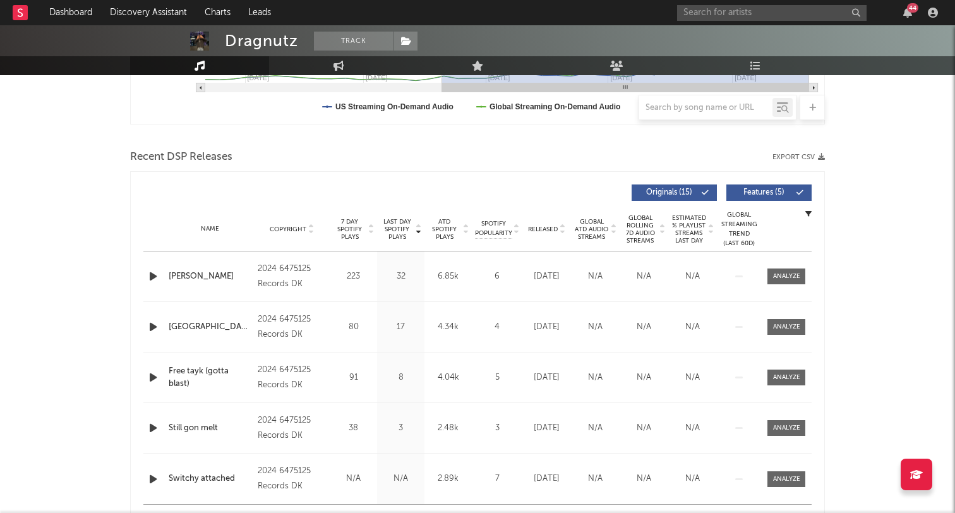
click at [152, 279] on icon "button" at bounding box center [153, 276] width 13 height 16
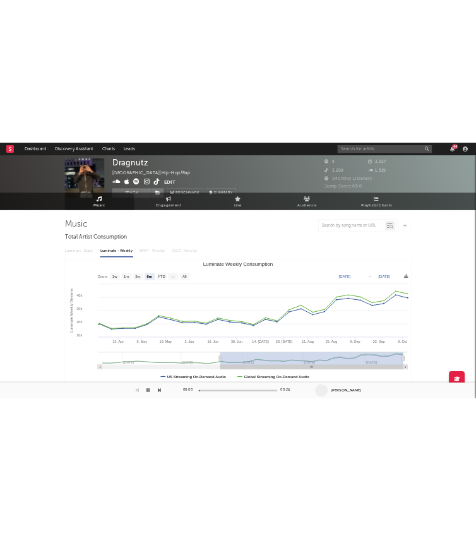
scroll to position [0, 0]
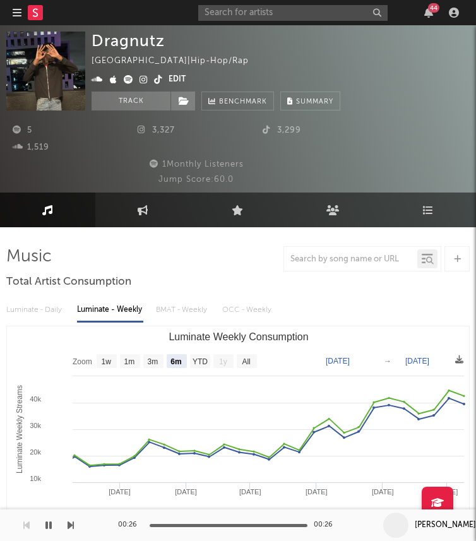
click at [129, 79] on icon at bounding box center [128, 79] width 9 height 9
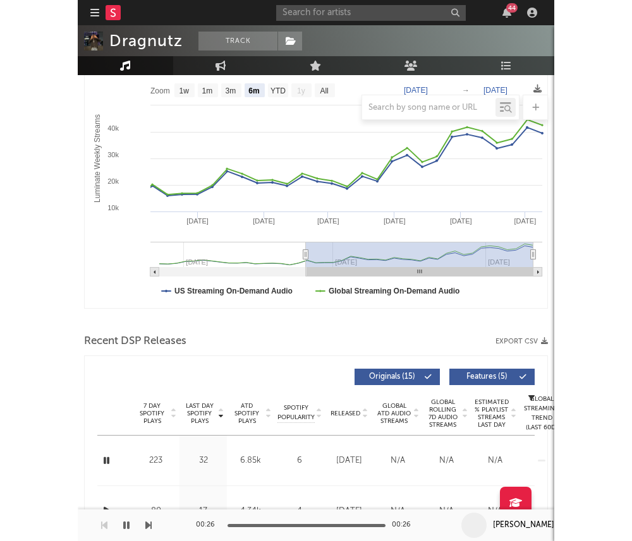
scroll to position [464, 0]
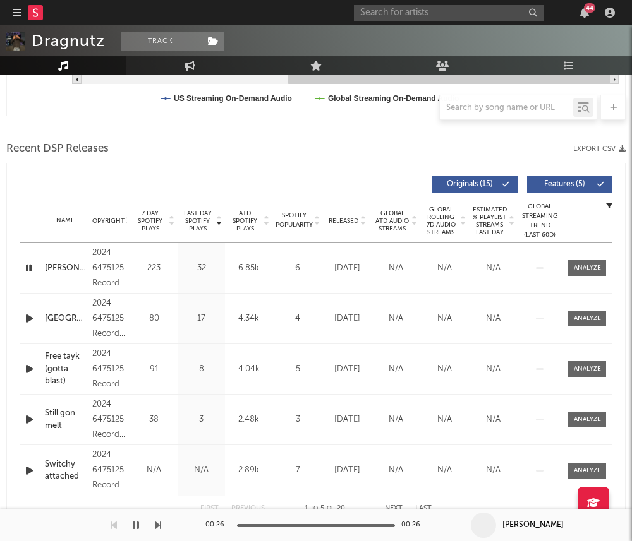
click at [30, 270] on icon "button" at bounding box center [29, 268] width 12 height 16
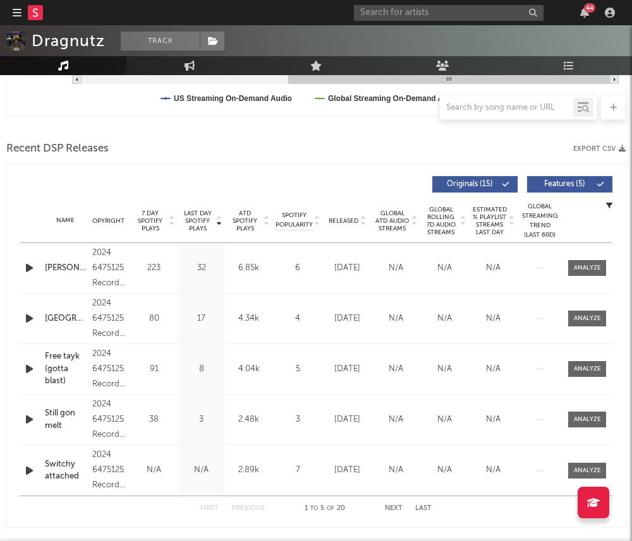
click at [30, 270] on icon "button" at bounding box center [29, 268] width 13 height 16
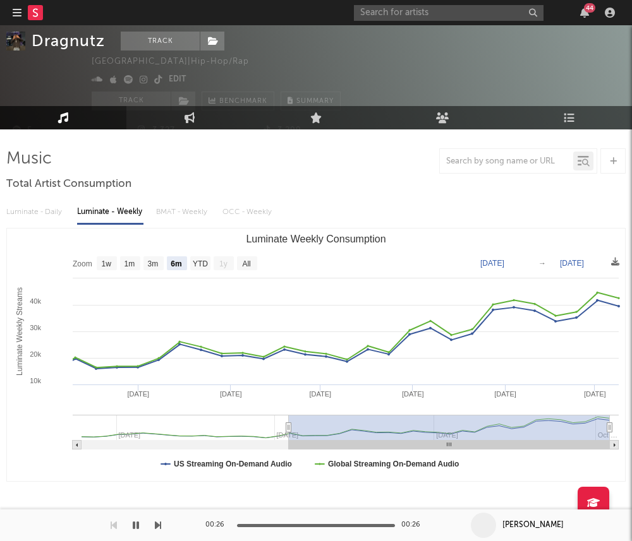
scroll to position [0, 0]
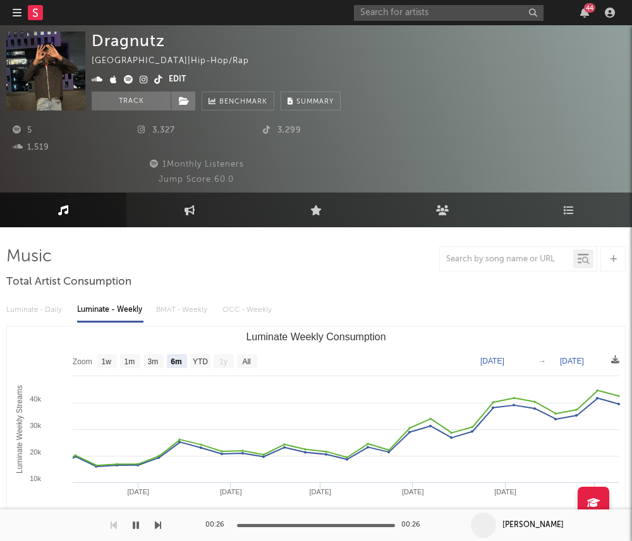
click at [158, 79] on icon at bounding box center [158, 79] width 8 height 9
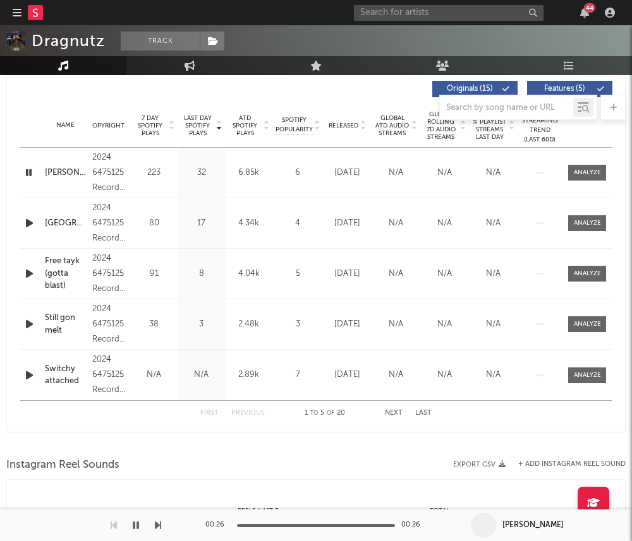
scroll to position [565, 0]
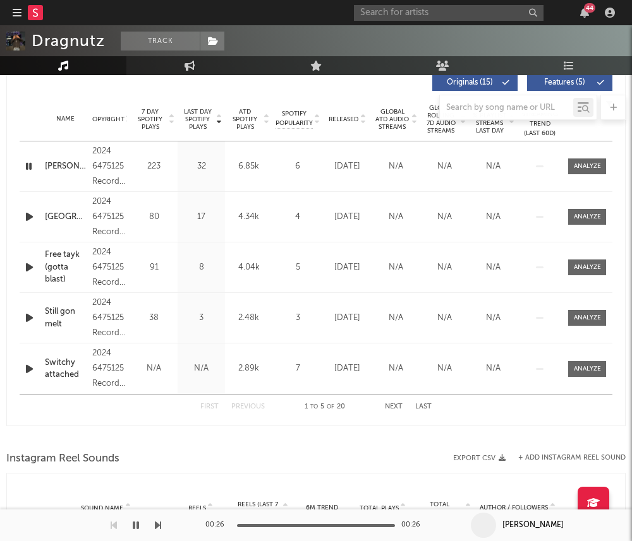
click at [29, 220] on icon "button" at bounding box center [29, 217] width 13 height 16
click at [28, 217] on icon "button" at bounding box center [29, 217] width 12 height 16
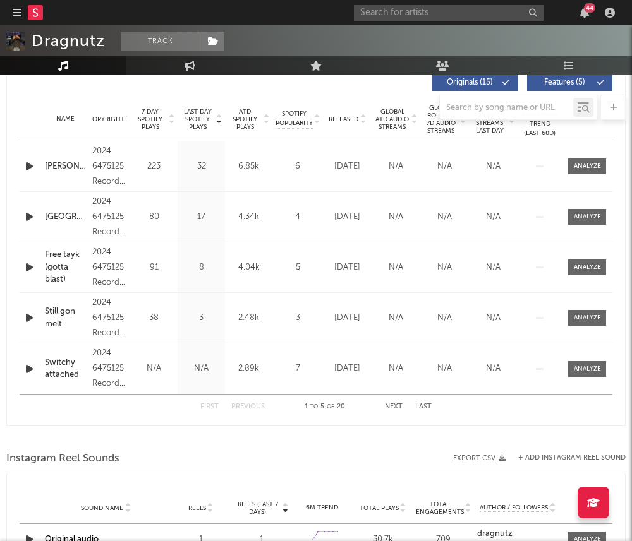
click at [32, 169] on icon "button" at bounding box center [29, 167] width 13 height 16
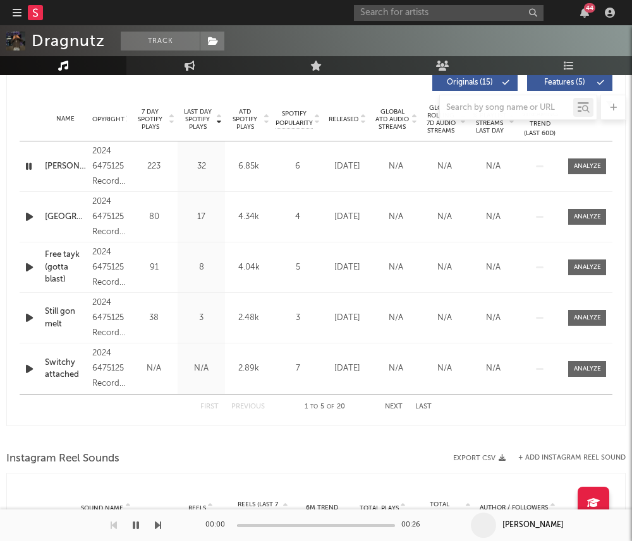
click at [32, 169] on icon "button" at bounding box center [29, 167] width 12 height 16
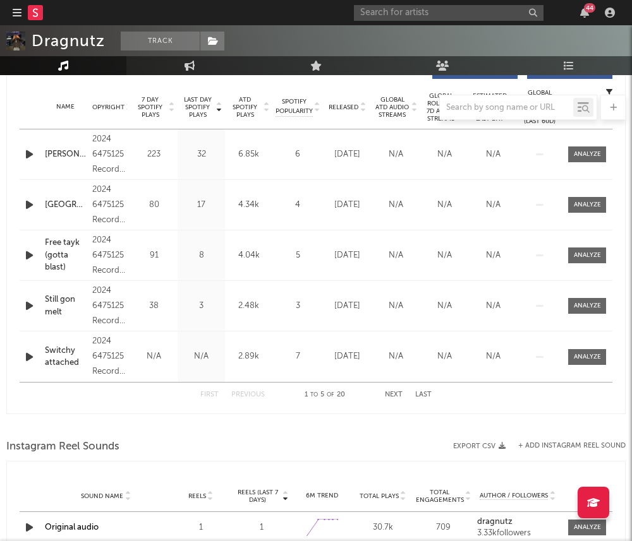
scroll to position [569, 0]
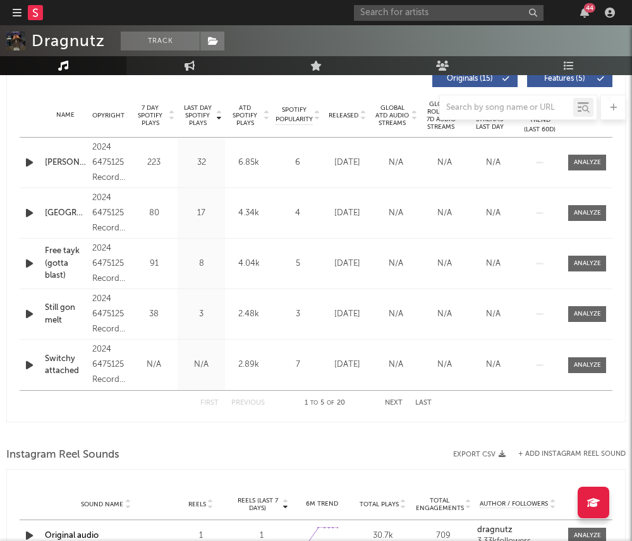
click at [387, 402] on button "Next" at bounding box center [394, 403] width 18 height 7
click at [387, 403] on button "Next" at bounding box center [394, 403] width 18 height 7
click at [430, 400] on button "Last" at bounding box center [423, 403] width 16 height 7
click at [244, 404] on button "Previous" at bounding box center [247, 403] width 33 height 7
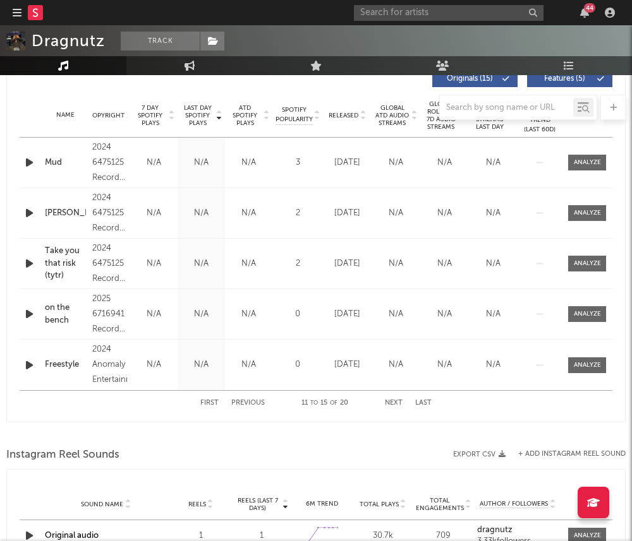
click at [244, 404] on button "Previous" at bounding box center [247, 403] width 33 height 7
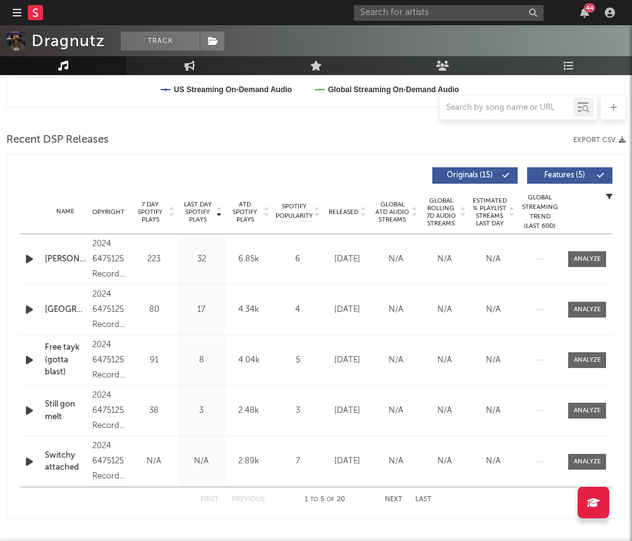
scroll to position [451, 0]
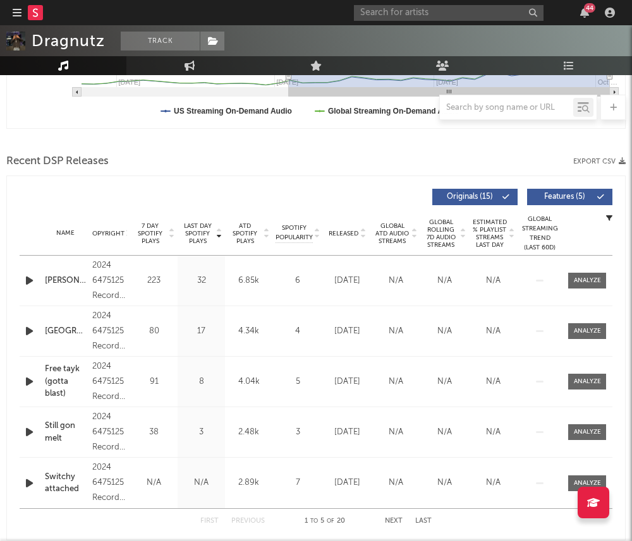
click at [30, 282] on icon "button" at bounding box center [29, 281] width 13 height 16
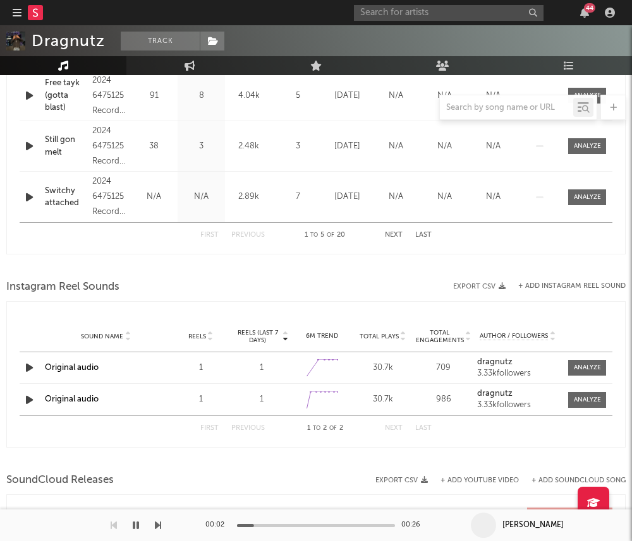
scroll to position [766, 0]
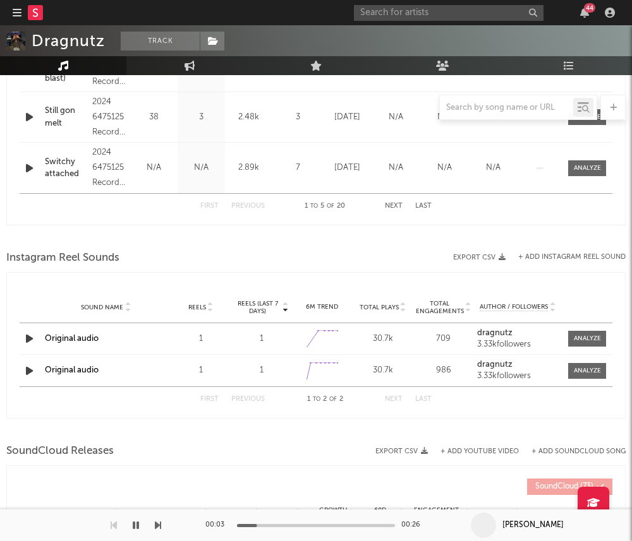
click at [25, 338] on icon "button" at bounding box center [29, 339] width 13 height 16
click at [25, 376] on icon "button" at bounding box center [29, 371] width 13 height 16
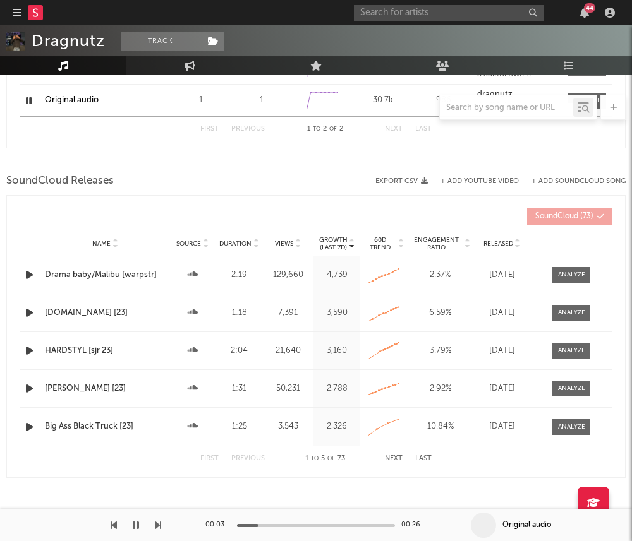
scroll to position [1068, 0]
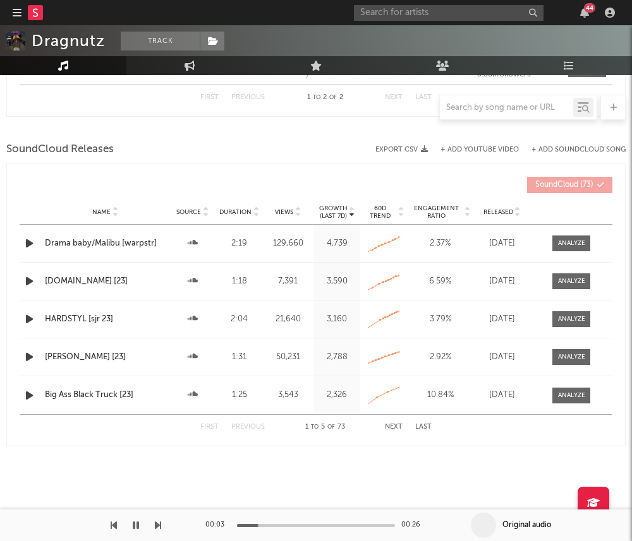
click at [29, 246] on icon "button" at bounding box center [29, 244] width 13 height 16
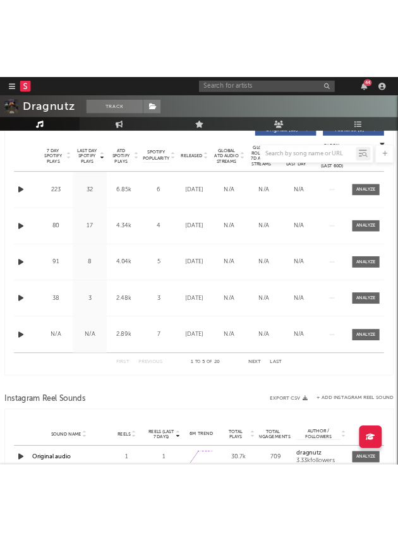
scroll to position [0, 0]
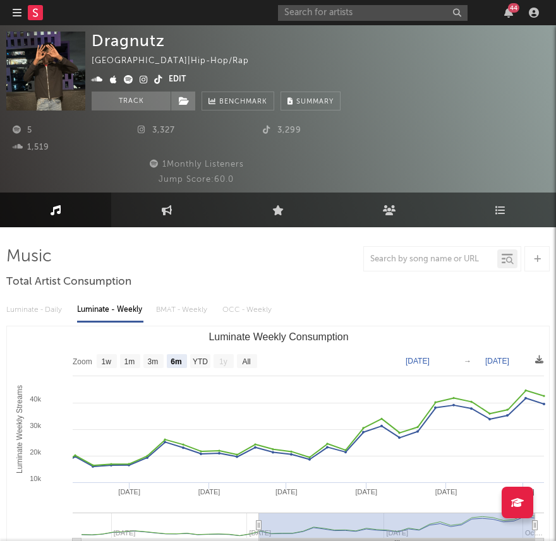
click at [158, 80] on icon at bounding box center [158, 79] width 8 height 9
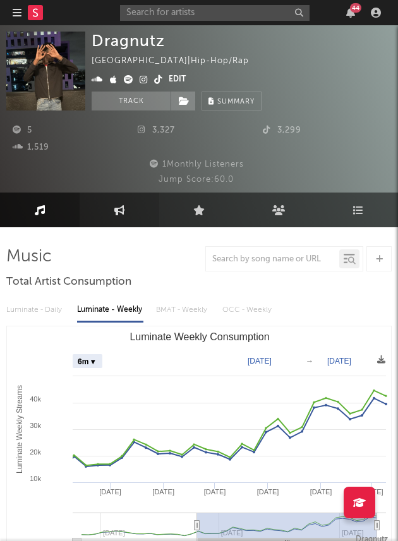
click at [120, 218] on link "Engagement" at bounding box center [120, 210] width 80 height 35
select select "1w"
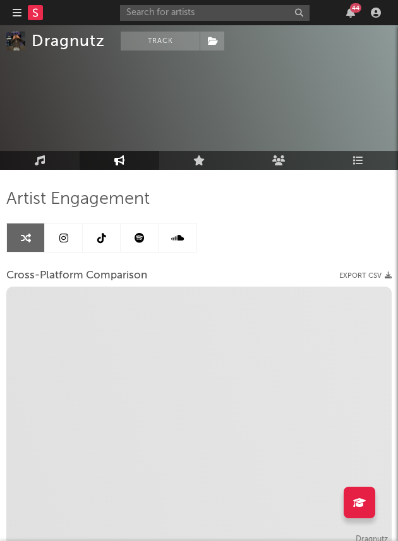
scroll to position [78, 0]
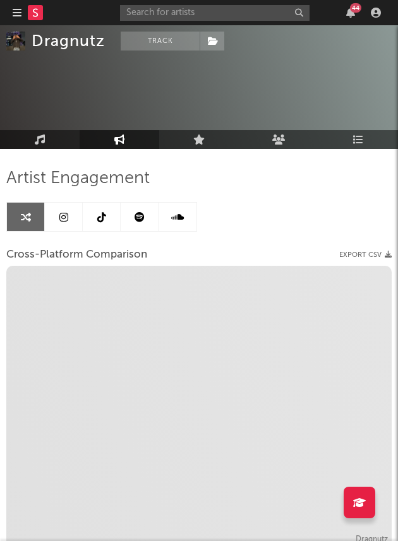
click at [66, 221] on icon at bounding box center [63, 217] width 9 height 10
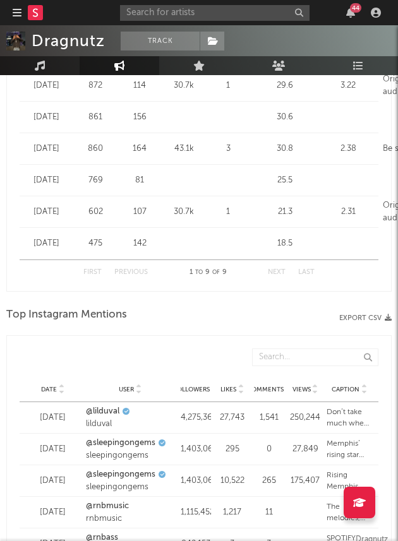
scroll to position [2799, 0]
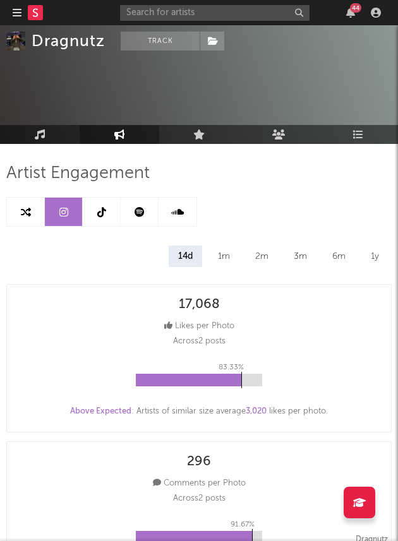
click at [105, 208] on icon at bounding box center [101, 212] width 9 height 10
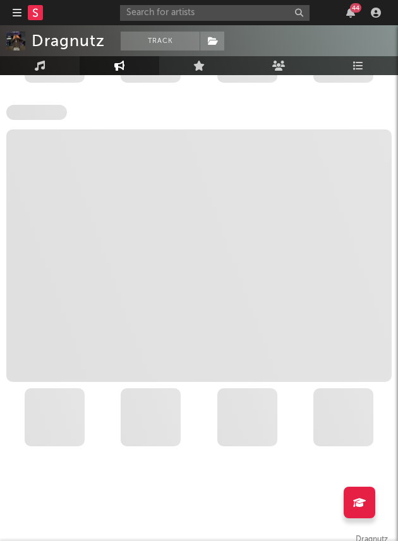
scroll to position [1779, 0]
select select "6m"
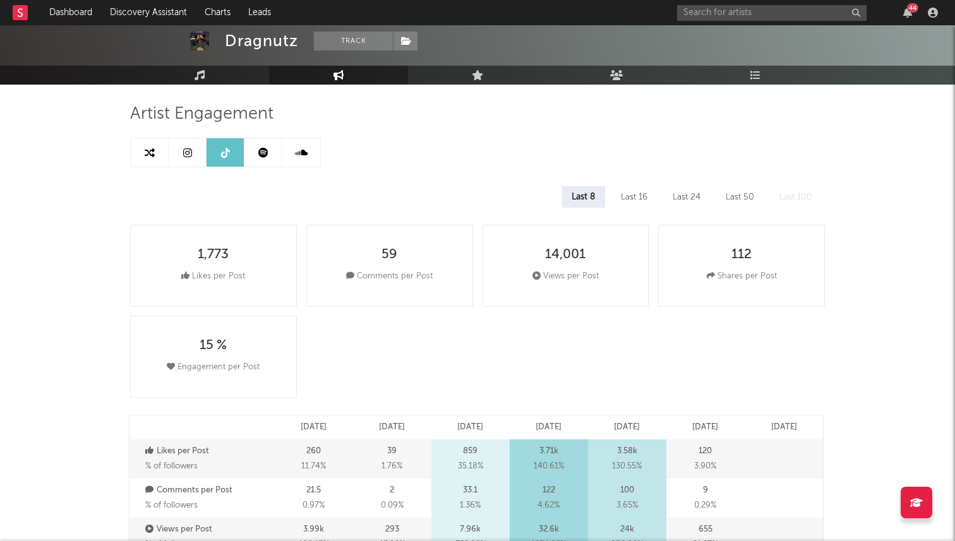
scroll to position [0, 0]
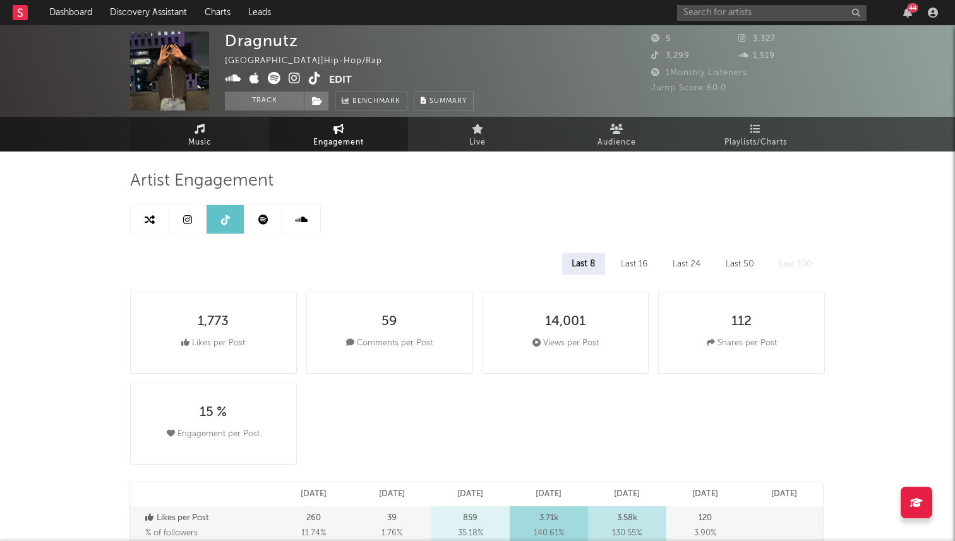
click at [207, 136] on span "Music" at bounding box center [199, 142] width 23 height 15
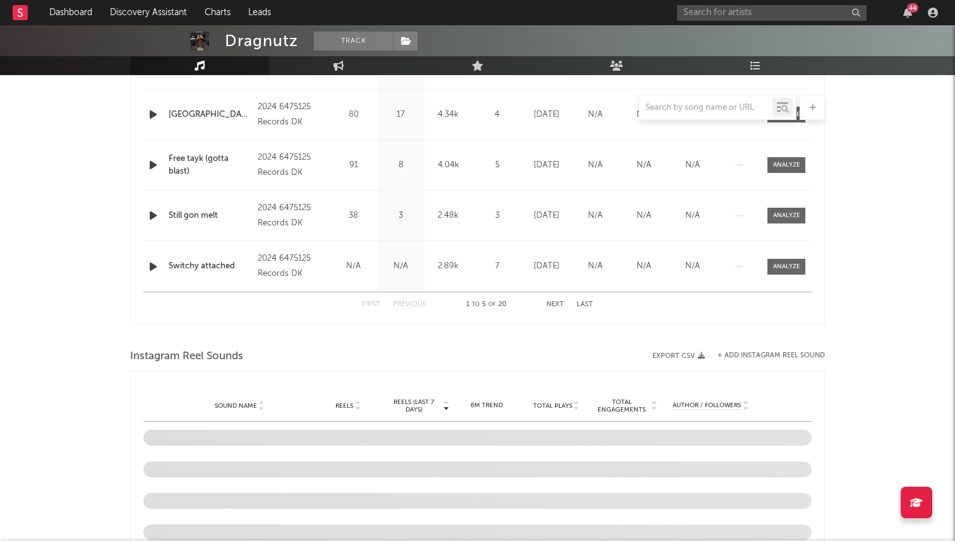
select select "6m"
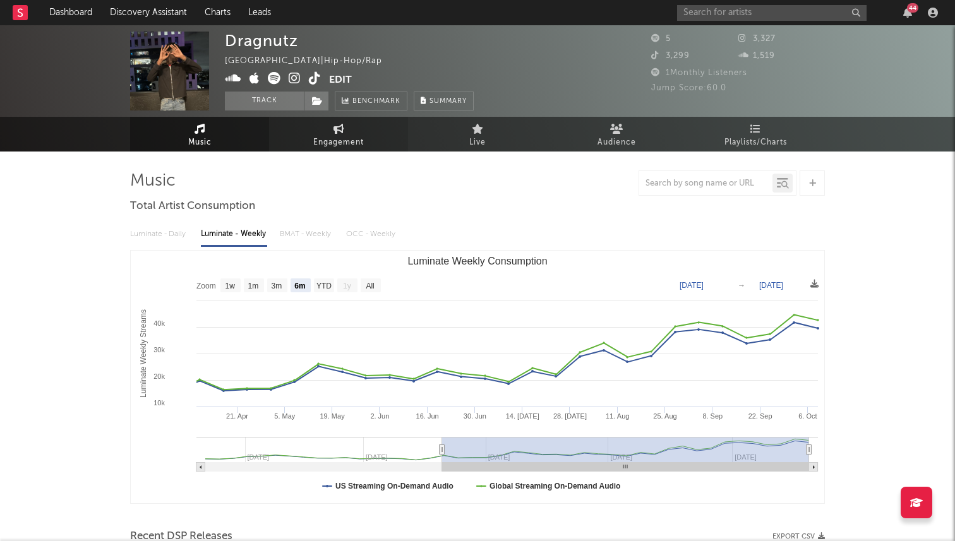
click at [318, 136] on span "Engagement" at bounding box center [338, 142] width 51 height 15
select select "1w"
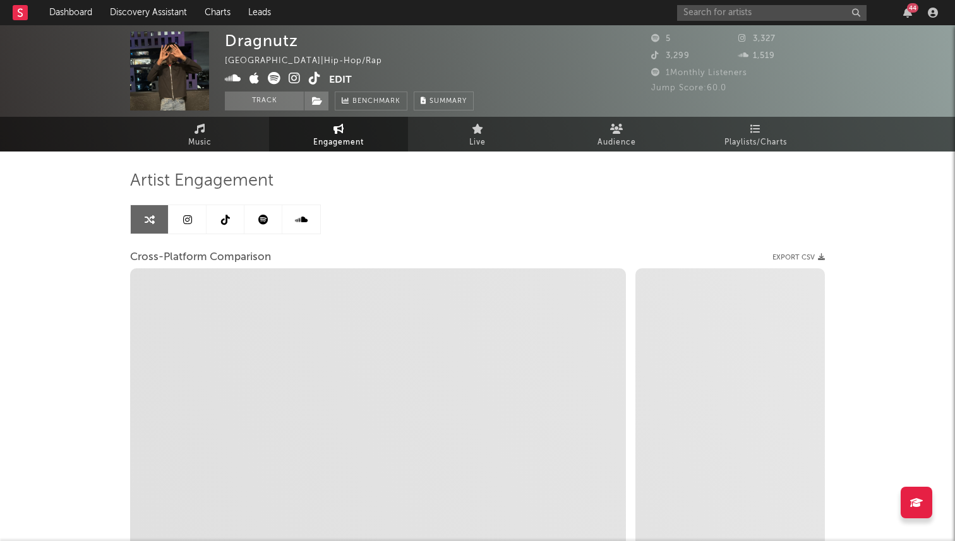
select select "1m"
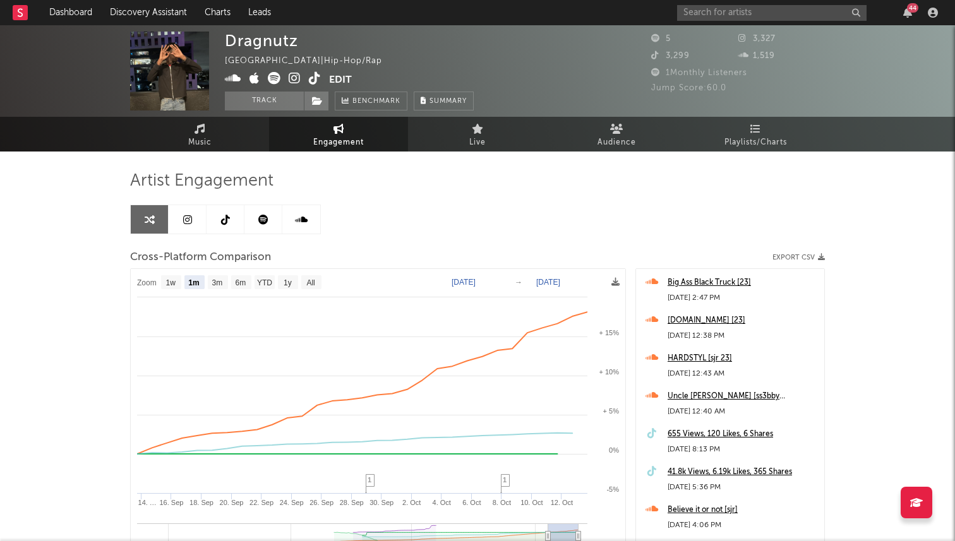
click at [197, 219] on link at bounding box center [188, 219] width 38 height 28
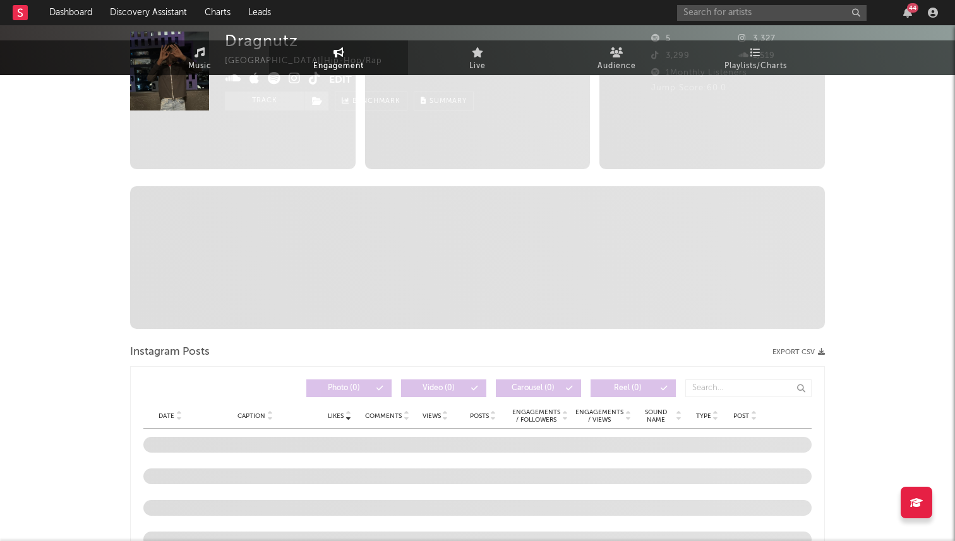
select select "1w"
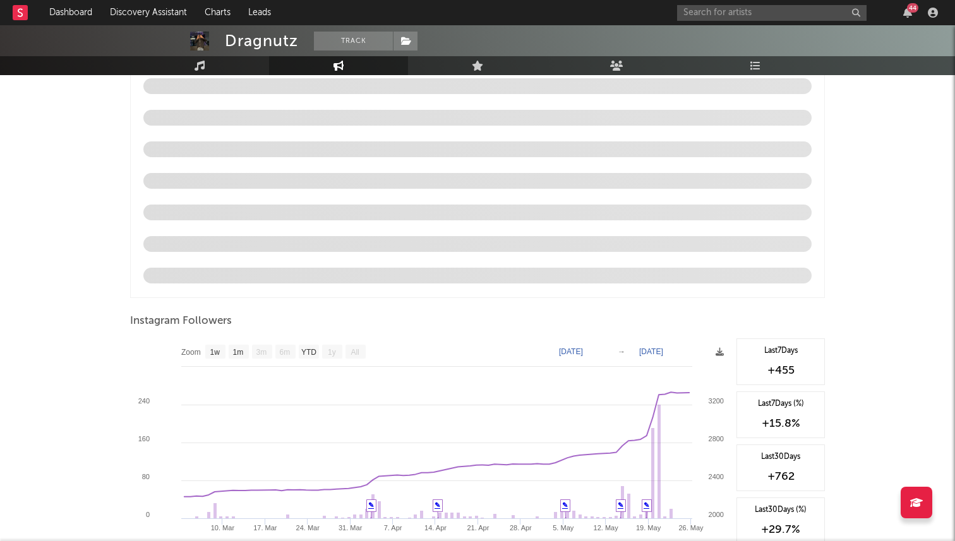
scroll to position [1290, 0]
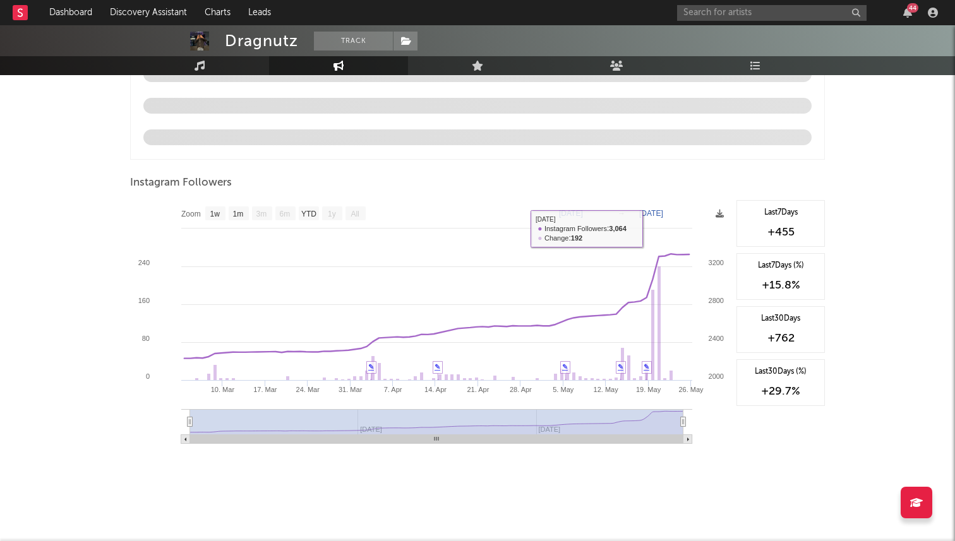
click at [651, 215] on text "[DATE]" at bounding box center [651, 213] width 24 height 9
type input "[DATE]"
click at [637, 216] on div "Zoom 1w 1m 3m 6m YTD 1y All [DATE] [DATE] Created with Highcharts 10.3.3 [DATE]…" at bounding box center [430, 326] width 600 height 253
type input "[DATE]"
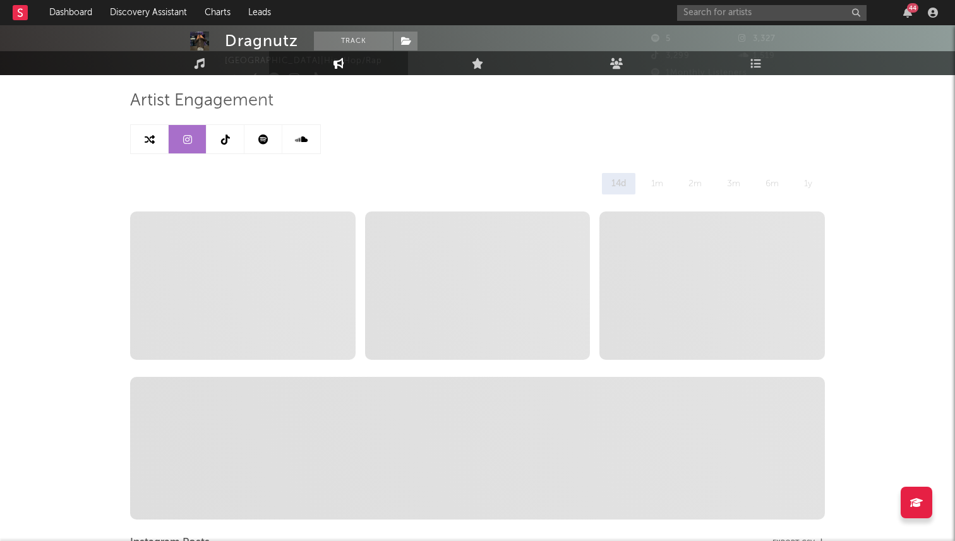
scroll to position [87, 0]
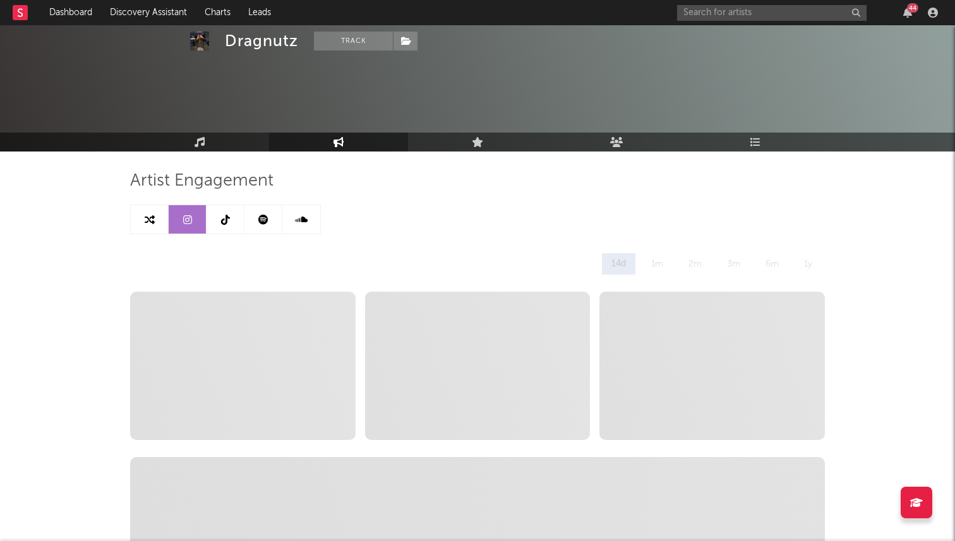
select select "1m"
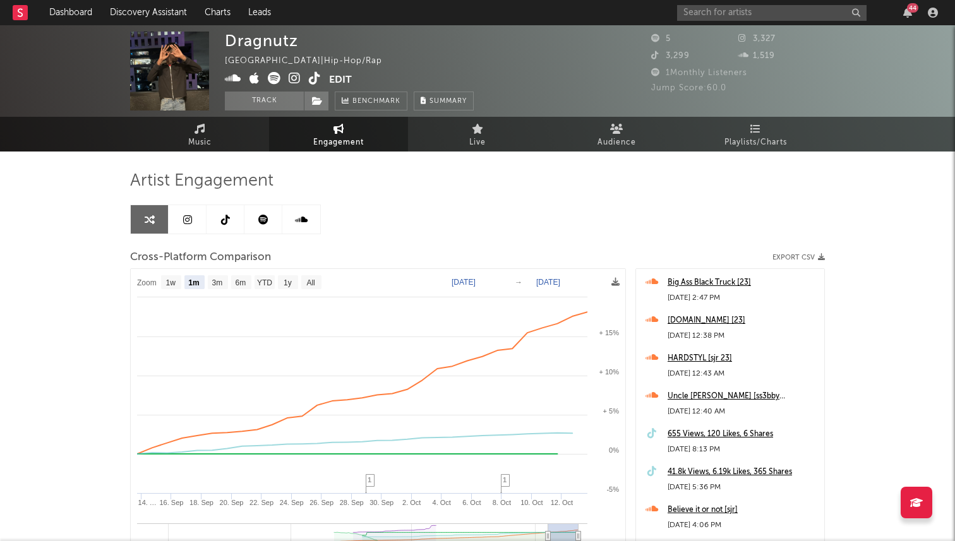
click at [560, 284] on text "[DATE]" at bounding box center [548, 282] width 24 height 9
click at [339, 142] on span "Engagement" at bounding box center [338, 142] width 51 height 15
click at [200, 227] on link at bounding box center [188, 219] width 38 height 28
select select "1w"
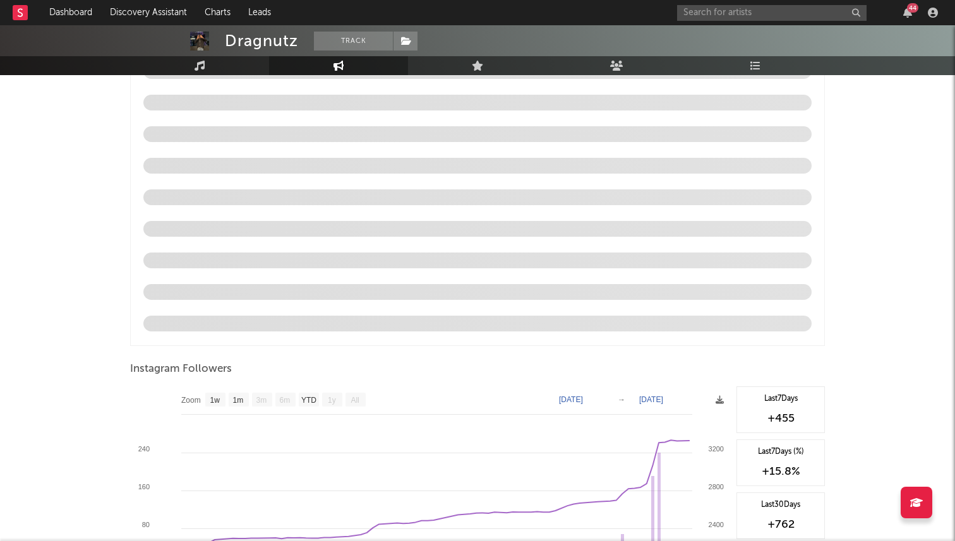
scroll to position [1290, 0]
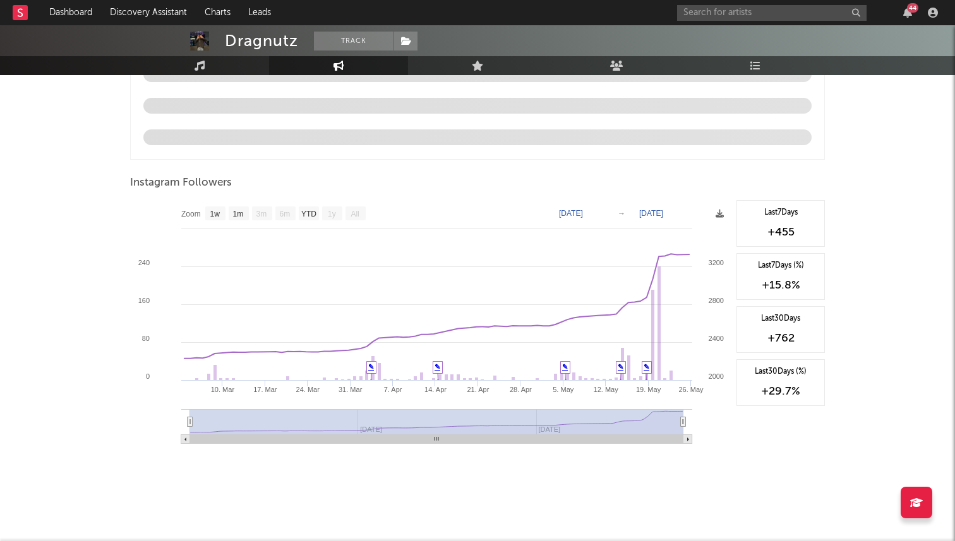
click at [663, 213] on text "[DATE]" at bounding box center [651, 213] width 24 height 9
type input "[DATE]"
click at [640, 213] on input "date" at bounding box center [660, 213] width 59 height 13
click at [640, 213] on div "Zoom 1w 1m 3m 6m YTD 1y All [DATE] [DATE] Created with Highcharts 10.3.3 [DATE]…" at bounding box center [430, 326] width 600 height 253
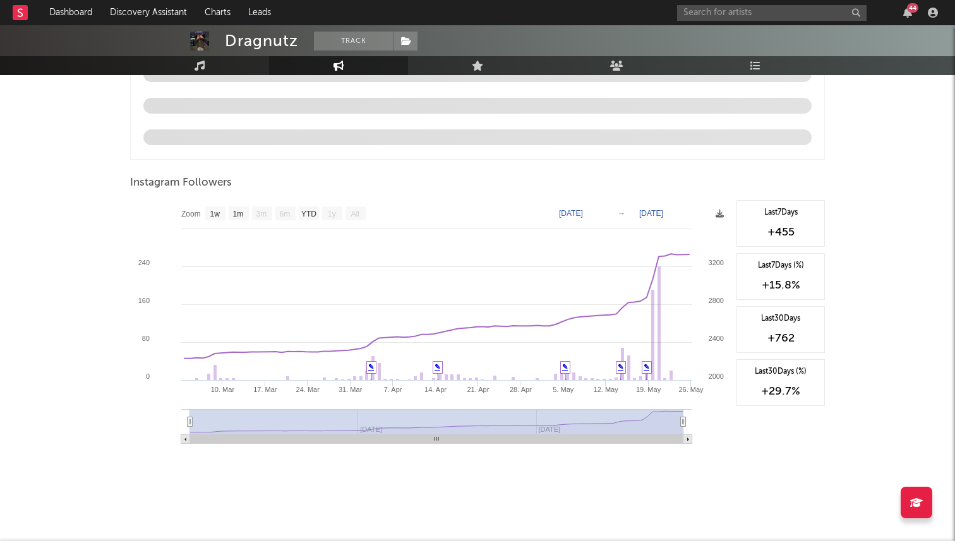
scroll to position [0, 0]
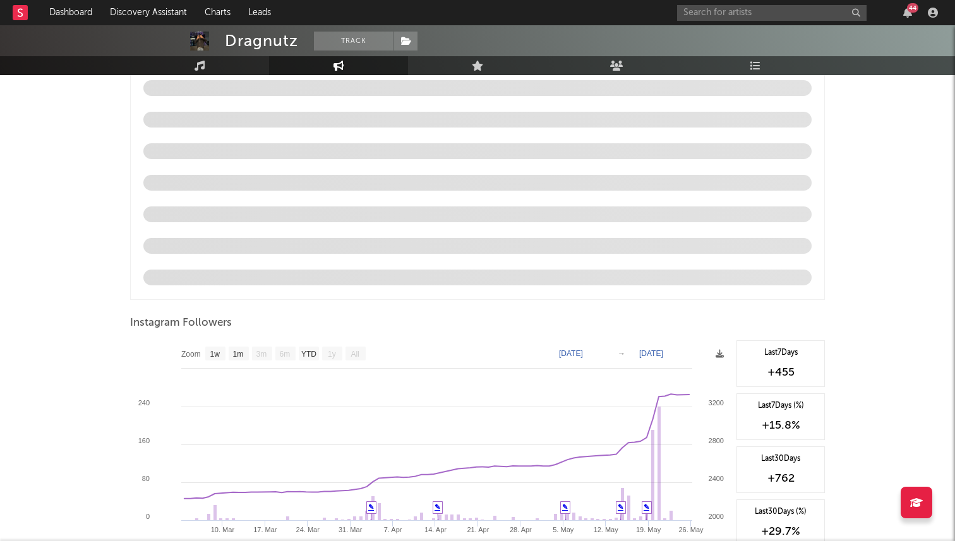
scroll to position [1149, 0]
click at [658, 351] on text "[DATE]" at bounding box center [651, 354] width 24 height 9
type input "[DATE]"
click at [645, 351] on div "Zoom 1w 1m 3m 6m YTD 1y All [DATE] [DATE] Created with Highcharts 10.3.3 [DATE]…" at bounding box center [430, 467] width 600 height 253
type input "[DATE]"
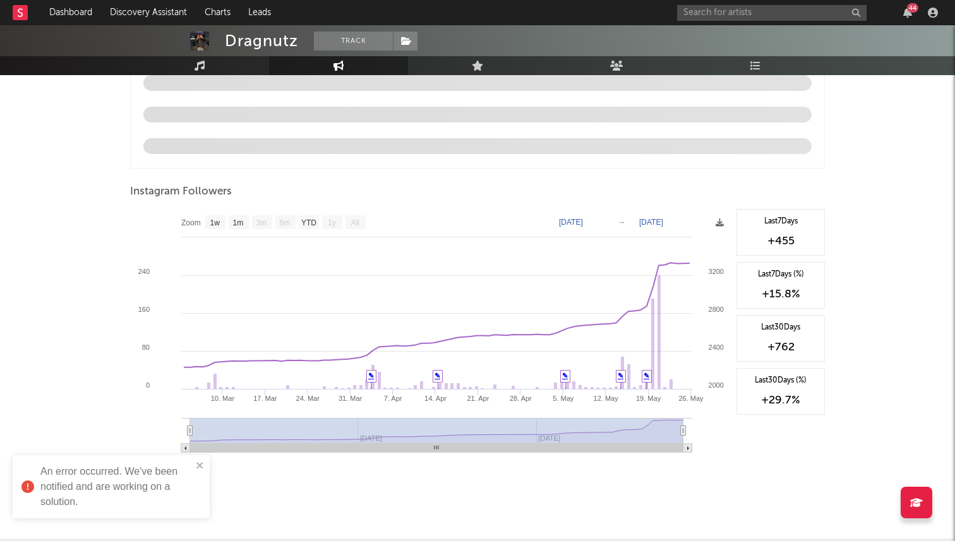
scroll to position [1282, 0]
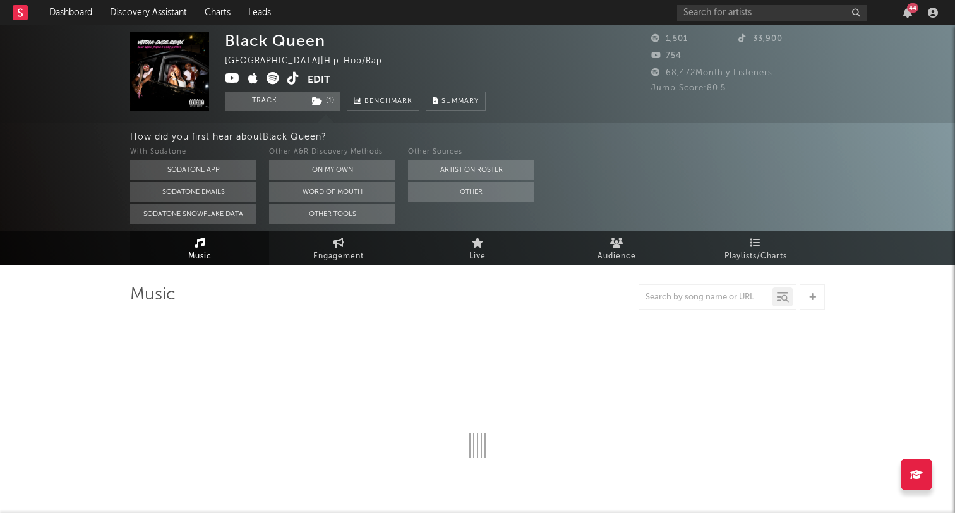
select select "6m"
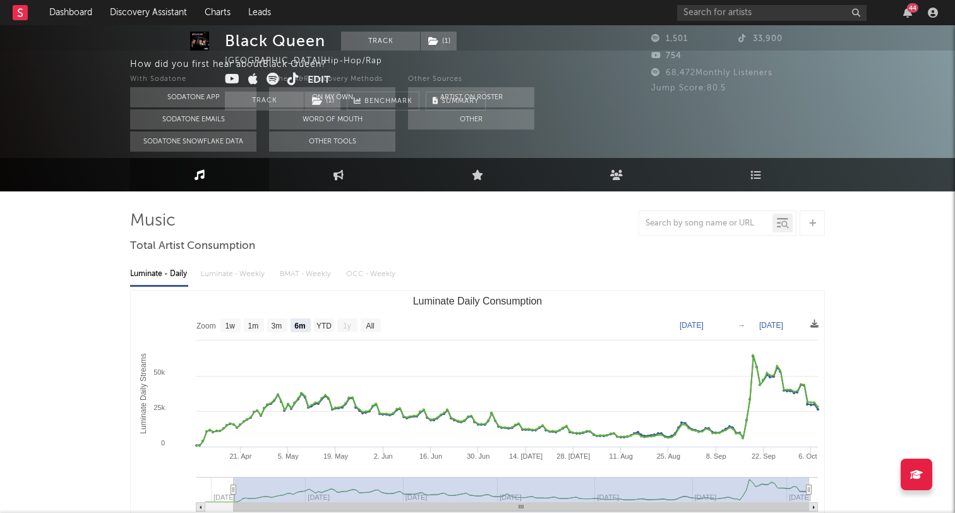
scroll to position [81, 0]
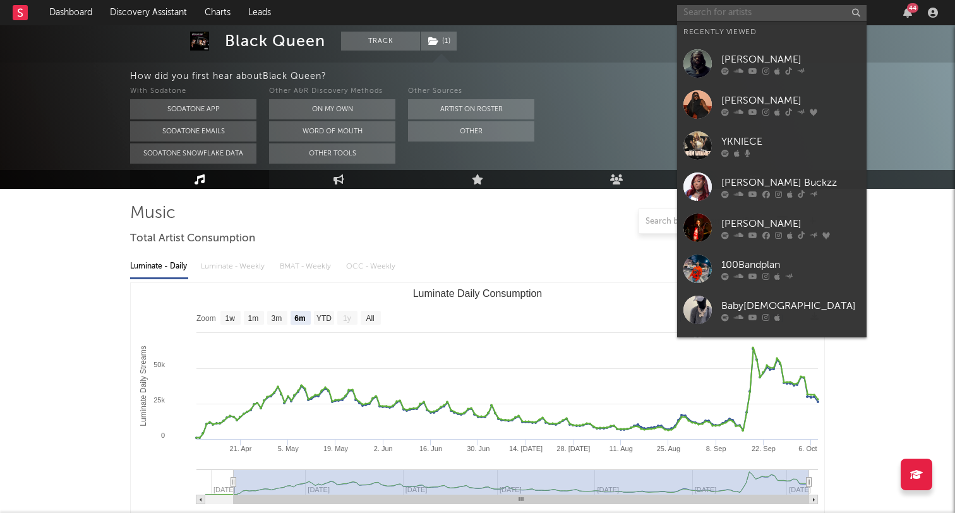
click at [716, 14] on input "text" at bounding box center [771, 13] width 189 height 16
paste input "C0LDGAME"
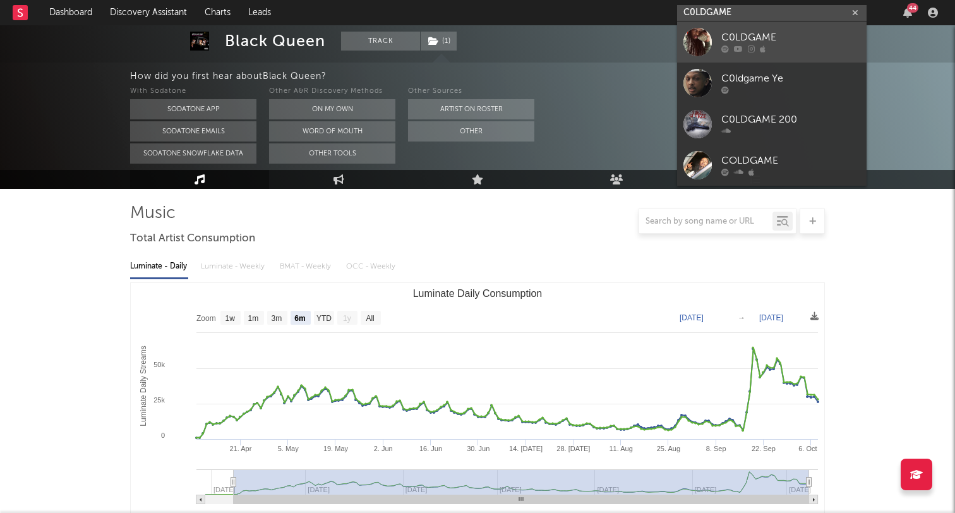
type input "C0LDGAME"
click at [716, 42] on link "C0LDGAME" at bounding box center [771, 41] width 189 height 41
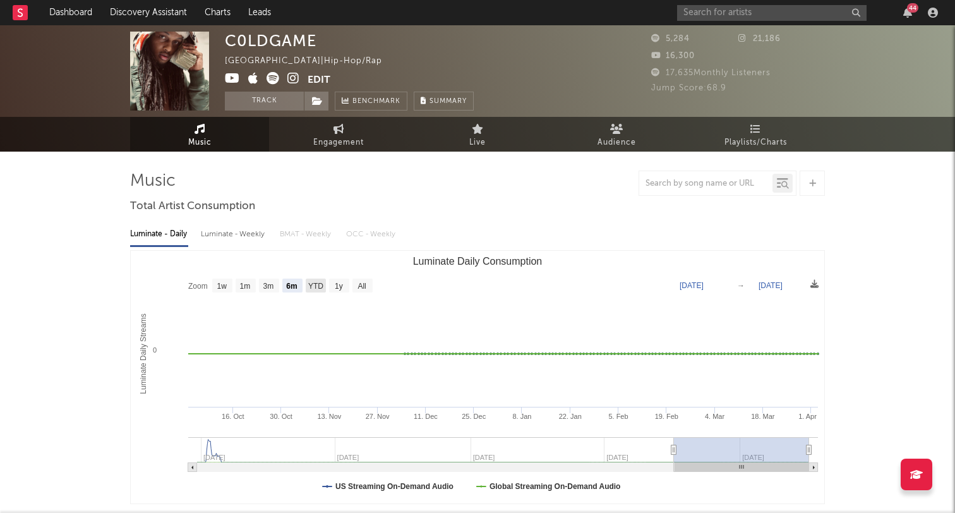
click at [319, 283] on text "YTD" at bounding box center [315, 286] width 15 height 9
select select "YTD"
type input "[DATE]"
click at [333, 283] on rect "Luminate Daily Consumption" at bounding box center [339, 286] width 20 height 14
select select "1y"
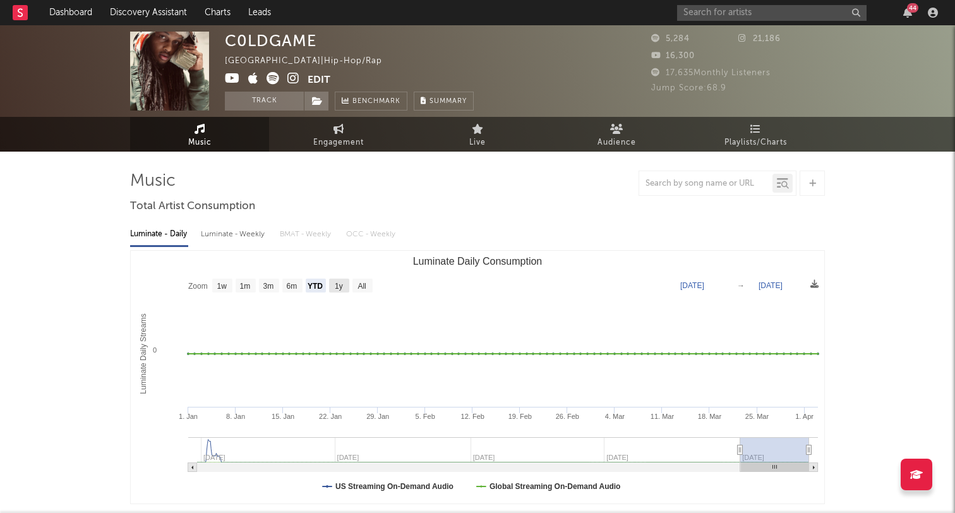
type input "[DATE]"
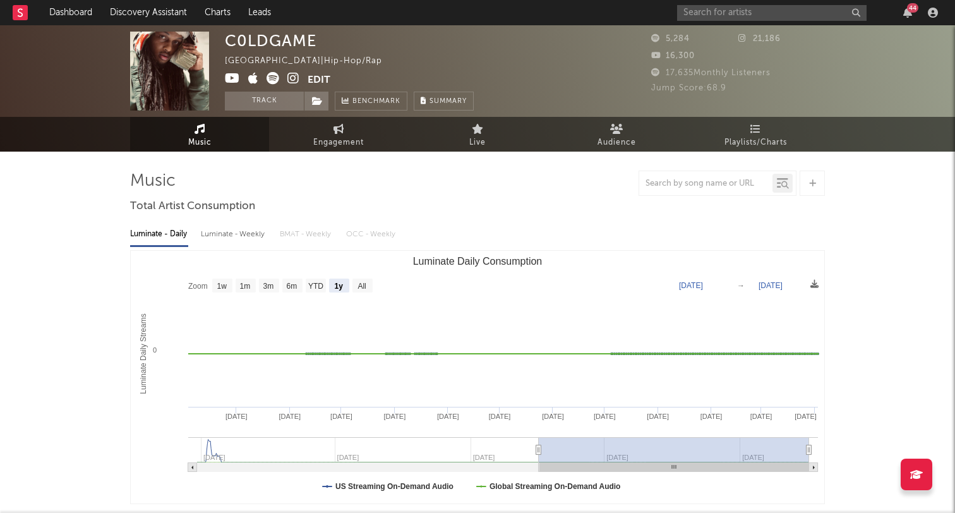
click at [267, 80] on icon at bounding box center [273, 78] width 13 height 13
click at [294, 79] on icon at bounding box center [293, 78] width 12 height 13
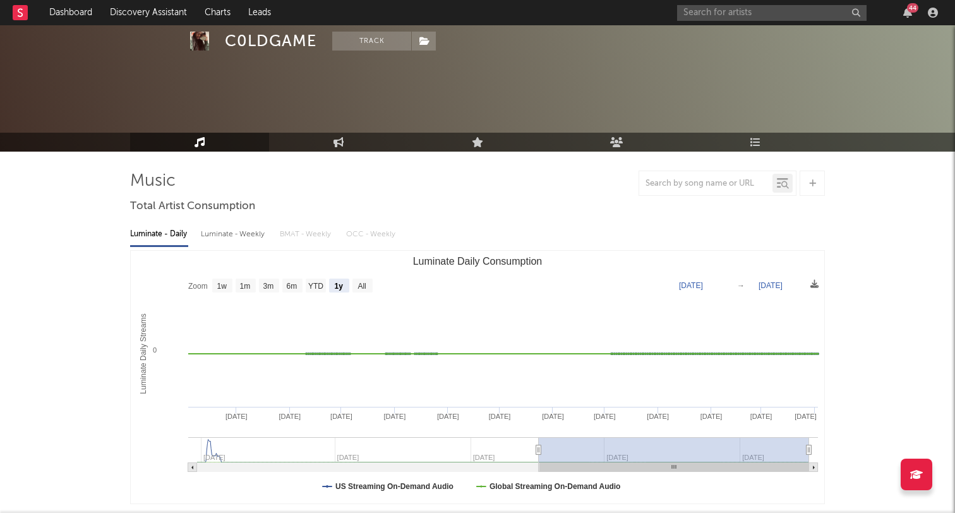
scroll to position [40, 0]
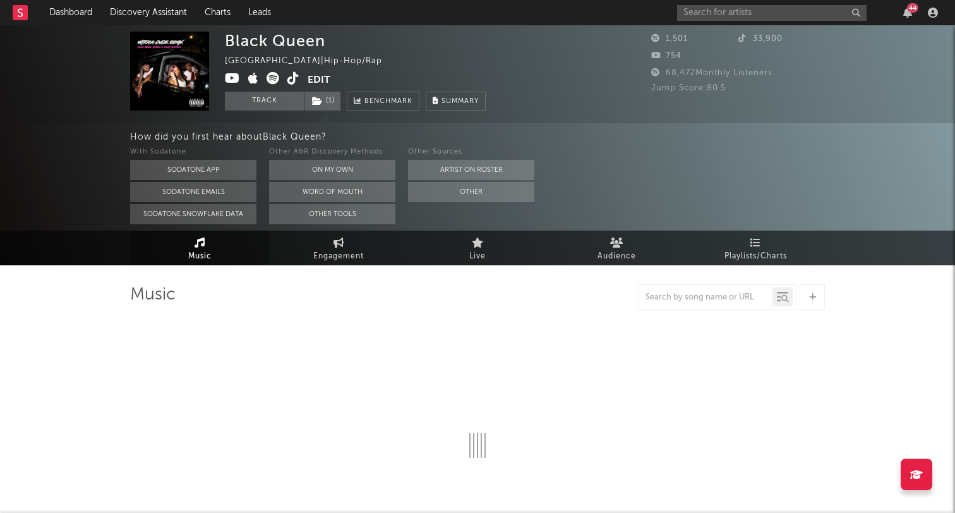
select select "6m"
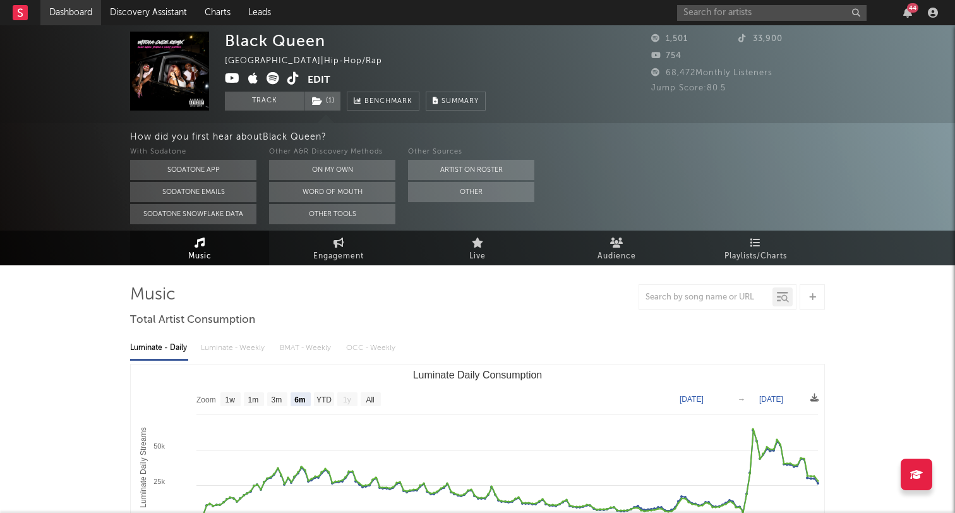
click at [57, 15] on link "Dashboard" at bounding box center [70, 12] width 61 height 25
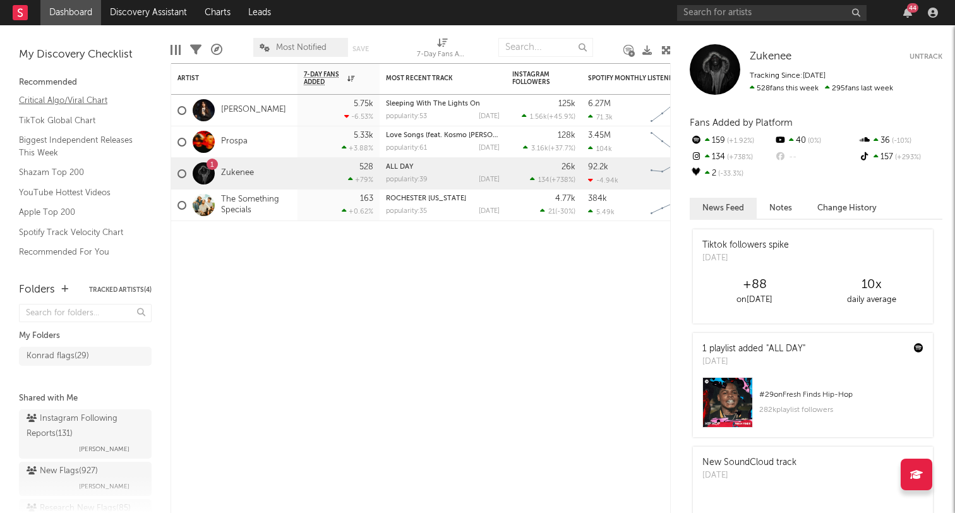
click at [75, 99] on link "Critical Algo/Viral Chart" at bounding box center [79, 100] width 120 height 14
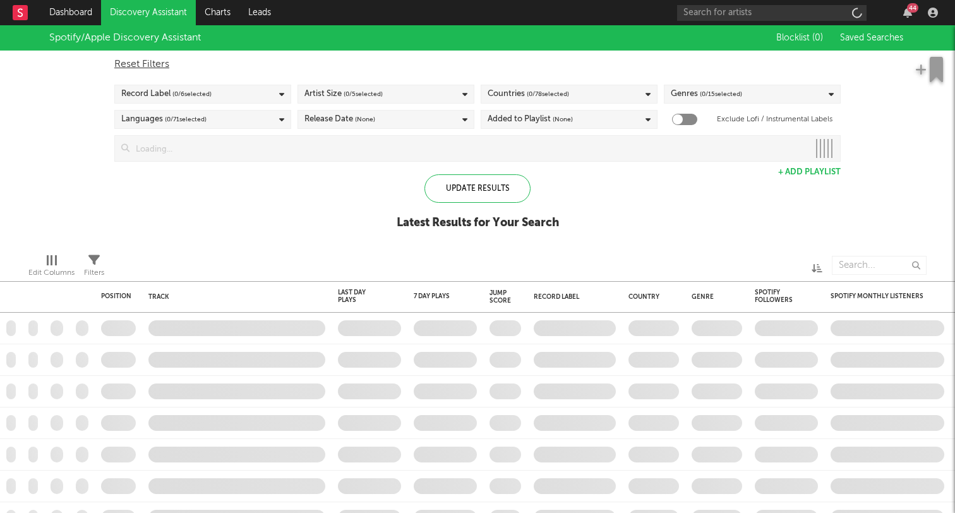
checkbox input "true"
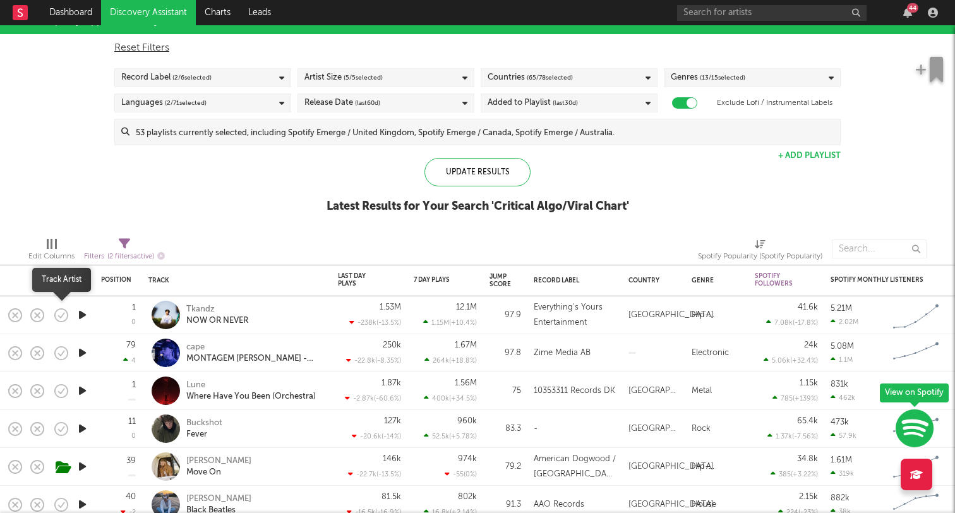
click at [78, 318] on icon "button" at bounding box center [82, 315] width 13 height 16
